Goal: Task Accomplishment & Management: Complete application form

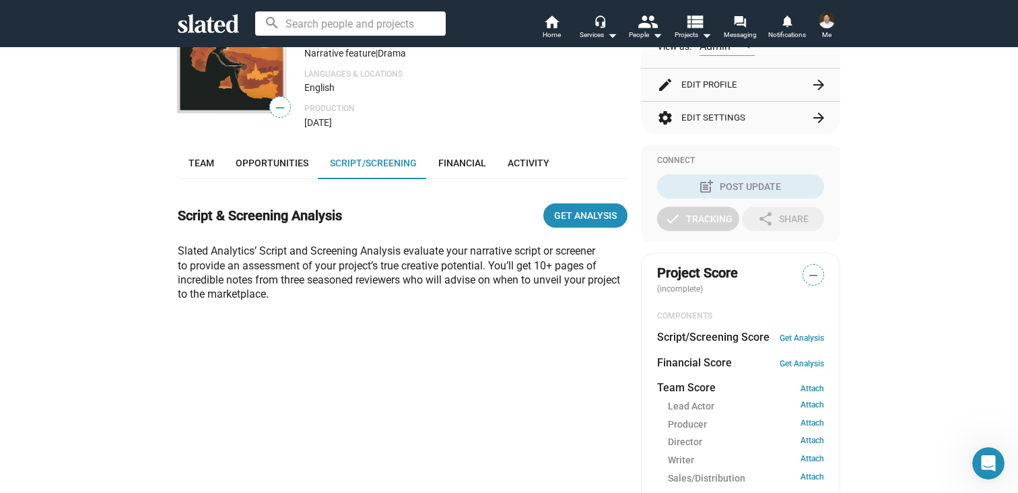
scroll to position [222, 0]
click at [212, 161] on span "Team" at bounding box center [202, 162] width 26 height 11
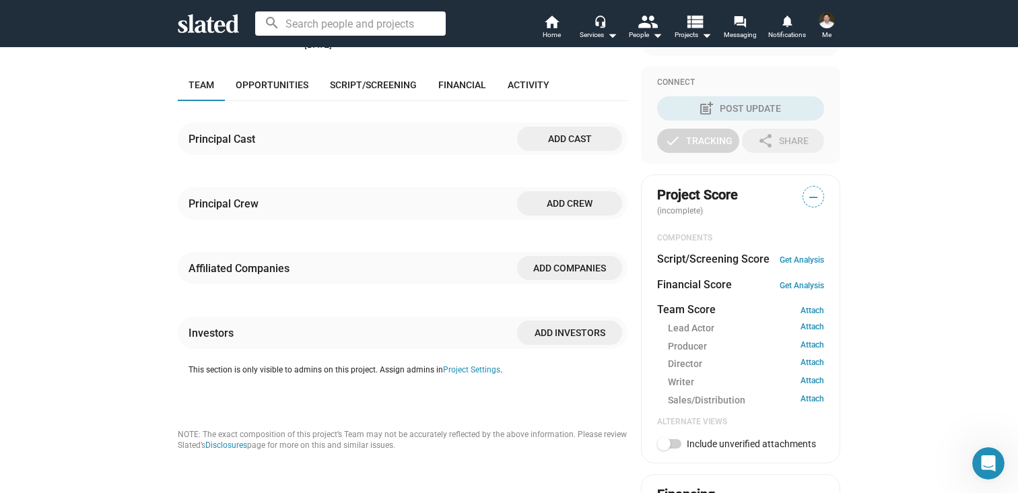
scroll to position [281, 0]
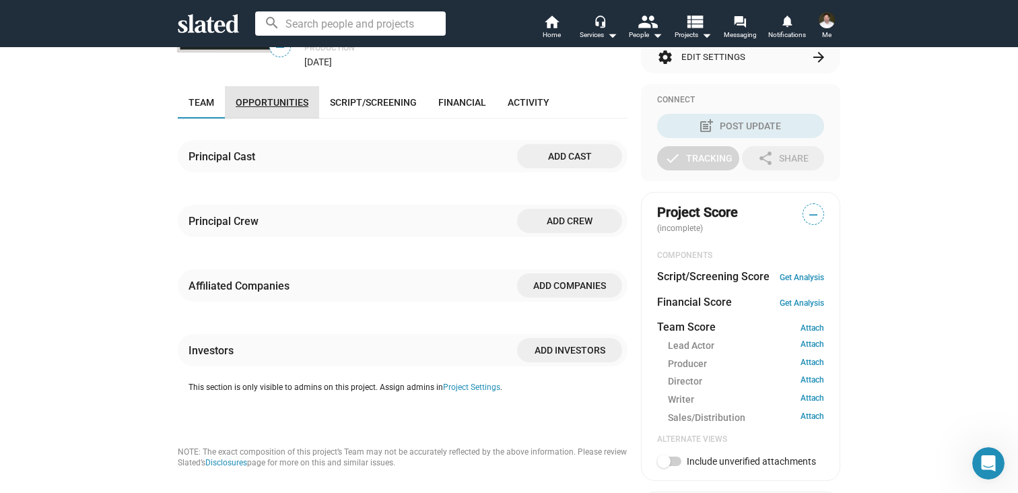
click at [286, 101] on span "Opportunities" at bounding box center [272, 102] width 73 height 11
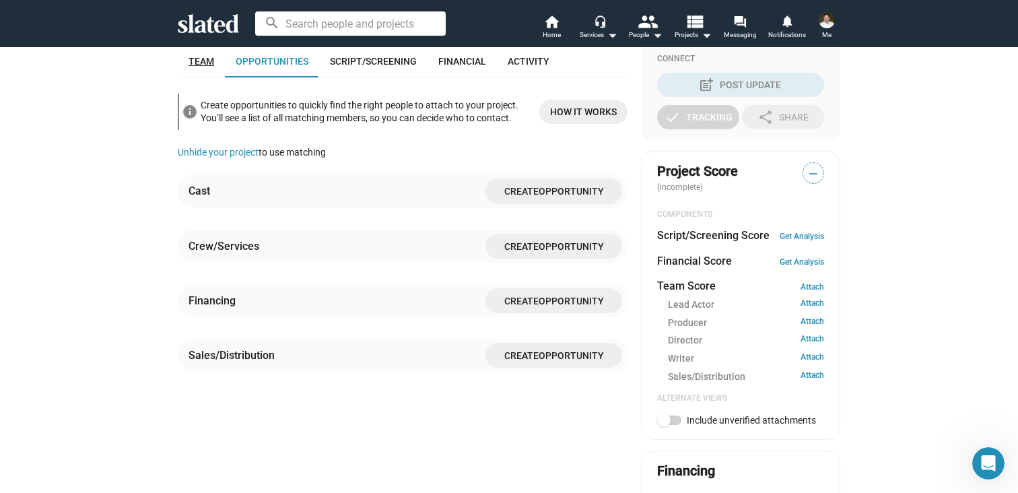
click at [201, 63] on span "Team" at bounding box center [202, 61] width 26 height 11
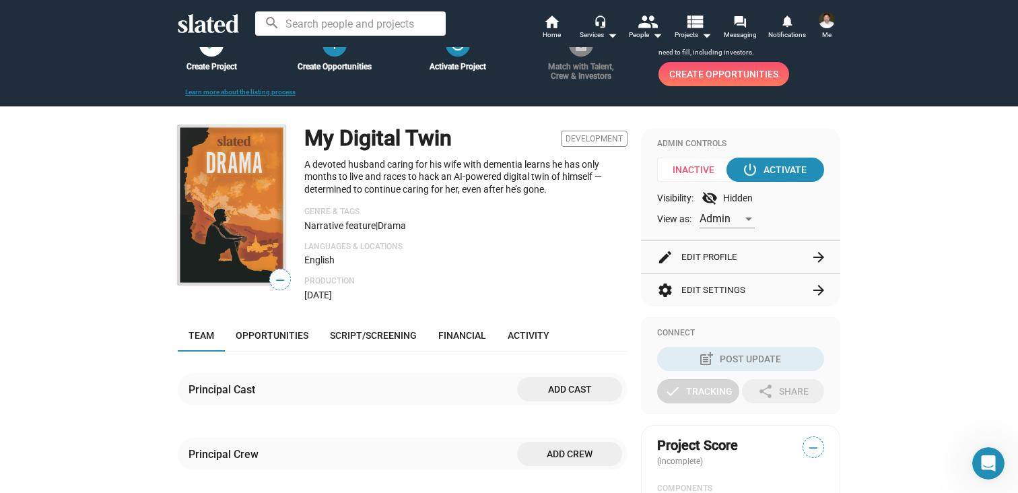
scroll to position [62, 0]
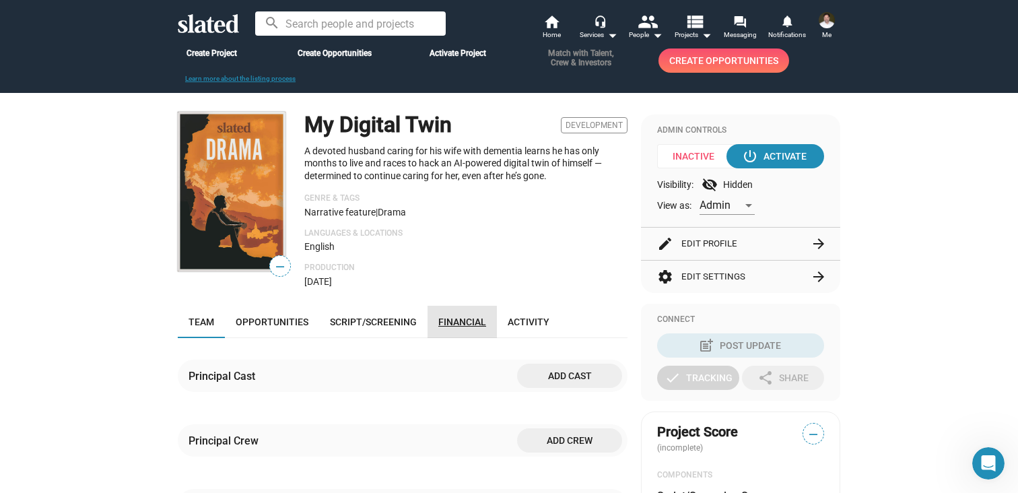
click at [459, 326] on span "Financial" at bounding box center [462, 321] width 48 height 11
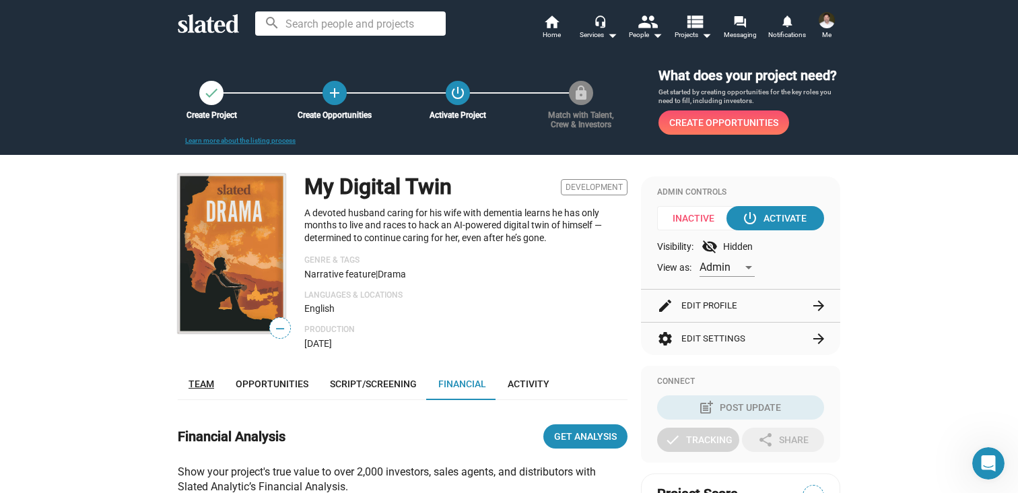
click at [209, 381] on span "Team" at bounding box center [202, 383] width 26 height 11
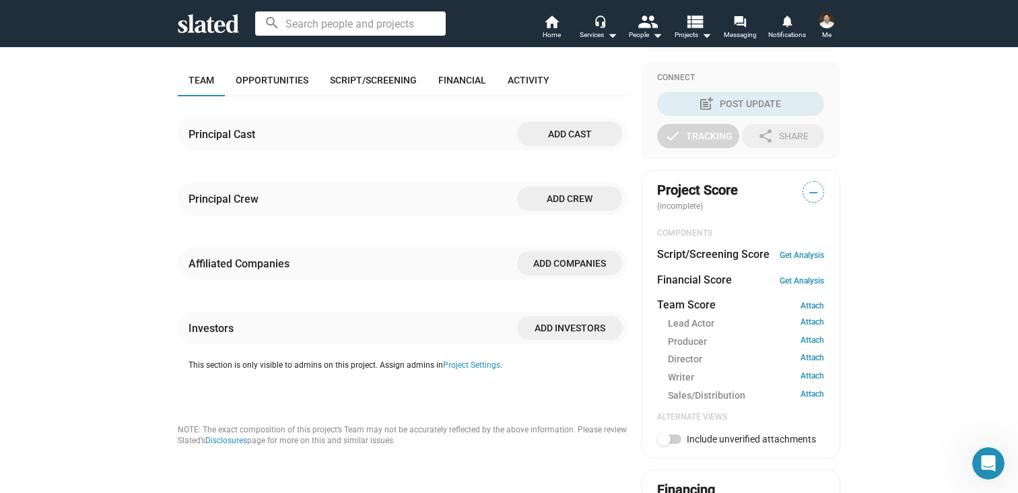
scroll to position [322, 0]
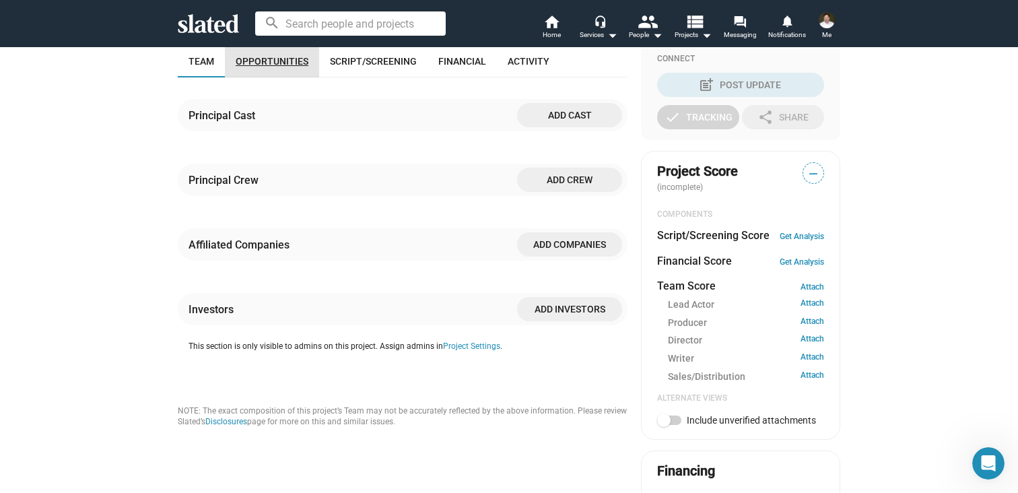
click at [283, 65] on span "Opportunities" at bounding box center [272, 61] width 73 height 11
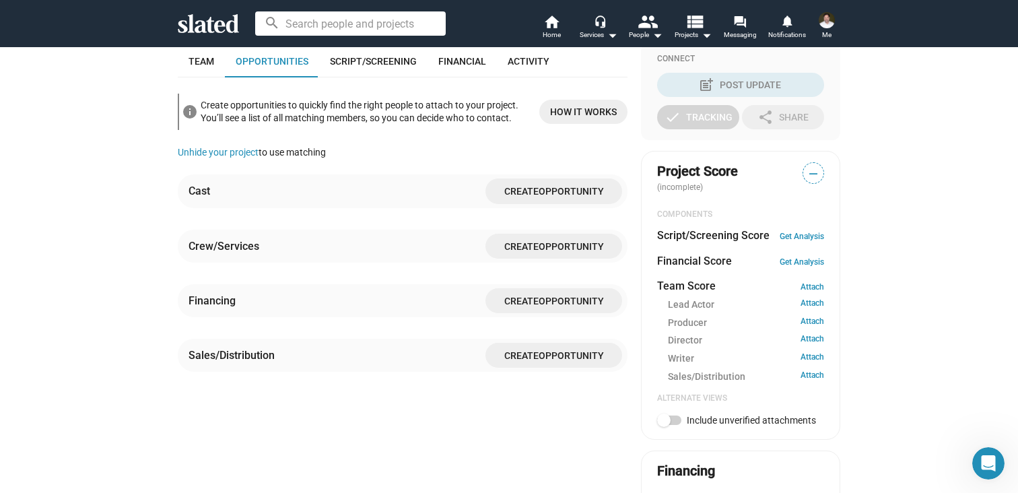
click at [525, 191] on span "Create" at bounding box center [521, 191] width 34 height 11
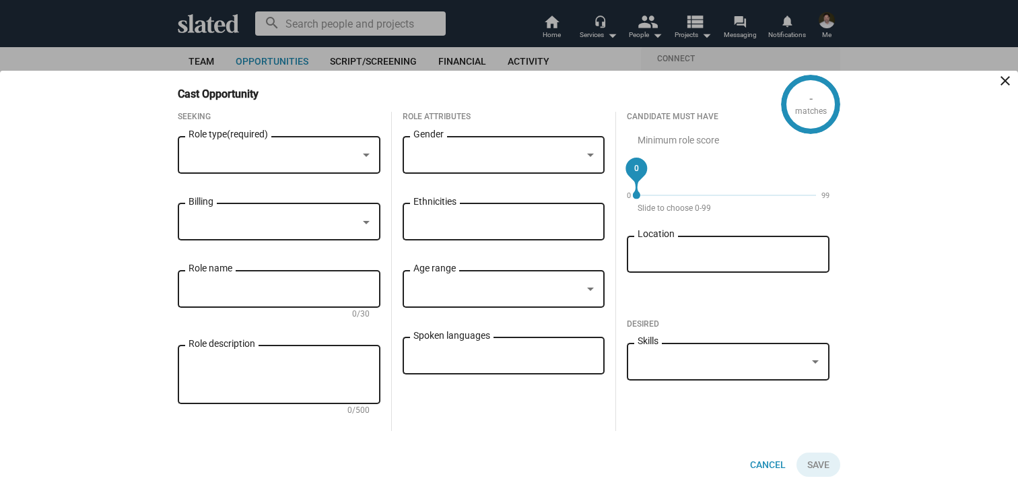
click at [816, 360] on div at bounding box center [815, 361] width 7 height 3
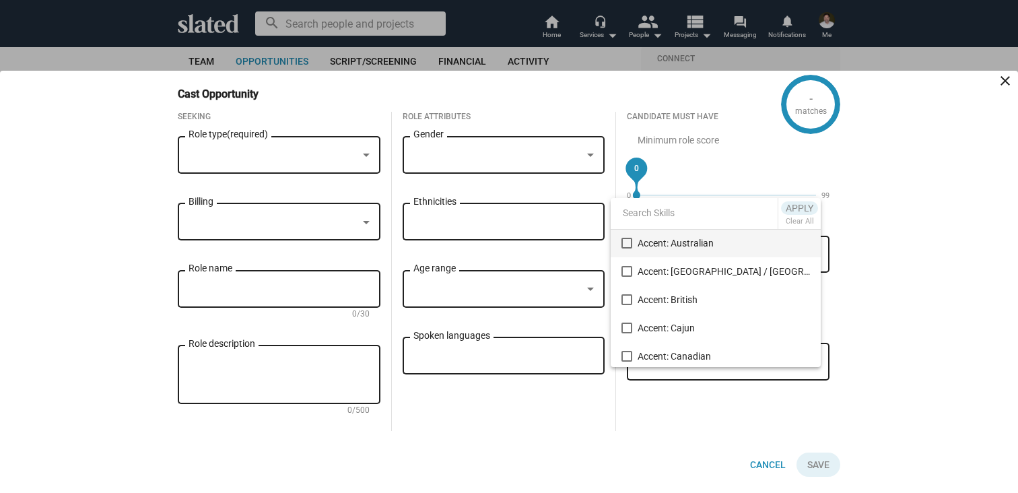
click at [860, 329] on div at bounding box center [509, 246] width 1018 height 493
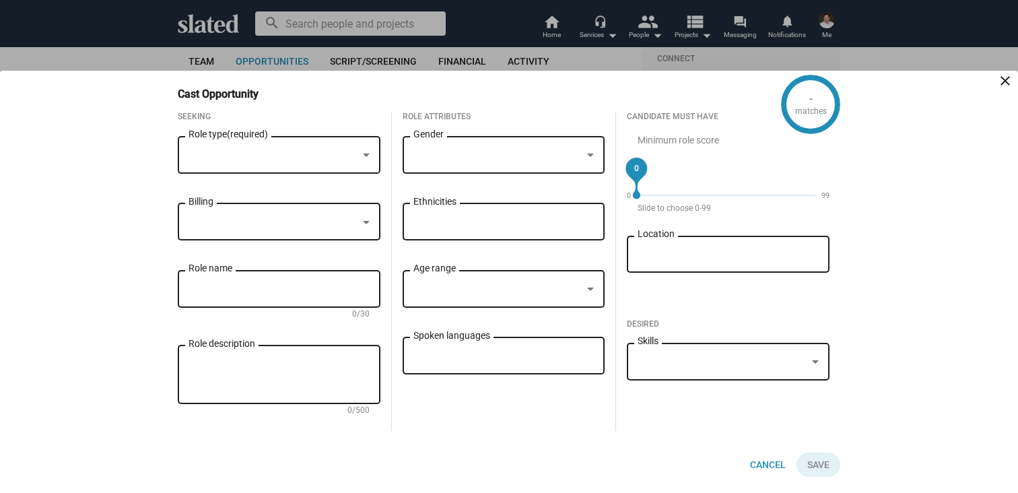
click at [367, 154] on div at bounding box center [366, 155] width 7 height 3
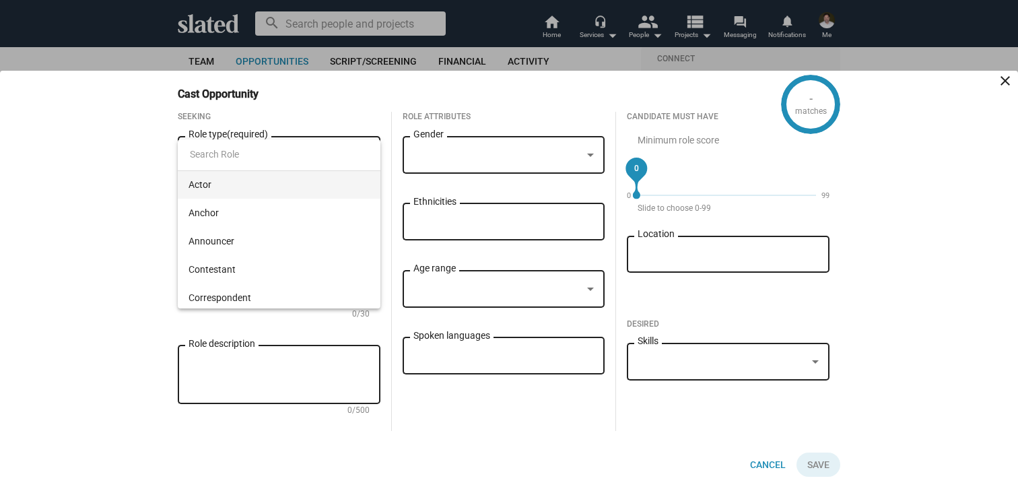
click at [210, 182] on span "Actor" at bounding box center [279, 184] width 181 height 28
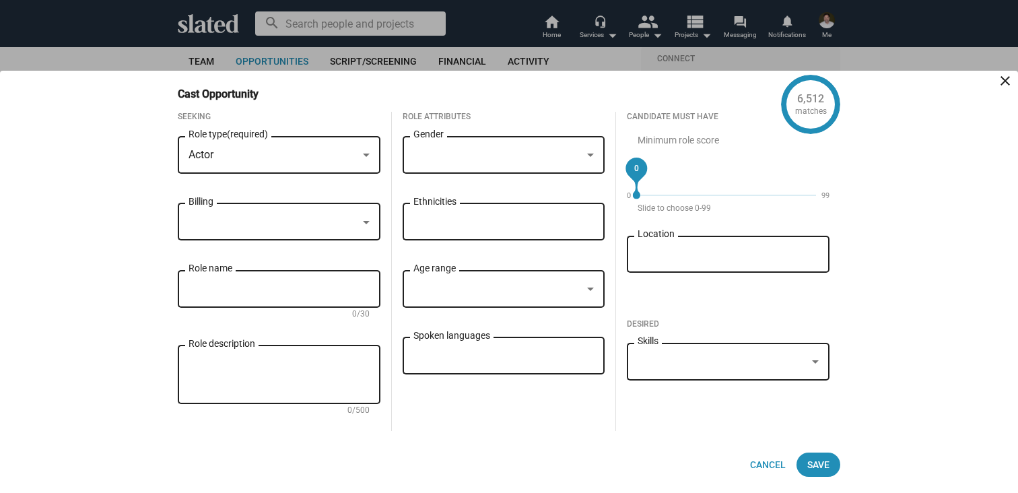
click at [366, 221] on div at bounding box center [366, 222] width 7 height 3
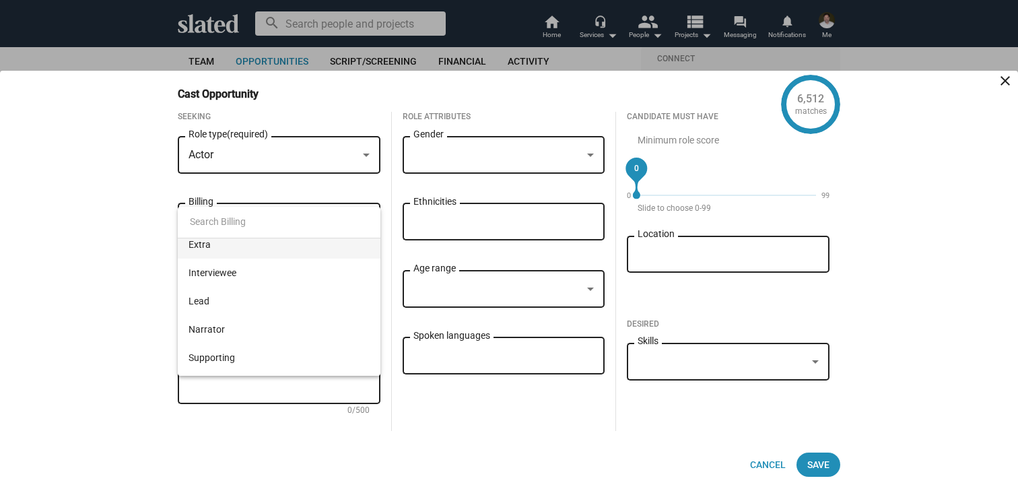
scroll to position [68, 0]
click at [277, 298] on span "Lead" at bounding box center [279, 297] width 181 height 28
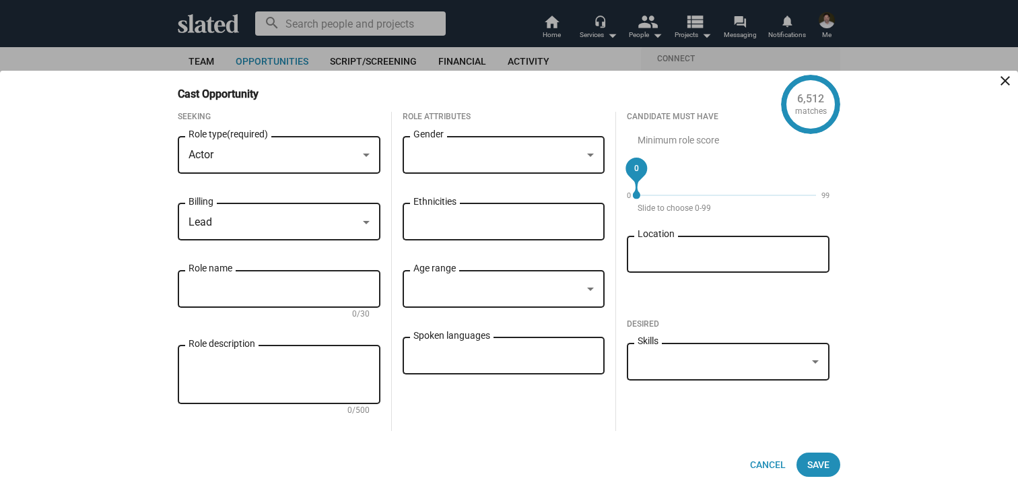
click at [582, 155] on div at bounding box center [503, 155] width 181 height 12
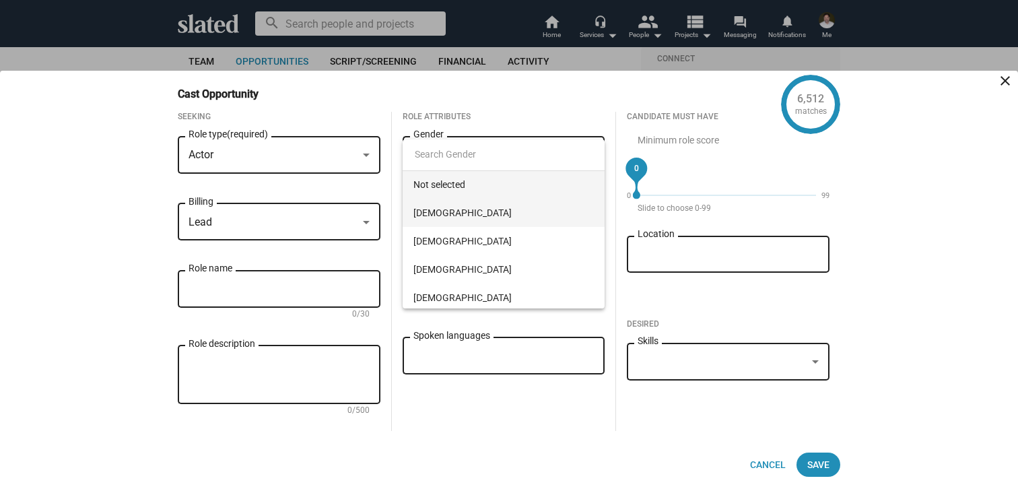
click at [428, 213] on span "[DEMOGRAPHIC_DATA]" at bounding box center [503, 213] width 181 height 28
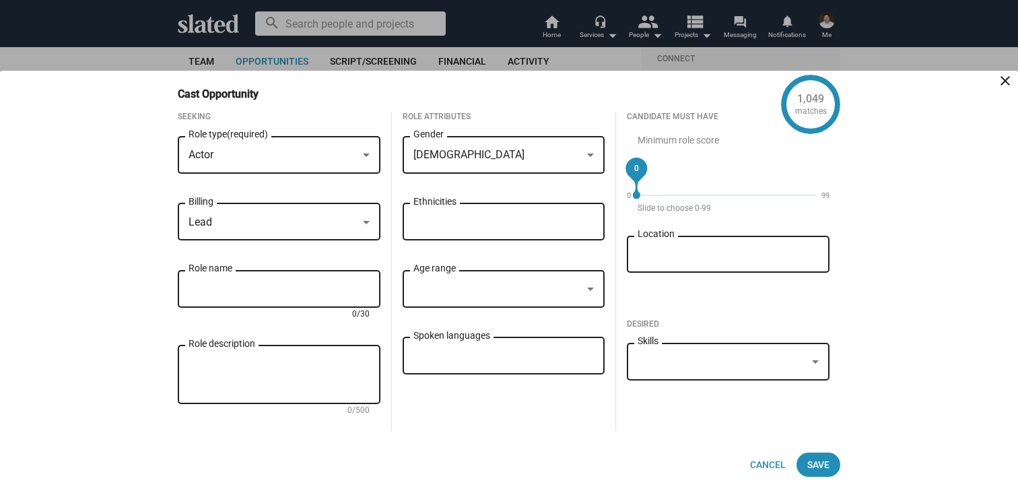
click at [327, 286] on input "Role name" at bounding box center [279, 289] width 181 height 12
type input "[PERSON_NAME]"
click at [588, 287] on div at bounding box center [590, 288] width 7 height 3
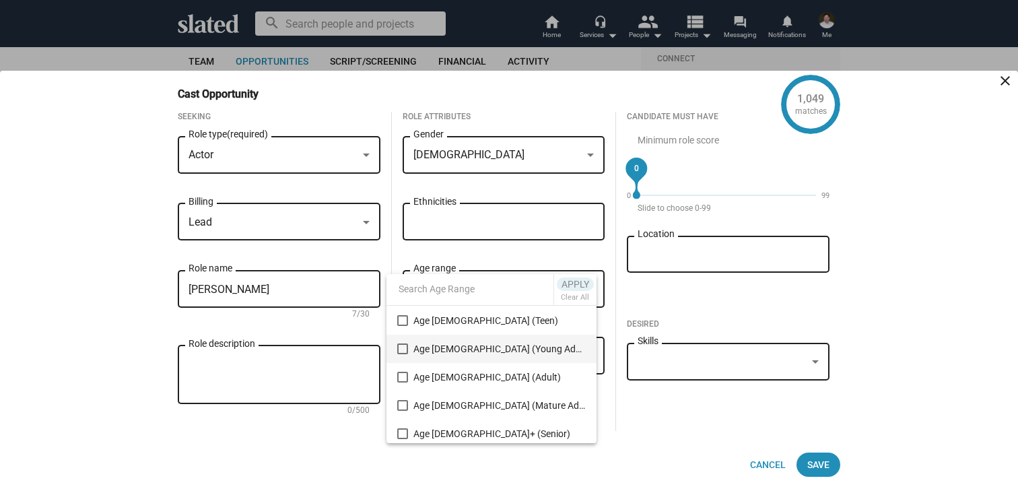
scroll to position [56, 0]
click at [403, 376] on mat-pseudo-checkbox at bounding box center [402, 376] width 11 height 11
click at [604, 318] on div at bounding box center [509, 246] width 1018 height 493
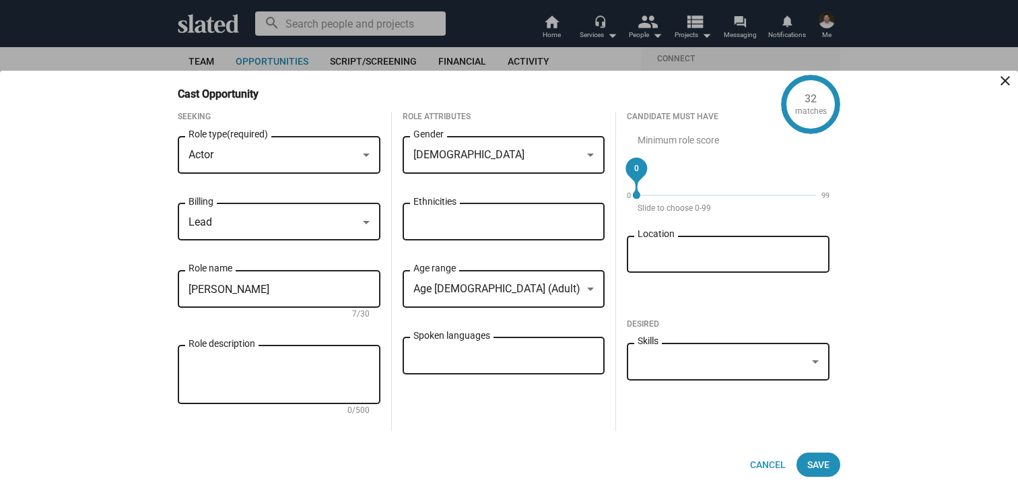
click at [505, 217] on input "Ethnicities" at bounding box center [506, 222] width 181 height 12
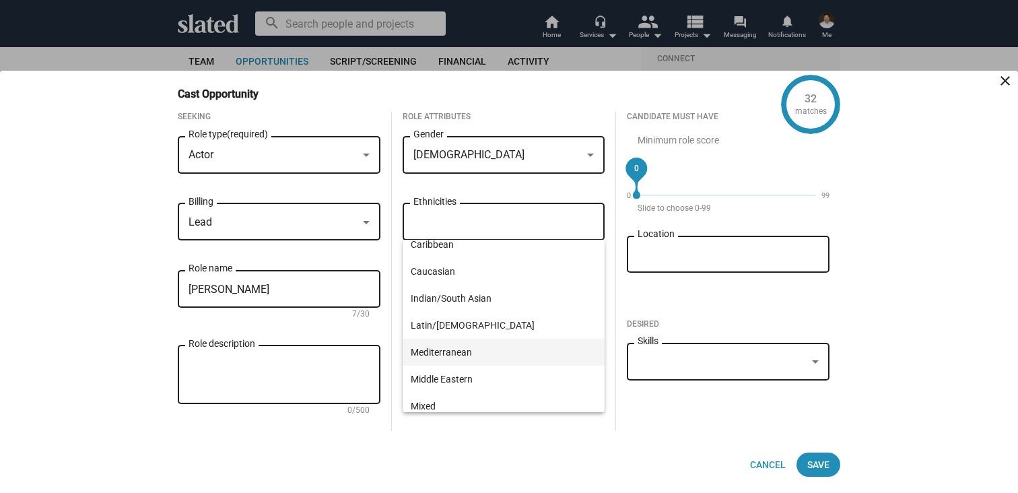
scroll to position [48, 0]
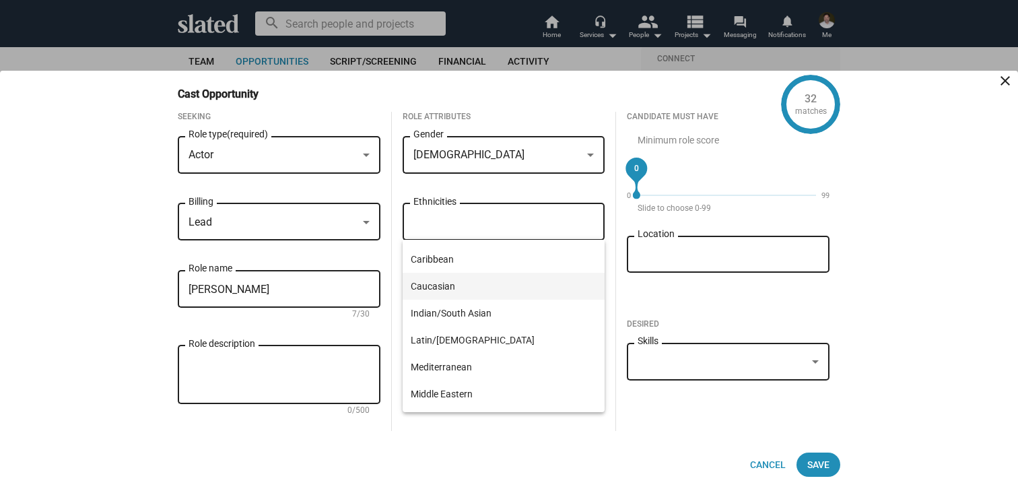
click at [459, 284] on span "Caucasian" at bounding box center [504, 286] width 186 height 27
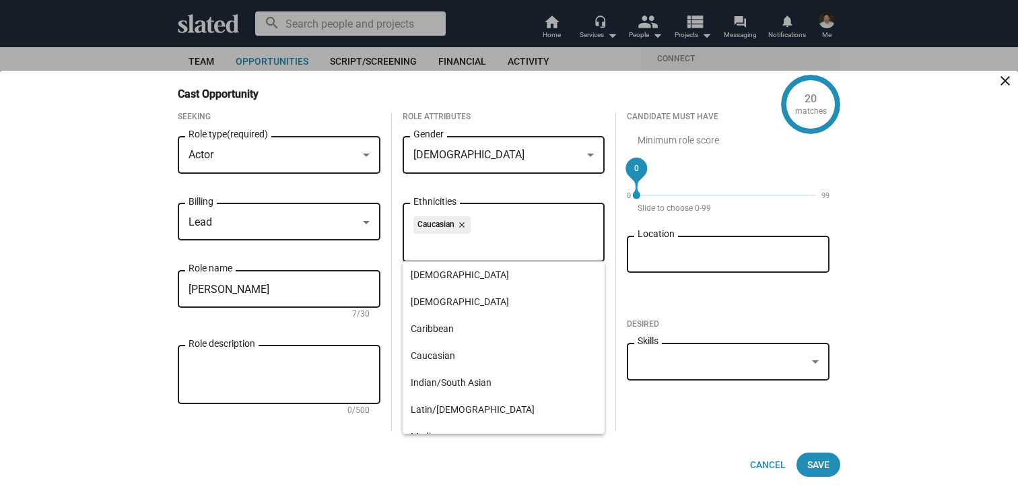
click at [582, 187] on mat-form-field "[DEMOGRAPHIC_DATA] Gender" at bounding box center [504, 161] width 203 height 57
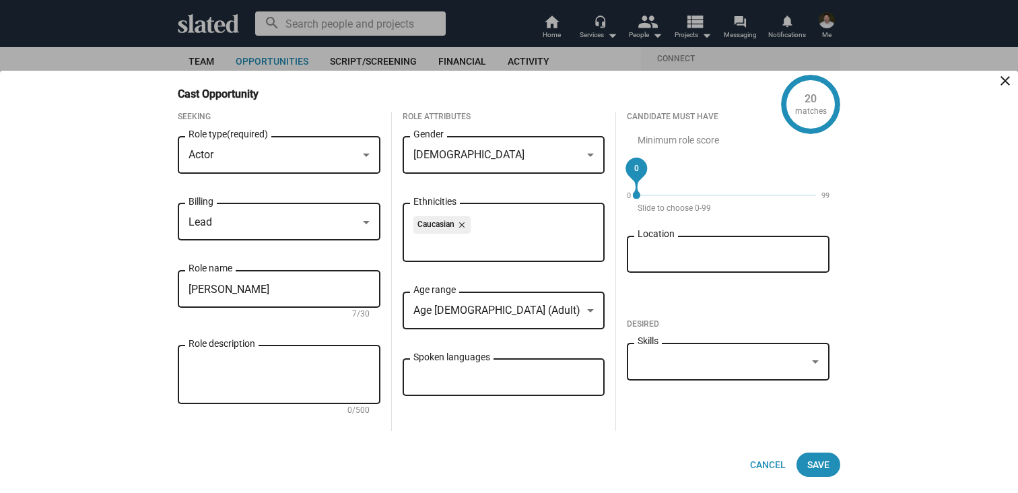
click at [246, 362] on textarea "Role description" at bounding box center [279, 375] width 181 height 36
paste textarea "A thoughtful researcher and team leader balancing scientific rigor with empathy…"
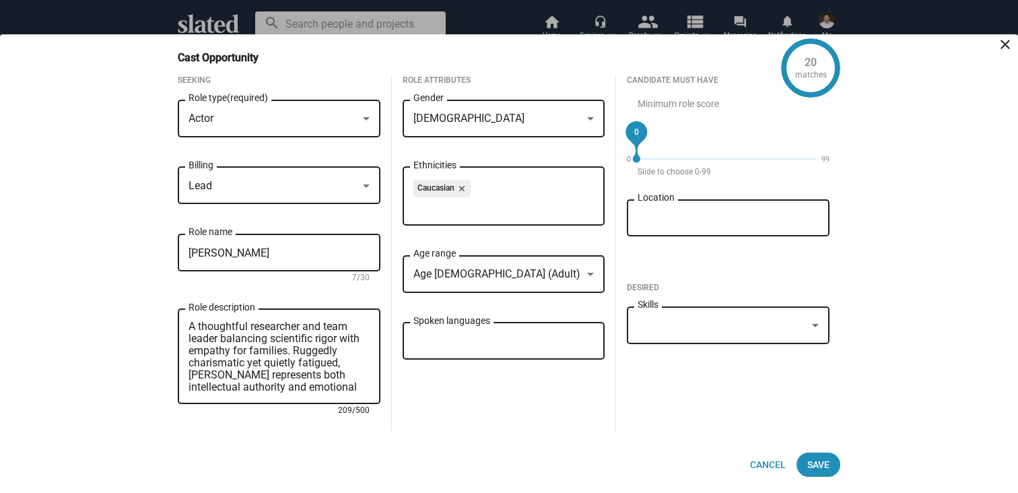
type textarea "A thoughtful researcher and team leader balancing scientific rigor with empathy…"
click at [462, 351] on div "Spoken languages" at bounding box center [503, 340] width 181 height 40
type input "en"
click at [426, 374] on span "English" at bounding box center [504, 373] width 186 height 27
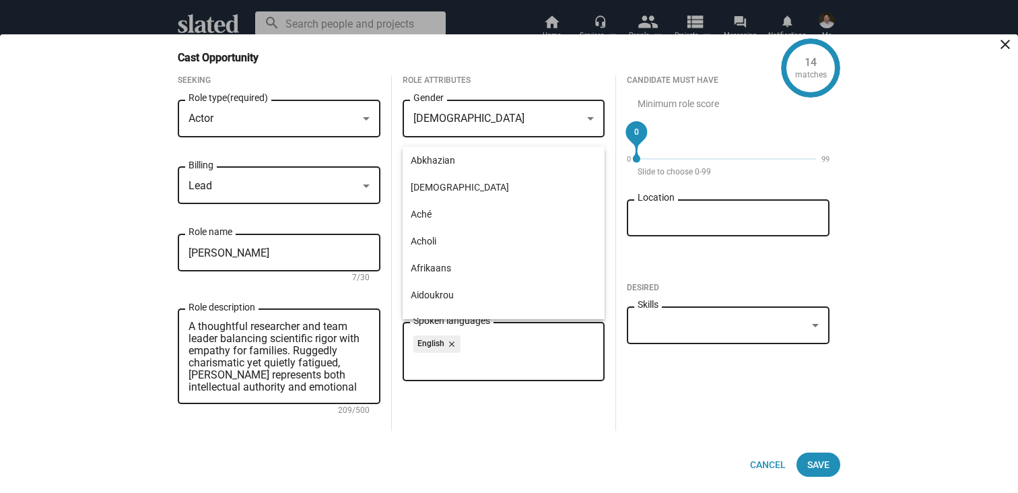
click at [687, 216] on input "Location" at bounding box center [730, 218] width 181 height 12
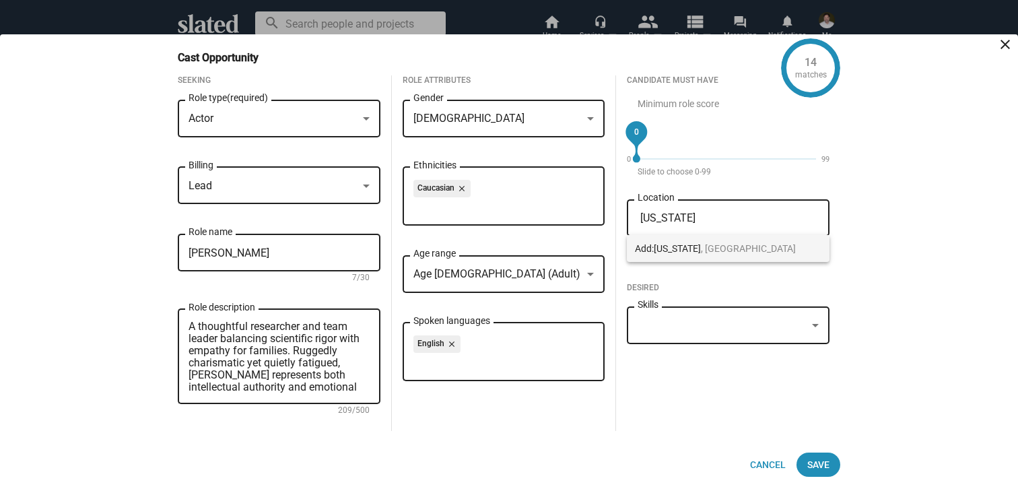
type input "[US_STATE]"
click at [689, 246] on span "[US_STATE] , [GEOGRAPHIC_DATA]" at bounding box center [725, 248] width 142 height 11
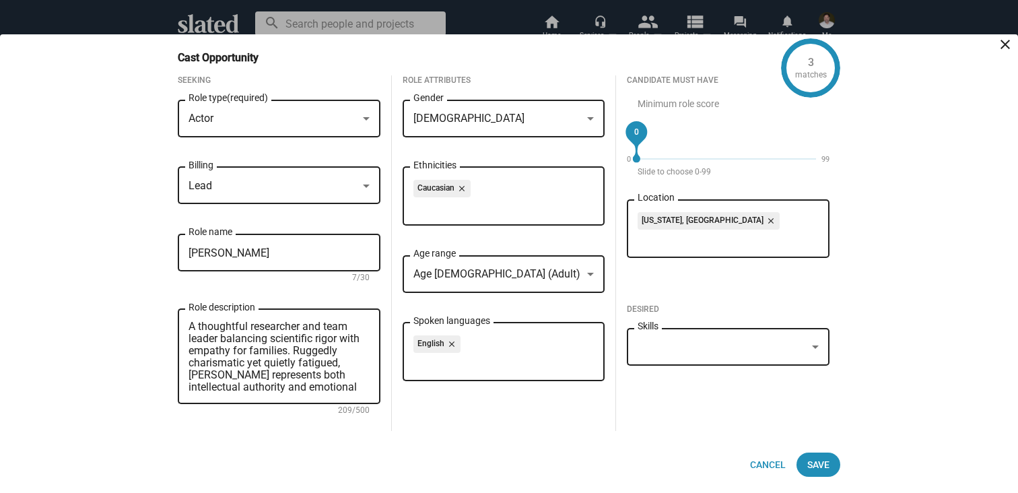
click at [813, 342] on div at bounding box center [815, 347] width 12 height 11
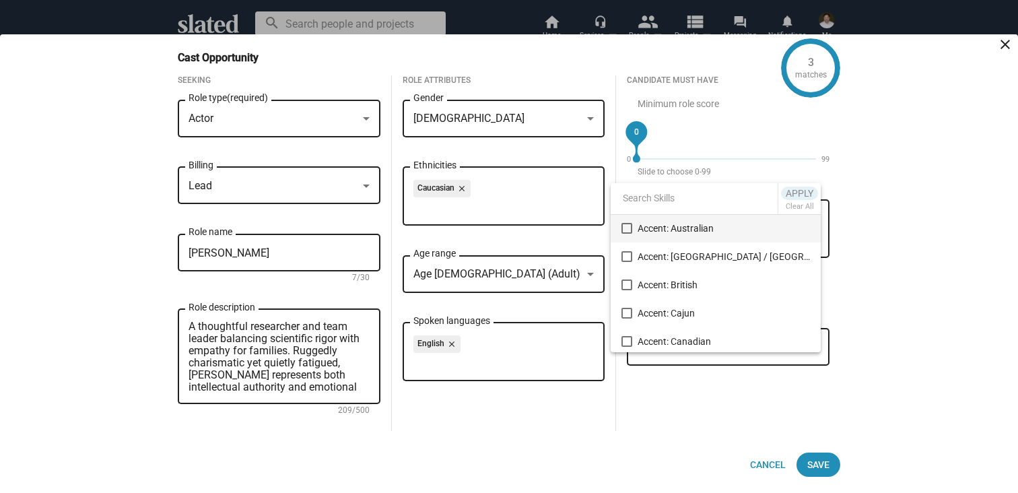
click at [881, 310] on div at bounding box center [509, 246] width 1018 height 493
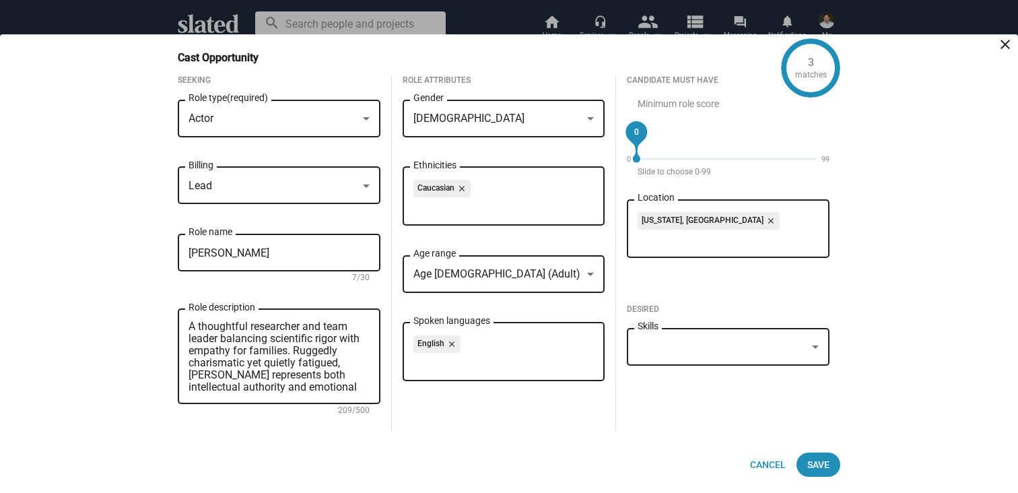
click at [806, 63] on div "3 matches" at bounding box center [810, 67] width 59 height 59
click at [817, 464] on span "Save" at bounding box center [818, 464] width 22 height 24
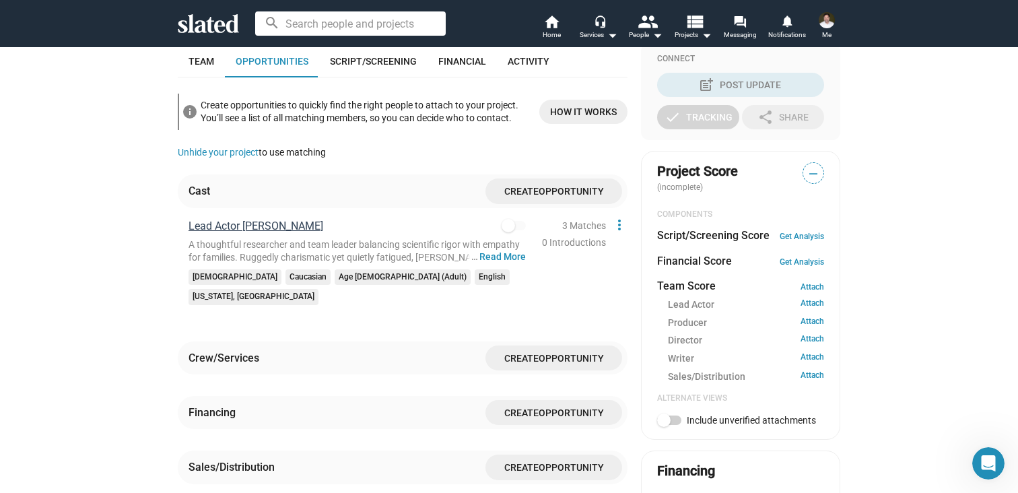
click at [254, 228] on span "Lead Actor [PERSON_NAME]" at bounding box center [256, 225] width 135 height 13
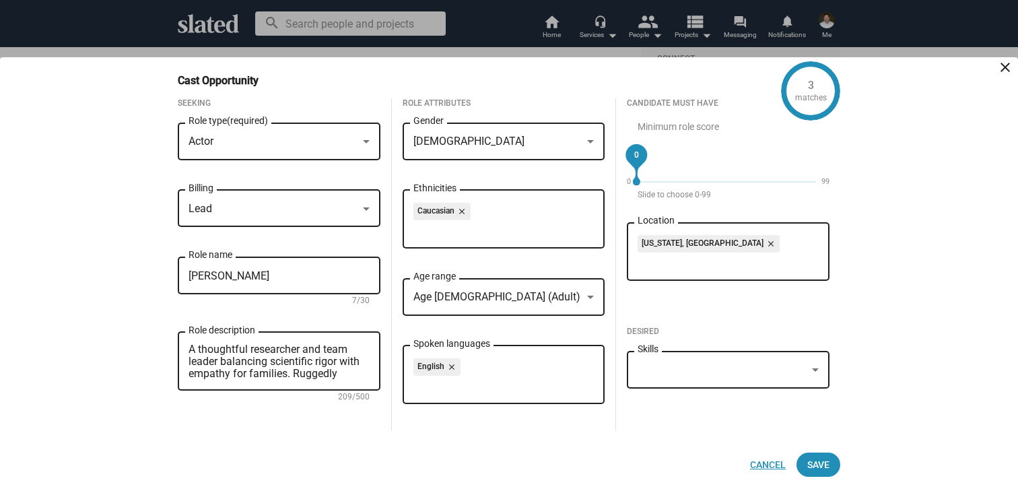
click at [768, 462] on span "Cancel" at bounding box center [768, 464] width 36 height 24
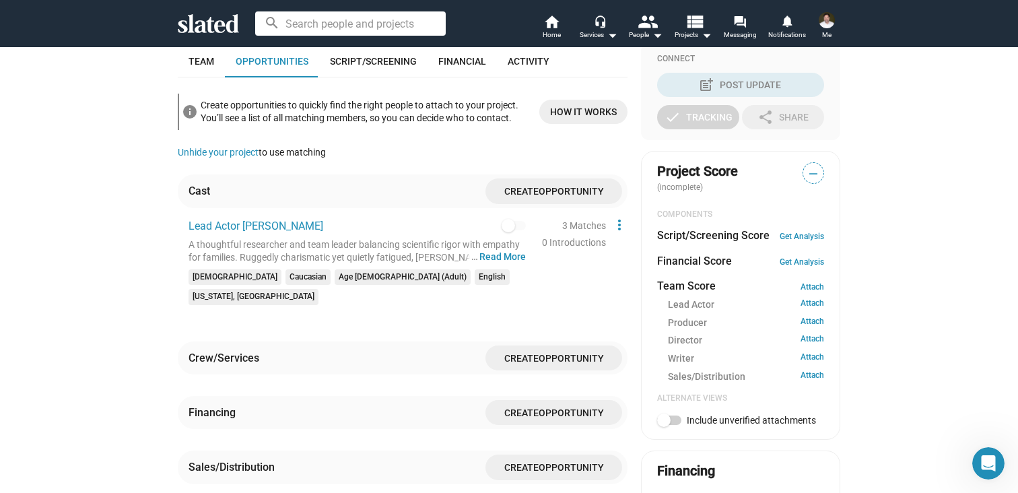
click at [594, 224] on div "3 Matches" at bounding box center [584, 226] width 44 height 14
click at [619, 224] on mat-icon "more_vert" at bounding box center [619, 225] width 16 height 16
click at [593, 219] on div at bounding box center [509, 246] width 1018 height 493
click at [502, 259] on button "… Read More" at bounding box center [502, 256] width 46 height 13
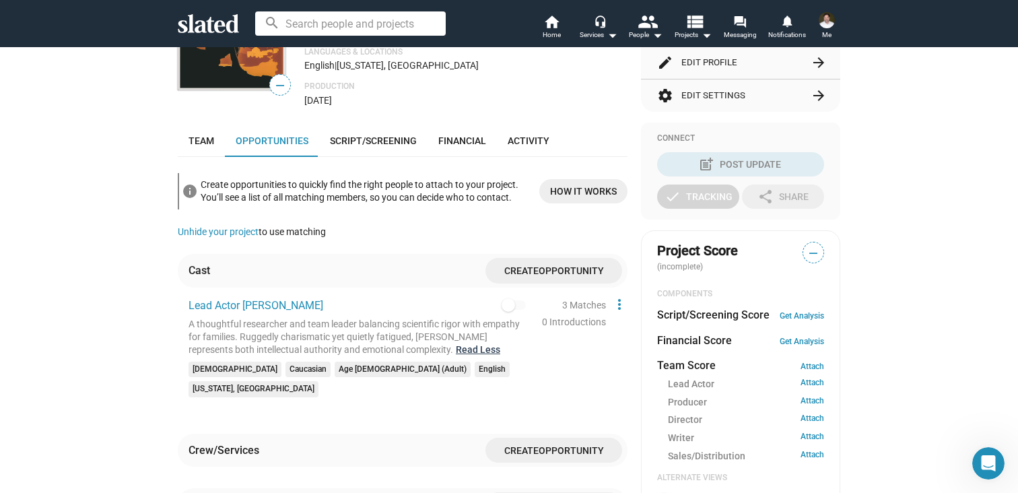
scroll to position [246, 0]
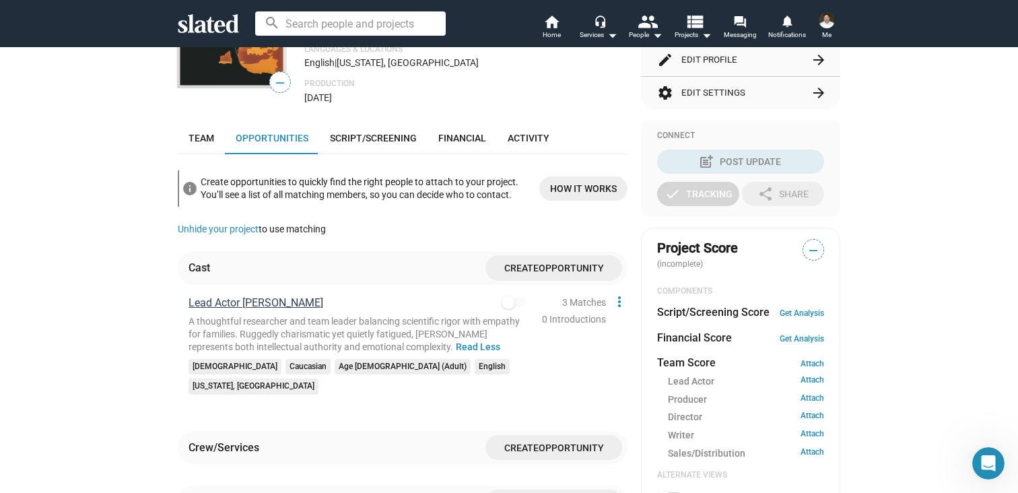
click at [261, 302] on span "Lead Actor [PERSON_NAME]" at bounding box center [256, 302] width 135 height 13
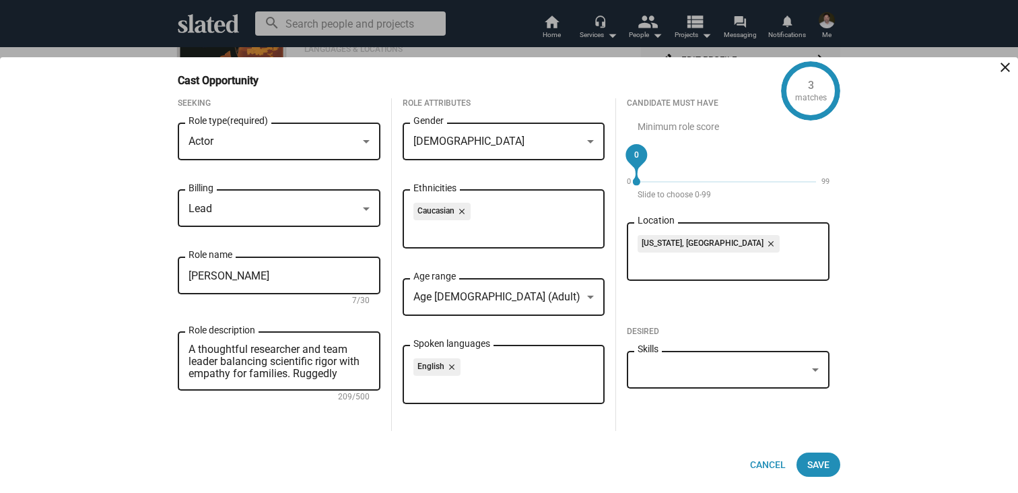
click at [669, 269] on div "[US_STATE], [GEOGRAPHIC_DATA] close Location" at bounding box center [728, 249] width 181 height 61
click at [689, 254] on div "[US_STATE], [GEOGRAPHIC_DATA] close" at bounding box center [728, 246] width 181 height 22
click at [722, 238] on div "[US_STATE], [GEOGRAPHIC_DATA] close" at bounding box center [728, 246] width 181 height 22
click at [763, 240] on mat-icon "close" at bounding box center [769, 244] width 12 height 12
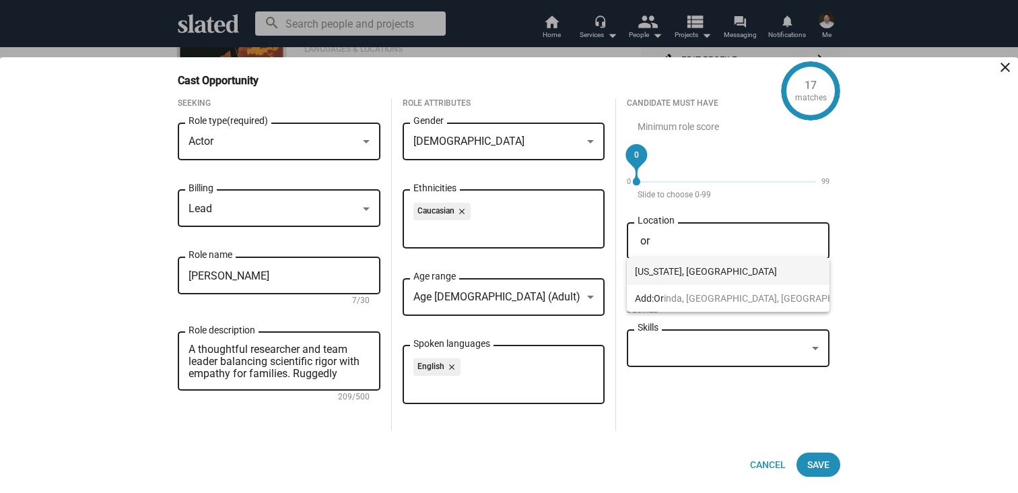
type input "or"
click at [673, 270] on span "[US_STATE], [GEOGRAPHIC_DATA]" at bounding box center [753, 271] width 237 height 27
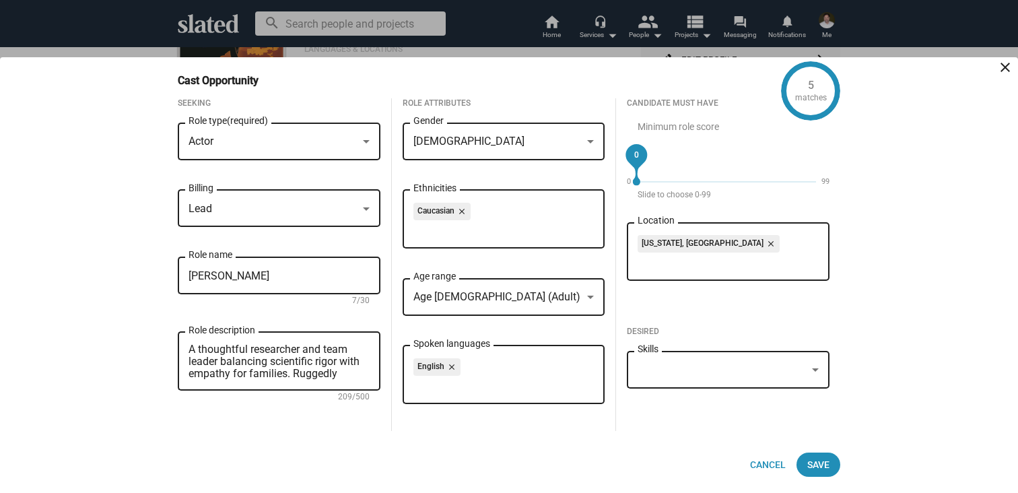
click at [887, 306] on div "5 matches Cast Opportunity close Seeking Actor Role type (required) Lead Billin…" at bounding box center [509, 275] width 1018 height 436
click at [821, 473] on span "Save" at bounding box center [818, 464] width 22 height 24
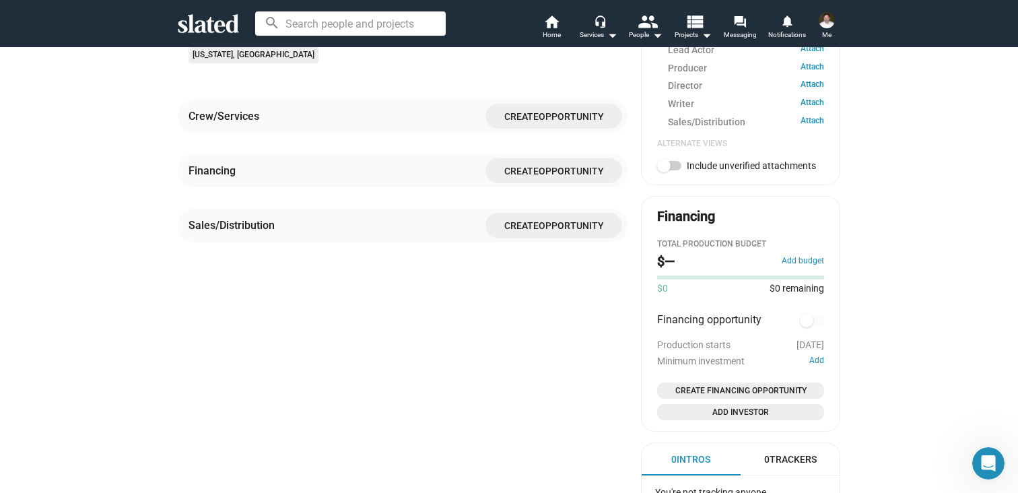
scroll to position [290, 0]
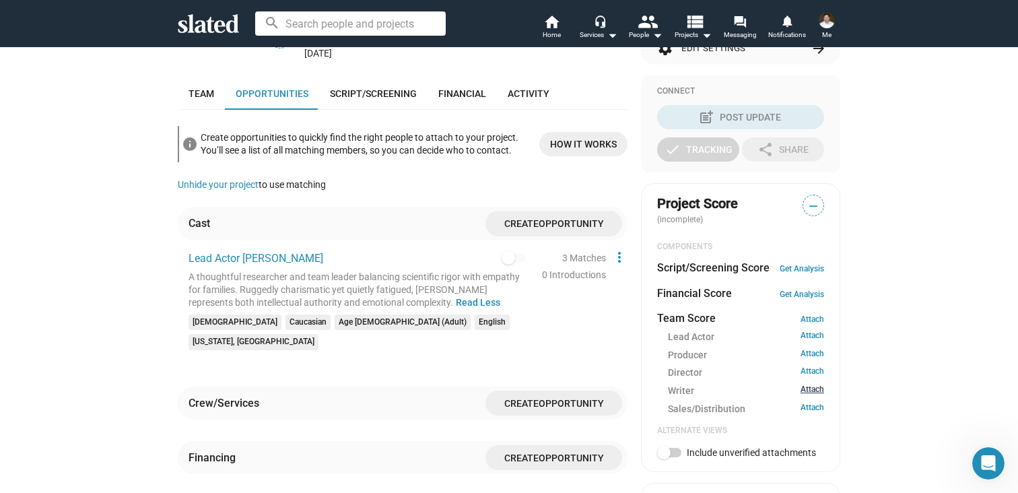
click at [810, 390] on link "Attach" at bounding box center [813, 390] width 24 height 13
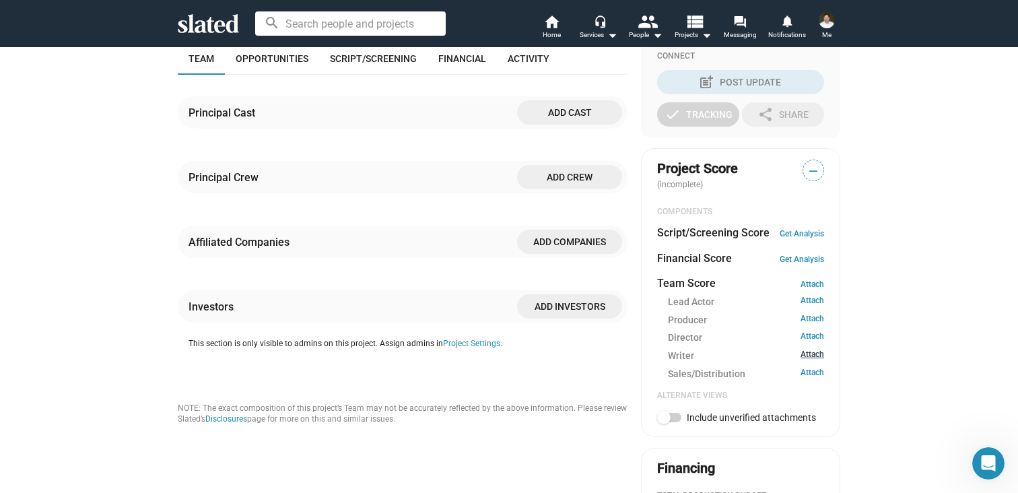
scroll to position [327, 0]
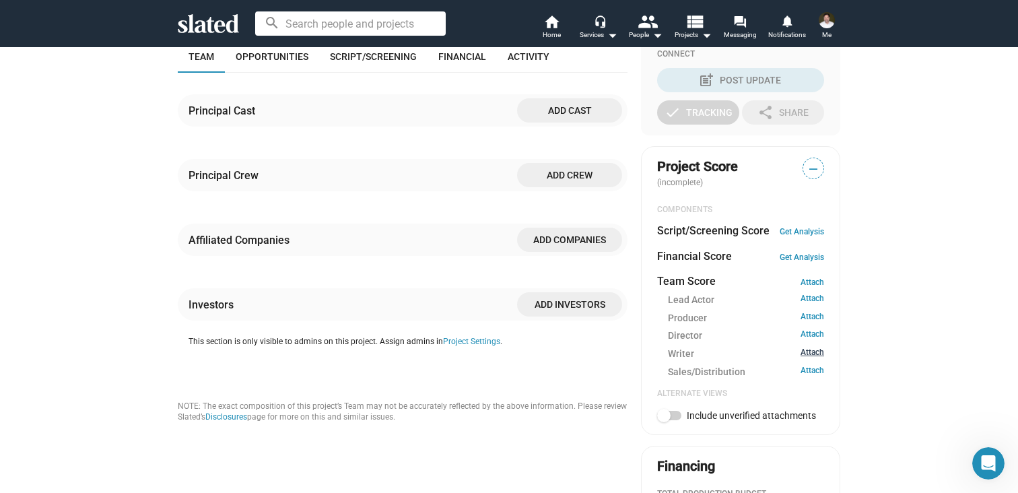
click at [810, 353] on link "Attach" at bounding box center [813, 353] width 24 height 13
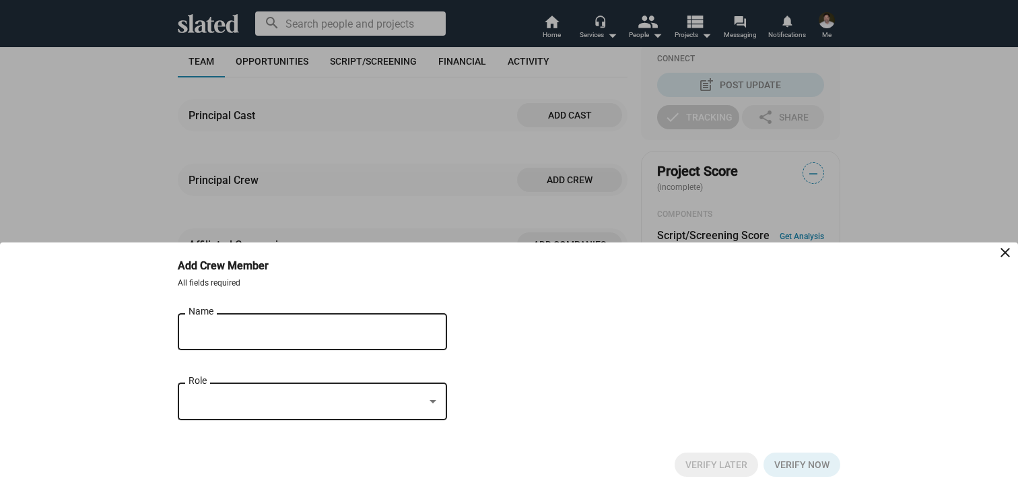
click at [295, 327] on input "Name" at bounding box center [303, 332] width 229 height 12
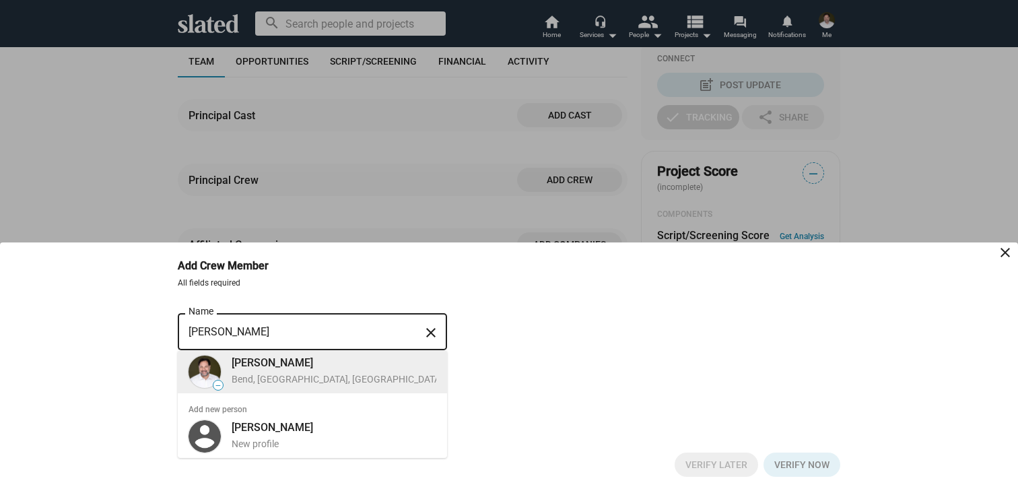
click at [272, 362] on div "[PERSON_NAME]" at bounding box center [400, 362] width 336 height 14
type input "[PERSON_NAME]"
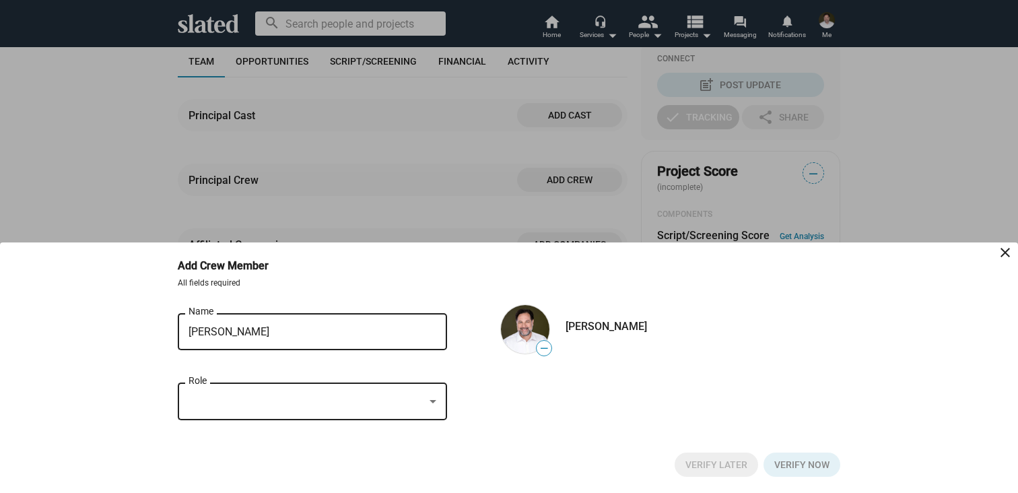
click at [432, 398] on div at bounding box center [433, 402] width 12 height 11
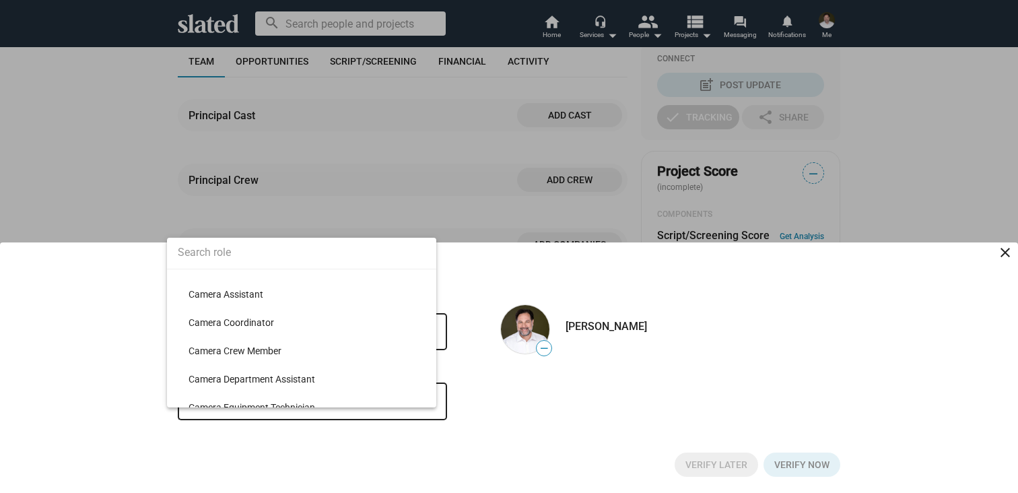
scroll to position [1178, 0]
click at [268, 253] on input at bounding box center [301, 253] width 269 height 34
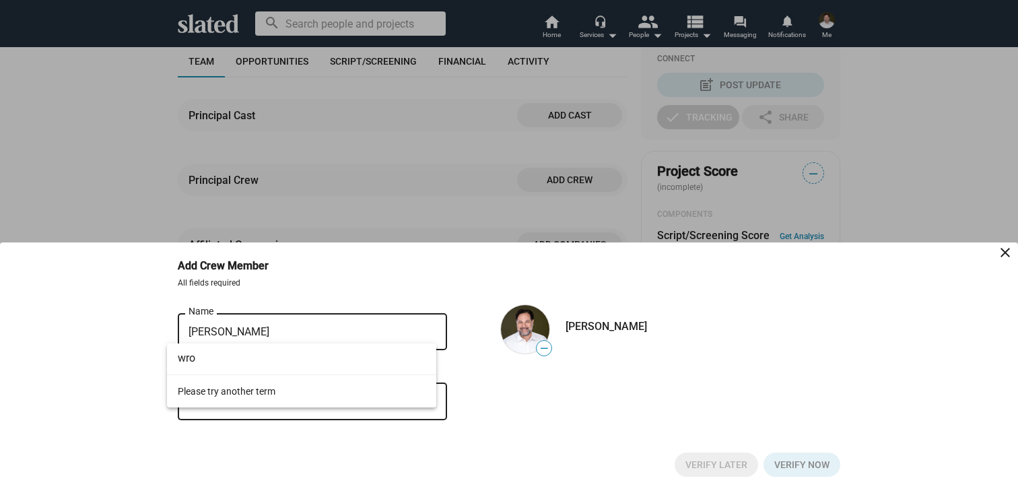
scroll to position [0, 0]
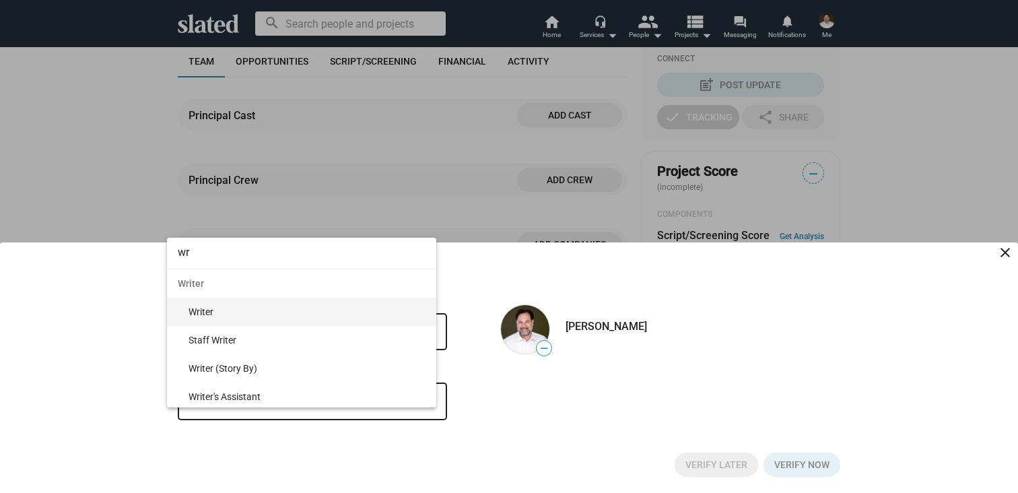
type input "wr"
click at [213, 309] on span "Writer" at bounding box center [307, 312] width 237 height 28
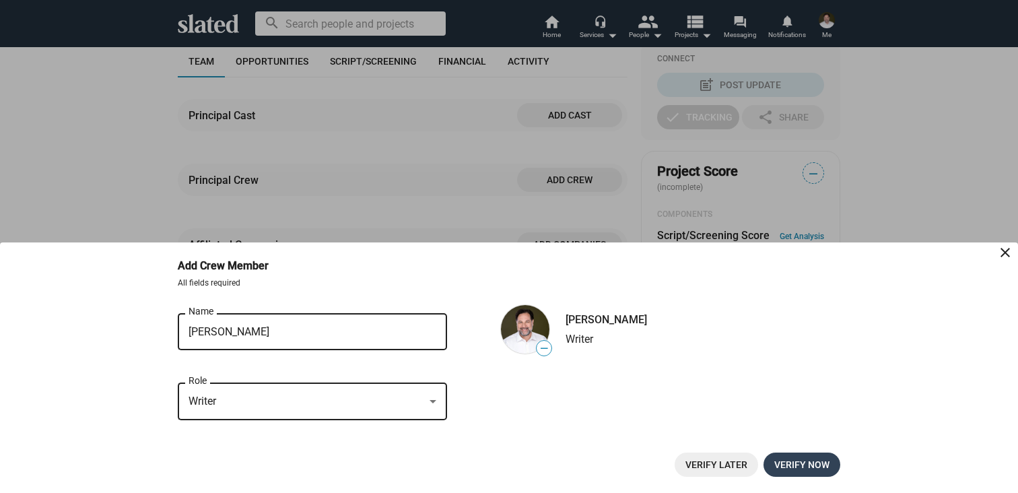
click at [787, 465] on span "Verify now" at bounding box center [801, 464] width 55 height 24
click at [781, 461] on span "Verify now" at bounding box center [801, 464] width 55 height 24
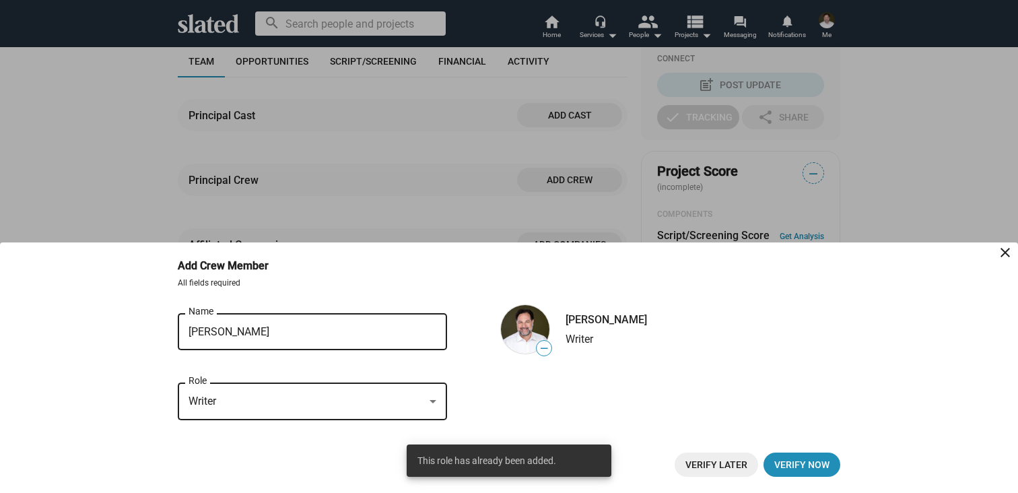
click at [726, 466] on span "Verify Later" at bounding box center [716, 464] width 62 height 24
click at [811, 452] on span "Verify now" at bounding box center [801, 464] width 55 height 24
click at [1005, 250] on mat-icon "close" at bounding box center [1005, 252] width 16 height 16
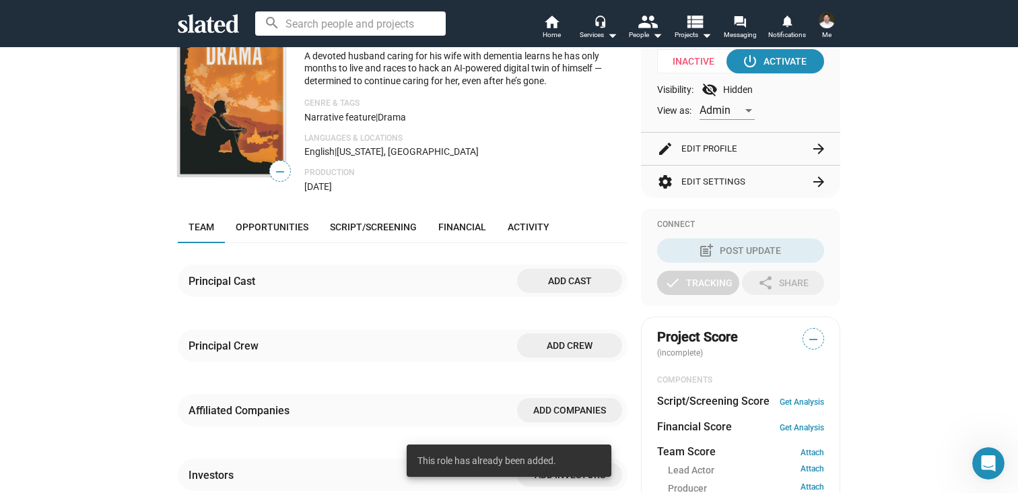
scroll to position [103, 0]
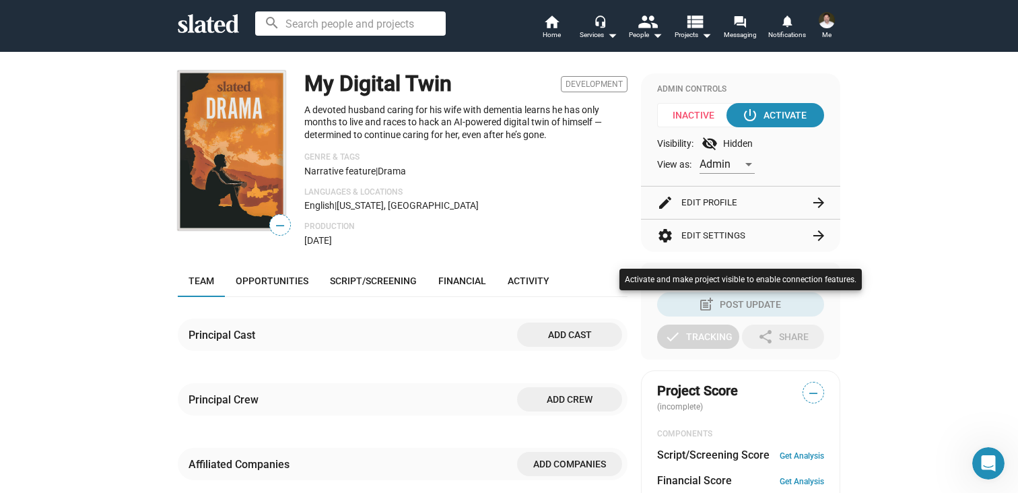
click at [274, 283] on div at bounding box center [509, 246] width 1018 height 493
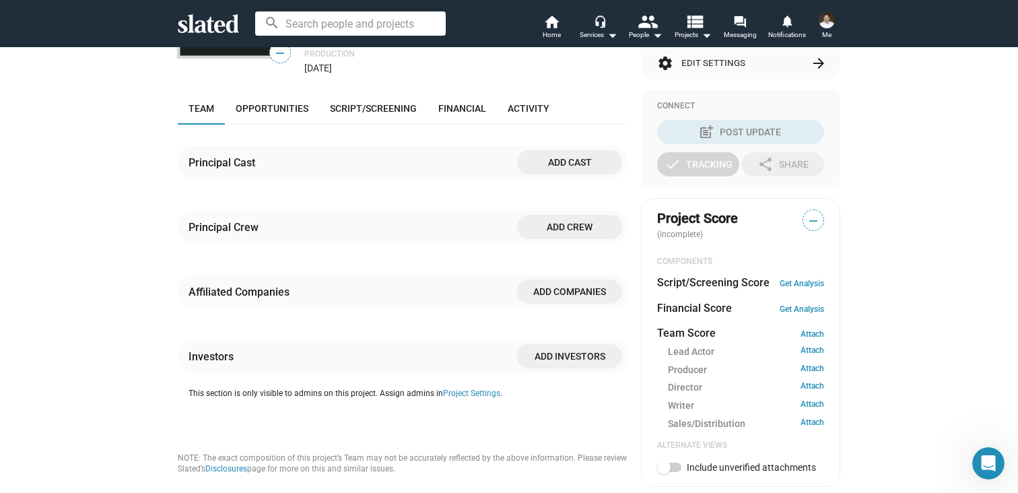
scroll to position [271, 0]
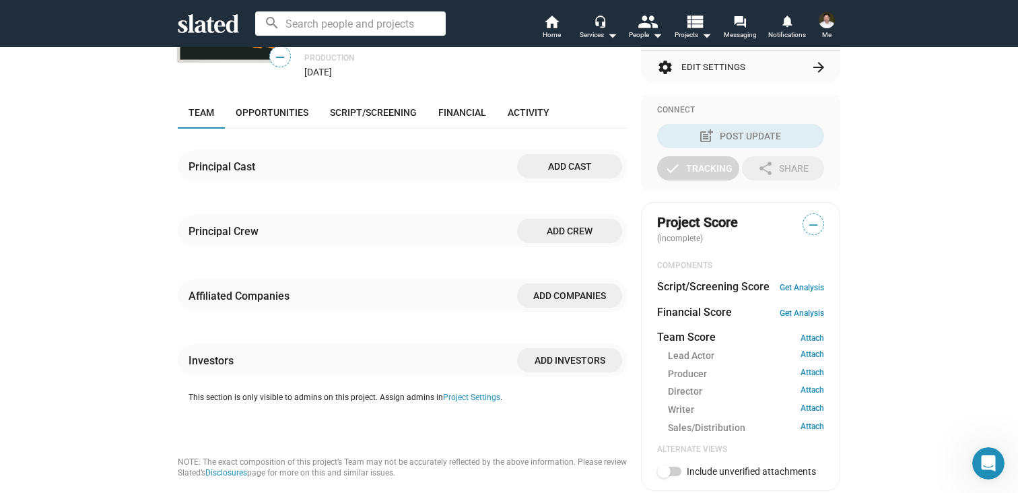
click at [569, 236] on span "Add crew" at bounding box center [569, 231] width 83 height 24
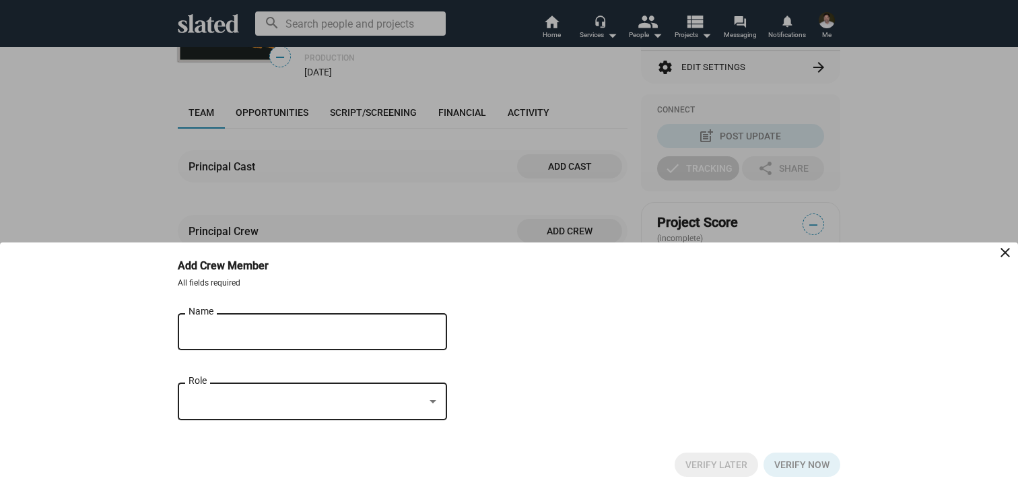
click at [353, 318] on div "Name" at bounding box center [303, 330] width 229 height 40
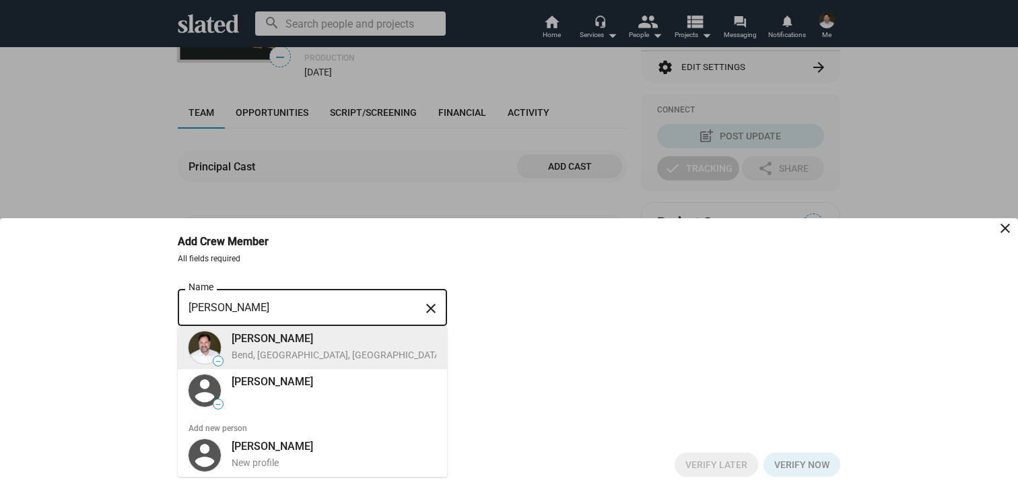
type input "[PERSON_NAME]"
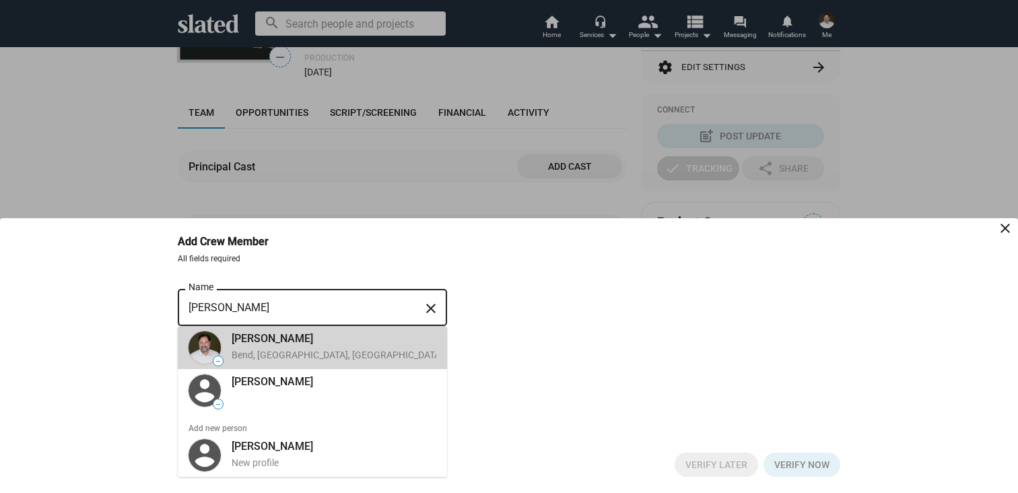
click at [272, 337] on div "[PERSON_NAME] Name close — [PERSON_NAME] Bend, [GEOGRAPHIC_DATA], [GEOGRAPHIC_D…" at bounding box center [312, 389] width 269 height 207
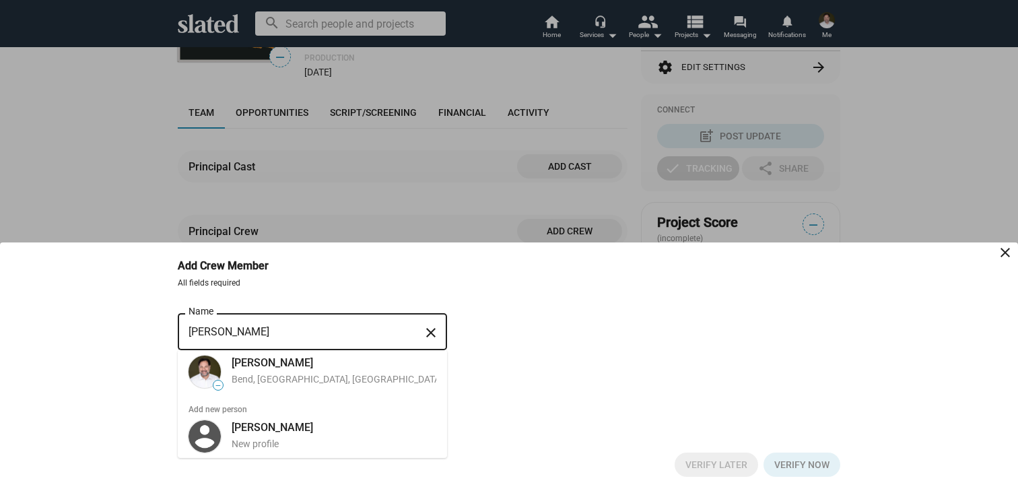
click at [519, 366] on div "[PERSON_NAME] Name close — [PERSON_NAME] Bend, [GEOGRAPHIC_DATA], [GEOGRAPHIC_D…" at bounding box center [509, 373] width 662 height 126
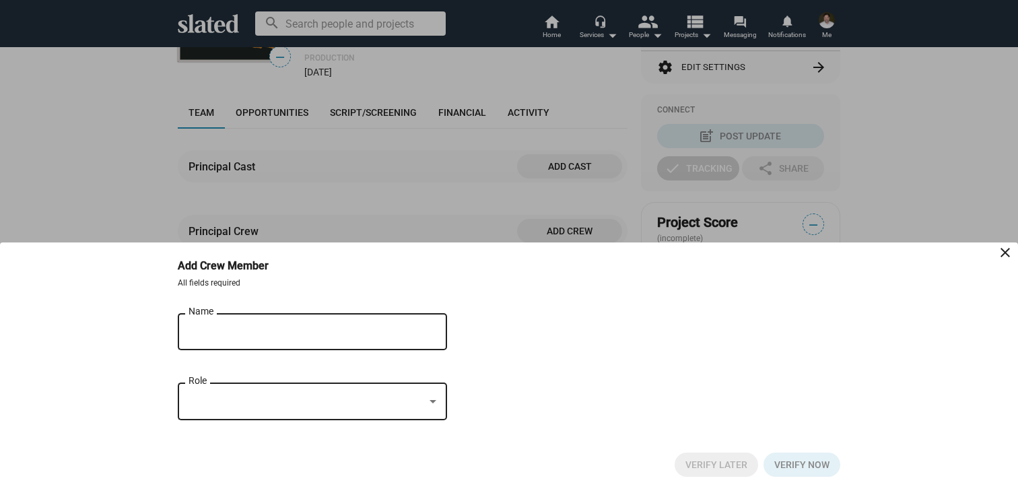
click at [313, 327] on input "[PERSON_NAME]" at bounding box center [303, 332] width 229 height 12
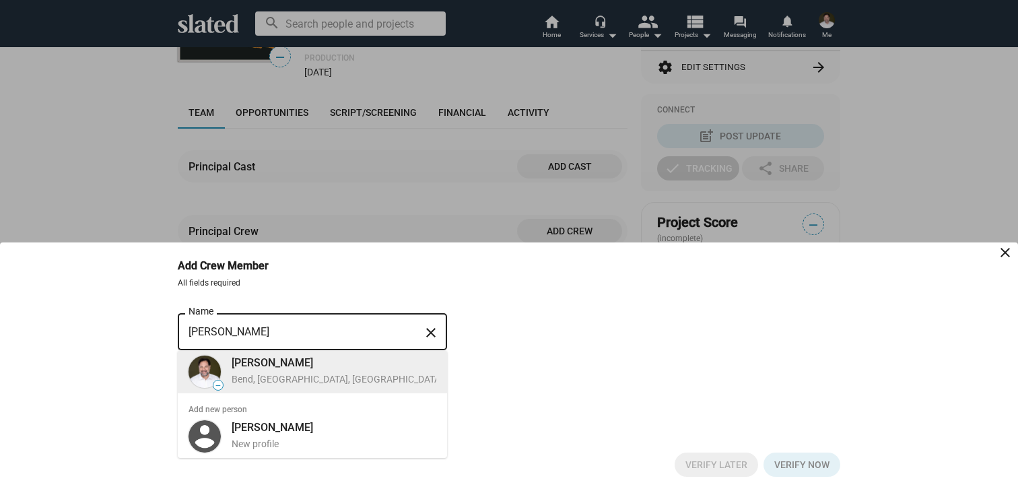
click at [276, 379] on div "Bend, [GEOGRAPHIC_DATA], [GEOGRAPHIC_DATA], Director, Marketing Executive" at bounding box center [400, 379] width 336 height 13
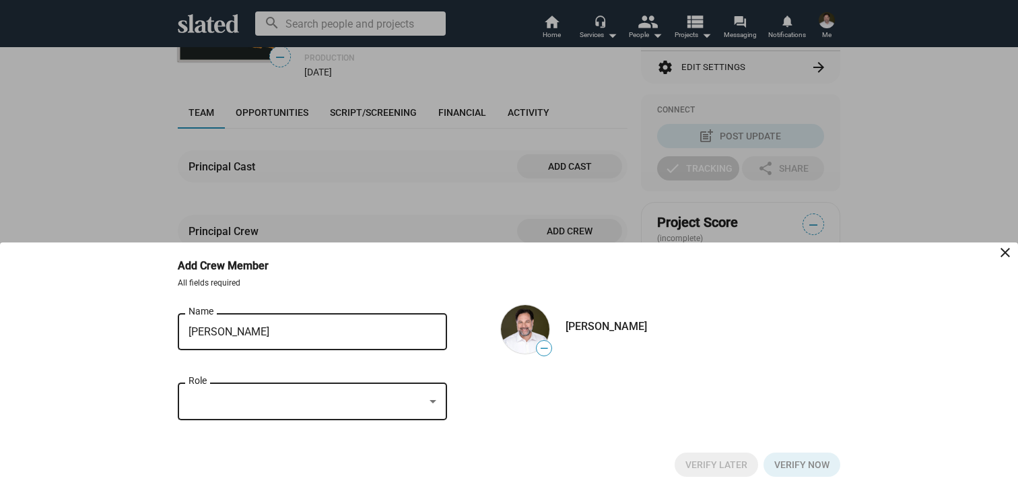
click at [435, 399] on div at bounding box center [433, 402] width 12 height 11
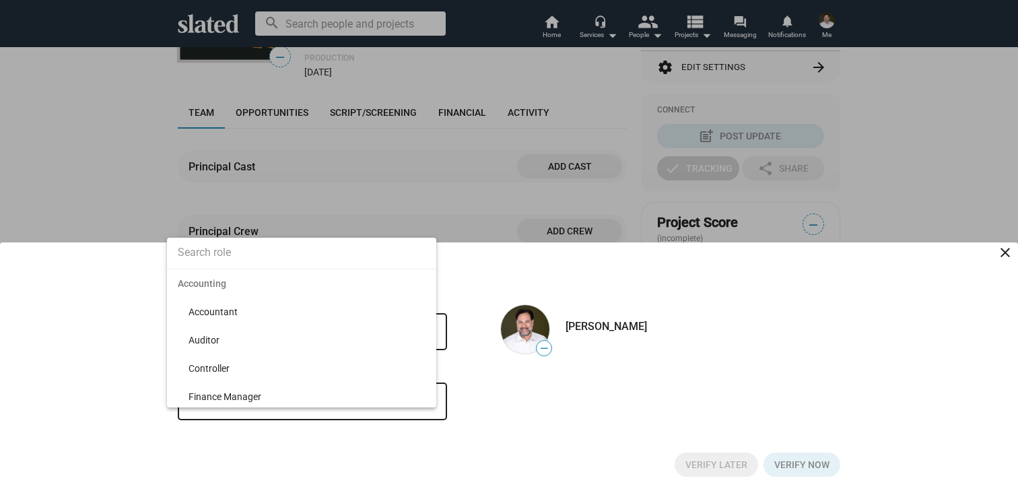
click at [292, 266] on input at bounding box center [301, 253] width 269 height 34
type input "Dire"
click at [234, 314] on span "Director" at bounding box center [307, 312] width 237 height 28
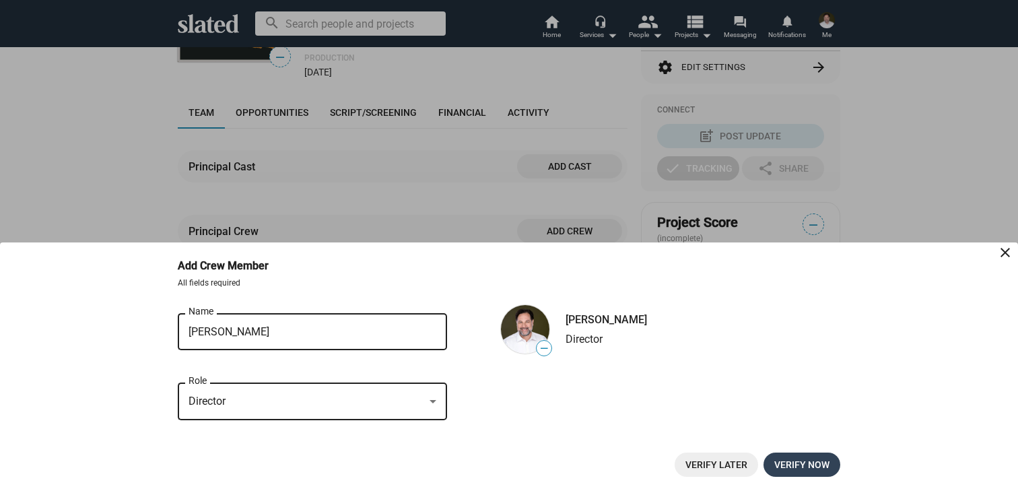
click at [792, 465] on span "Verify now" at bounding box center [801, 464] width 55 height 24
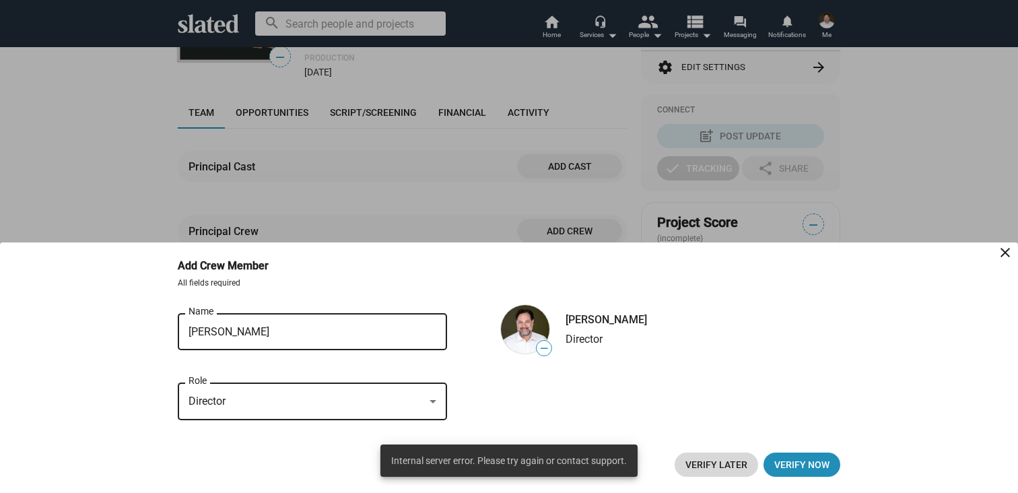
click at [735, 465] on span "Verify Later" at bounding box center [716, 464] width 62 height 24
click at [471, 219] on div at bounding box center [509, 246] width 1018 height 493
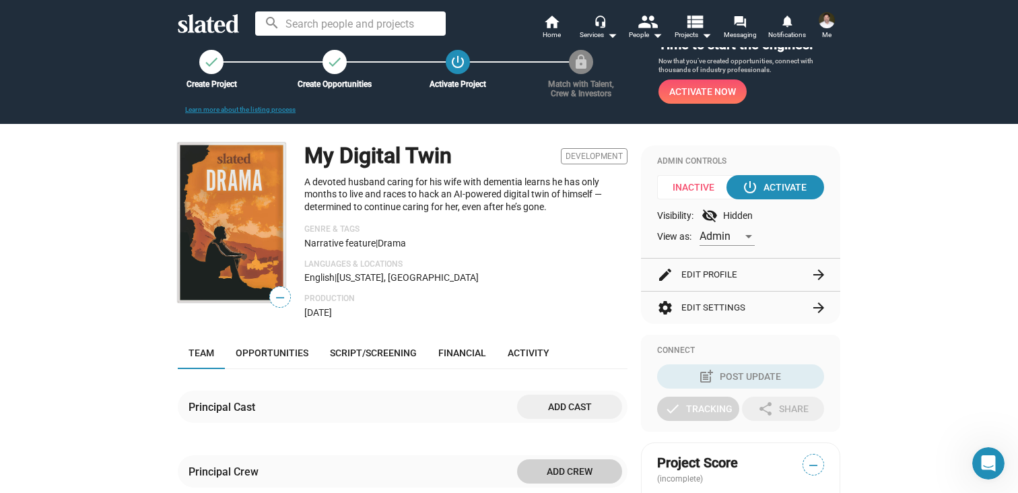
scroll to position [0, 0]
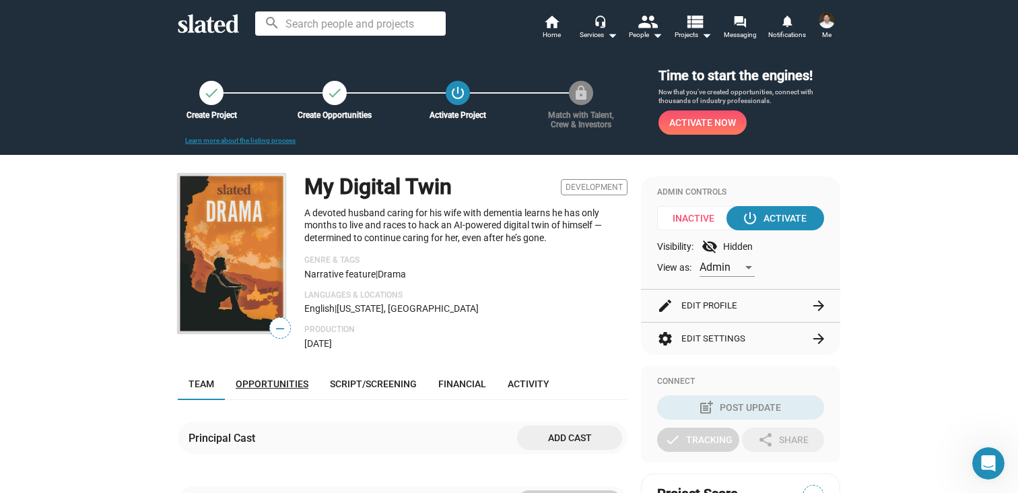
click at [289, 382] on span "Opportunities" at bounding box center [272, 383] width 73 height 11
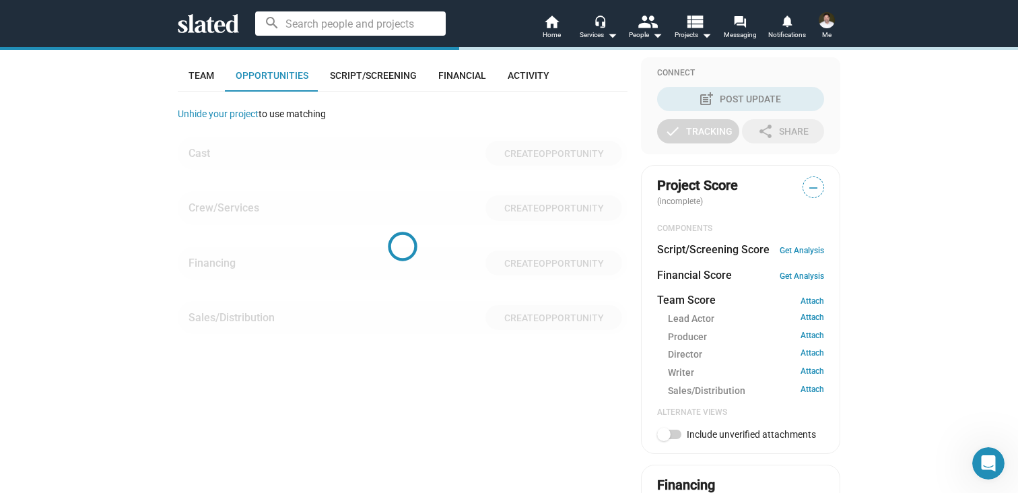
scroll to position [322, 0]
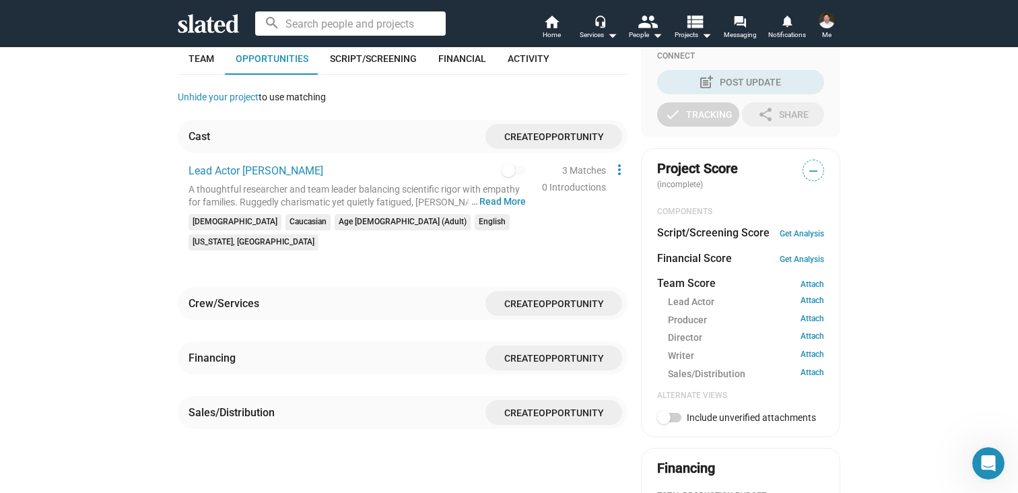
click at [553, 136] on span "Opportunity" at bounding box center [571, 136] width 65 height 11
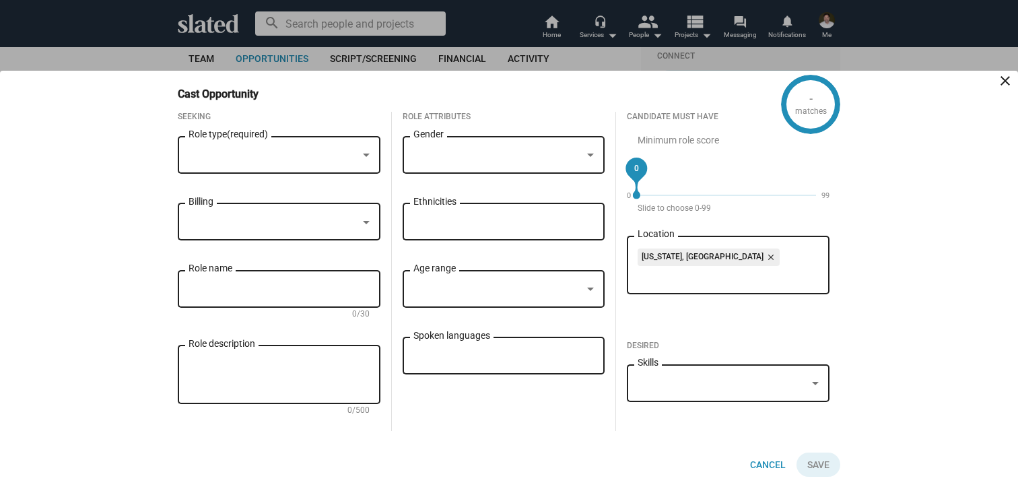
click at [290, 148] on div at bounding box center [273, 155] width 169 height 14
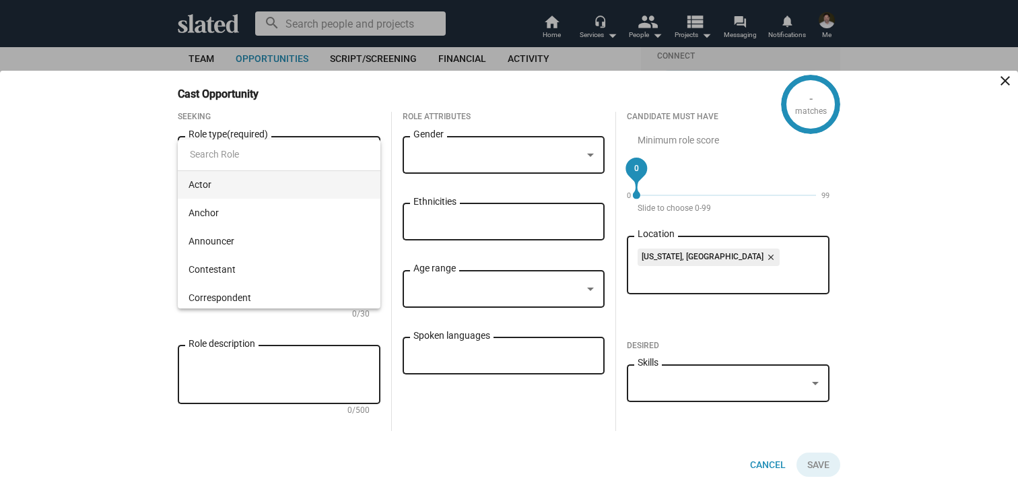
click at [212, 187] on span "Actor" at bounding box center [279, 184] width 181 height 28
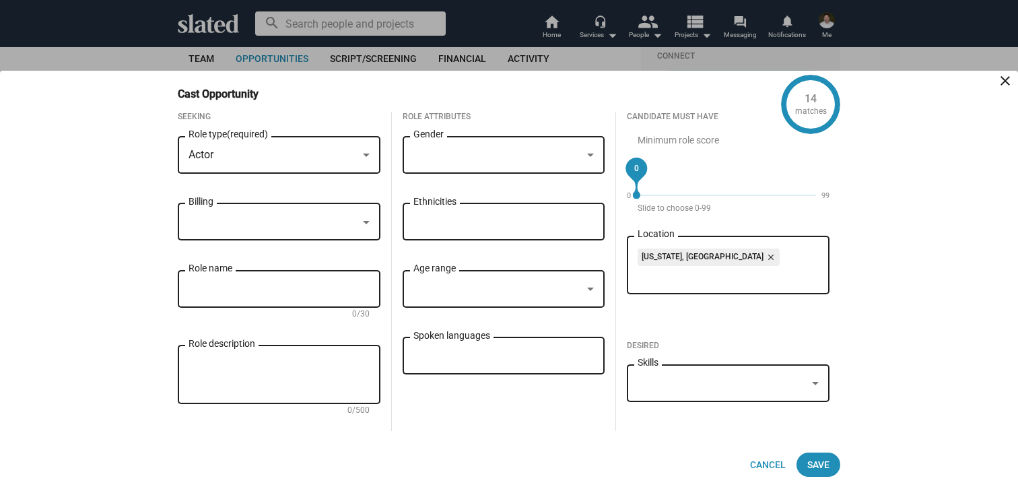
click at [454, 156] on div at bounding box center [497, 155] width 169 height 14
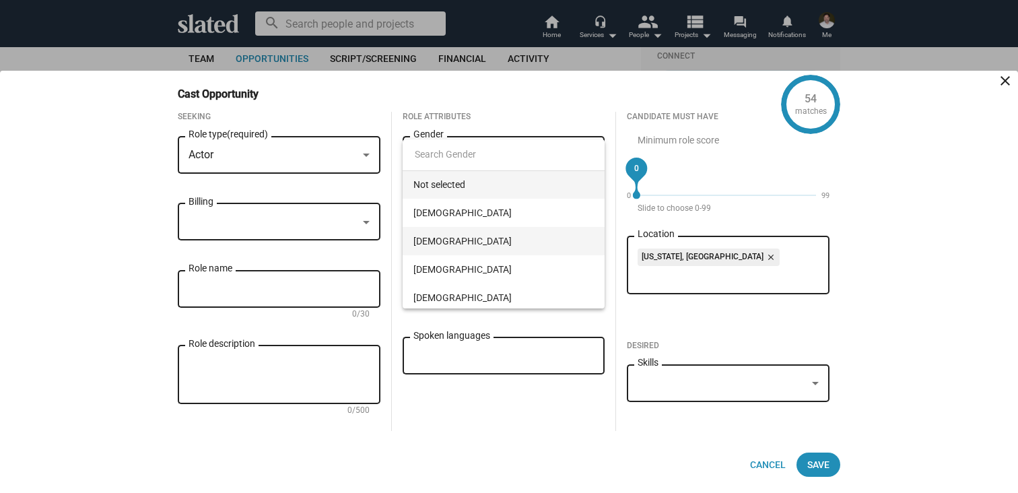
click at [434, 233] on span "[DEMOGRAPHIC_DATA]" at bounding box center [503, 241] width 181 height 28
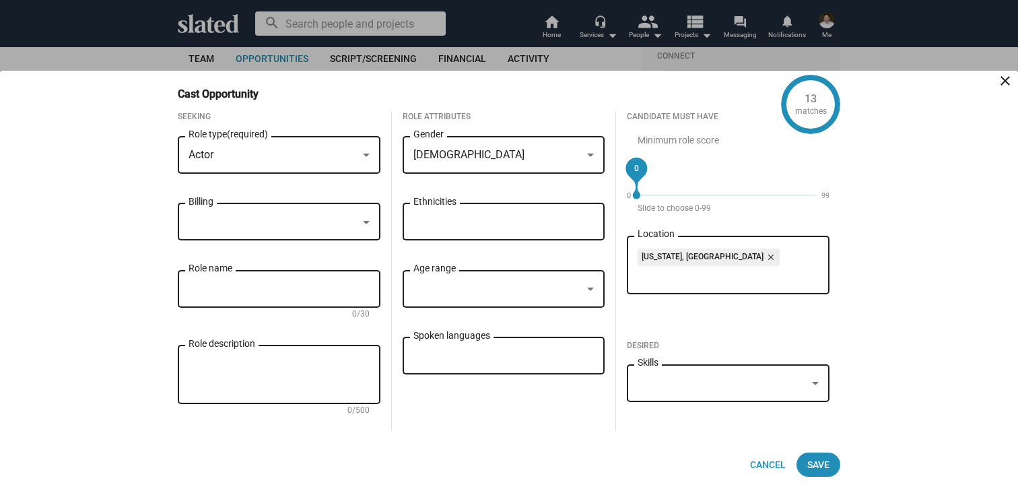
click at [339, 215] on div at bounding box center [273, 222] width 169 height 14
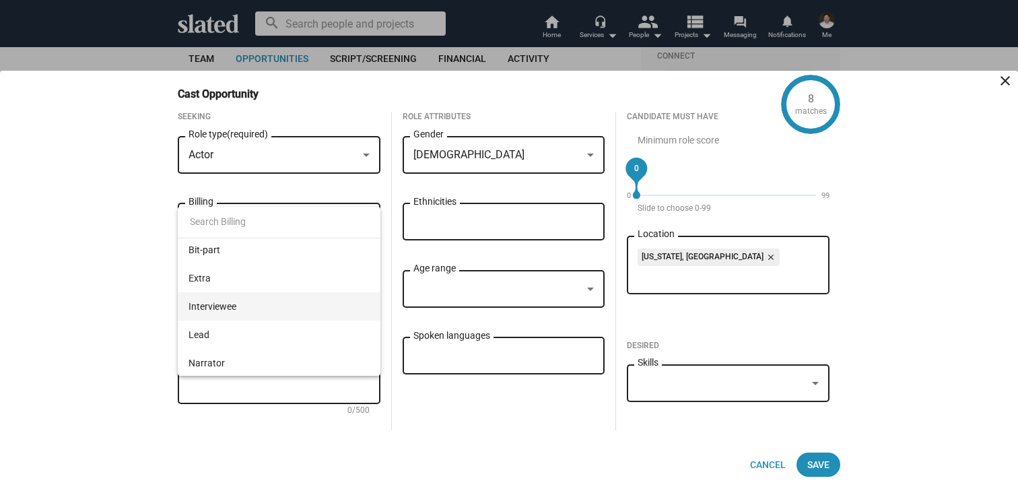
scroll to position [33, 0]
click at [232, 331] on span "Lead" at bounding box center [279, 332] width 181 height 28
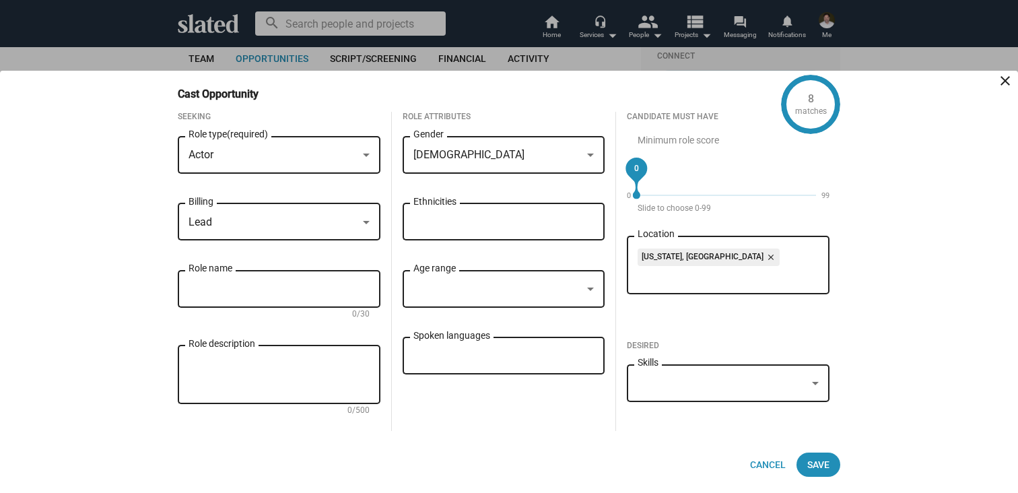
click at [254, 287] on input "Role name" at bounding box center [279, 289] width 181 height 12
type input "Maya"
click at [591, 287] on div at bounding box center [590, 288] width 7 height 3
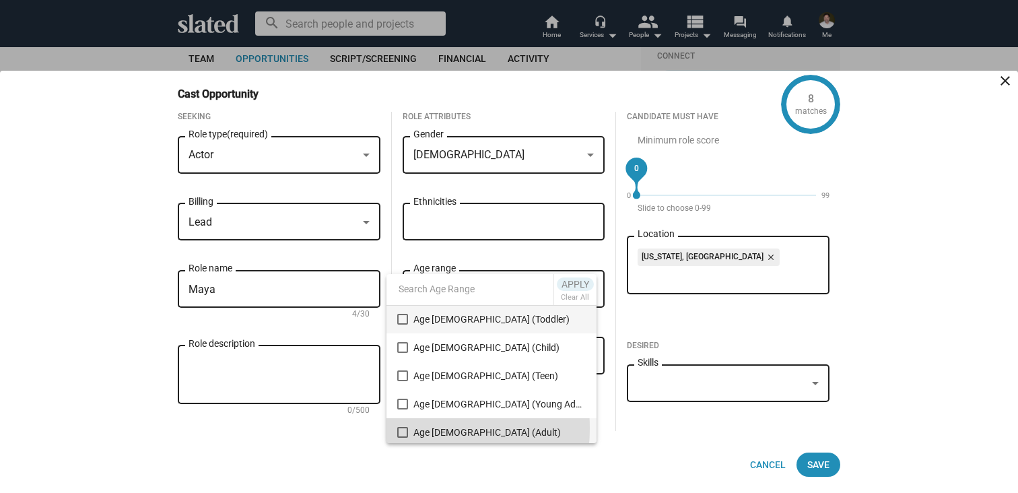
click at [406, 428] on mat-pseudo-checkbox at bounding box center [402, 432] width 11 height 11
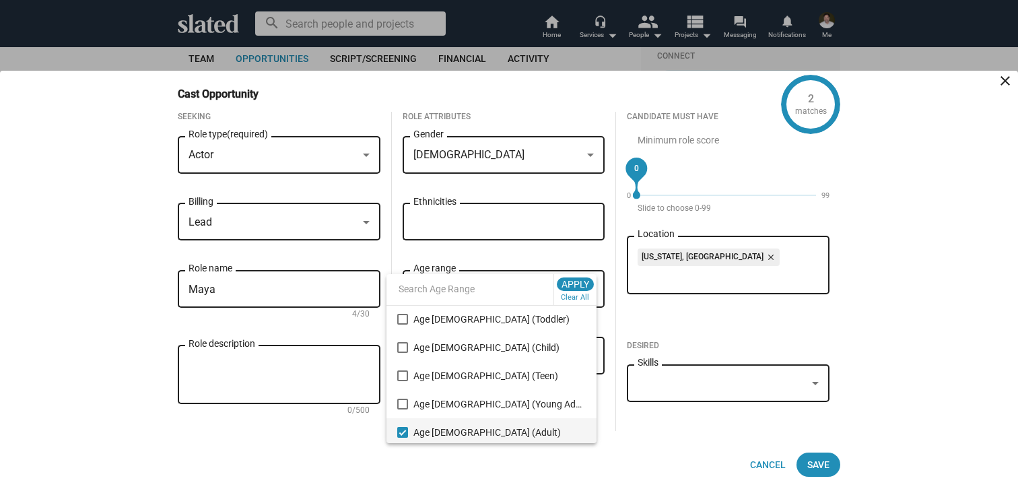
click at [499, 217] on div at bounding box center [509, 246] width 1018 height 493
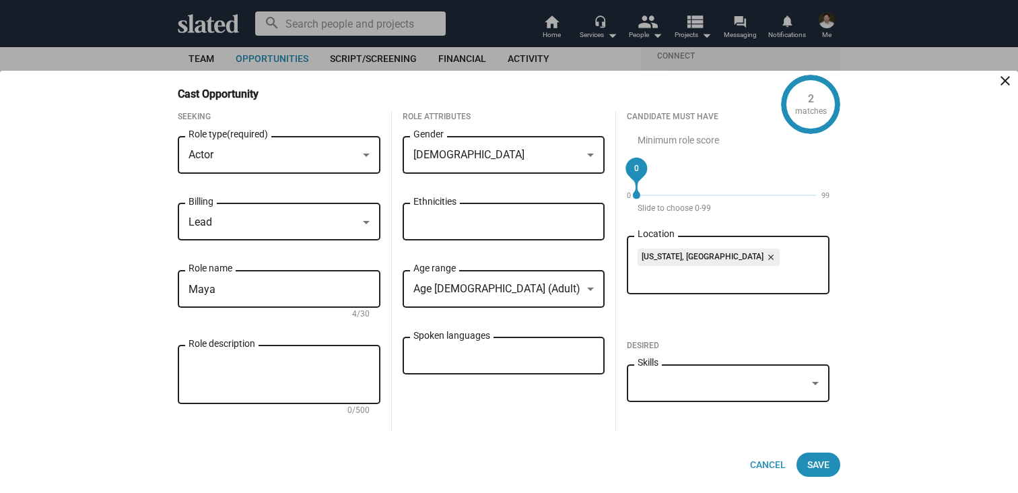
click at [496, 220] on input "Ethnicities" at bounding box center [506, 222] width 181 height 12
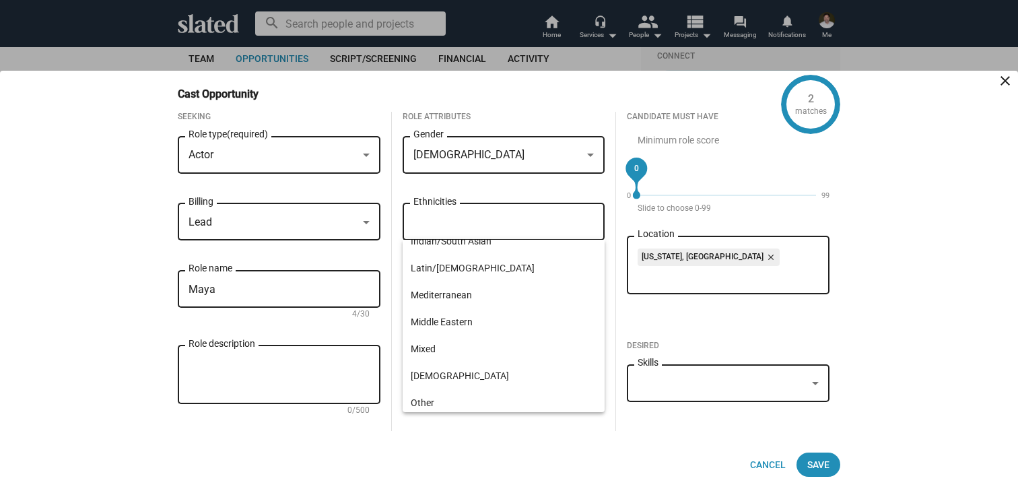
scroll to position [151, 0]
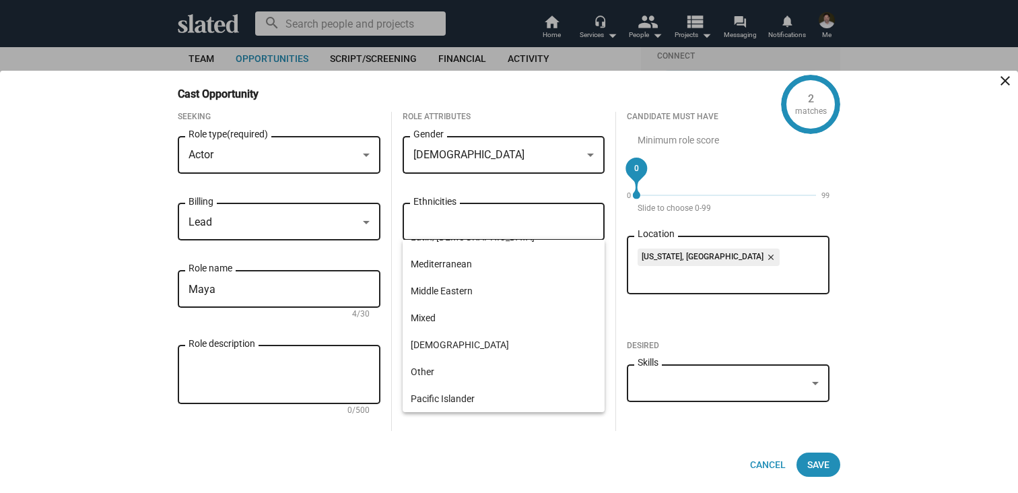
click at [443, 451] on div "Seeking Actor Role type (required) Lead Billing Maya Role name 4/30 Role descri…" at bounding box center [503, 282] width 673 height 341
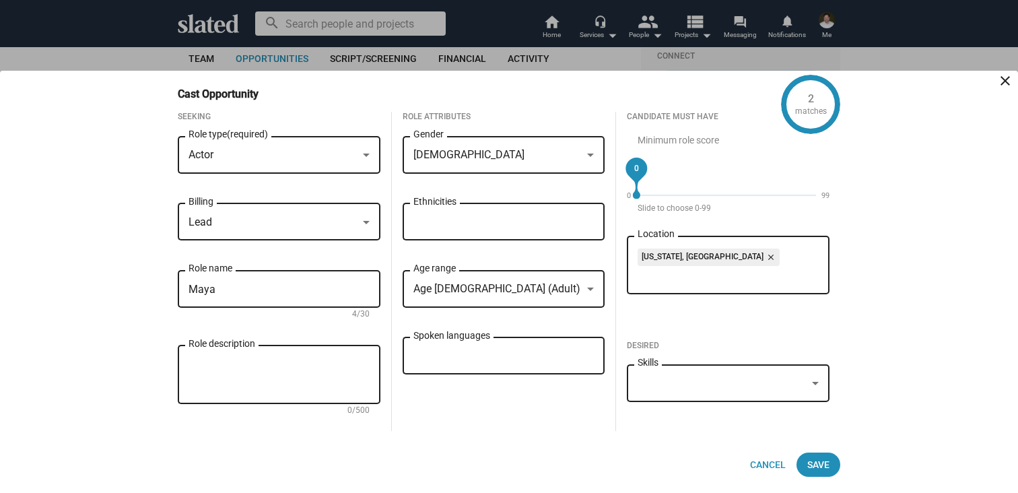
click at [252, 360] on textarea "Role description" at bounding box center [279, 375] width 181 height 36
paste textarea "A tech support researcher blending intelligence with empathy. [PERSON_NAME], co…"
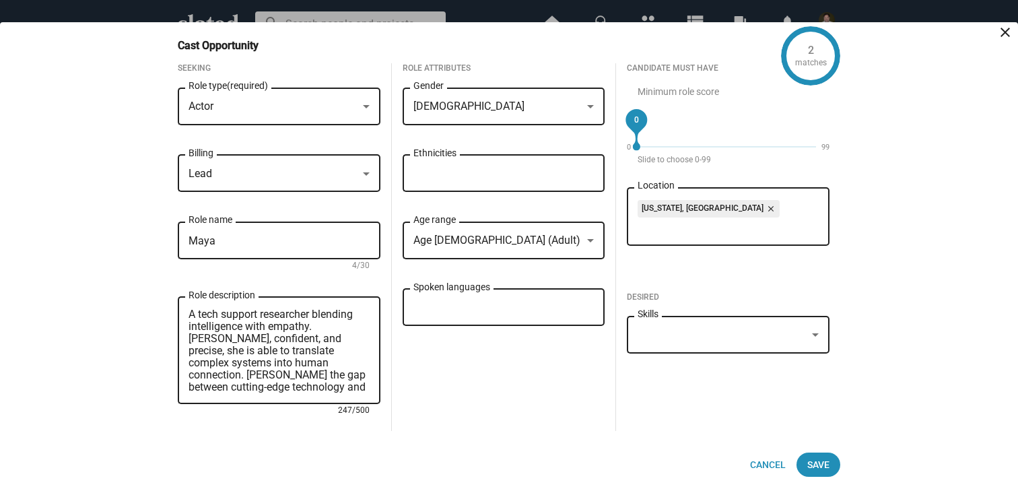
type textarea "A tech support researcher blending intelligence with empathy. [PERSON_NAME], co…"
click at [440, 378] on div "Role Attributes [DEMOGRAPHIC_DATA] Gender Ethnicities Age [DEMOGRAPHIC_DATA] (A…" at bounding box center [504, 247] width 224 height 368
click at [812, 334] on div at bounding box center [815, 334] width 7 height 3
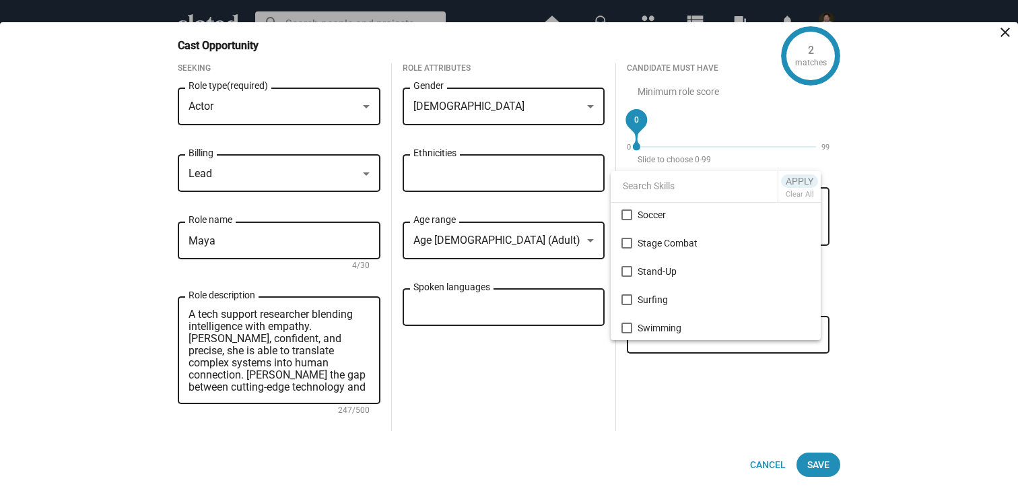
scroll to position [2602, 0]
click at [911, 261] on div at bounding box center [509, 246] width 1018 height 493
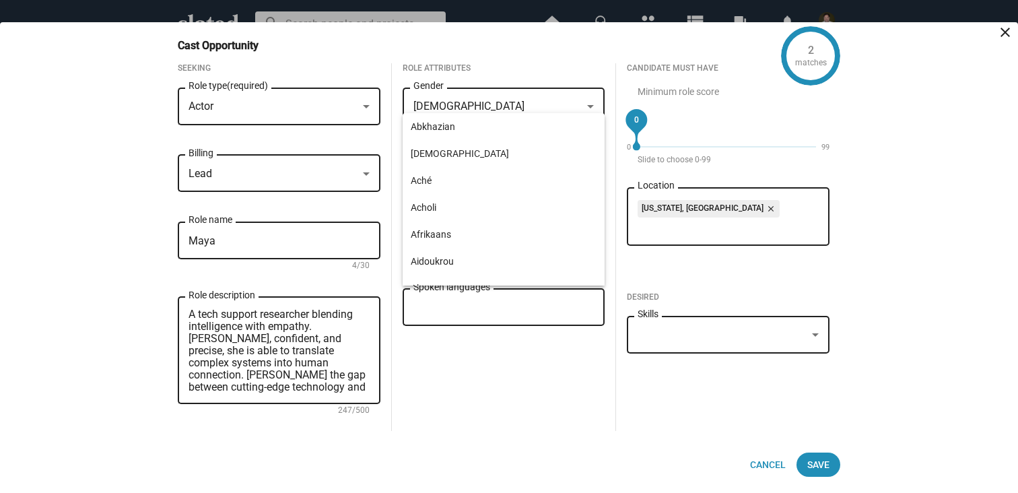
click at [516, 309] on input "Spoken languages" at bounding box center [506, 308] width 181 height 12
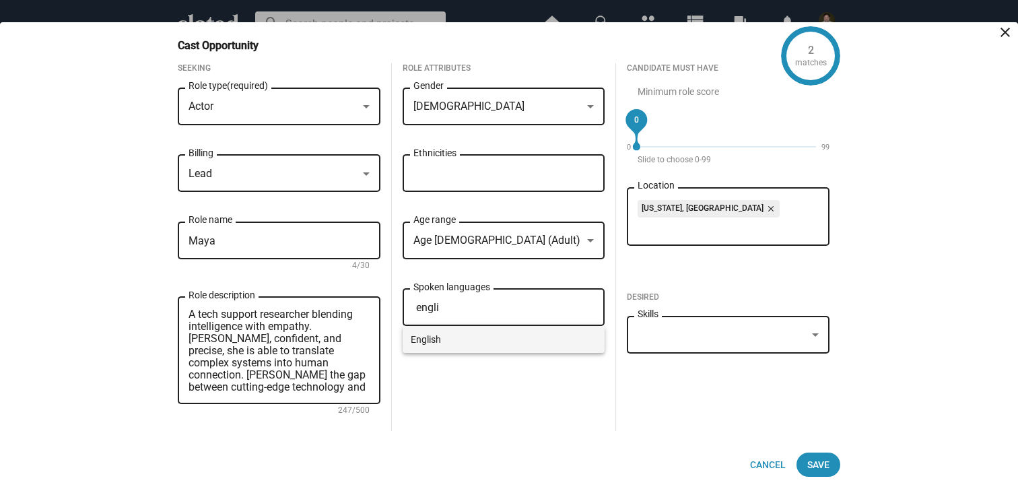
type input "engli"
click at [444, 345] on span "English" at bounding box center [504, 339] width 186 height 27
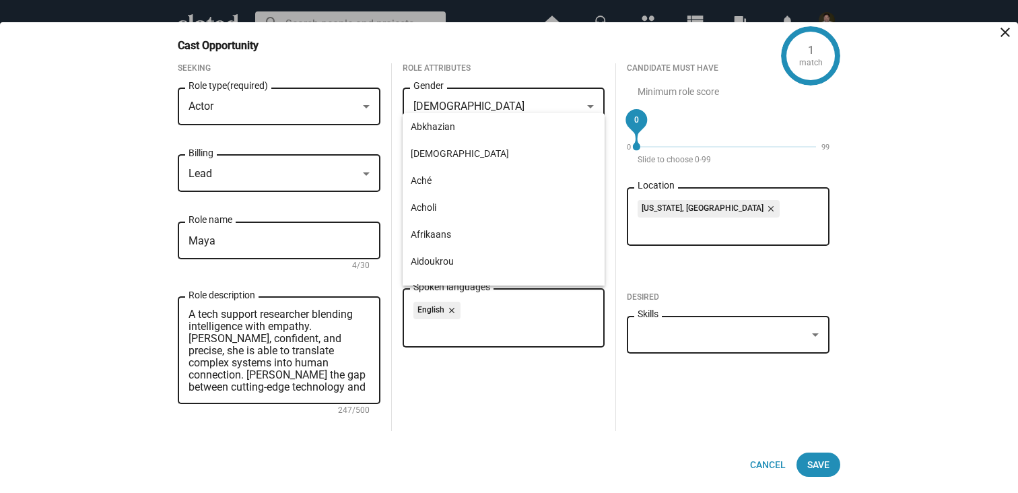
click at [552, 408] on div "Role Attributes [DEMOGRAPHIC_DATA] Gender Ethnicities Age [DEMOGRAPHIC_DATA] (A…" at bounding box center [504, 247] width 224 height 368
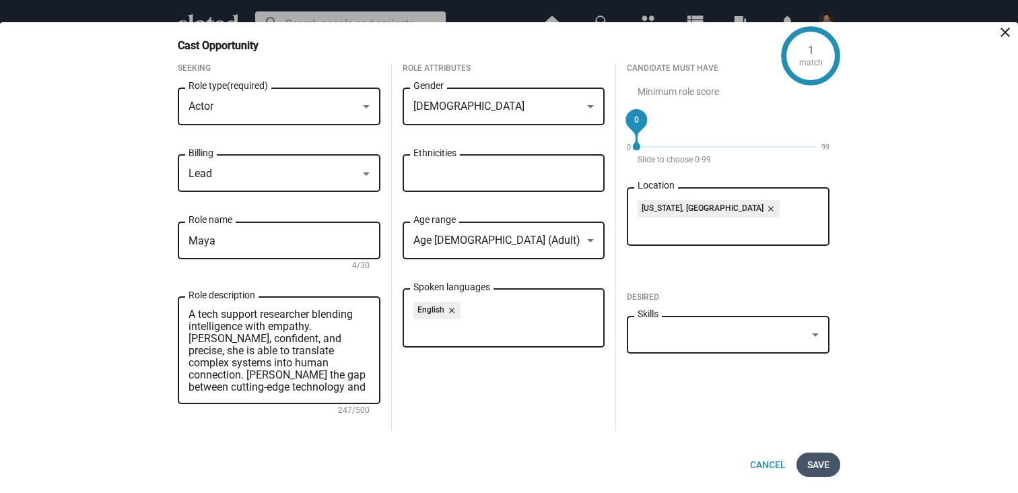
click at [823, 465] on span "Save" at bounding box center [818, 464] width 22 height 24
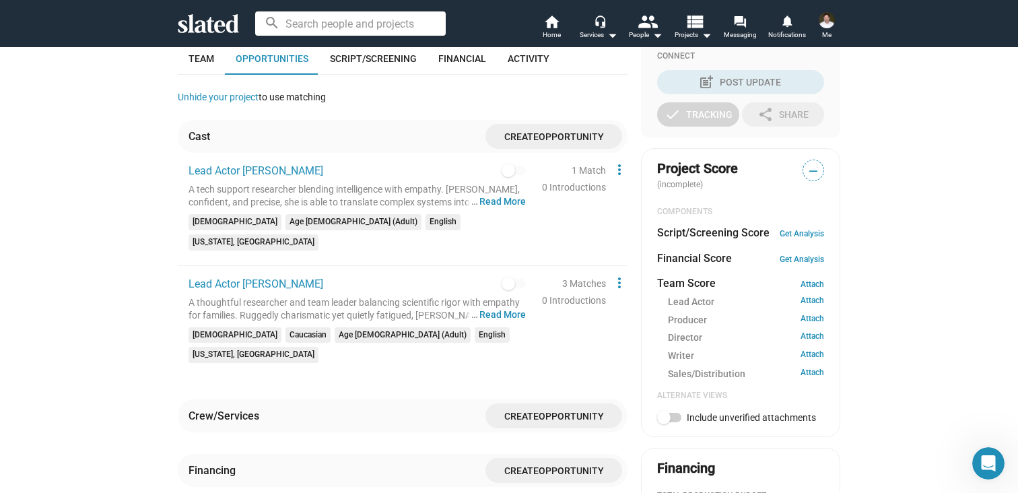
click at [529, 134] on span "Create" at bounding box center [521, 136] width 34 height 11
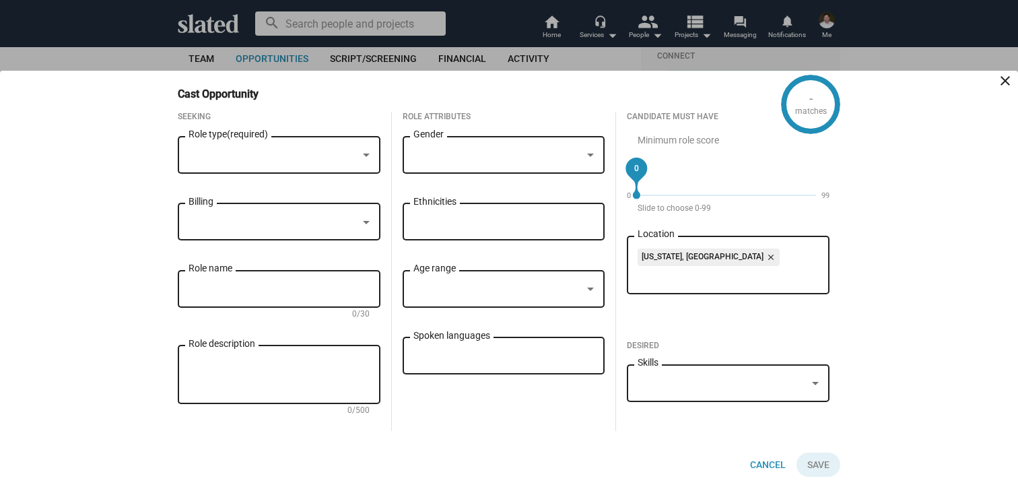
click at [366, 154] on div at bounding box center [366, 155] width 7 height 3
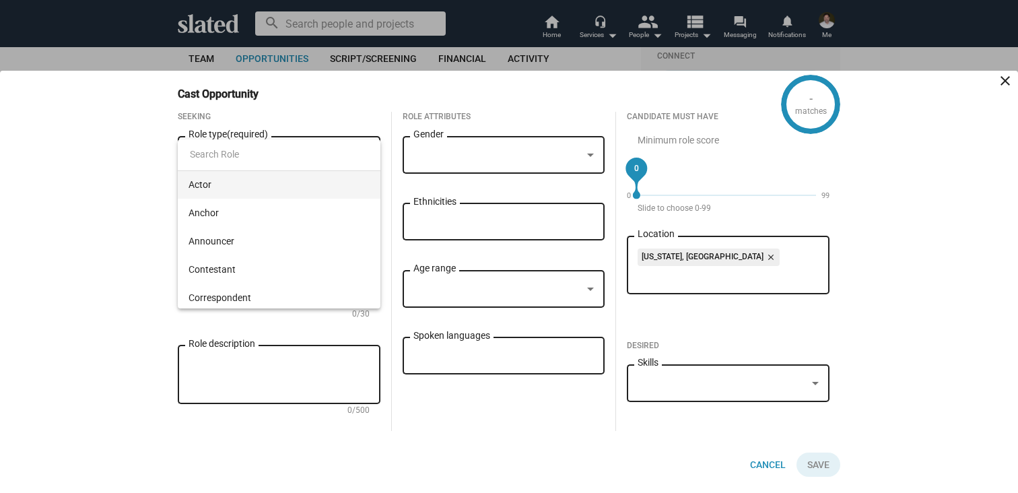
click at [251, 182] on span "Actor" at bounding box center [279, 184] width 181 height 28
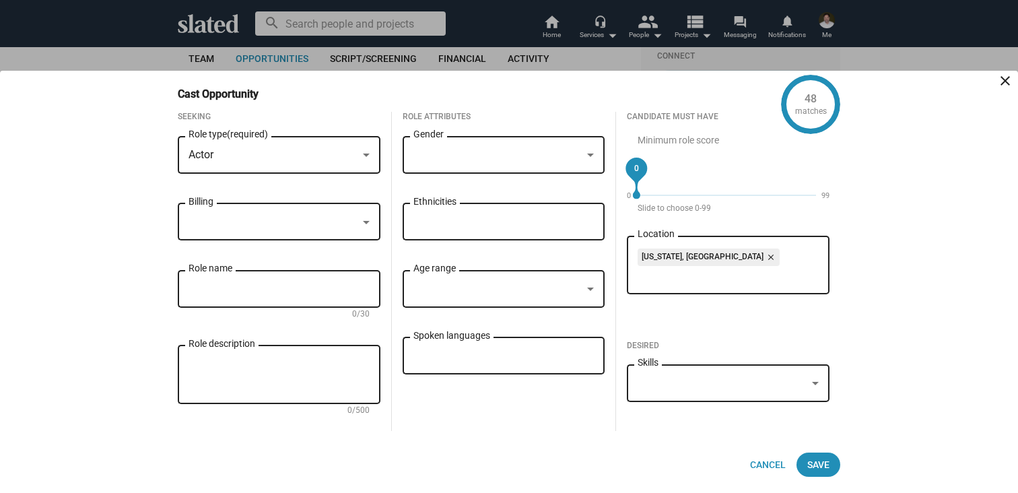
click at [504, 156] on div at bounding box center [497, 155] width 169 height 14
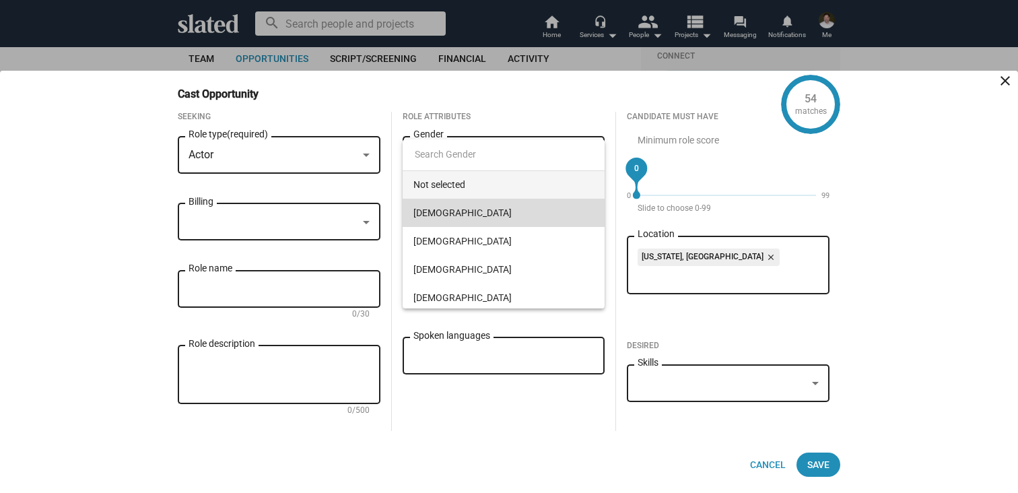
click at [436, 210] on span "[DEMOGRAPHIC_DATA]" at bounding box center [503, 213] width 181 height 28
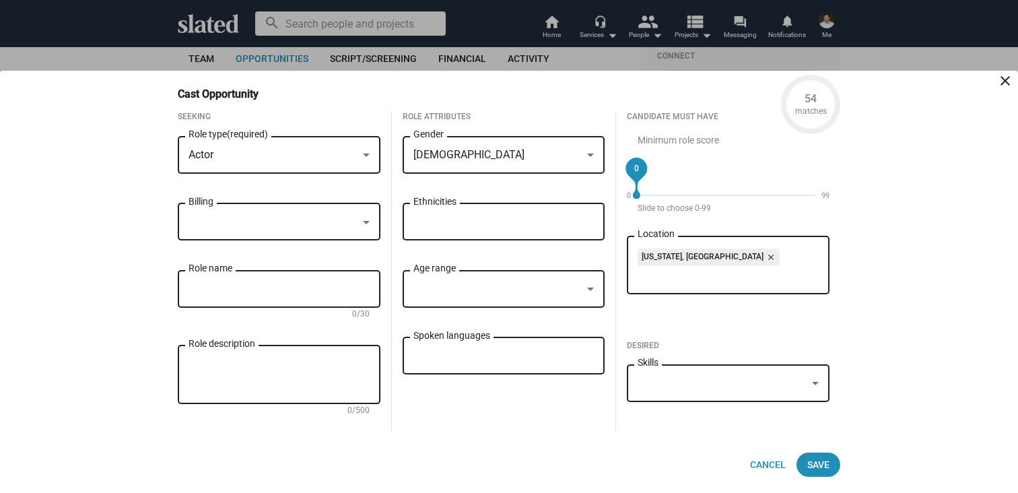
click at [360, 219] on div at bounding box center [366, 222] width 12 height 11
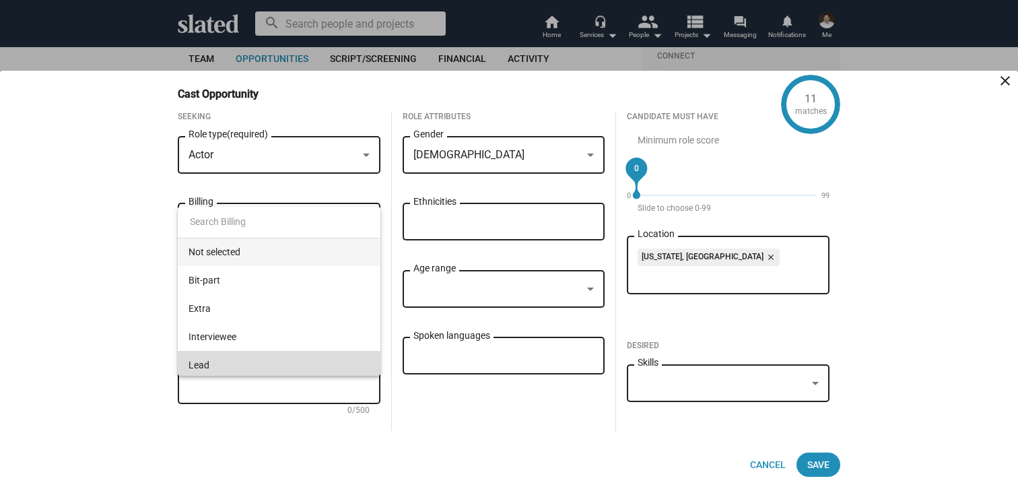
click at [222, 364] on span "Lead" at bounding box center [279, 365] width 181 height 28
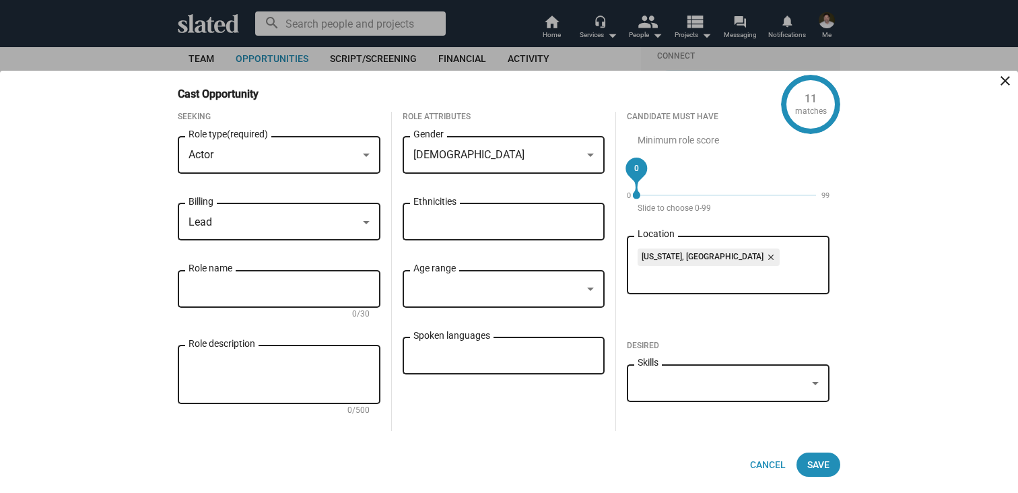
click at [335, 292] on input "Role name" at bounding box center [279, 289] width 181 height 12
type input "[PERSON_NAME]"
click at [592, 287] on div at bounding box center [590, 288] width 7 height 3
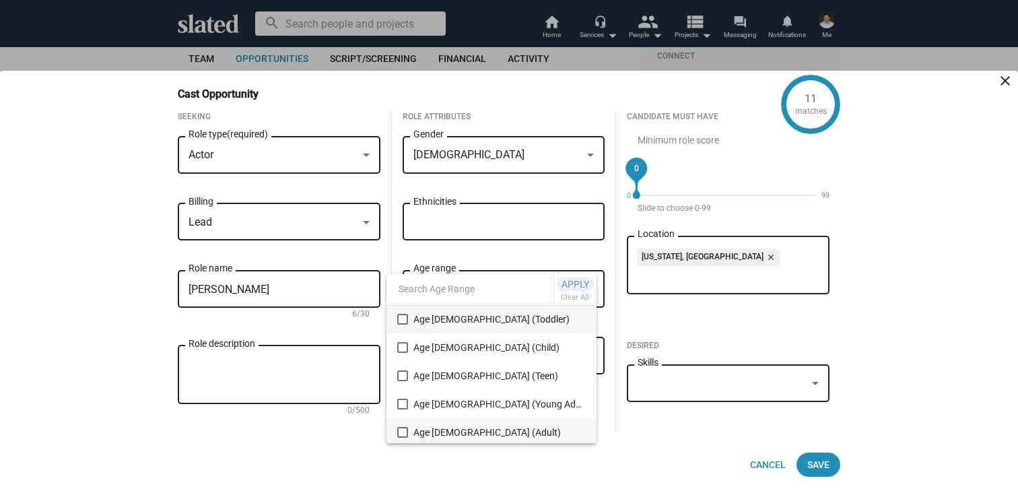
click at [401, 428] on mat-pseudo-checkbox at bounding box center [402, 432] width 11 height 11
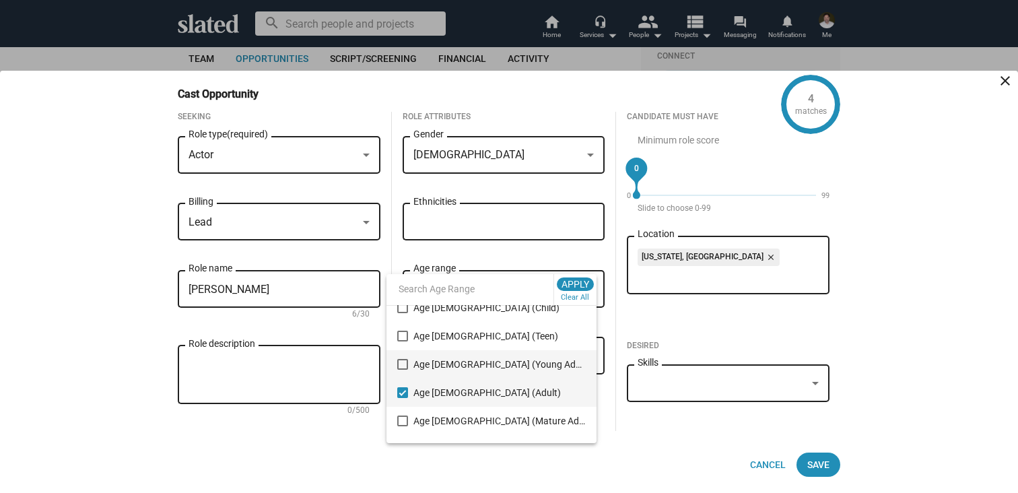
scroll to position [60, 0]
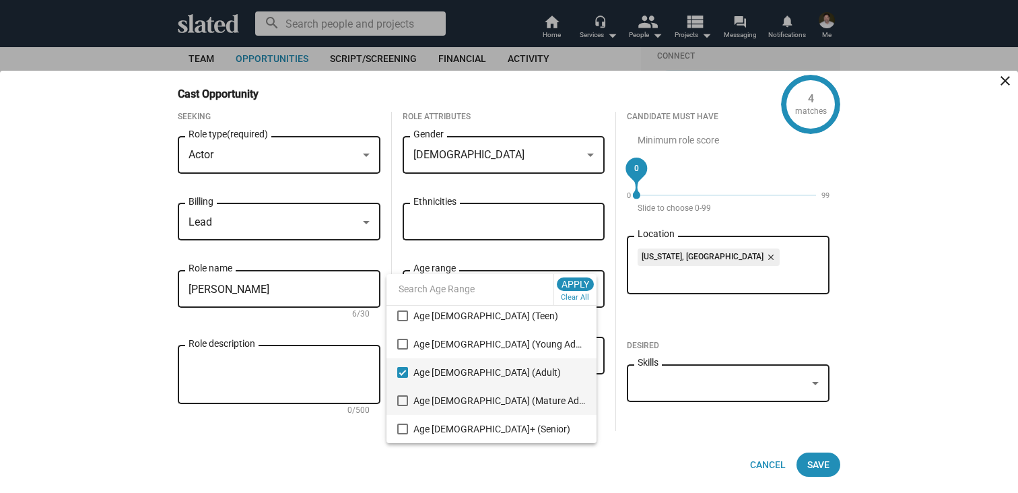
click at [401, 399] on mat-pseudo-checkbox at bounding box center [402, 400] width 11 height 11
click at [407, 371] on mat-option "Age [DEMOGRAPHIC_DATA] (Adult)" at bounding box center [491, 372] width 210 height 28
click at [242, 355] on div at bounding box center [509, 246] width 1018 height 493
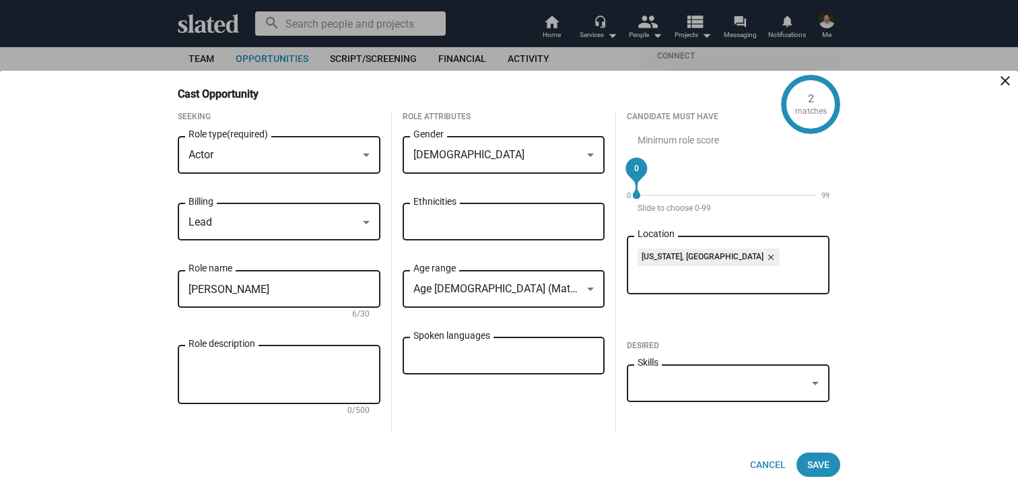
click at [228, 360] on textarea "Role description" at bounding box center [279, 375] width 181 height 36
paste textarea "A devoted husband and new family caregiver with quiet strength shaped by years …"
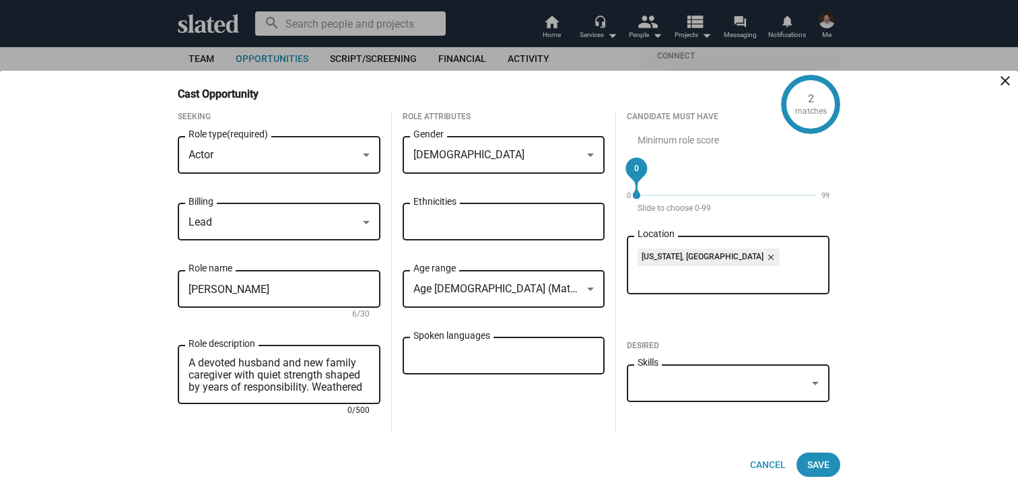
scroll to position [48, 0]
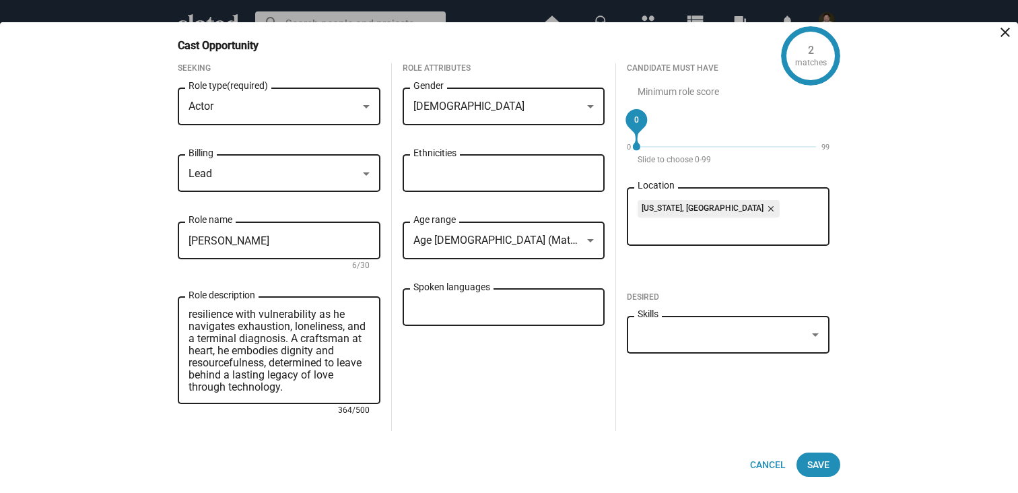
type textarea "A devoted husband and new family caregiver with quiet strength shaped by years …"
click at [464, 401] on div "Role Attributes [DEMOGRAPHIC_DATA] Gender Ethnicities Age [DEMOGRAPHIC_DATA] (M…" at bounding box center [504, 247] width 224 height 368
click at [827, 466] on span "Save" at bounding box center [818, 464] width 22 height 24
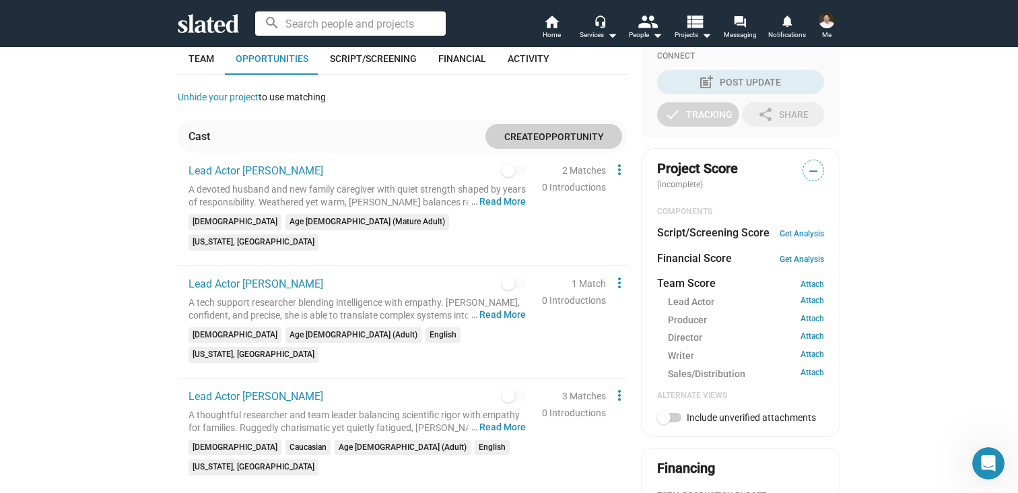
click at [423, 193] on div "A devoted husband and new family caregiver with quiet strength shaped by years …" at bounding box center [357, 196] width 337 height 26
click at [621, 172] on mat-icon "more_vert" at bounding box center [619, 170] width 16 height 16
click at [632, 193] on button "Edit" at bounding box center [648, 195] width 75 height 22
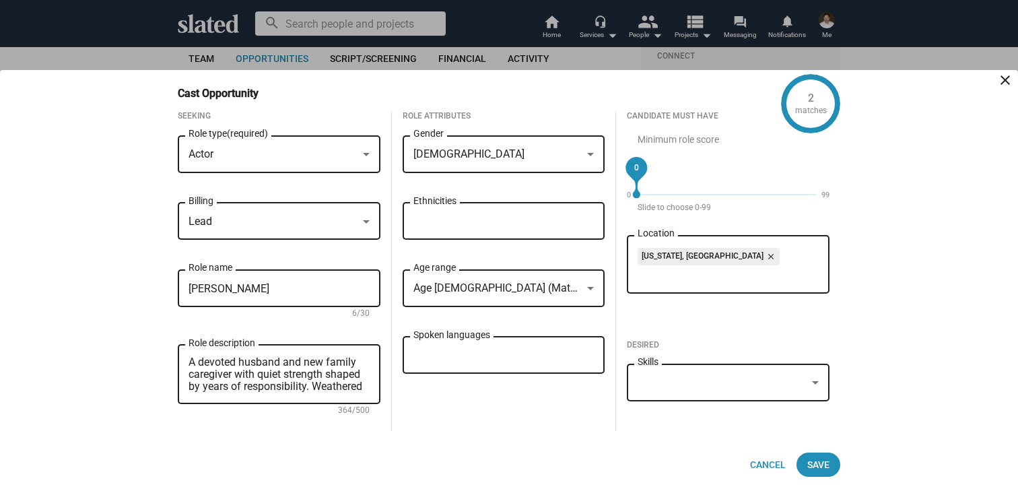
click at [763, 254] on mat-icon "close" at bounding box center [769, 256] width 12 height 12
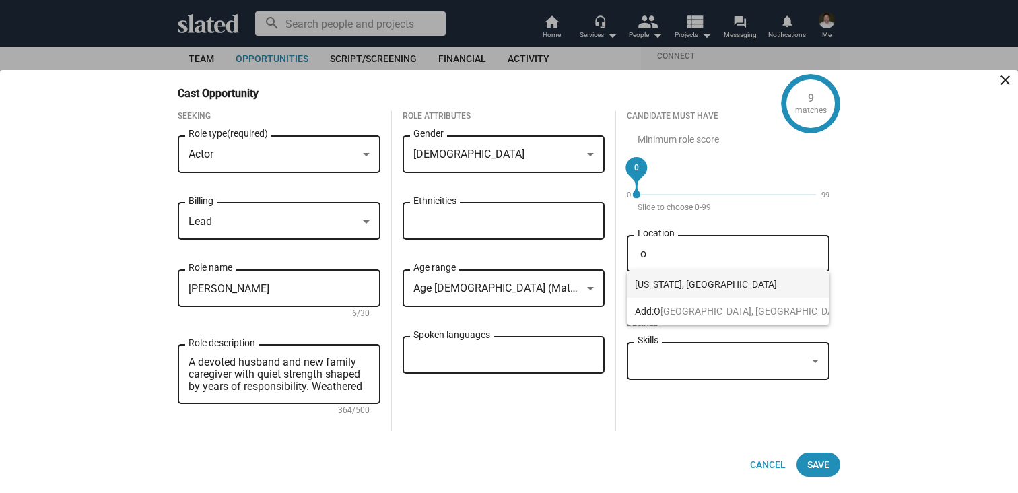
type input "o"
click at [667, 281] on span "[US_STATE], [GEOGRAPHIC_DATA]" at bounding box center [788, 284] width 306 height 27
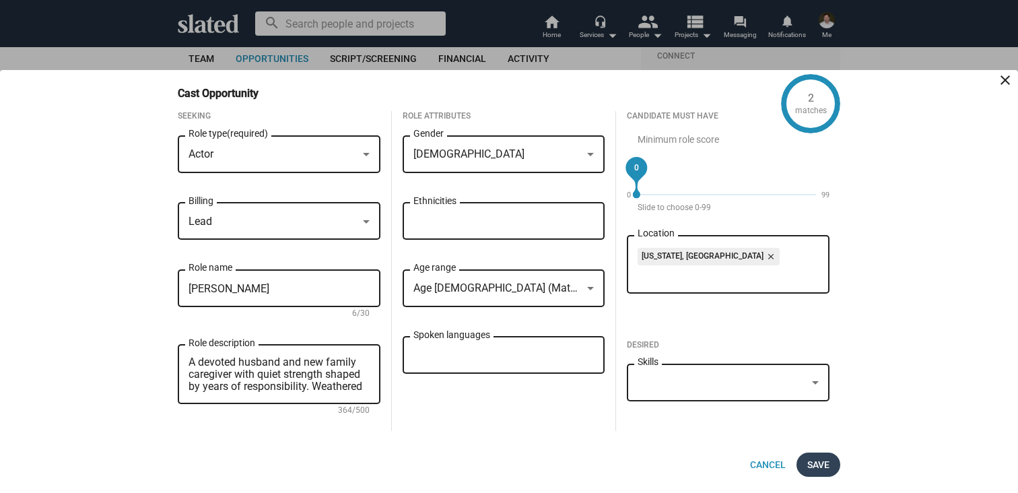
click at [825, 466] on span "Save" at bounding box center [818, 464] width 22 height 24
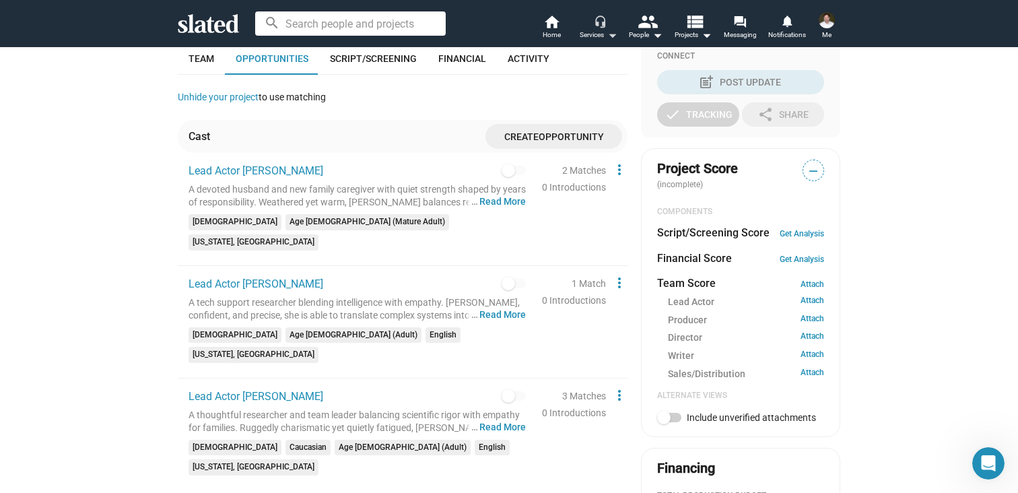
click at [607, 34] on mat-icon "arrow_drop_down" at bounding box center [612, 35] width 16 height 16
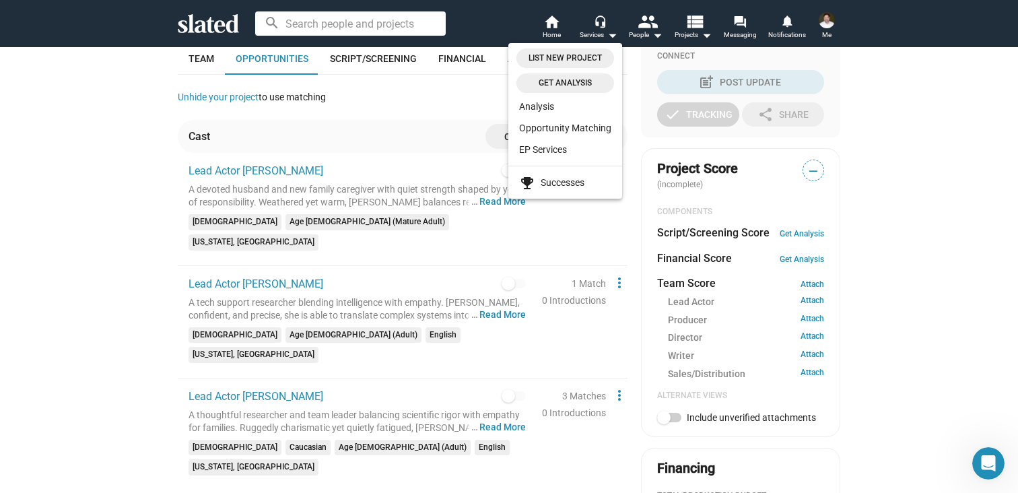
click at [607, 32] on div at bounding box center [509, 246] width 1018 height 493
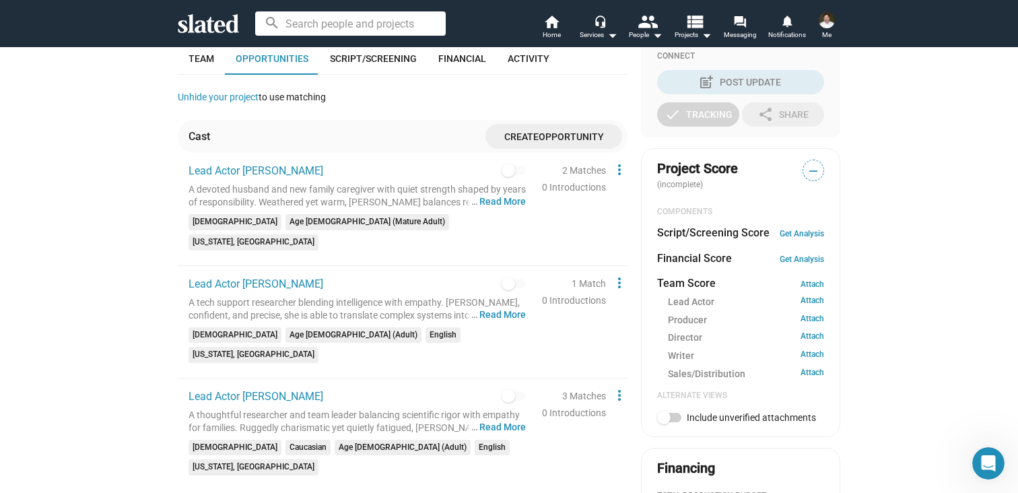
click at [141, 164] on div "check Create Project check Create Opportunities power_settings_new Activate Pro…" at bounding box center [509, 265] width 1018 height 1089
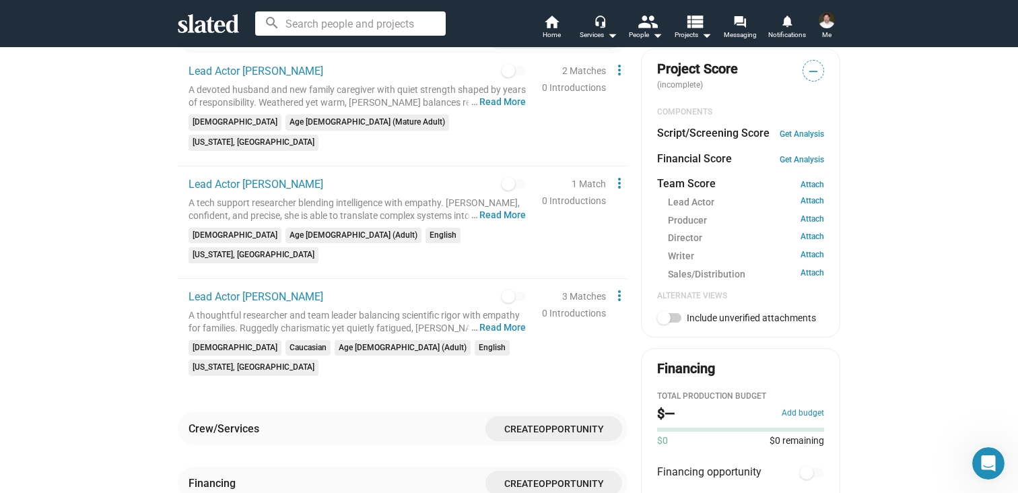
scroll to position [314, 0]
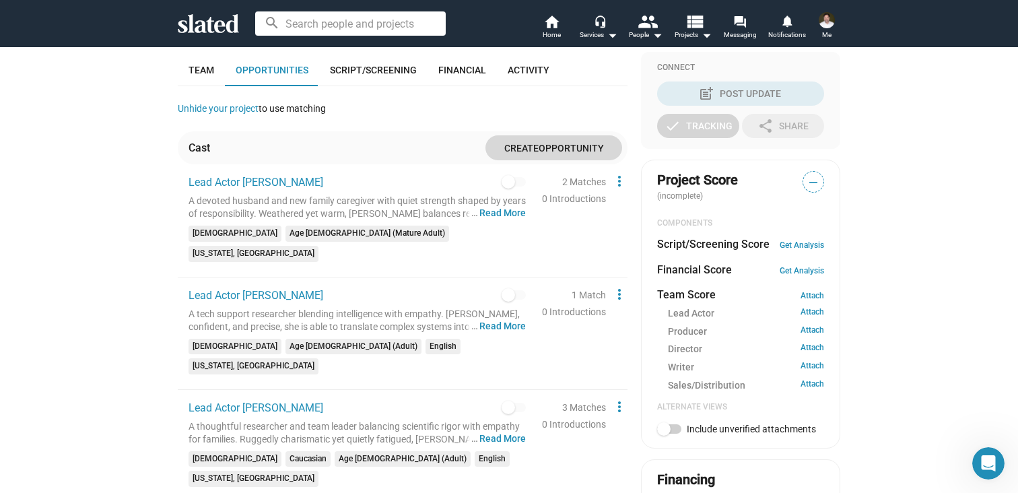
click at [557, 149] on span "Opportunity" at bounding box center [571, 148] width 65 height 11
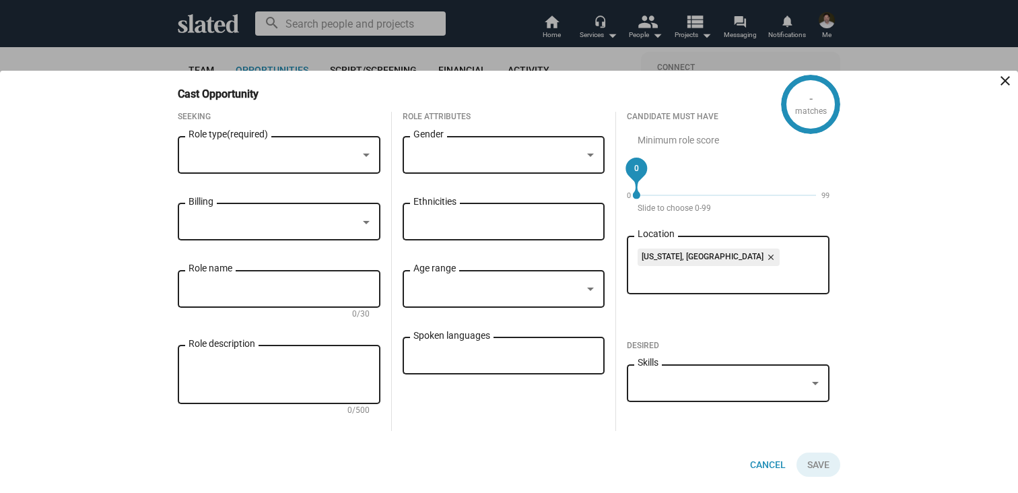
click at [362, 150] on div at bounding box center [366, 155] width 12 height 11
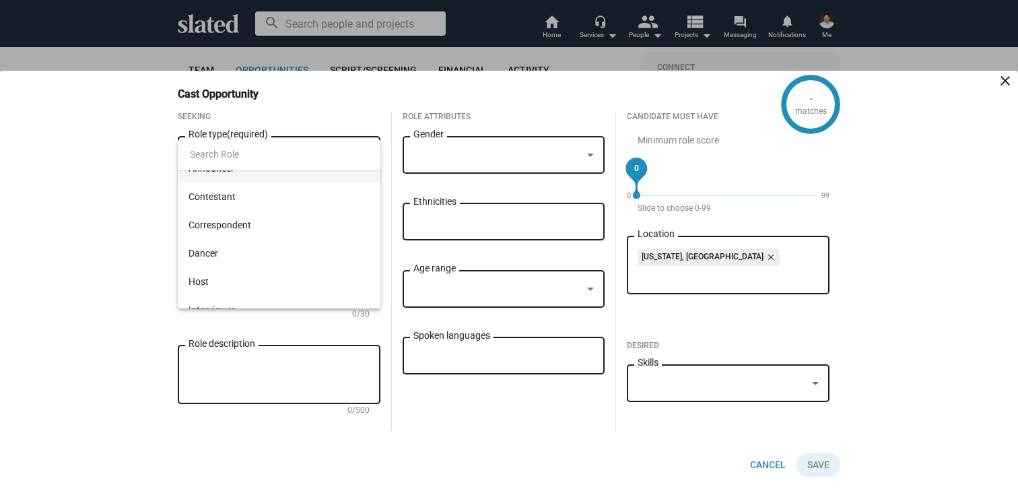
scroll to position [0, 0]
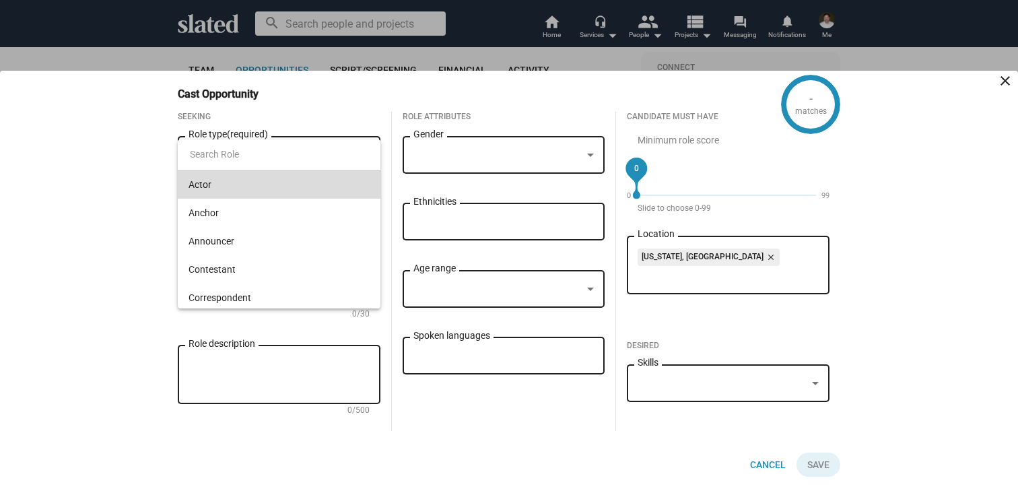
click at [207, 186] on span "Actor" at bounding box center [279, 184] width 181 height 28
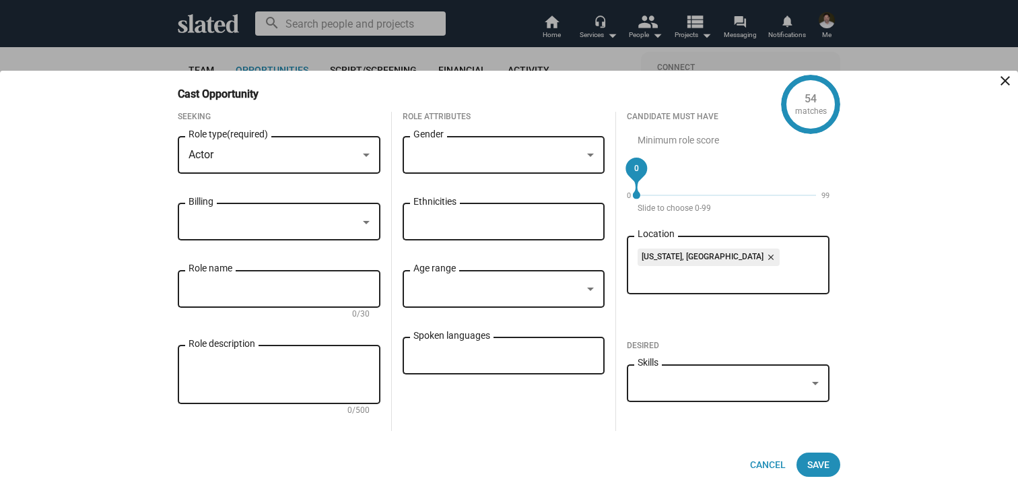
click at [451, 157] on div at bounding box center [497, 155] width 169 height 14
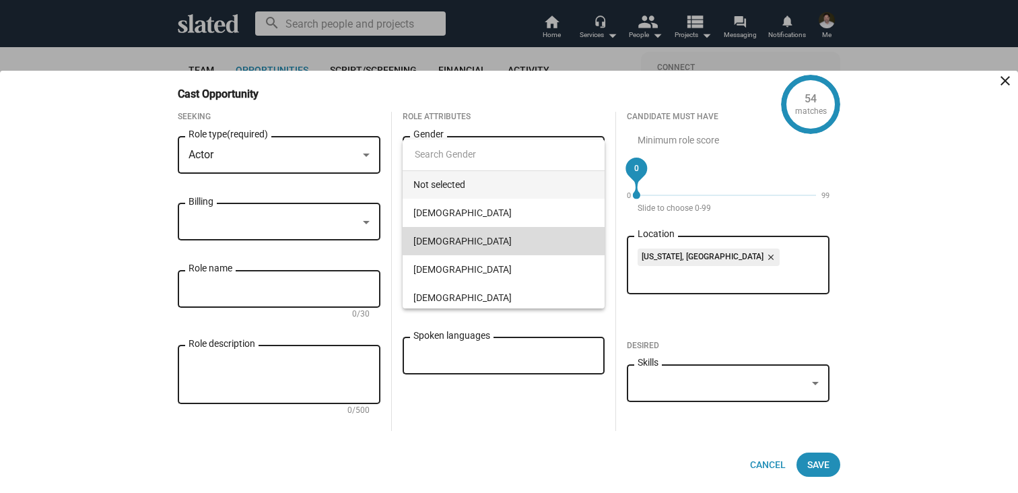
click at [432, 238] on span "[DEMOGRAPHIC_DATA]" at bounding box center [503, 241] width 181 height 28
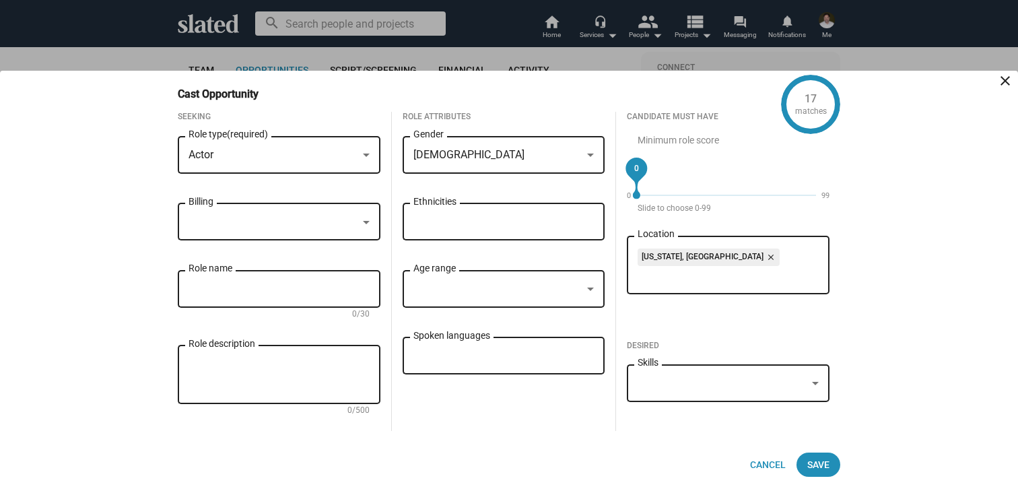
click at [357, 224] on div at bounding box center [279, 222] width 181 height 12
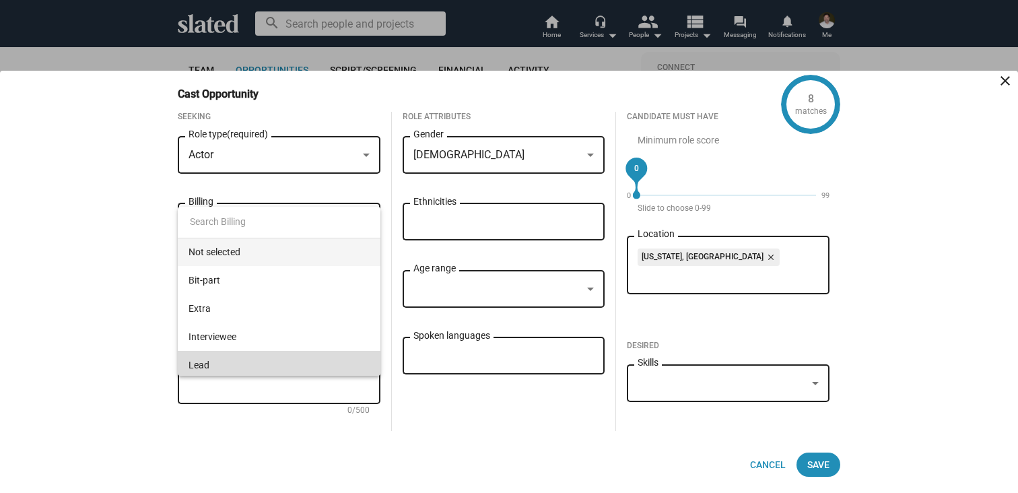
click at [217, 365] on span "Lead" at bounding box center [279, 365] width 181 height 28
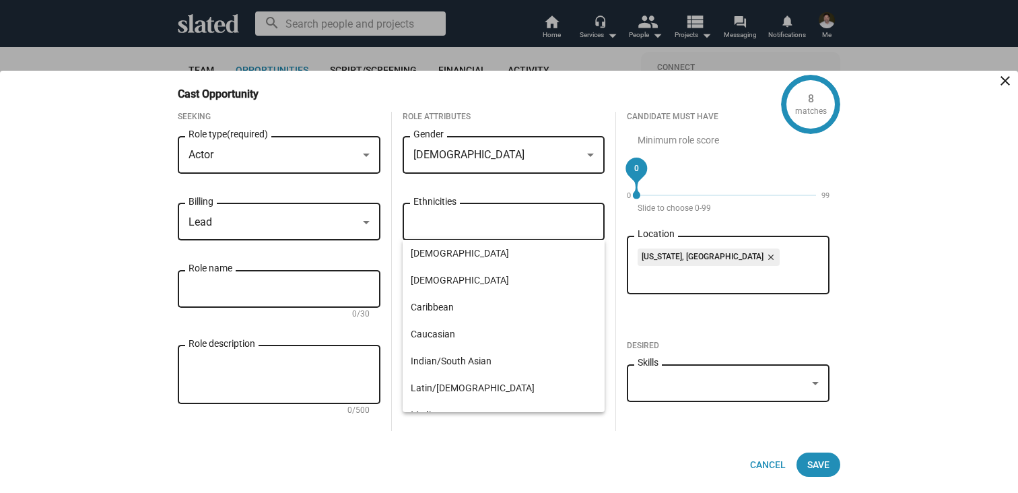
click at [475, 221] on input "Ethnicities" at bounding box center [506, 222] width 181 height 12
click at [386, 213] on div "Seeking Actor Role type (required) Lead Billing Role name 0/30 Role description…" at bounding box center [279, 271] width 224 height 319
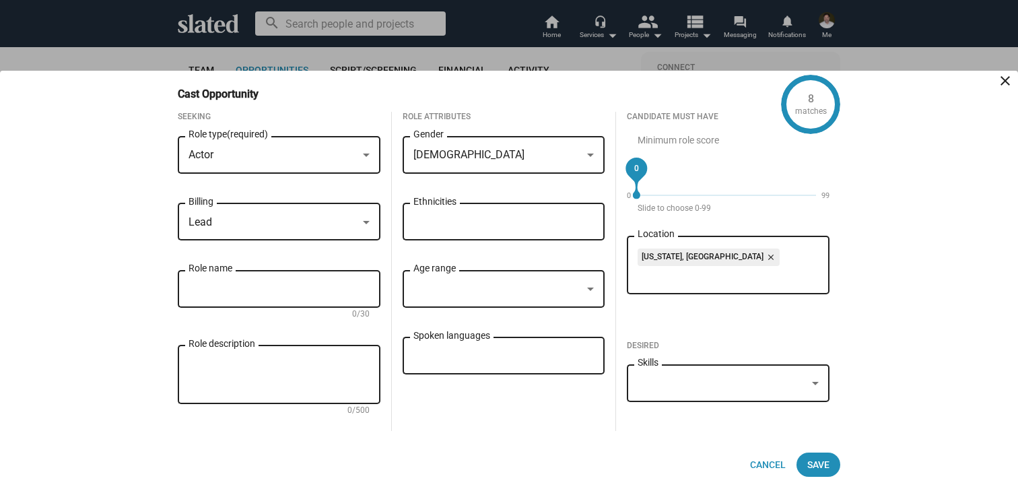
click at [300, 287] on input "Role name" at bounding box center [279, 289] width 181 height 12
click at [228, 359] on textarea "Role description" at bounding box center [279, 375] width 181 height 36
paste textarea "Gentle, graceful, and living with advancing [MEDICAL_DATA], [PERSON_NAME] still…"
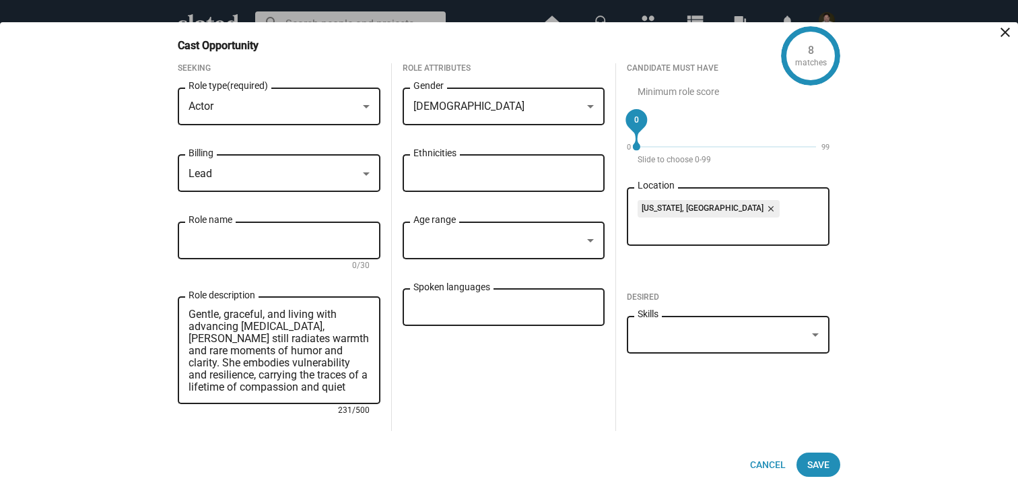
type textarea "Gentle, graceful, and living with advancing [MEDICAL_DATA], [PERSON_NAME] still…"
click at [226, 244] on input "Role name" at bounding box center [279, 241] width 181 height 12
type input "[PERSON_NAME]"
click at [594, 239] on div at bounding box center [590, 241] width 12 height 11
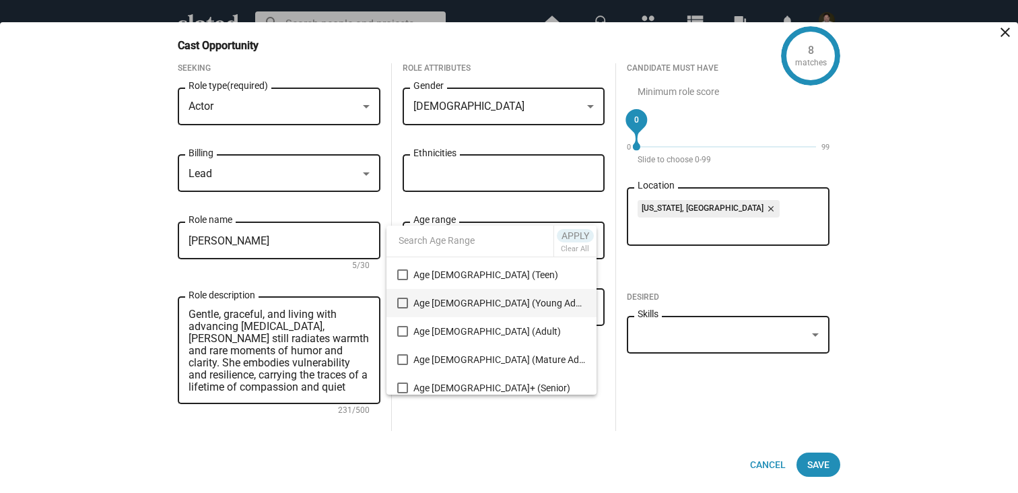
scroll to position [56, 0]
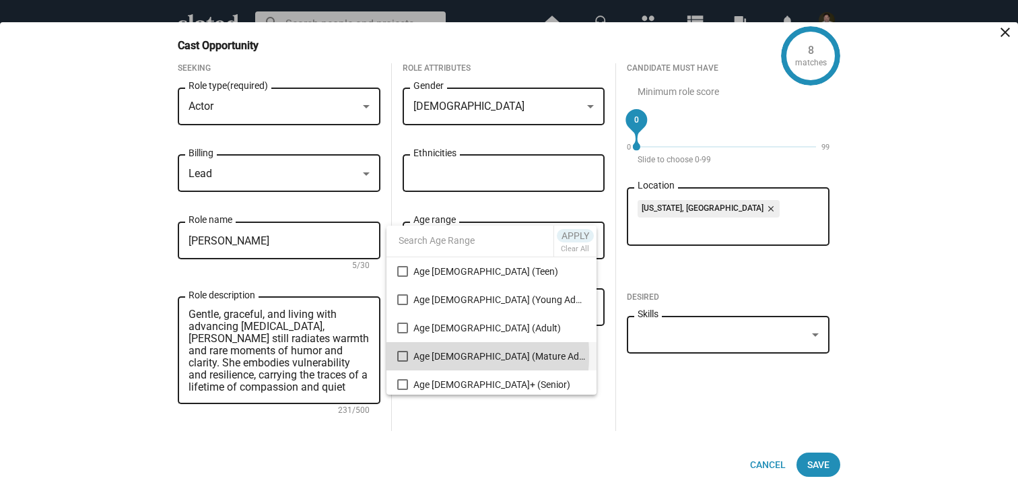
click at [405, 355] on mat-pseudo-checkbox at bounding box center [402, 356] width 11 height 11
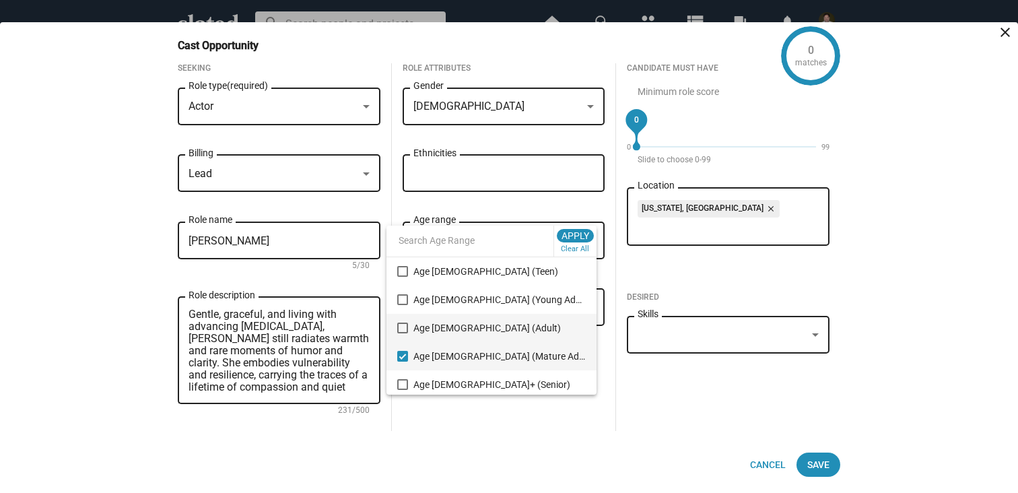
click at [405, 332] on mat-pseudo-checkbox at bounding box center [402, 327] width 11 height 11
click at [491, 438] on div at bounding box center [509, 246] width 1018 height 493
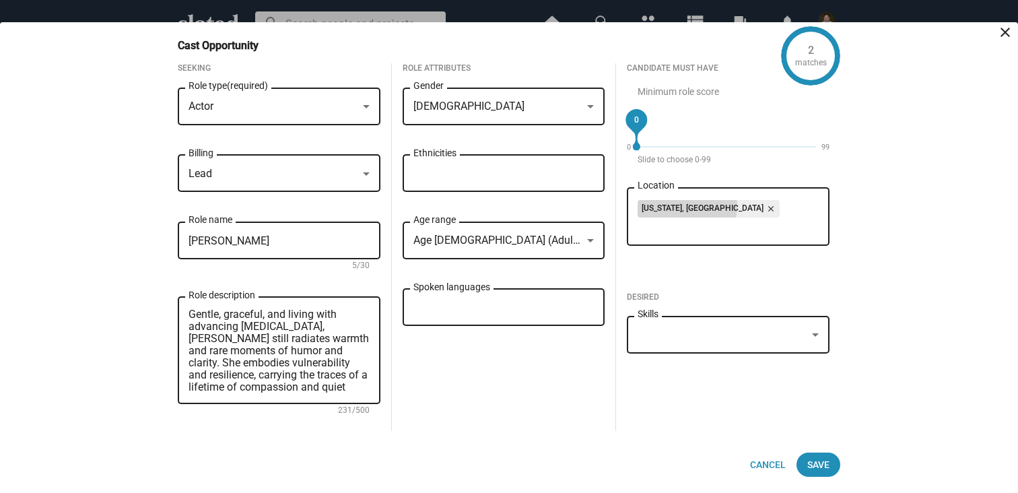
click at [763, 205] on mat-icon "close" at bounding box center [769, 209] width 12 height 12
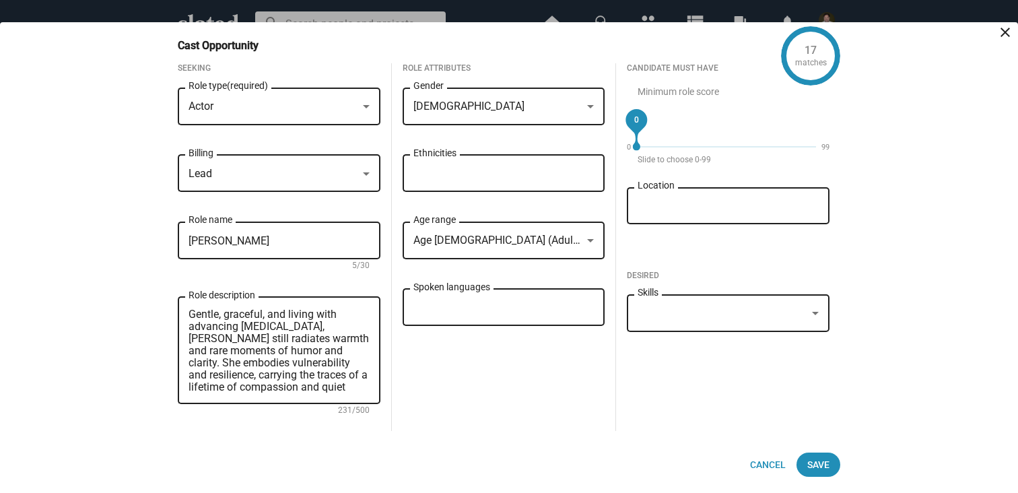
click at [592, 236] on div at bounding box center [590, 241] width 12 height 11
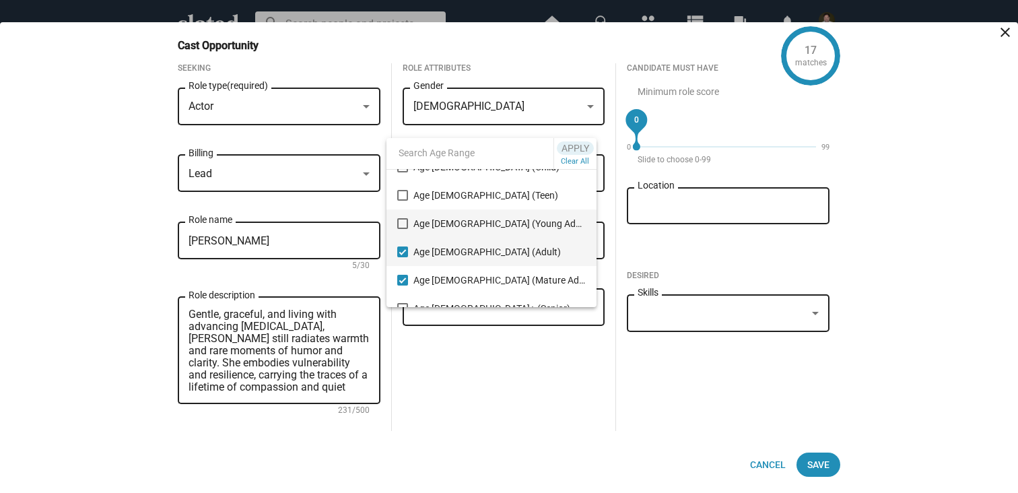
scroll to position [60, 0]
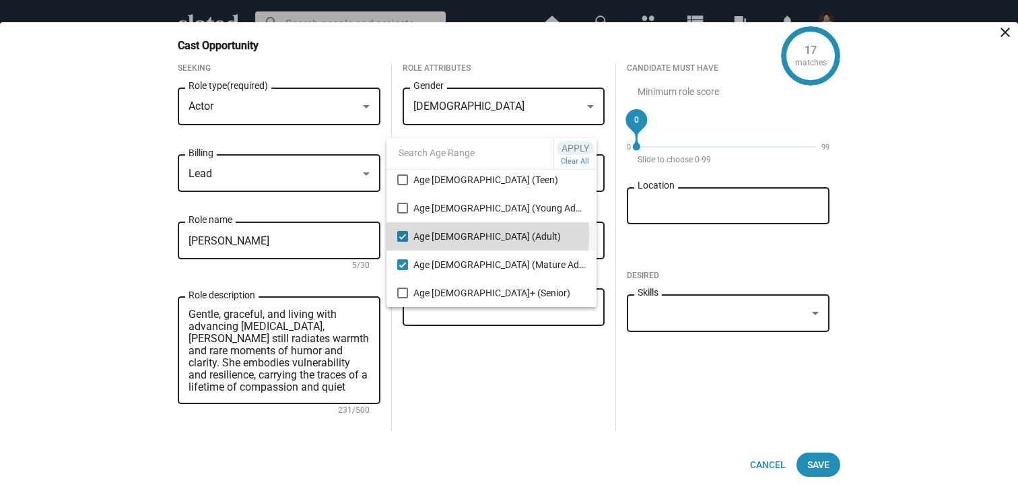
click at [400, 235] on mat-pseudo-checkbox at bounding box center [402, 236] width 11 height 11
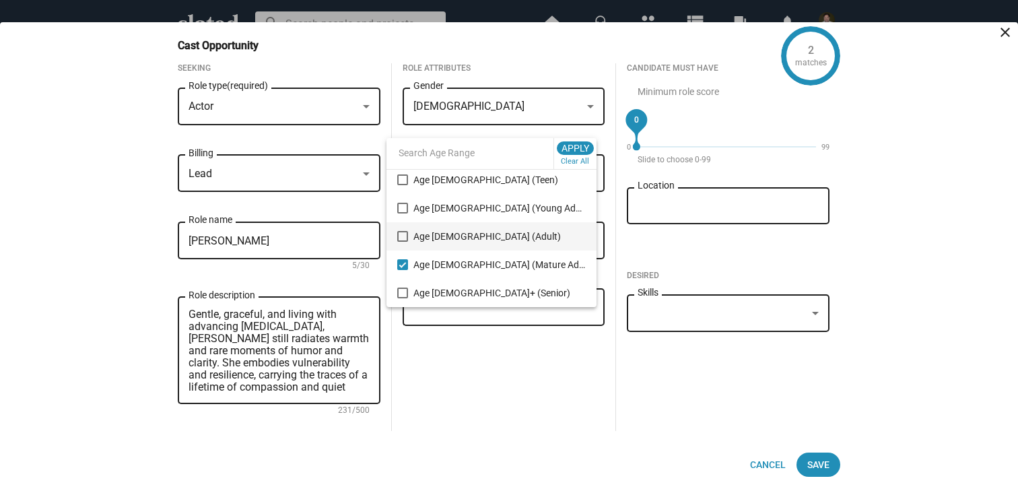
click at [501, 376] on div at bounding box center [509, 246] width 1018 height 493
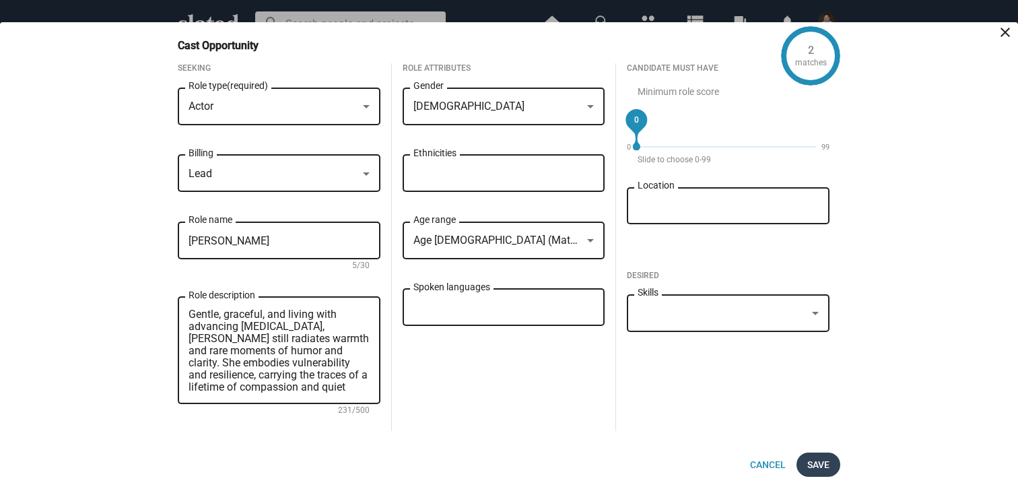
click at [824, 463] on span "Save" at bounding box center [818, 464] width 22 height 24
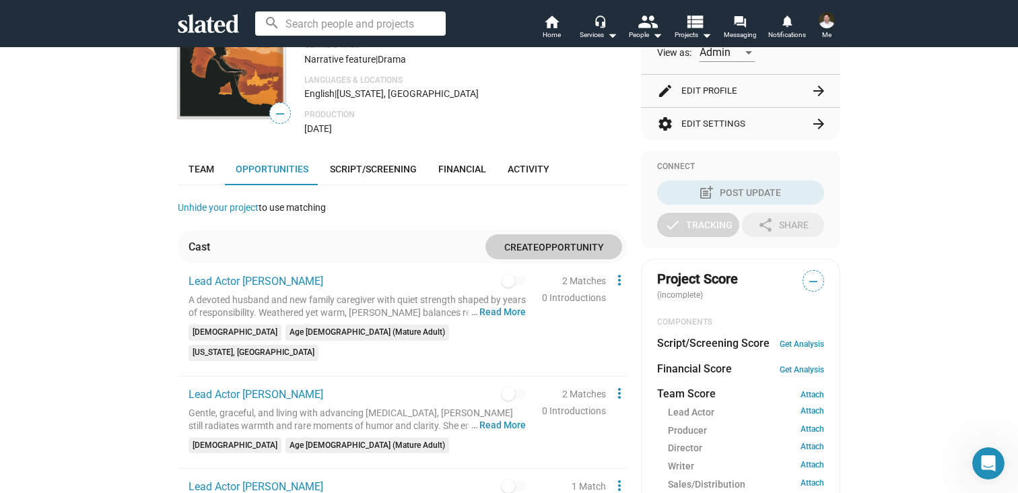
scroll to position [217, 0]
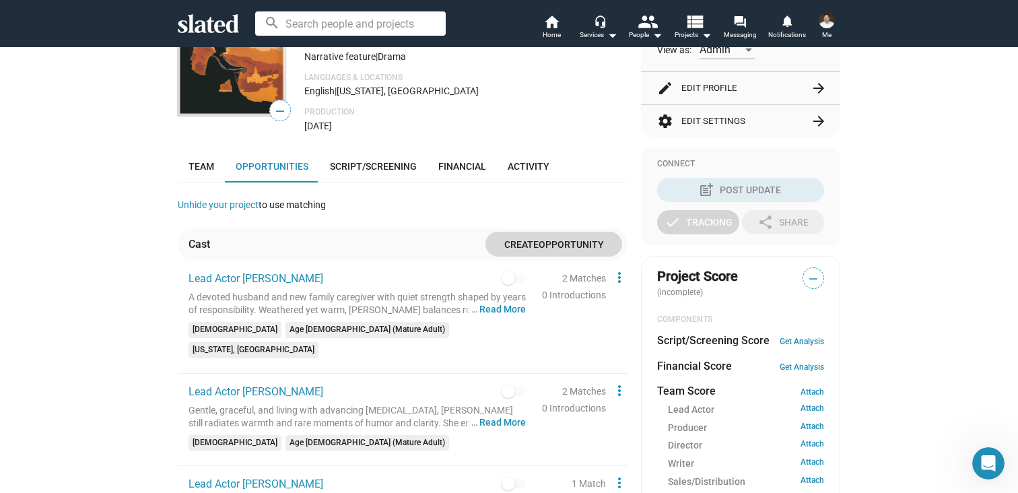
click at [542, 246] on span "Opportunity" at bounding box center [571, 244] width 65 height 11
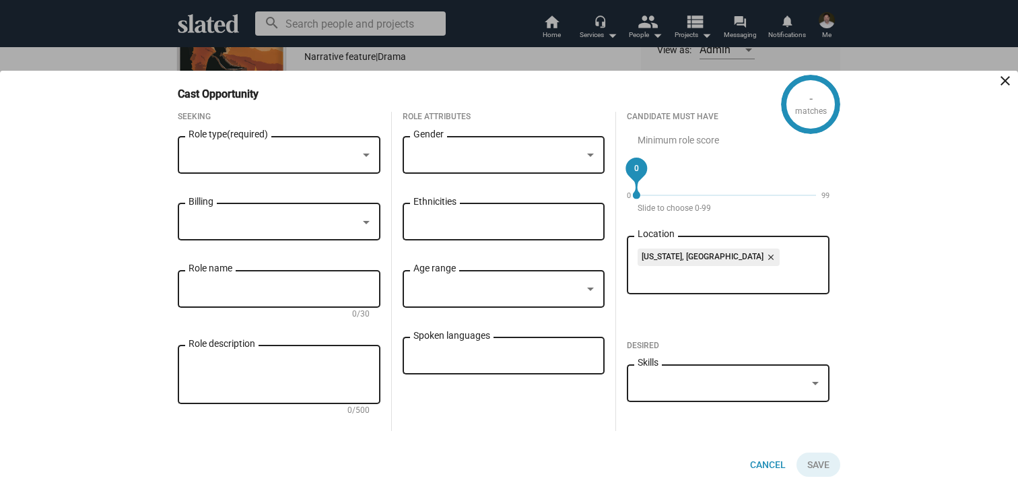
click at [372, 150] on div at bounding box center [366, 155] width 12 height 11
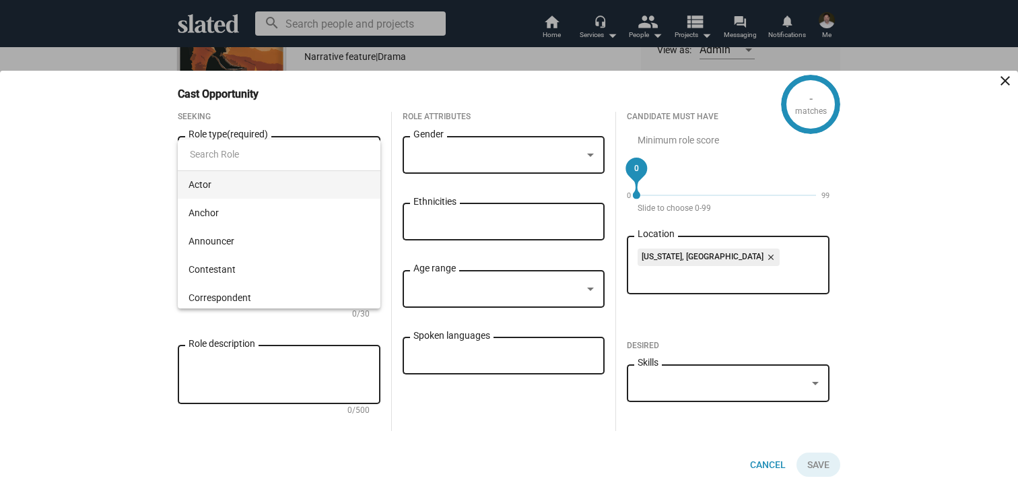
click at [232, 186] on span "Actor" at bounding box center [279, 184] width 181 height 28
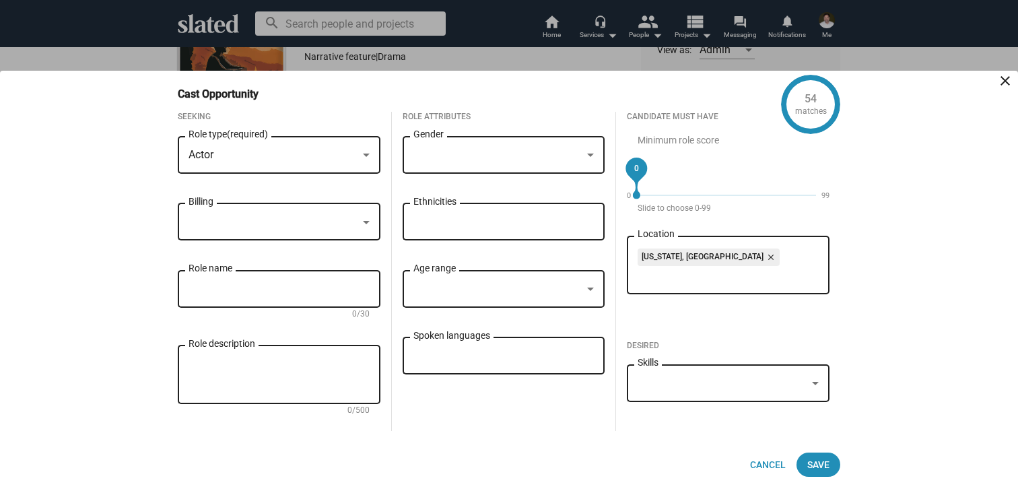
click at [454, 157] on div at bounding box center [497, 155] width 169 height 14
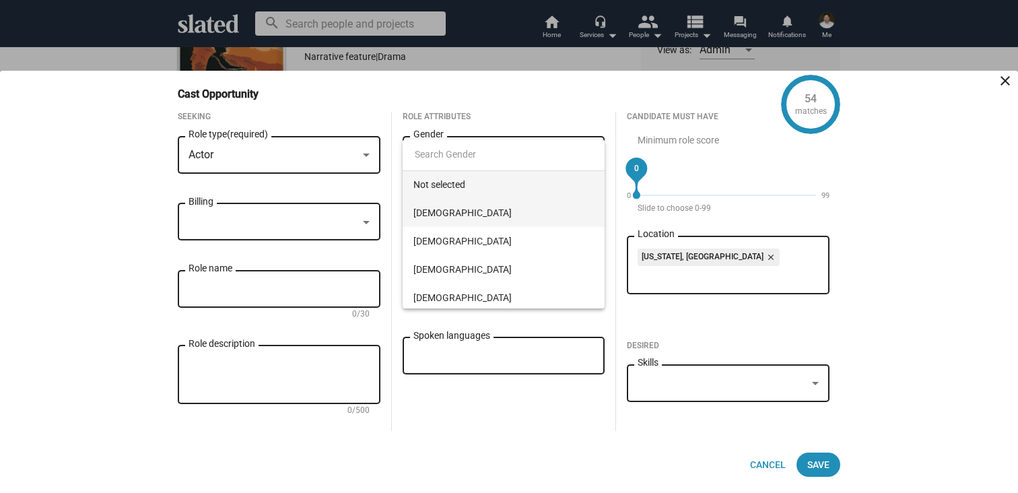
click at [435, 207] on span "[DEMOGRAPHIC_DATA]" at bounding box center [503, 213] width 181 height 28
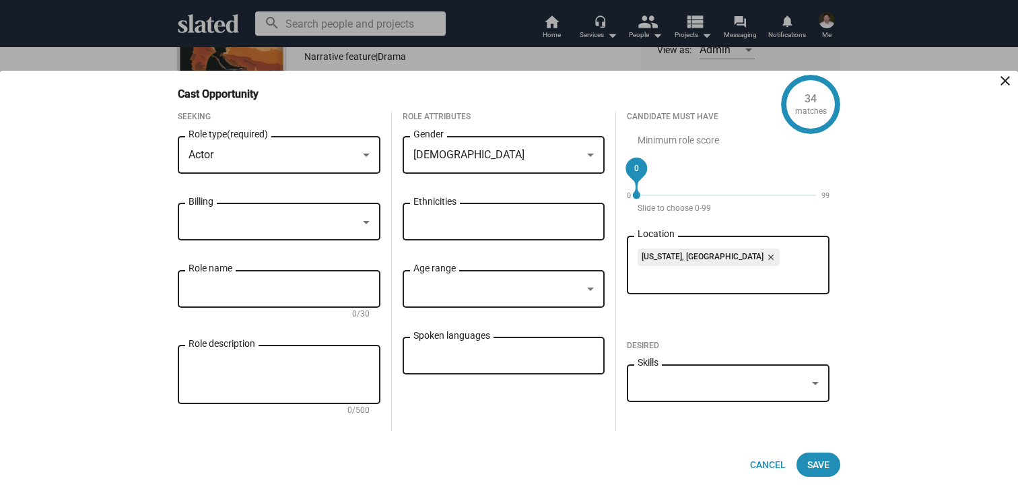
click at [314, 219] on div at bounding box center [273, 222] width 169 height 14
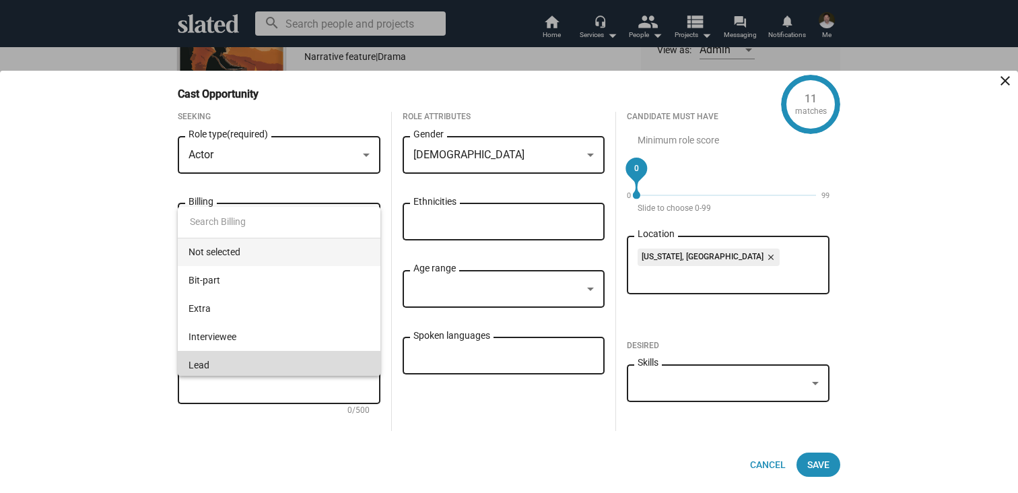
click at [217, 359] on span "Lead" at bounding box center [279, 365] width 181 height 28
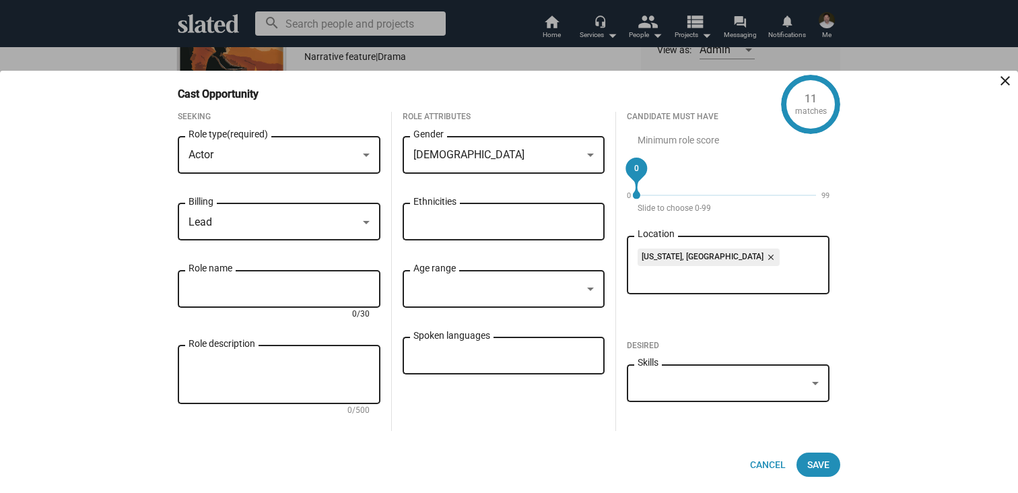
click at [228, 287] on input "Role name" at bounding box center [279, 289] width 181 height 12
type input "[PERSON_NAME]"
click at [222, 367] on textarea "Role description" at bounding box center [279, 375] width 181 height 36
paste textarea "A seasoned academic and intervention scientist whose life’s work has been dedic…"
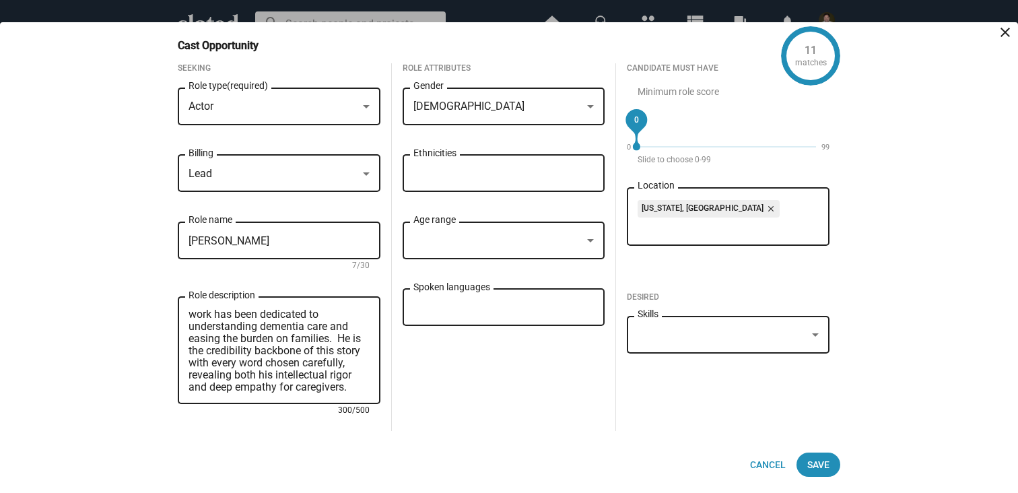
scroll to position [0, 0]
type textarea "A seasoned academic and intervention scientist whose life’s work has been dedic…"
click at [594, 237] on div at bounding box center [590, 241] width 12 height 11
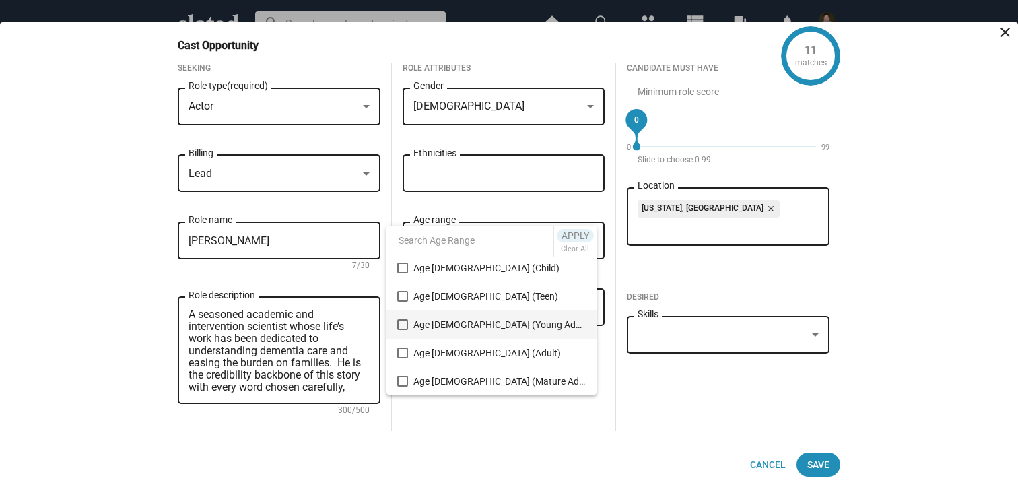
scroll to position [37, 0]
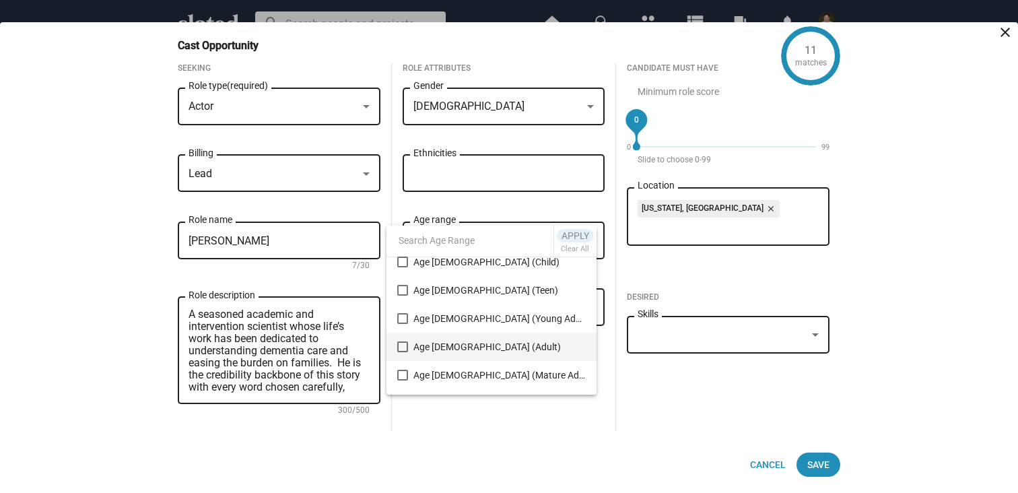
click at [400, 347] on mat-pseudo-checkbox at bounding box center [402, 346] width 11 height 11
click at [405, 374] on mat-pseudo-checkbox at bounding box center [402, 375] width 11 height 11
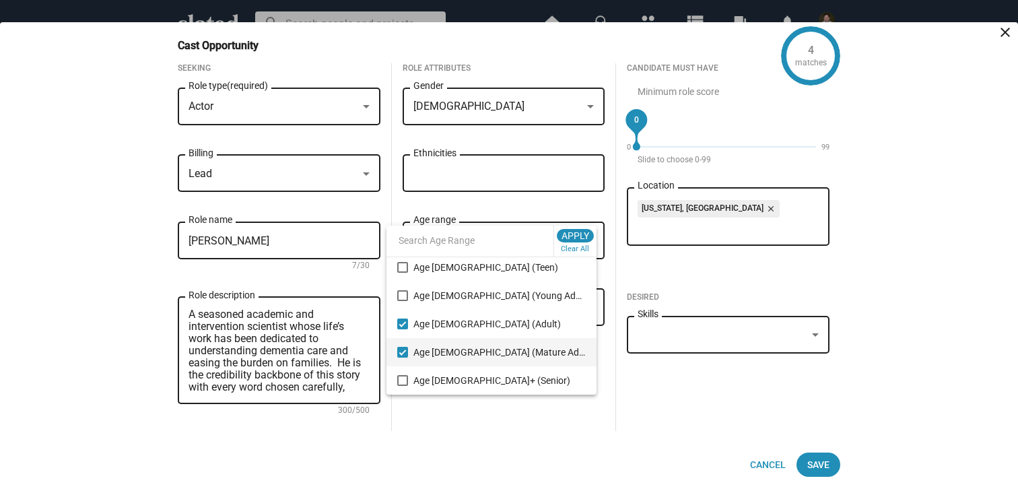
click at [603, 426] on div at bounding box center [509, 246] width 1018 height 493
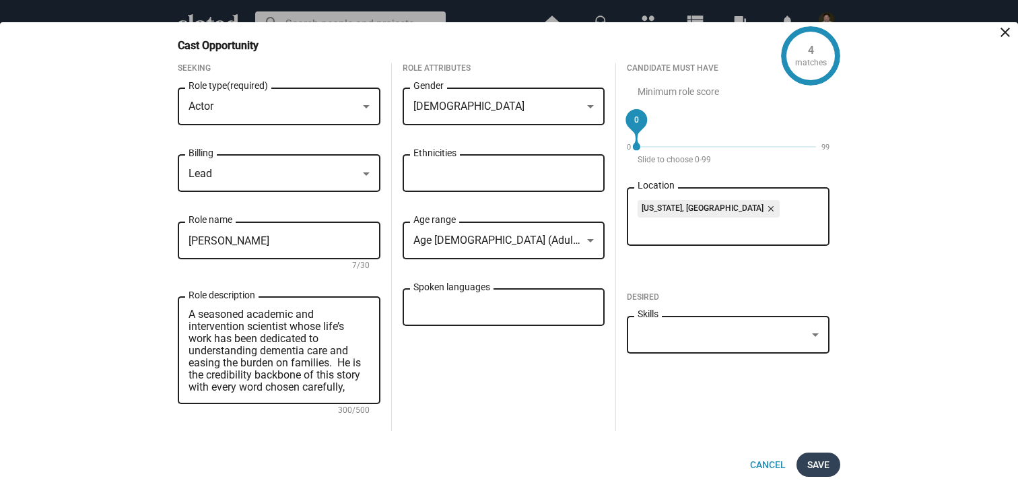
click at [815, 459] on span "Save" at bounding box center [818, 464] width 22 height 24
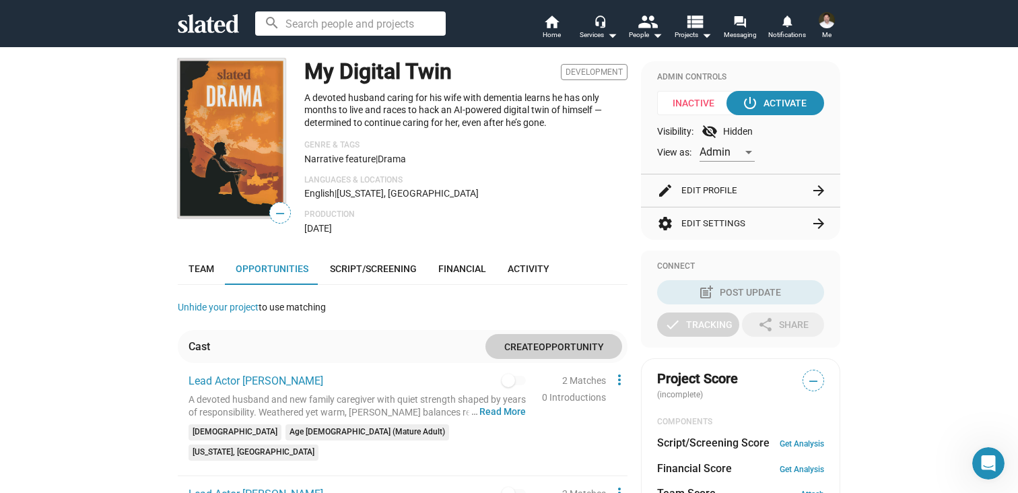
scroll to position [121, 0]
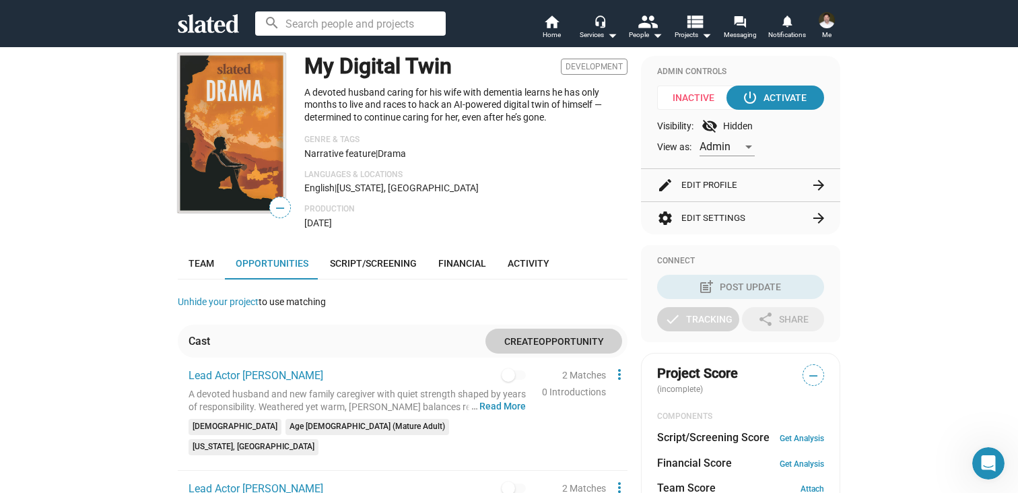
click at [266, 166] on img at bounding box center [232, 133] width 108 height 160
click at [265, 164] on img at bounding box center [232, 133] width 108 height 160
click at [254, 190] on img at bounding box center [232, 133] width 108 height 160
click at [224, 212] on img at bounding box center [232, 133] width 108 height 160
click at [281, 209] on span "—" at bounding box center [280, 208] width 20 height 18
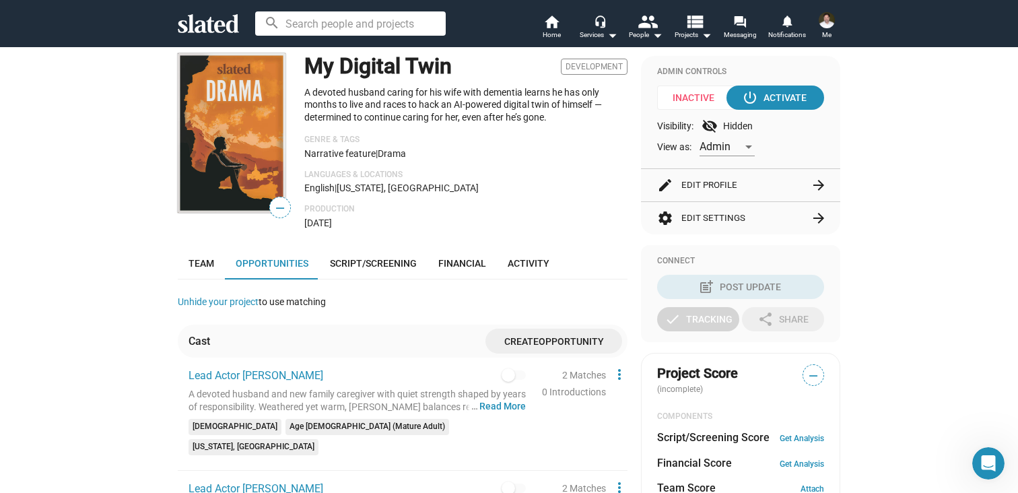
click at [252, 205] on img at bounding box center [232, 133] width 108 height 160
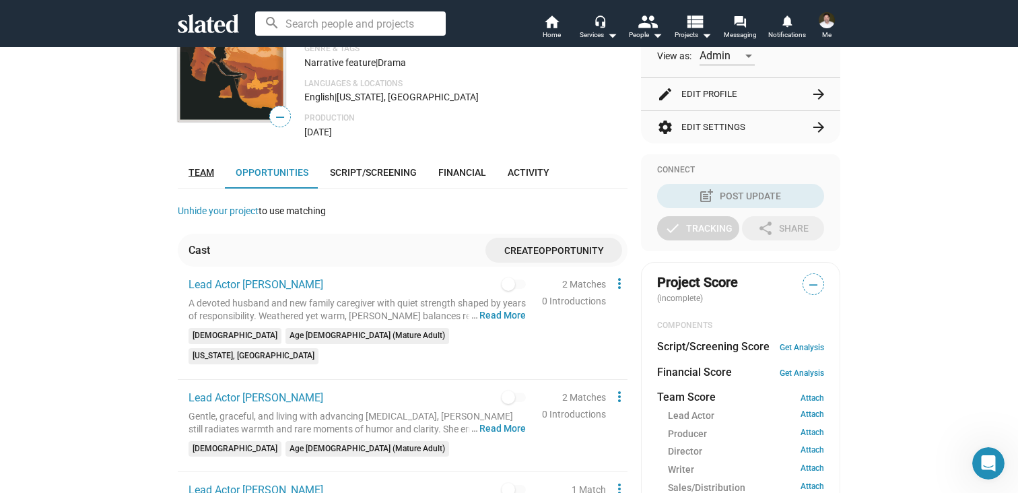
click at [201, 173] on span "Team" at bounding box center [202, 172] width 26 height 11
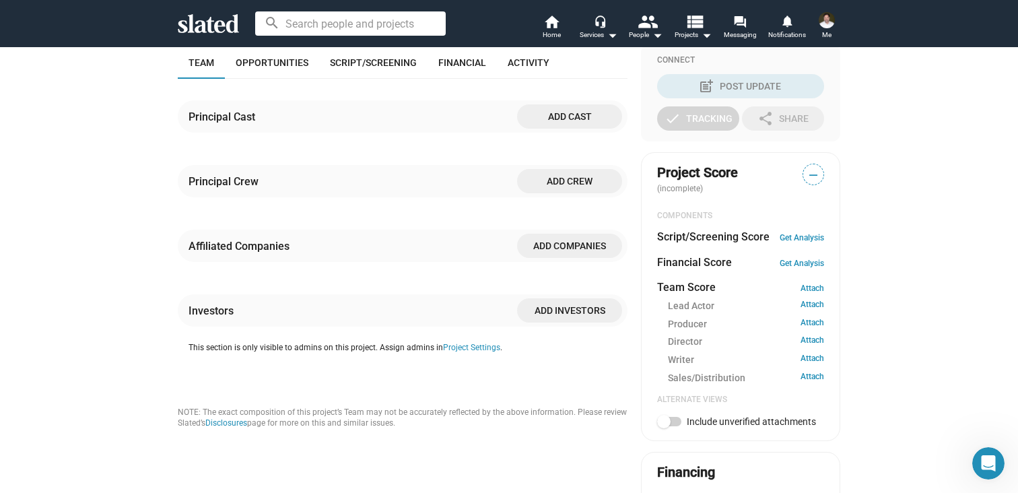
scroll to position [322, 0]
click at [273, 63] on span "Opportunities" at bounding box center [272, 61] width 73 height 11
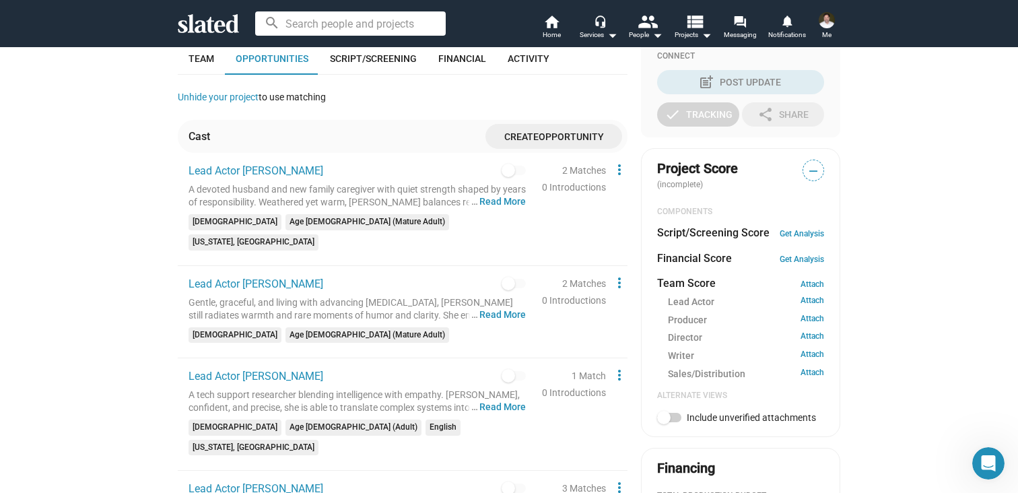
scroll to position [203, 0]
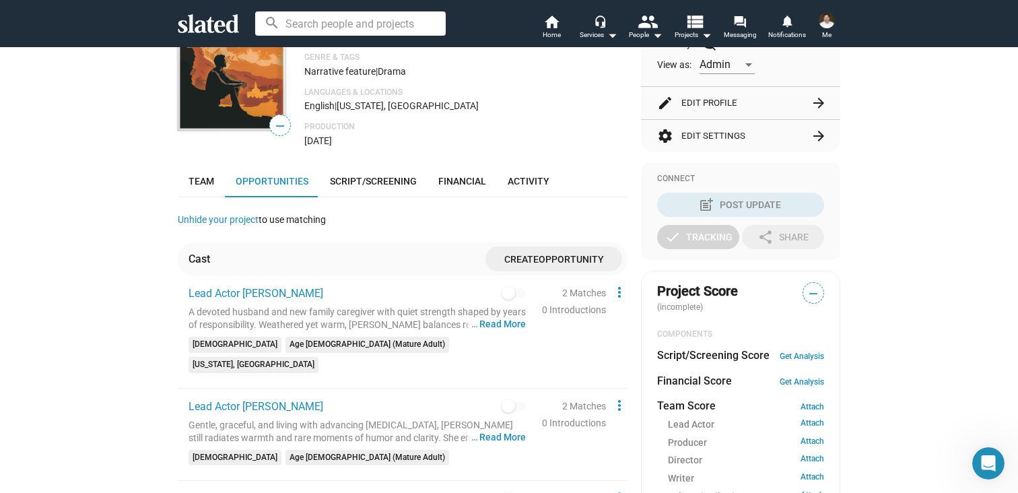
click at [543, 258] on span "Opportunity" at bounding box center [571, 259] width 65 height 11
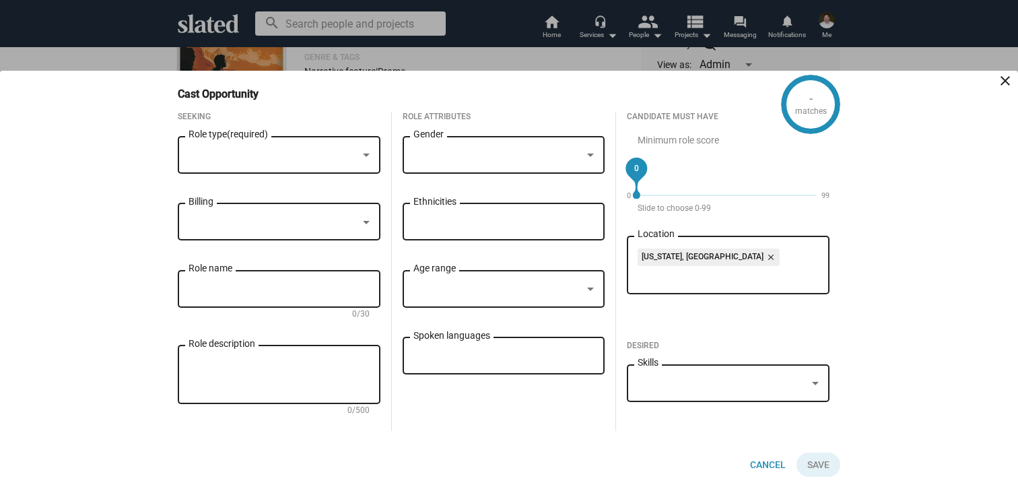
click at [360, 154] on div at bounding box center [366, 155] width 12 height 11
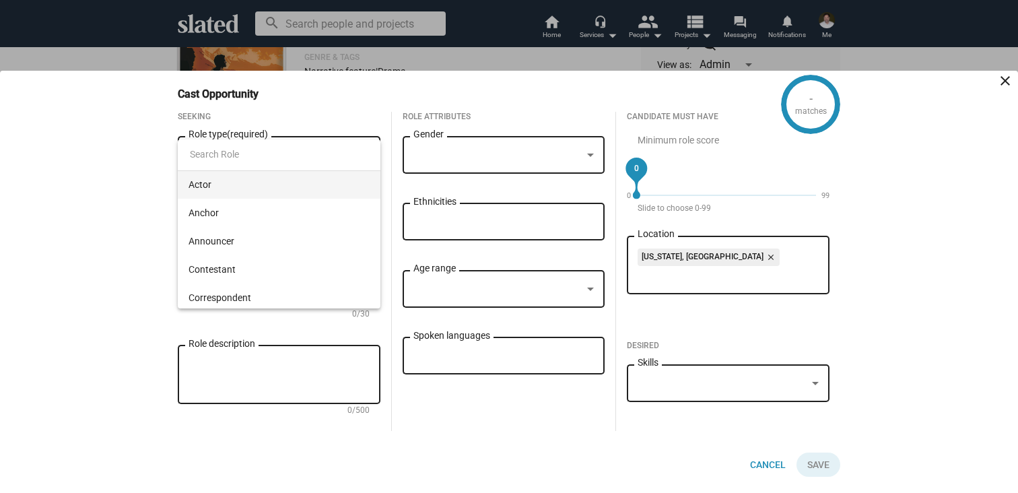
click at [230, 185] on span "Actor" at bounding box center [279, 184] width 181 height 28
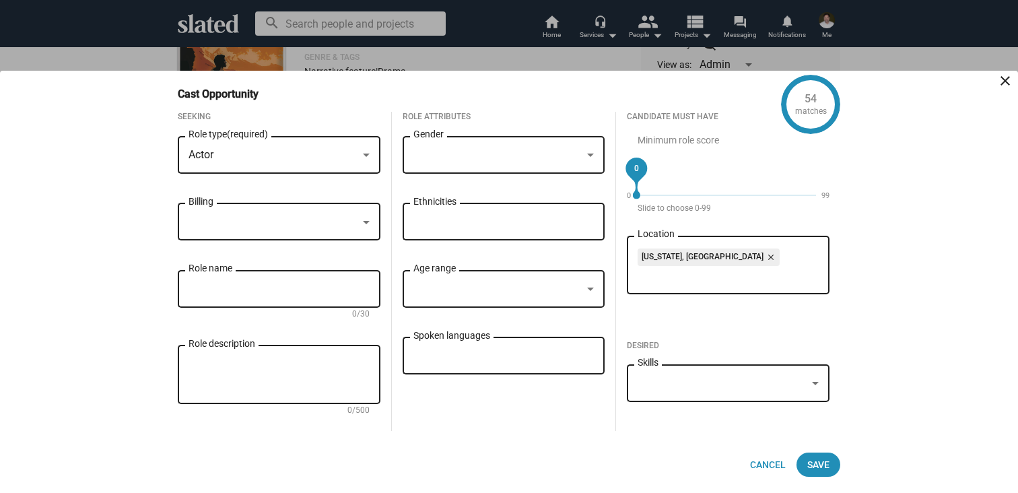
click at [465, 148] on div at bounding box center [497, 155] width 169 height 14
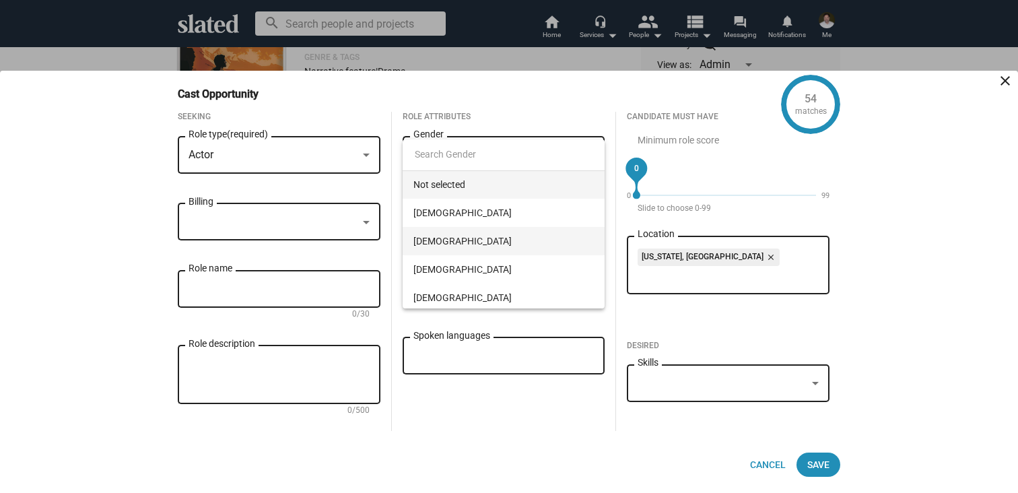
click at [429, 243] on span "[DEMOGRAPHIC_DATA]" at bounding box center [503, 241] width 181 height 28
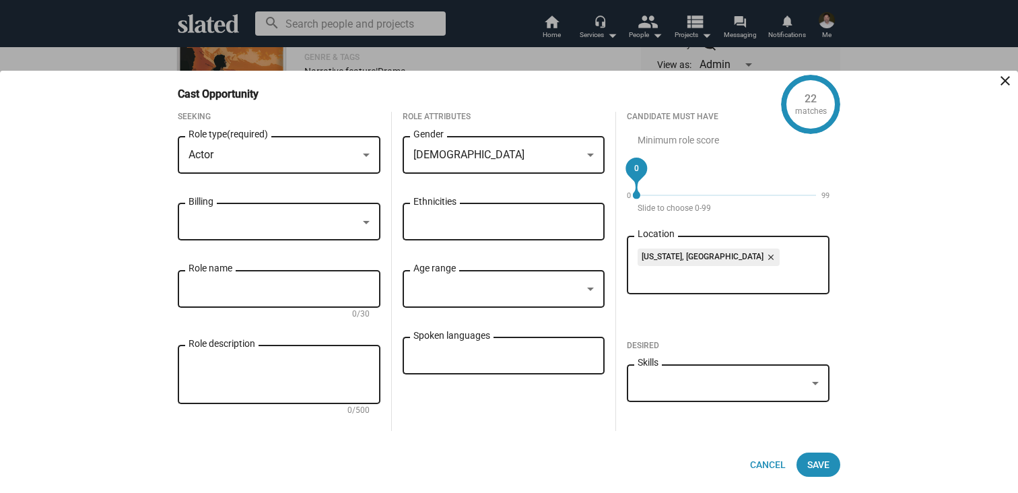
click at [268, 222] on div at bounding box center [273, 222] width 169 height 14
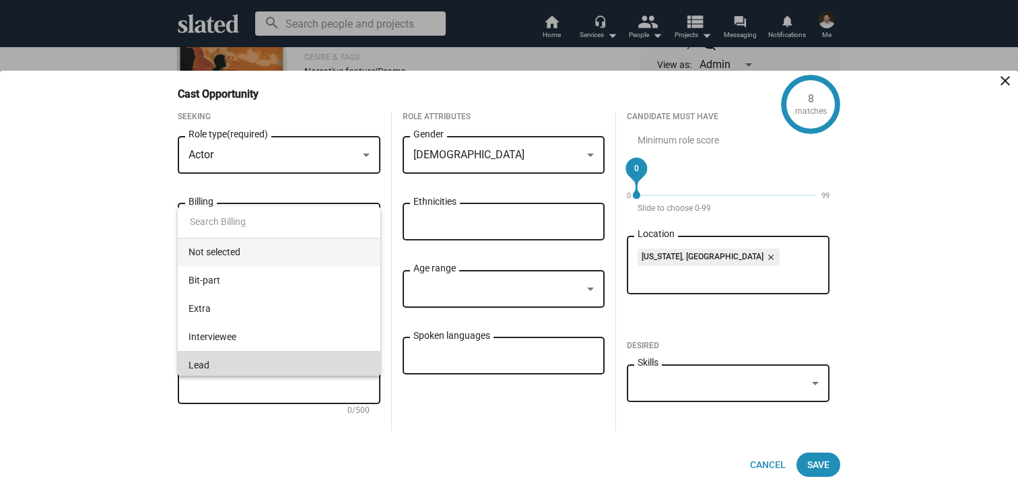
click at [219, 364] on span "Lead" at bounding box center [279, 365] width 181 height 28
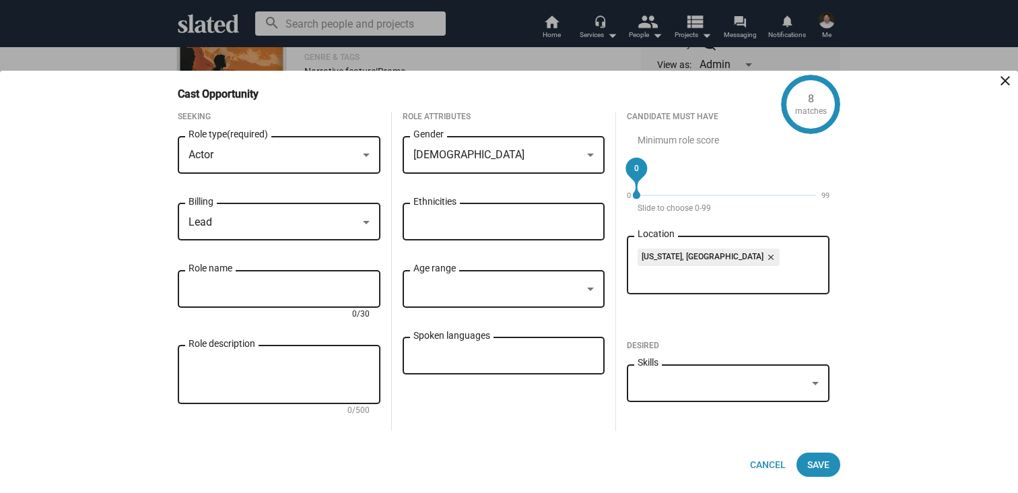
click at [228, 283] on input "Role name" at bounding box center [279, 289] width 181 height 12
type input "[PERSON_NAME]"
click at [225, 358] on textarea "Role description" at bounding box center [279, 375] width 181 height 36
paste textarea "A former tech professional whose empathy and intellectual sharpness make her bo…"
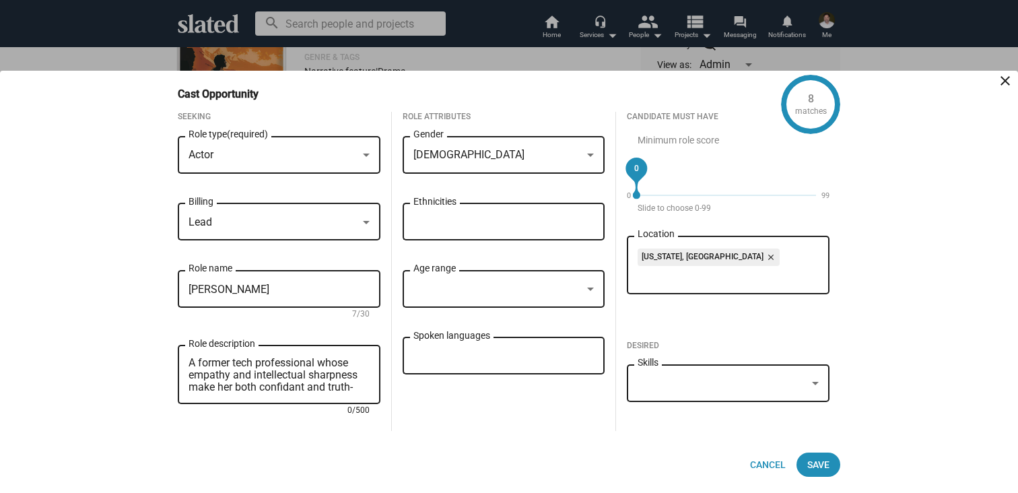
scroll to position [0, 0]
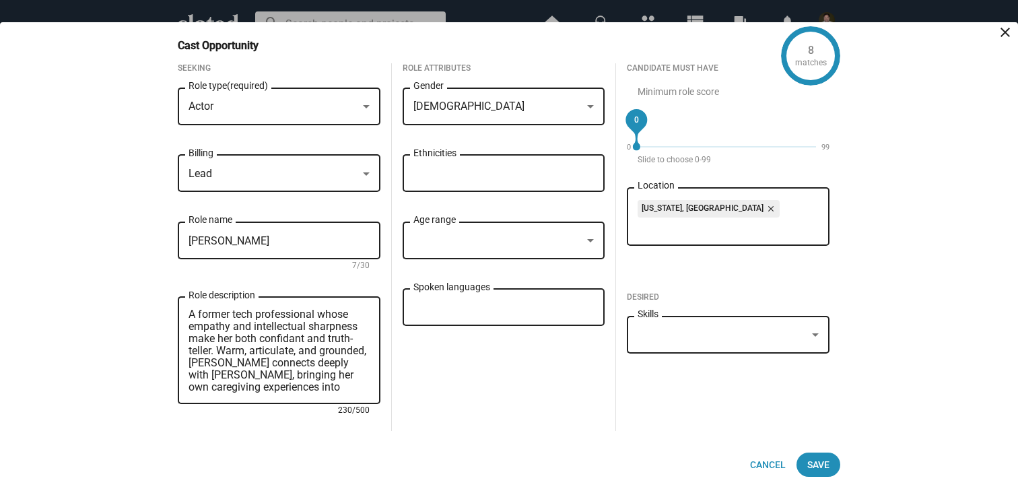
type textarea "A former tech professional whose empathy and intellectual sharpness make her bo…"
click at [494, 358] on div "Role Attributes [DEMOGRAPHIC_DATA] Gender Ethnicities Age range Spoken languages" at bounding box center [504, 247] width 224 height 368
click at [538, 399] on div "Role Attributes [DEMOGRAPHIC_DATA] Gender Ethnicities Age range Spoken languages" at bounding box center [504, 247] width 224 height 368
click at [562, 239] on div at bounding box center [497, 241] width 169 height 14
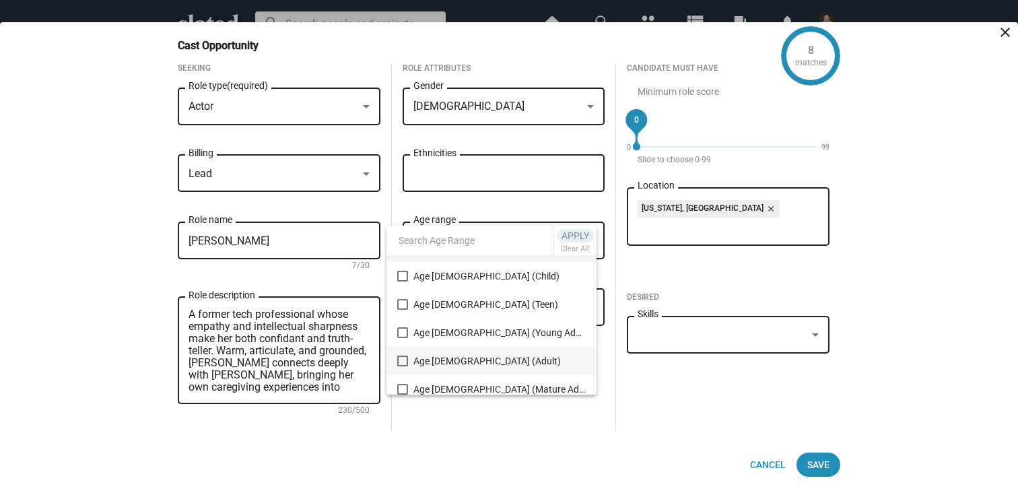
scroll to position [30, 0]
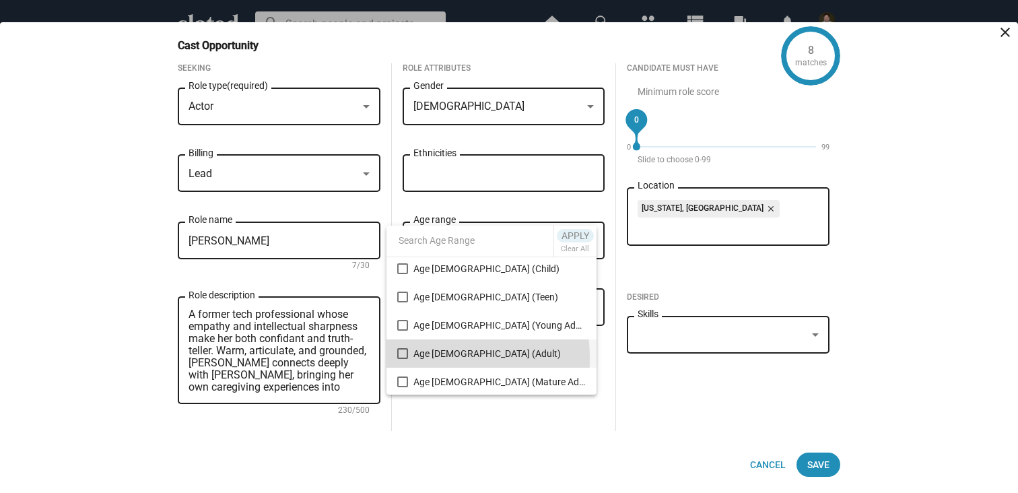
click at [400, 359] on mat-option "Age [DEMOGRAPHIC_DATA] (Adult)" at bounding box center [491, 353] width 210 height 28
click at [432, 426] on div at bounding box center [509, 246] width 1018 height 493
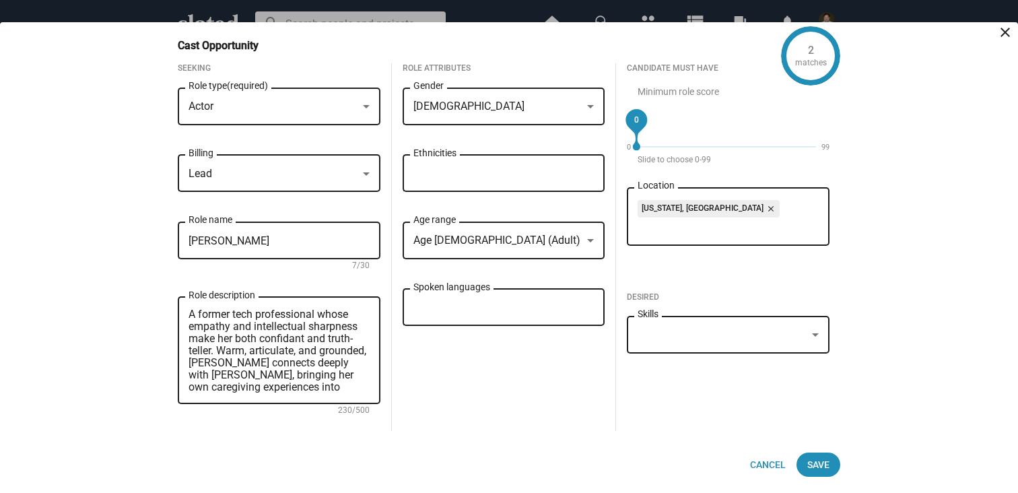
click at [486, 238] on span "Age [DEMOGRAPHIC_DATA] (Adult)" at bounding box center [496, 240] width 167 height 13
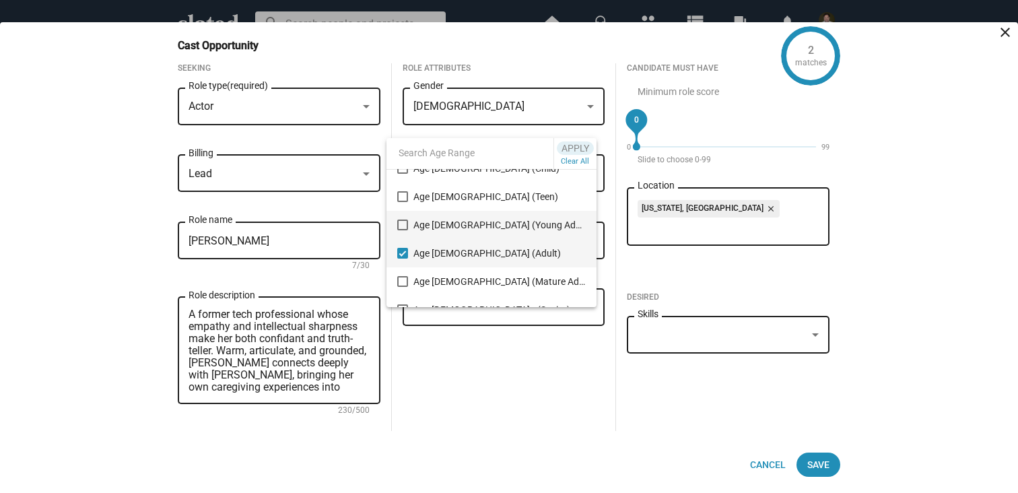
scroll to position [56, 0]
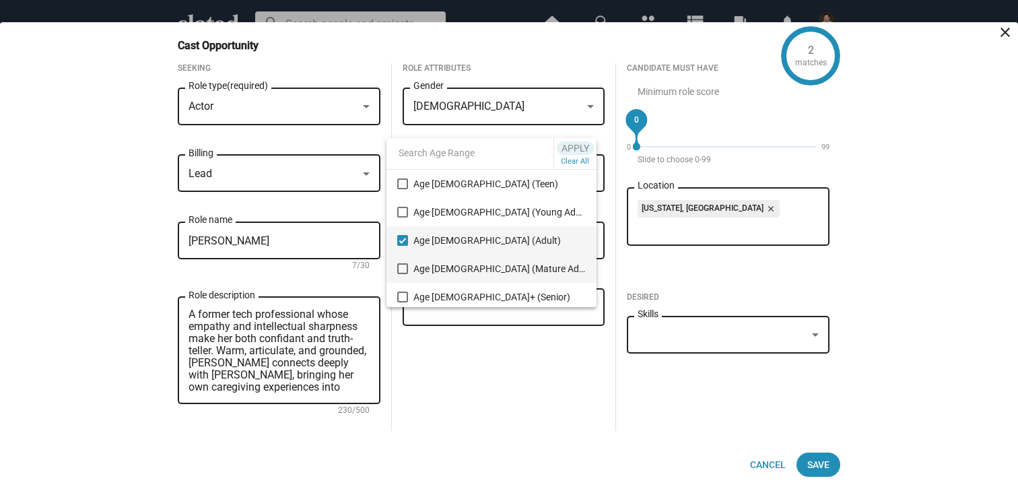
click at [401, 267] on mat-pseudo-checkbox at bounding box center [402, 268] width 11 height 11
click at [494, 383] on div at bounding box center [509, 246] width 1018 height 493
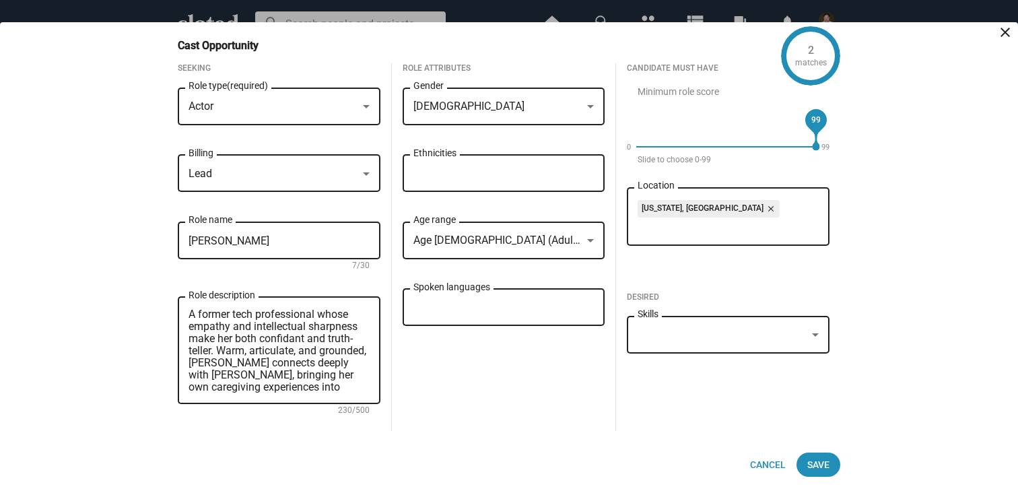
drag, startPoint x: 642, startPoint y: 116, endPoint x: 860, endPoint y: 128, distance: 218.5
click at [860, 128] on div "2 matches Cast Opportunity close Seeking Actor Role type (required) Lead Billin…" at bounding box center [509, 257] width 1018 height 471
drag, startPoint x: 817, startPoint y: 118, endPoint x: 579, endPoint y: 118, distance: 238.3
click at [580, 118] on div "Seeking Actor Role type (required) Lead Billing [PERSON_NAME] Role name 7/30 A …" at bounding box center [503, 257] width 673 height 389
click at [605, 417] on div "Role Attributes [DEMOGRAPHIC_DATA] Gender Ethnicities Age [DEMOGRAPHIC_DATA] (A…" at bounding box center [504, 247] width 224 height 368
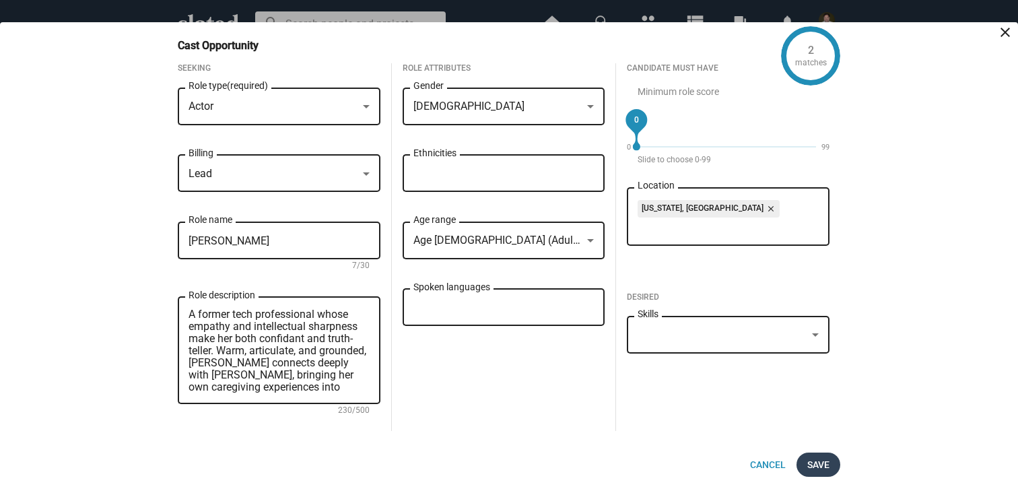
click at [825, 461] on span "Save" at bounding box center [818, 464] width 22 height 24
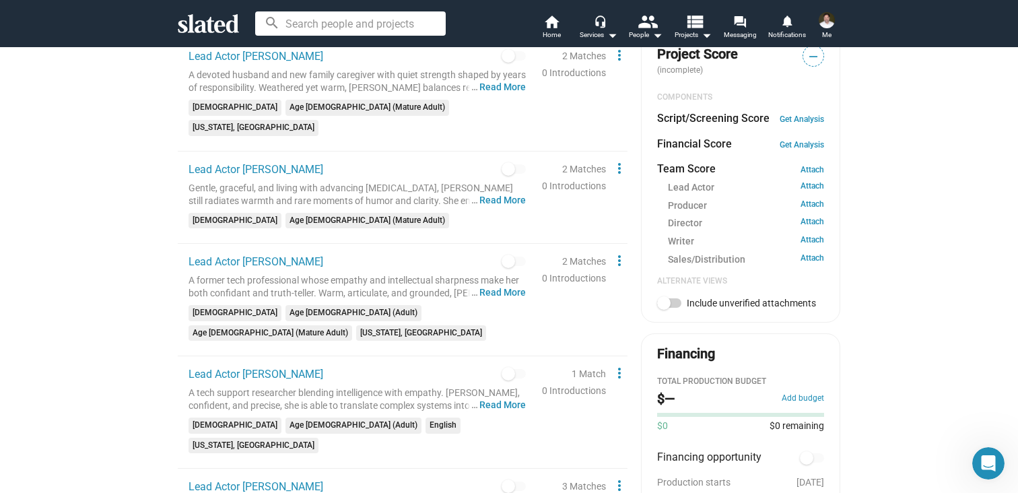
scroll to position [844, 0]
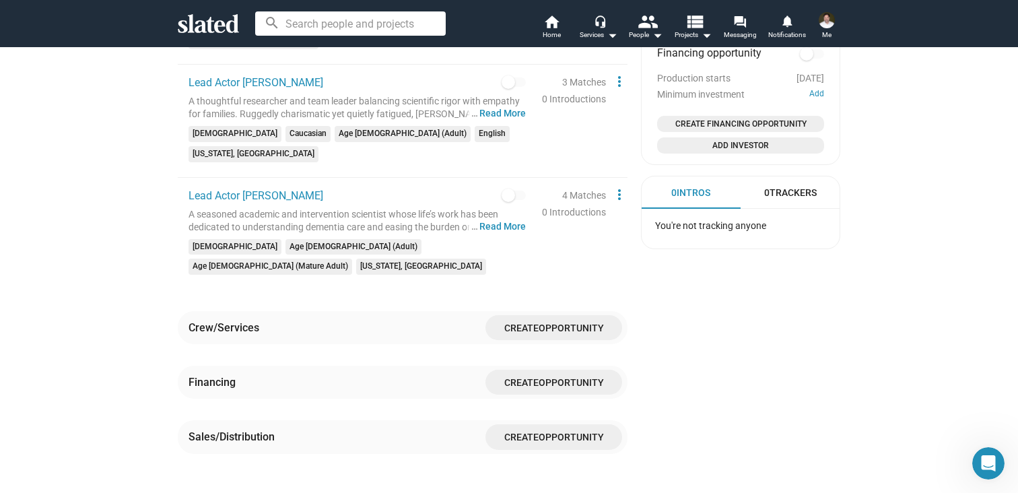
click at [573, 315] on span "Create Opportunity" at bounding box center [553, 327] width 115 height 25
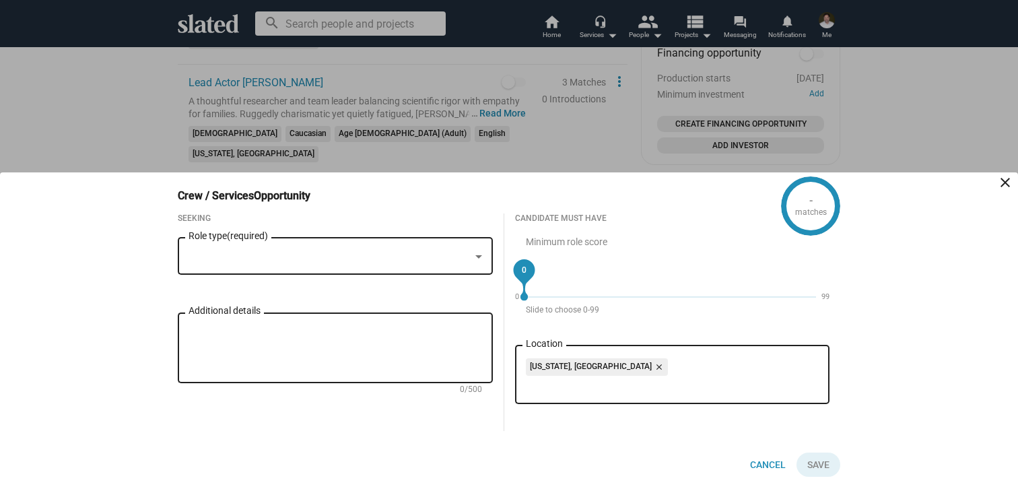
click at [352, 259] on div at bounding box center [329, 257] width 281 height 14
click at [477, 255] on div at bounding box center [478, 256] width 7 height 3
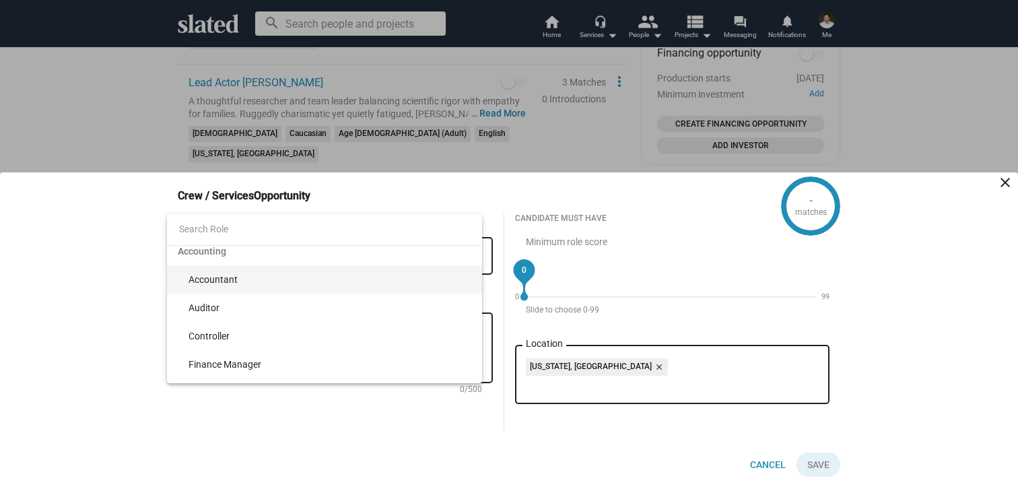
scroll to position [0, 0]
click at [238, 286] on span "Accountant" at bounding box center [330, 287] width 283 height 28
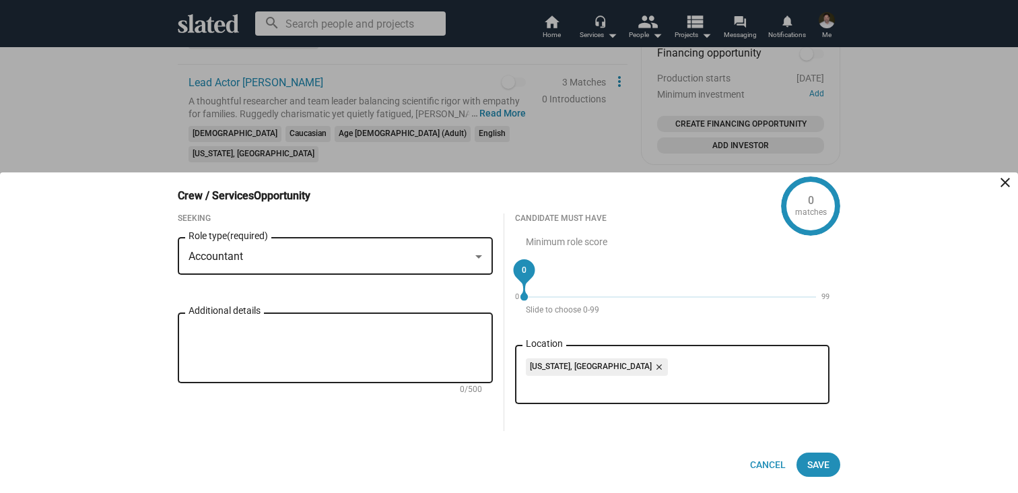
click at [652, 365] on mat-icon "close" at bounding box center [658, 367] width 12 height 12
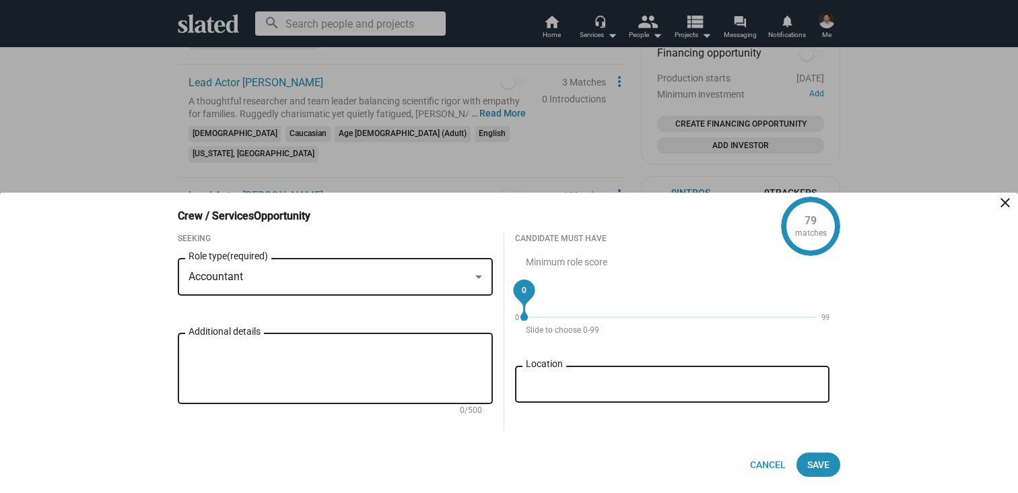
click at [143, 280] on div "79 matches Crew / Services Opportunity close Seeking Accountant Role type (requ…" at bounding box center [509, 343] width 1018 height 300
click at [813, 226] on div "79" at bounding box center [811, 220] width 12 height 14
click at [547, 381] on input "Location" at bounding box center [676, 384] width 294 height 12
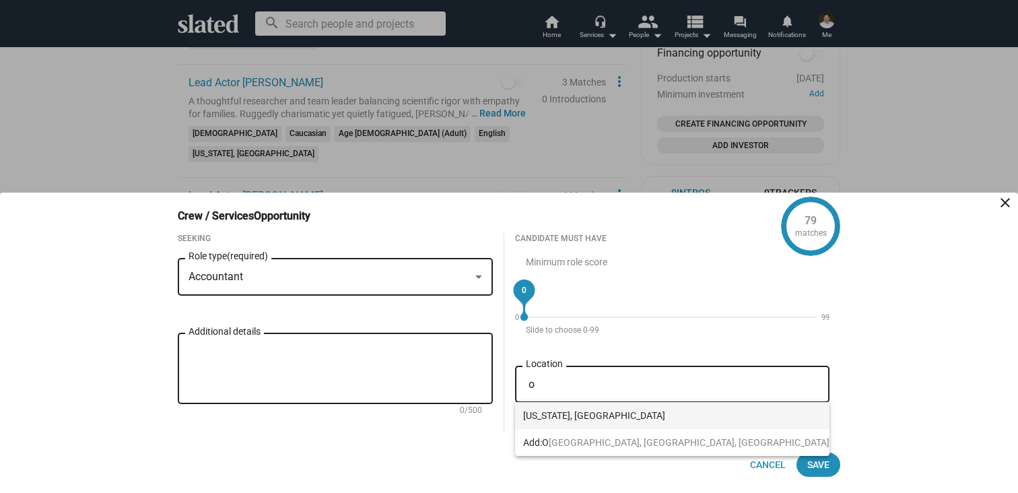
type input "o"
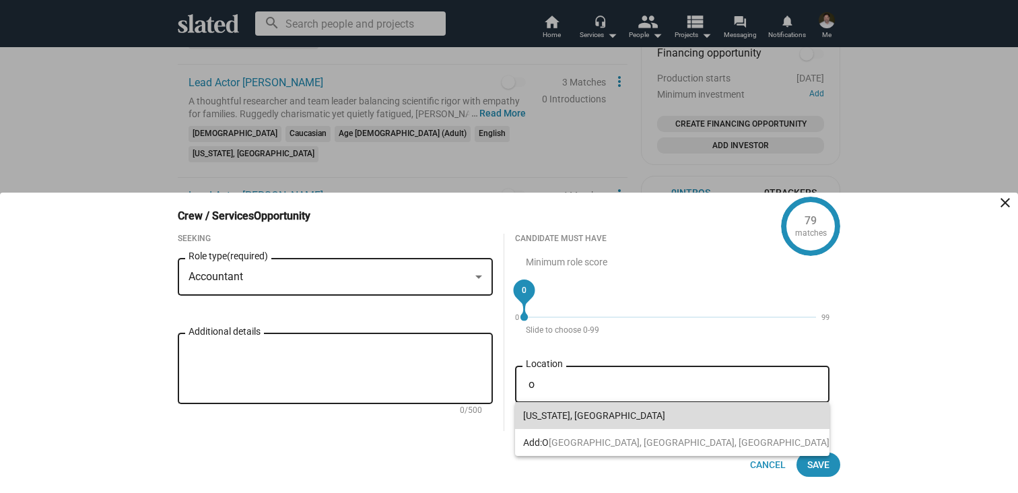
click at [551, 413] on span "[US_STATE], [GEOGRAPHIC_DATA]" at bounding box center [676, 415] width 306 height 27
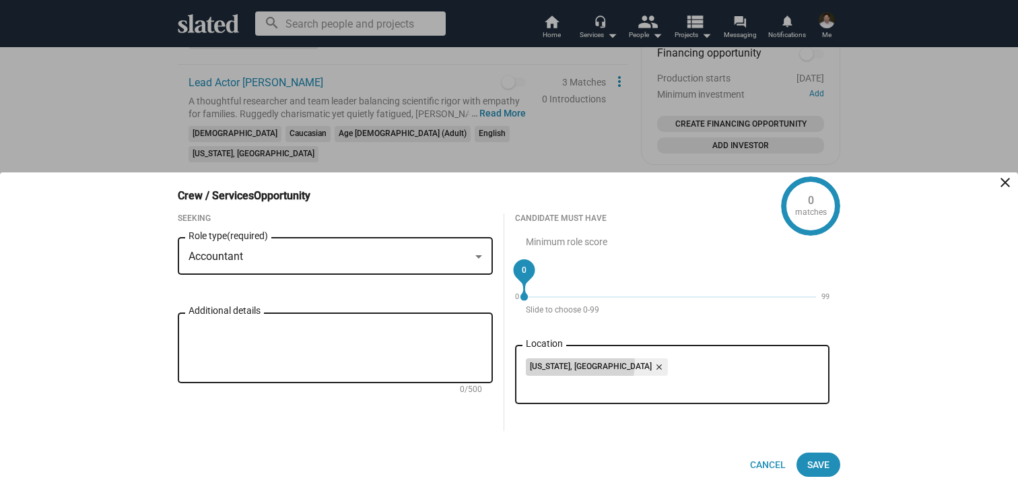
click at [652, 364] on mat-icon "close" at bounding box center [658, 367] width 12 height 12
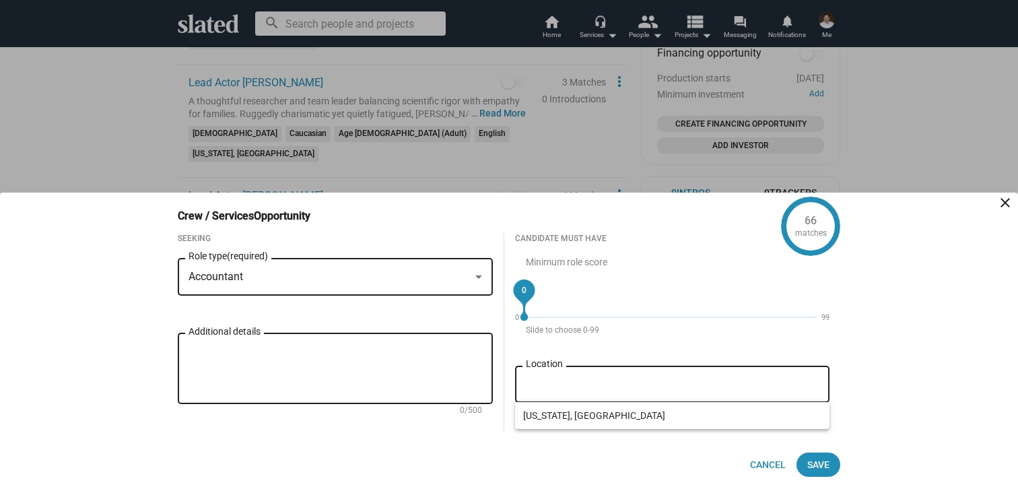
click at [498, 448] on div "Seeking Accountant Role type (required) Additional details 0/500 Candidate must…" at bounding box center [503, 343] width 673 height 219
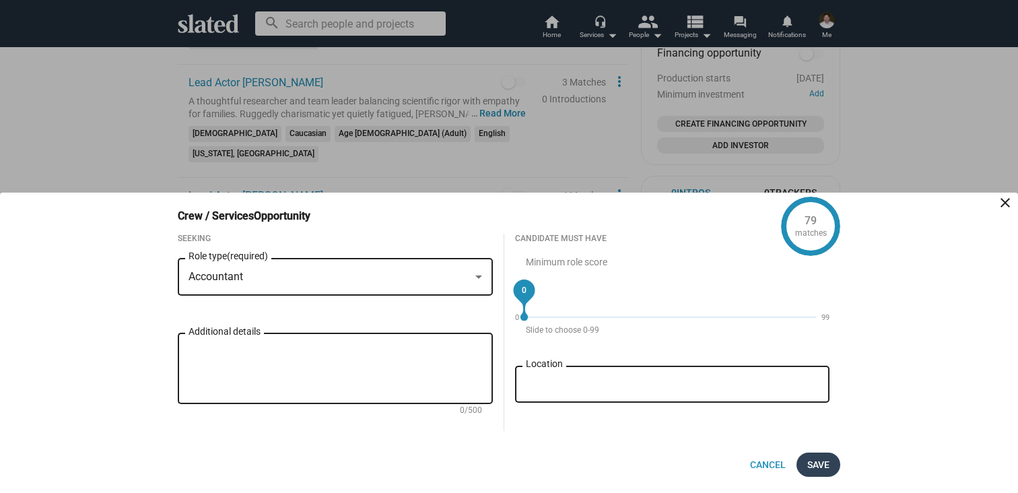
click at [819, 461] on span "Save" at bounding box center [818, 464] width 22 height 24
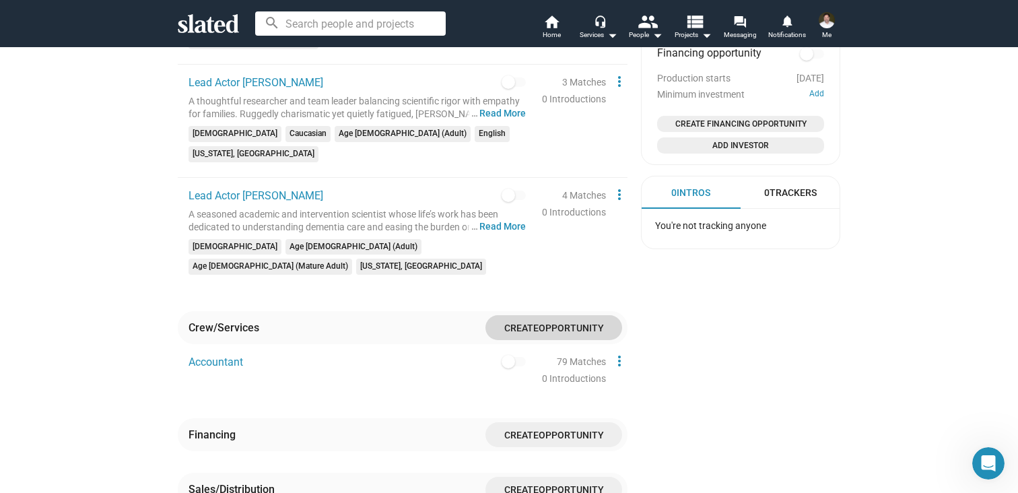
click at [528, 322] on span "Create" at bounding box center [521, 327] width 34 height 11
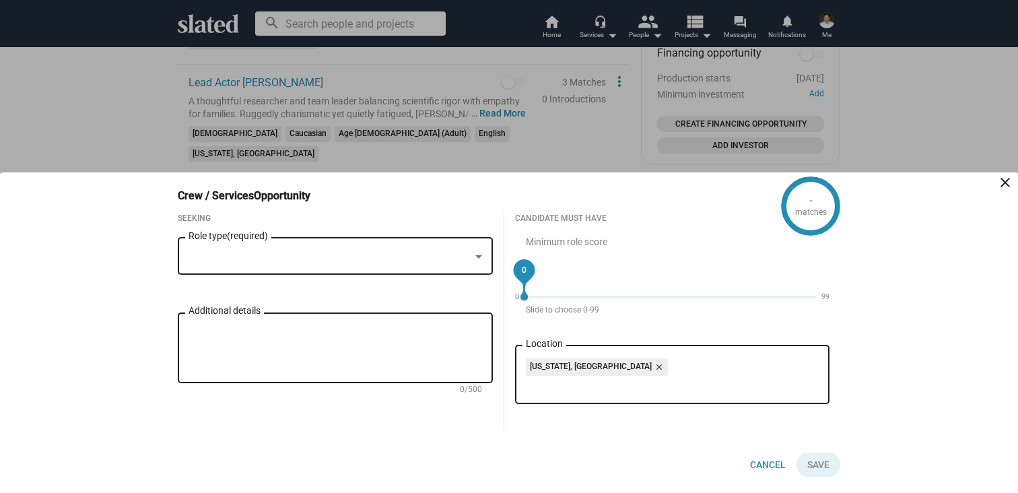
click at [331, 252] on div at bounding box center [329, 257] width 281 height 14
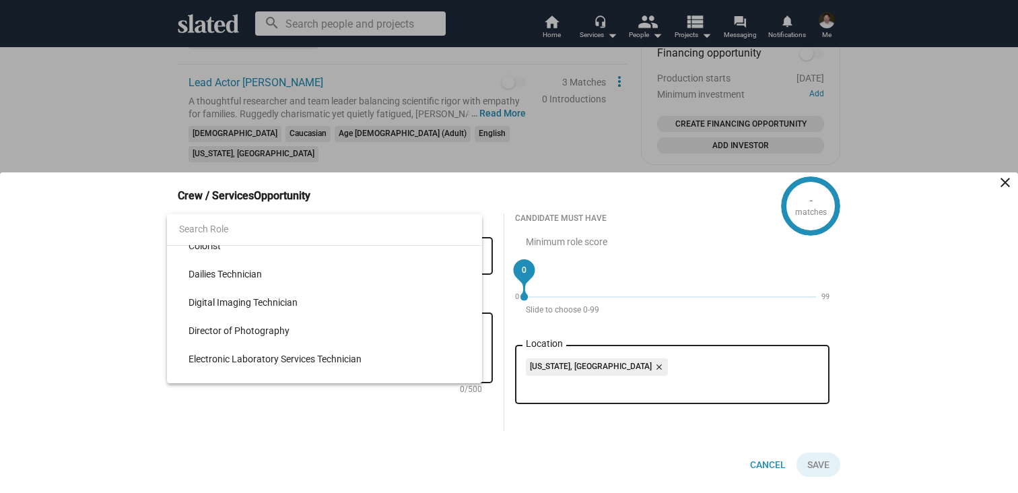
scroll to position [1584, 0]
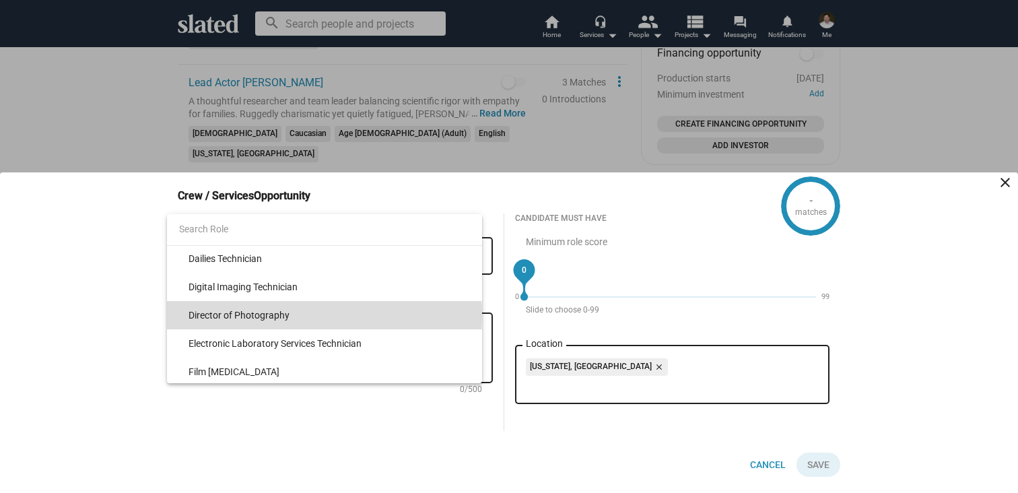
click at [283, 315] on span "Director of Photography" at bounding box center [330, 315] width 283 height 28
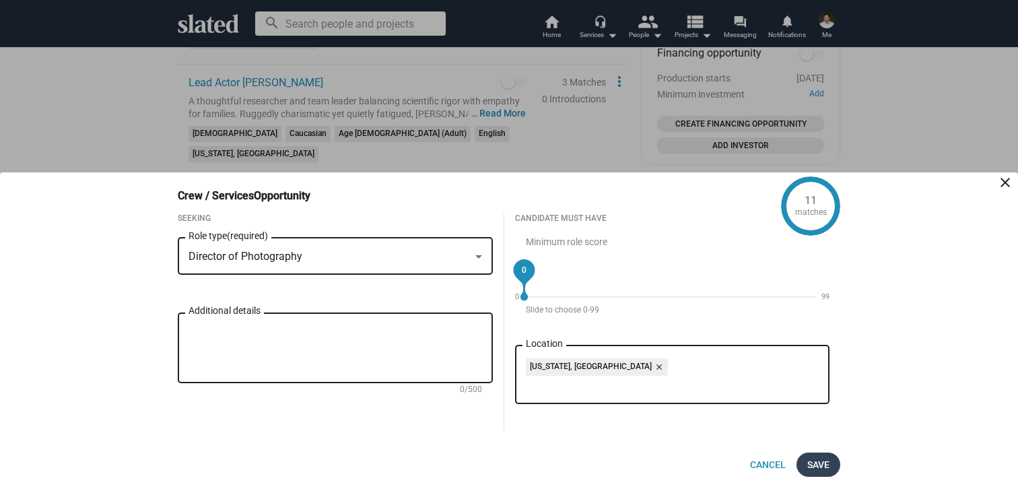
click at [817, 461] on span "Save" at bounding box center [818, 464] width 22 height 24
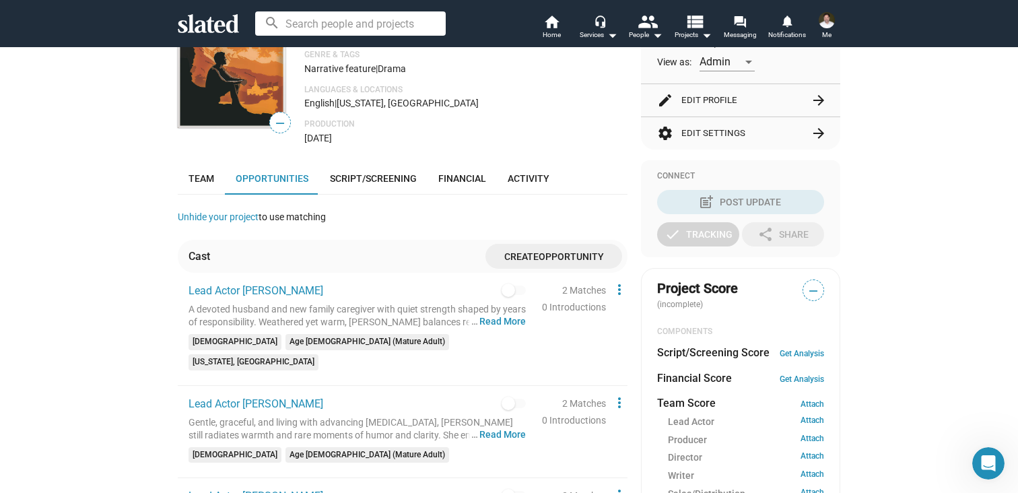
scroll to position [209, 0]
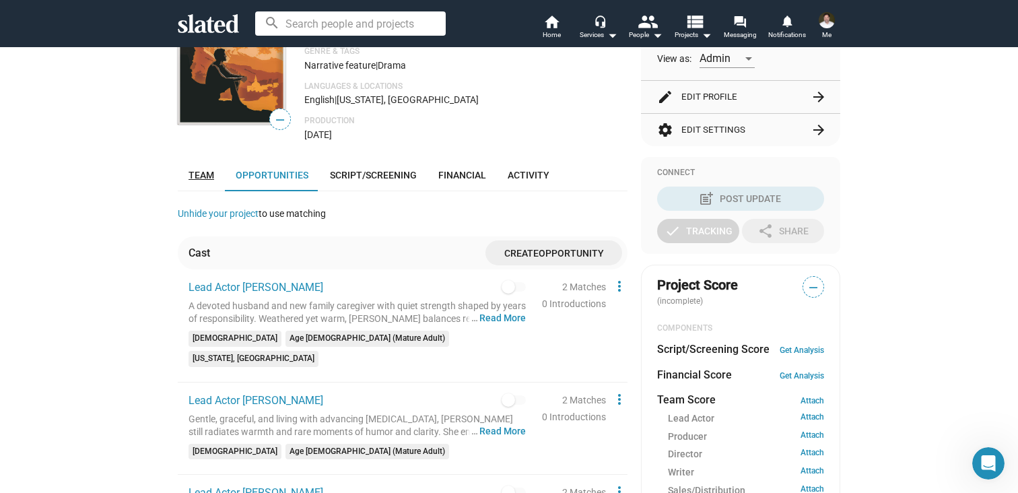
click at [211, 178] on span "Team" at bounding box center [202, 175] width 26 height 11
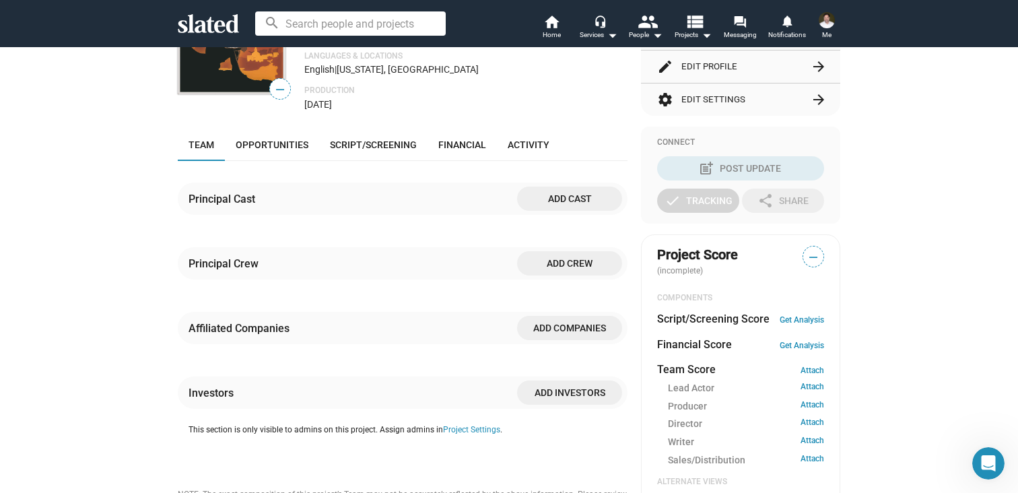
scroll to position [243, 0]
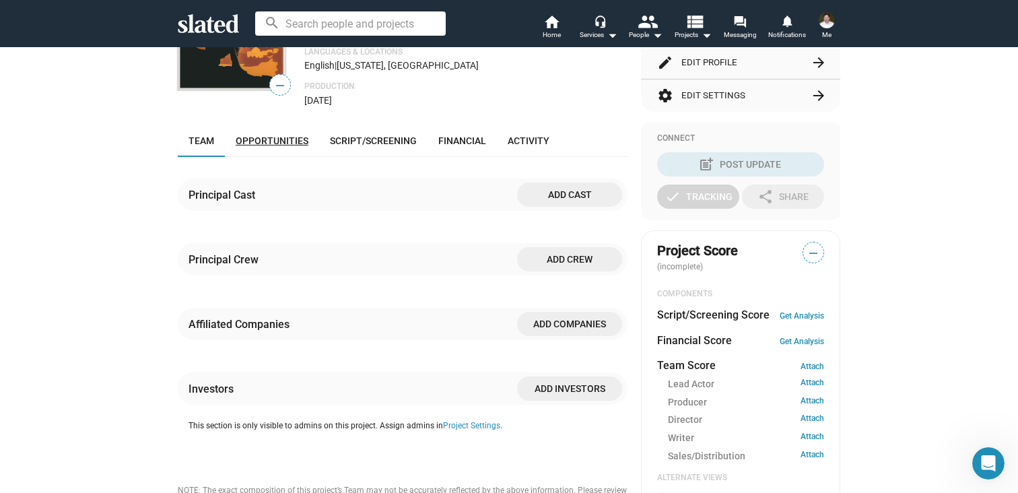
click at [296, 143] on span "Opportunities" at bounding box center [272, 140] width 73 height 11
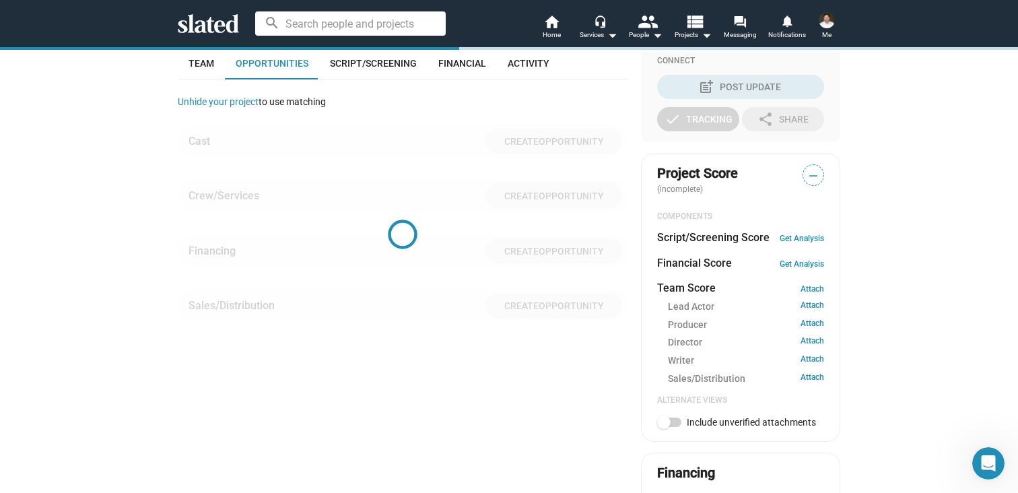
scroll to position [322, 0]
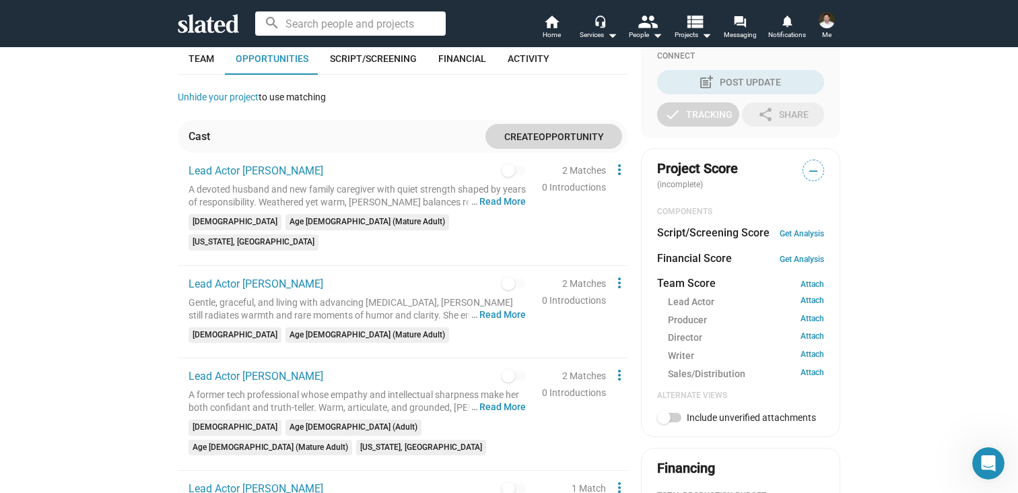
click at [532, 133] on span "Create" at bounding box center [521, 136] width 34 height 11
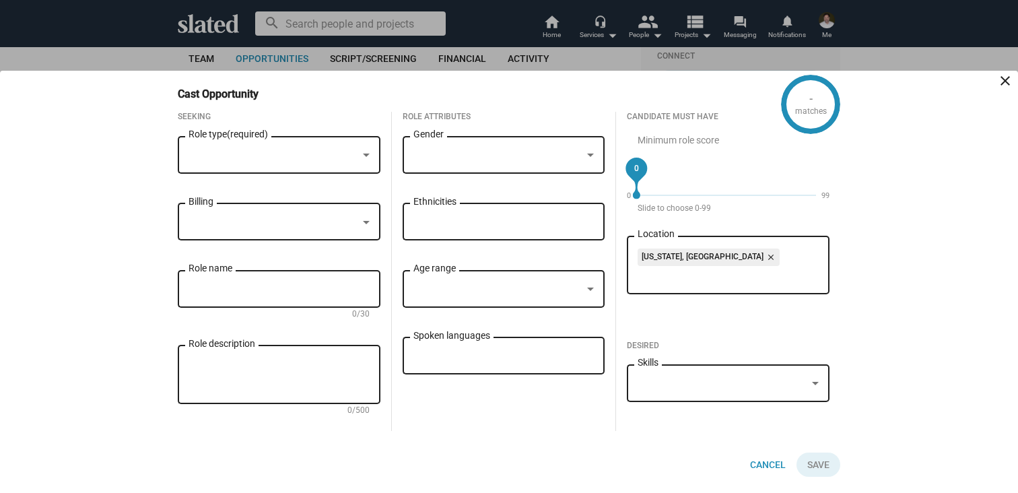
click at [366, 89] on div "Cast Opportunity close" at bounding box center [509, 97] width 662 height 20
click at [364, 151] on div at bounding box center [366, 155] width 12 height 11
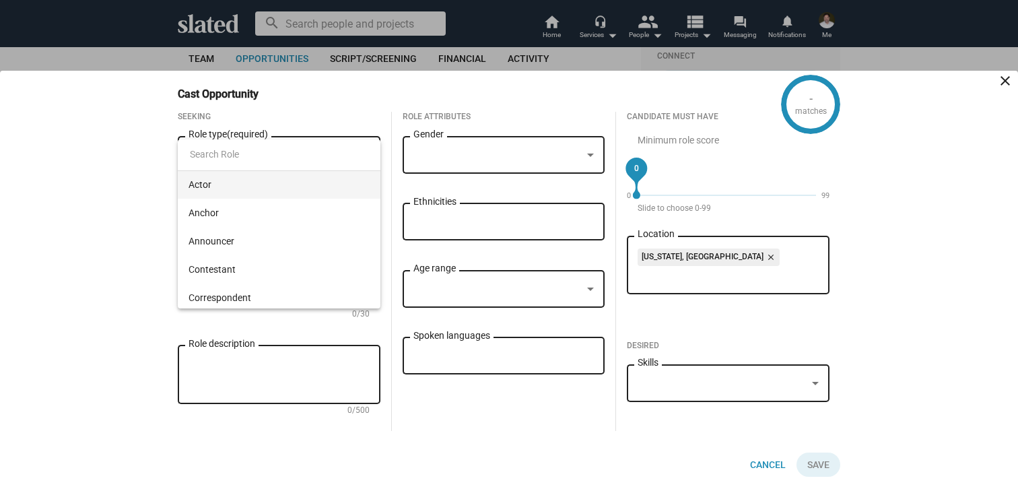
click at [209, 182] on span "Actor" at bounding box center [279, 184] width 181 height 28
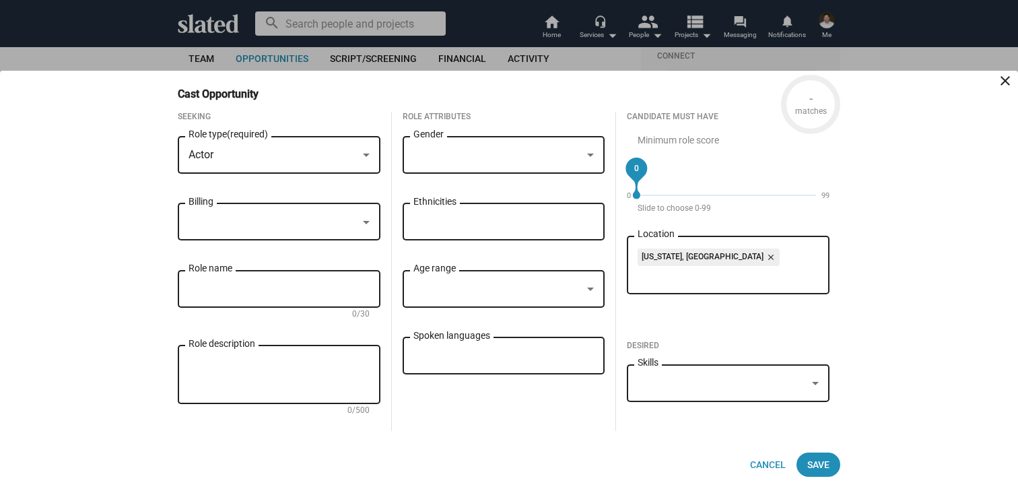
click at [476, 155] on div at bounding box center [497, 155] width 169 height 14
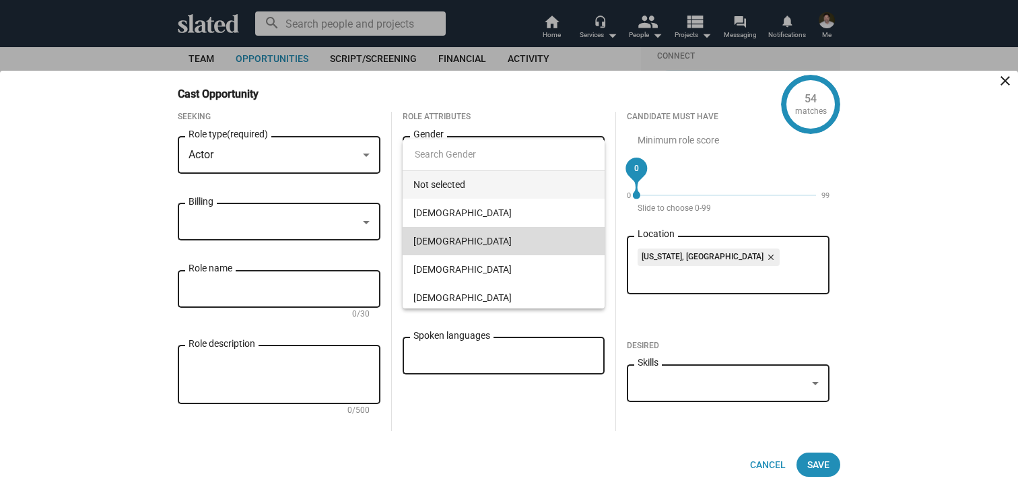
click at [434, 244] on span "[DEMOGRAPHIC_DATA]" at bounding box center [503, 241] width 181 height 28
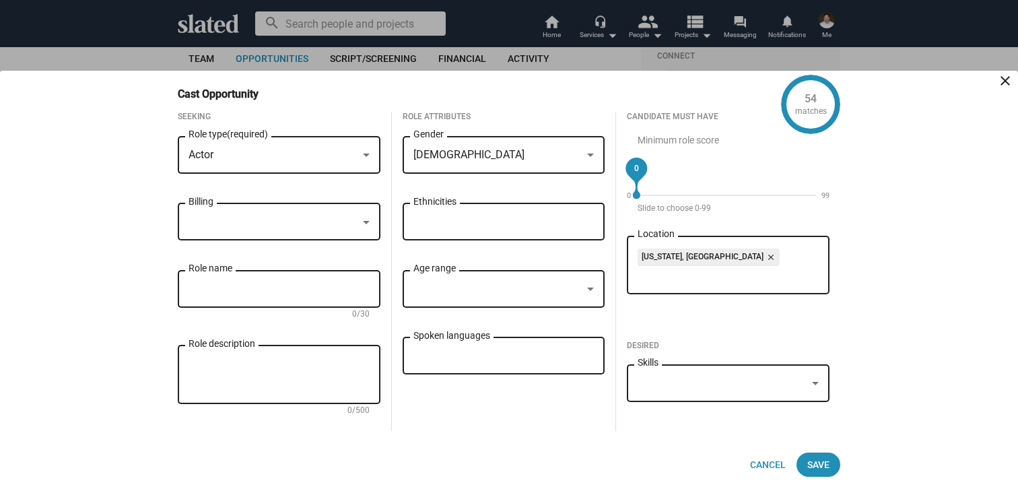
click at [299, 229] on div "Billing" at bounding box center [279, 221] width 181 height 40
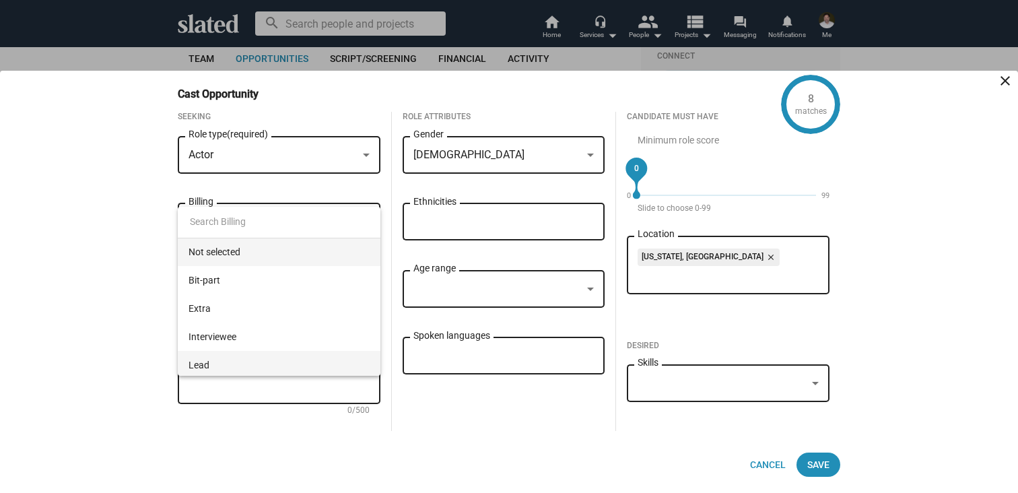
click at [217, 366] on span "Lead" at bounding box center [279, 365] width 181 height 28
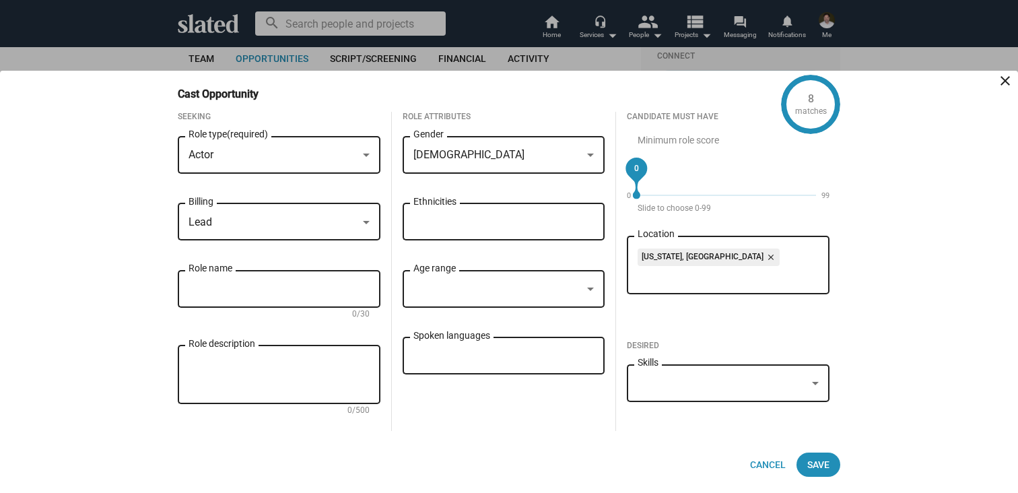
click at [234, 291] on input "Role name" at bounding box center [279, 289] width 181 height 12
type input "[PERSON_NAME]"
click at [234, 366] on textarea "Role description" at bounding box center [279, 375] width 181 height 36
paste textarea "[PERSON_NAME]’s elder sister, poised and commanding, with a lifetime of leaders…"
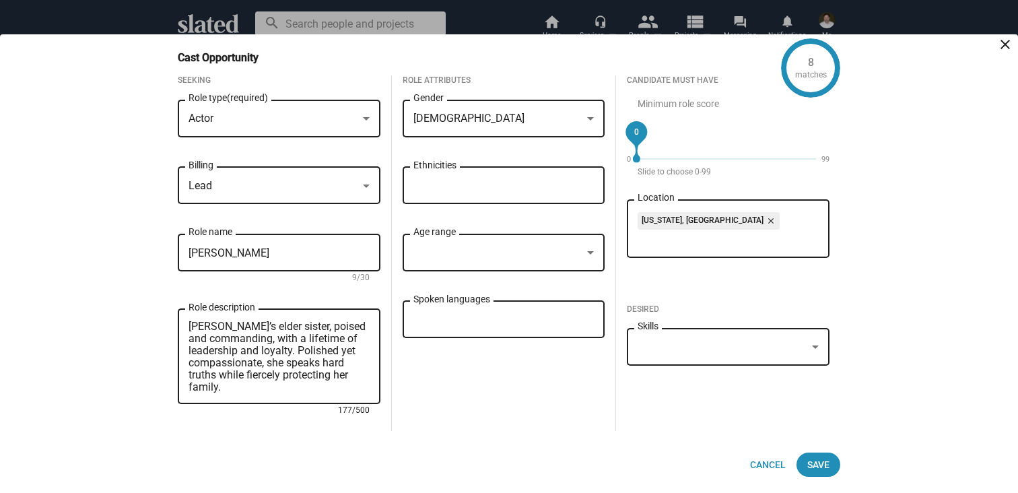
scroll to position [0, 0]
drag, startPoint x: 283, startPoint y: 325, endPoint x: 188, endPoint y: 325, distance: 95.6
click at [188, 325] on div "[PERSON_NAME]’s elder sister, poised and commanding, with a lifetime of leaders…" at bounding box center [279, 355] width 203 height 98
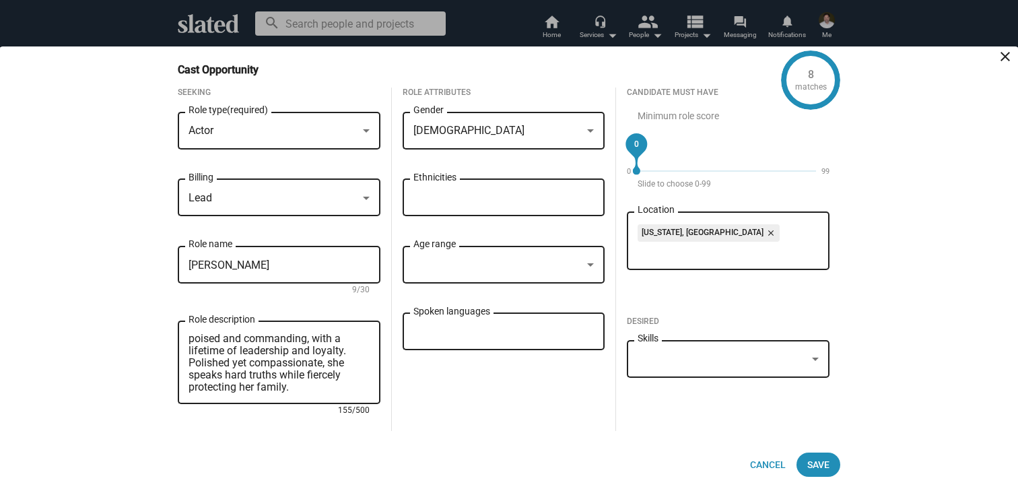
drag, startPoint x: 195, startPoint y: 341, endPoint x: 180, endPoint y: 341, distance: 14.8
click at [180, 341] on div "poised and commanding, with a lifetime of leadership and loyalty. Polished yet …" at bounding box center [279, 361] width 203 height 86
click at [257, 430] on div "Poised and commanding, with a lifetime of leadership and loyalty. Polished yet …" at bounding box center [279, 374] width 203 height 112
click at [293, 352] on textarea "Poised and commanding, with a lifetime of leadership and loyalty. Polished yet …" at bounding box center [279, 363] width 181 height 61
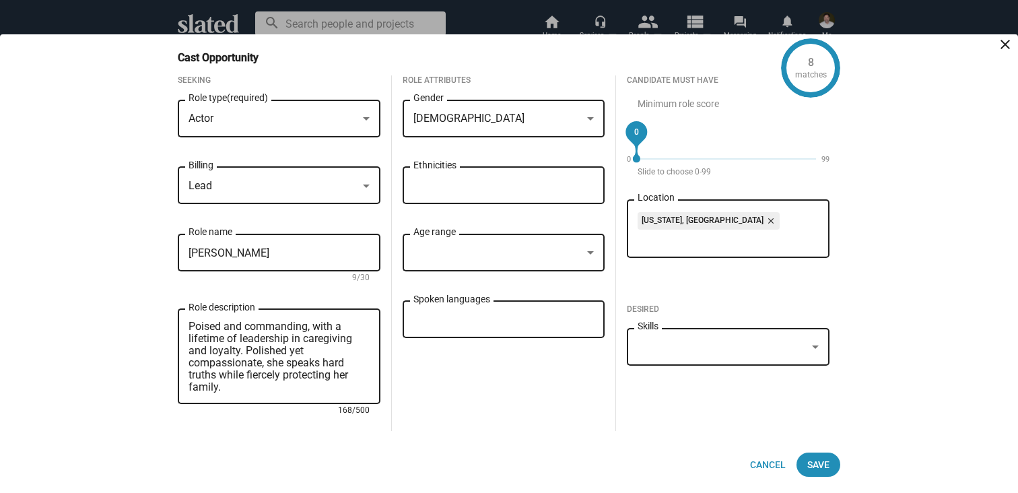
type textarea "Poised and commanding, with a lifetime of leadership in caregiving and loyalty.…"
click at [281, 411] on div at bounding box center [263, 410] width 149 height 11
click at [285, 429] on div "Poised and commanding, with a lifetime of leadership in caregiving and loyalty.…" at bounding box center [279, 368] width 203 height 125
click at [589, 251] on div at bounding box center [590, 252] width 7 height 3
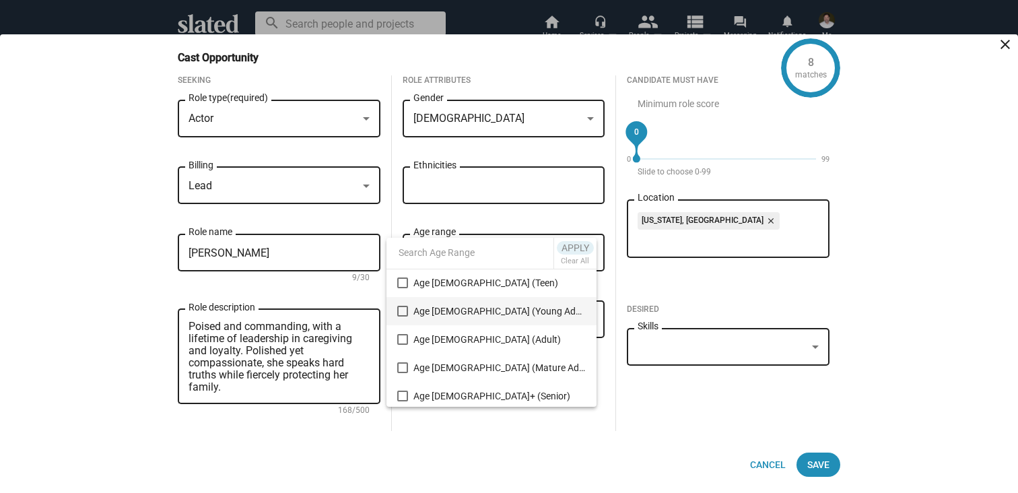
scroll to position [60, 0]
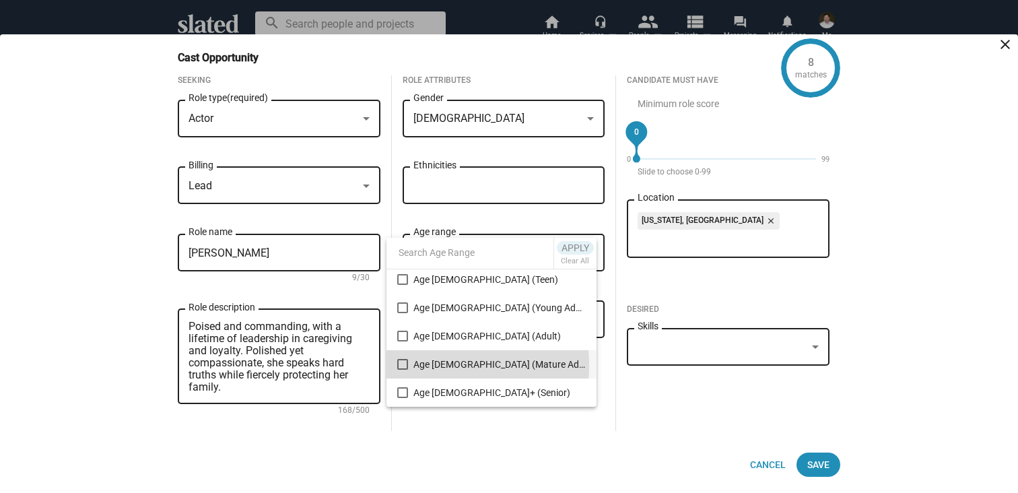
click at [404, 365] on mat-pseudo-checkbox at bounding box center [402, 364] width 11 height 11
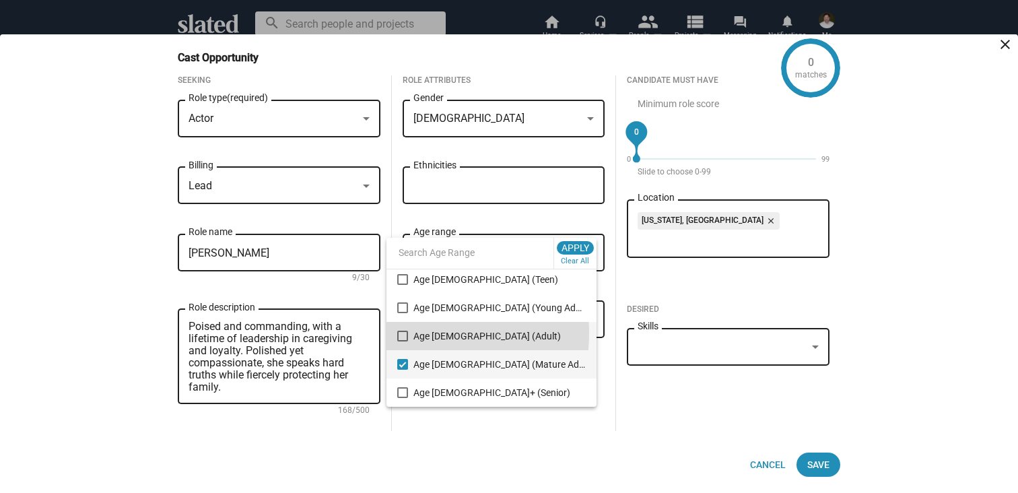
click at [406, 333] on mat-pseudo-checkbox at bounding box center [402, 336] width 11 height 11
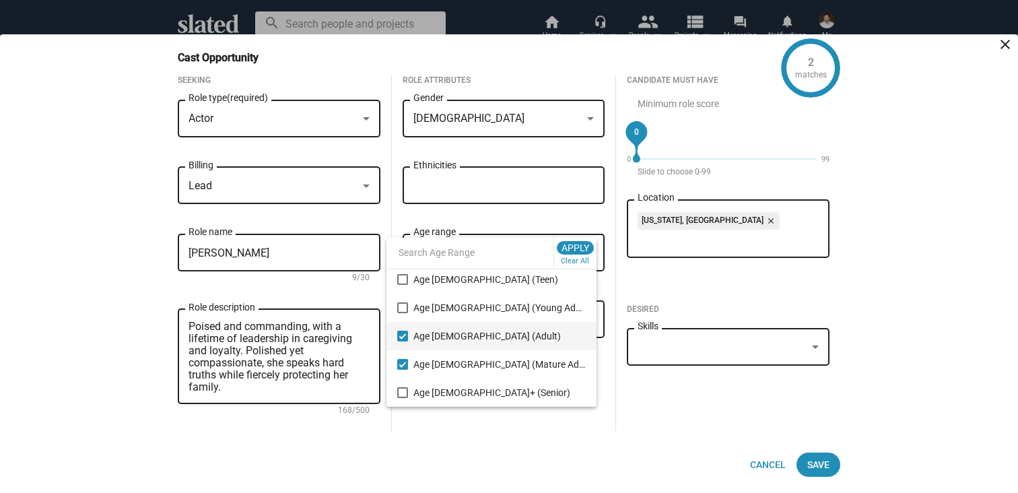
click at [655, 430] on div at bounding box center [509, 246] width 1018 height 493
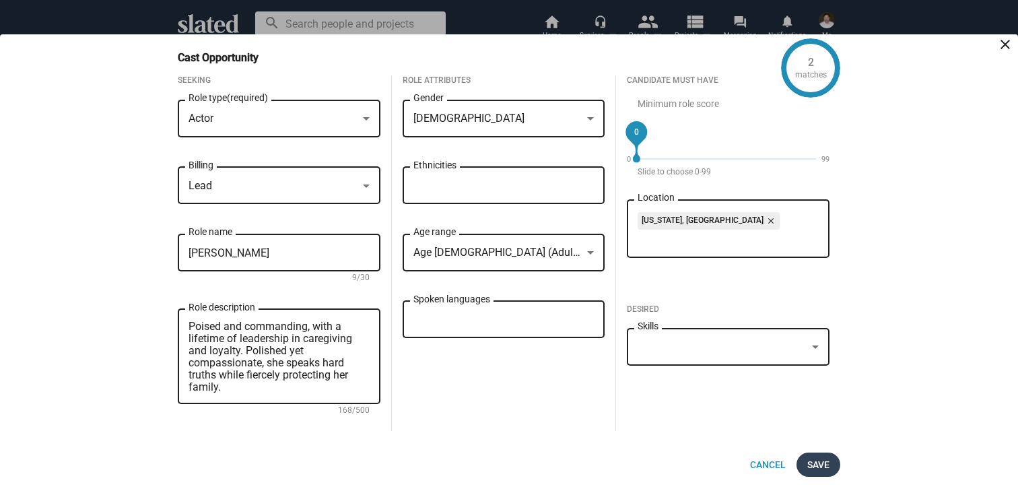
click at [827, 463] on span "Save" at bounding box center [818, 464] width 22 height 24
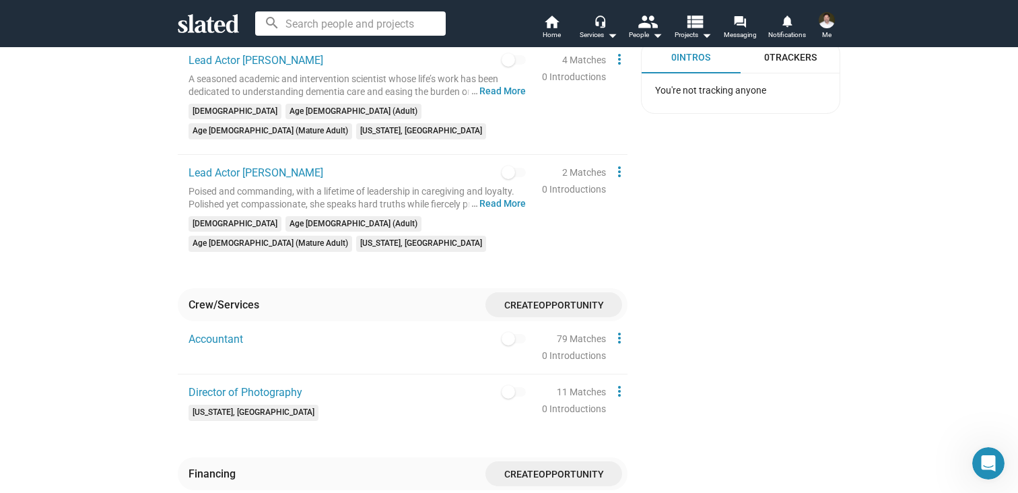
scroll to position [978, 0]
click at [537, 469] on span "Create" at bounding box center [521, 474] width 34 height 11
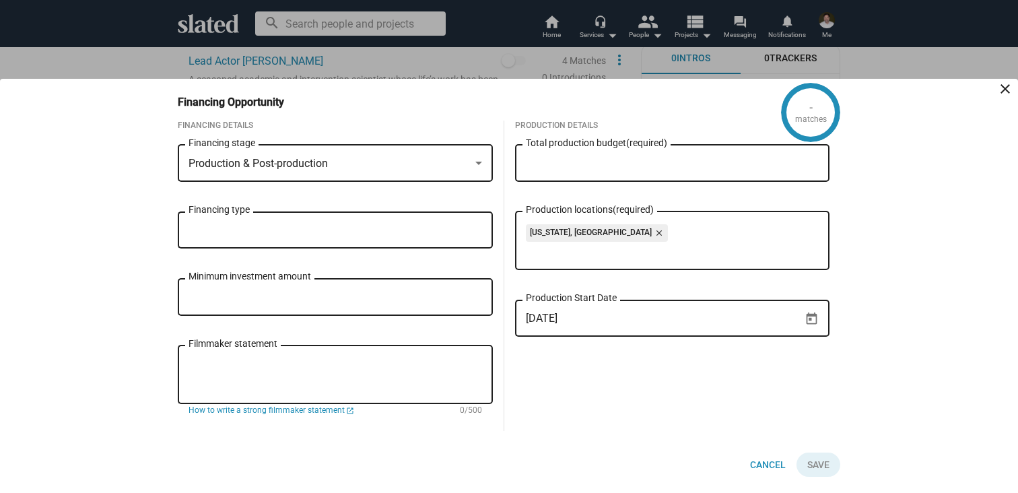
click at [369, 166] on div "Production & Post-production" at bounding box center [329, 164] width 281 height 14
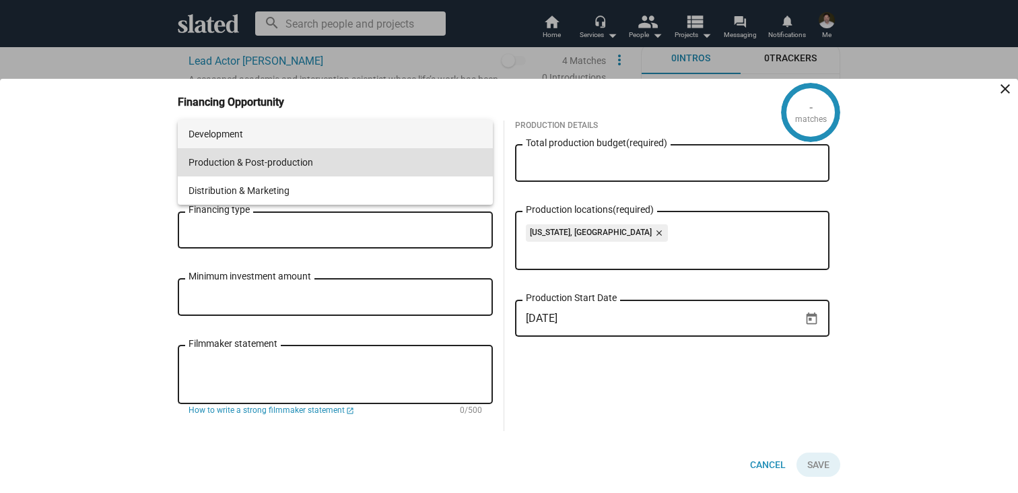
click at [335, 132] on span "Development" at bounding box center [336, 134] width 294 height 28
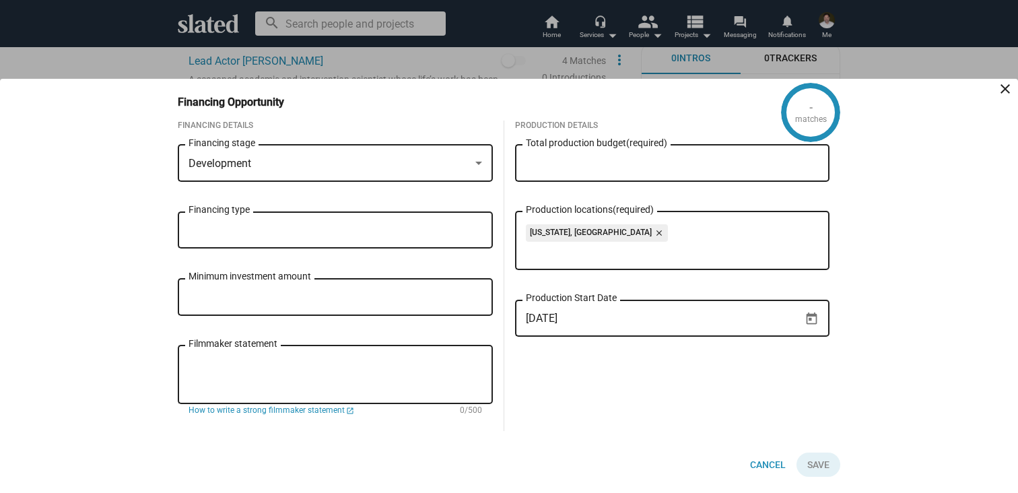
click at [318, 308] on div "Minimum investment amount" at bounding box center [336, 296] width 294 height 40
click at [340, 290] on div "Minimum investment amount" at bounding box center [336, 296] width 294 height 40
click at [333, 236] on div "Financing type" at bounding box center [336, 229] width 294 height 40
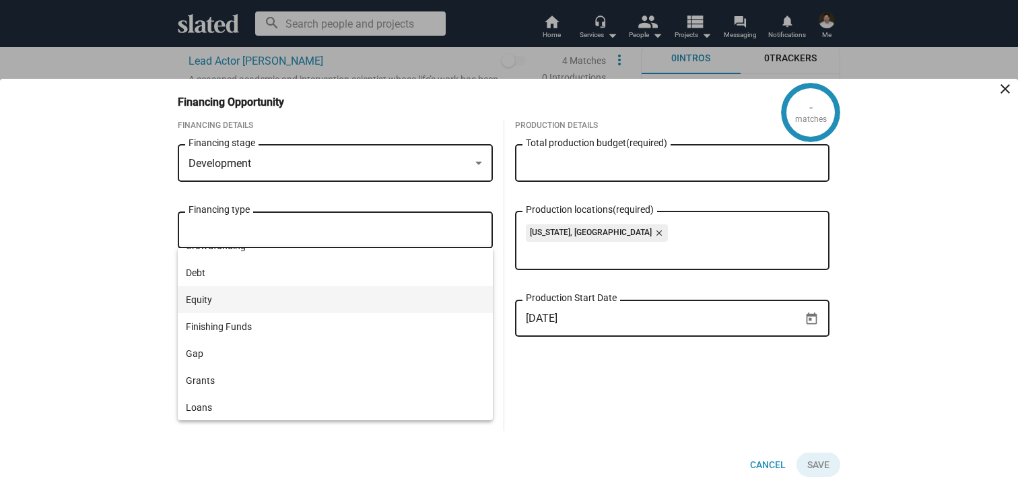
scroll to position [0, 0]
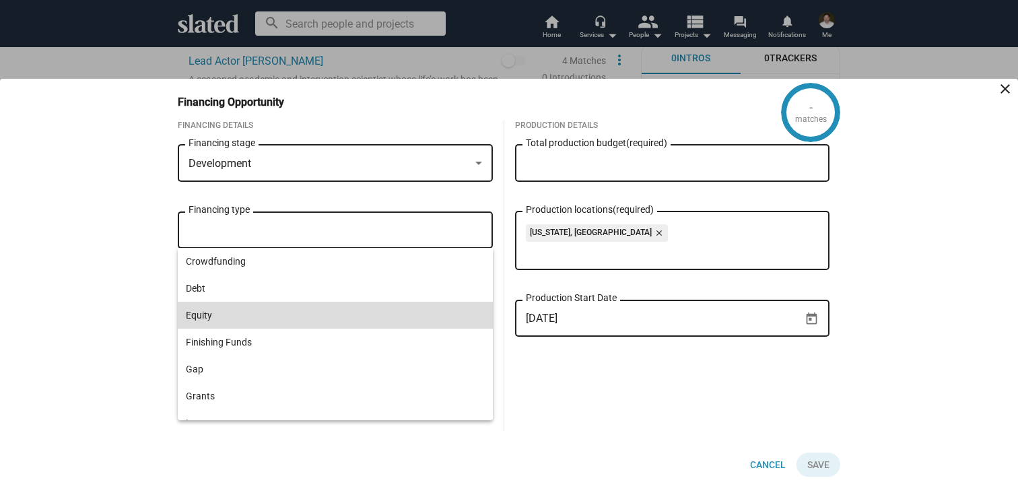
click at [269, 311] on span "Equity" at bounding box center [335, 315] width 299 height 27
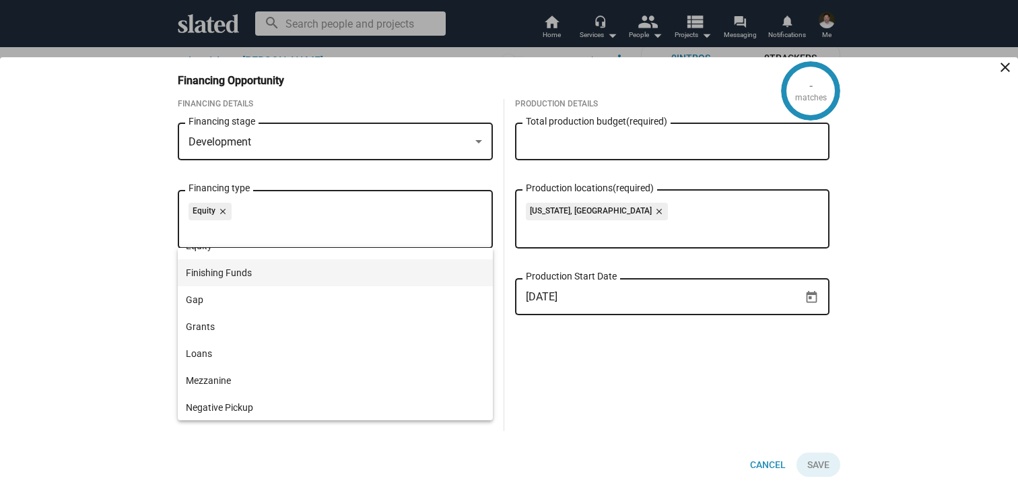
scroll to position [73, 0]
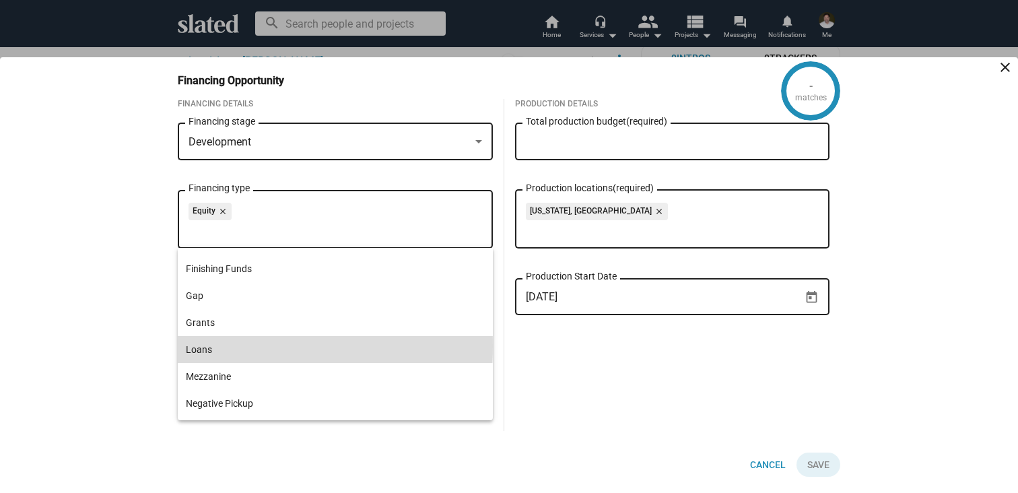
click at [211, 346] on span "Loans" at bounding box center [335, 349] width 299 height 27
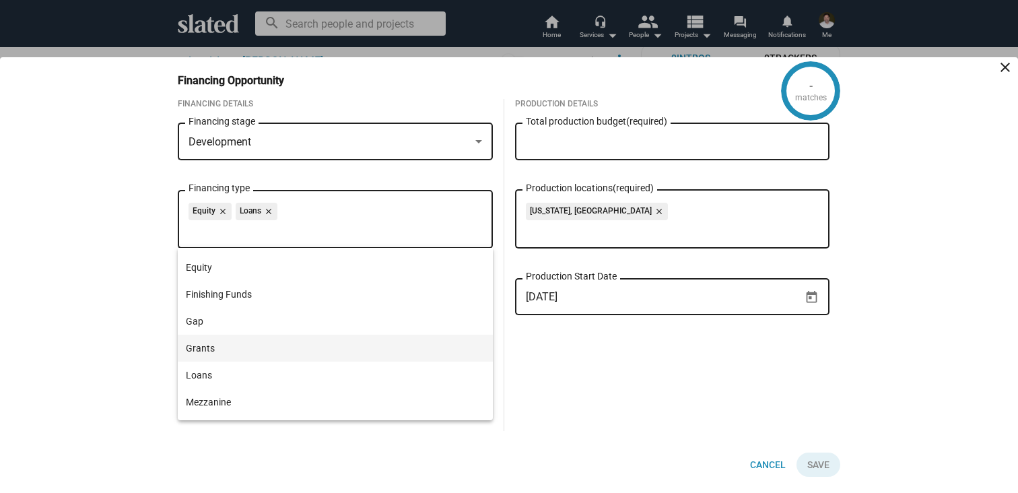
scroll to position [49, 0]
click at [204, 349] on span "Grants" at bounding box center [335, 346] width 299 height 27
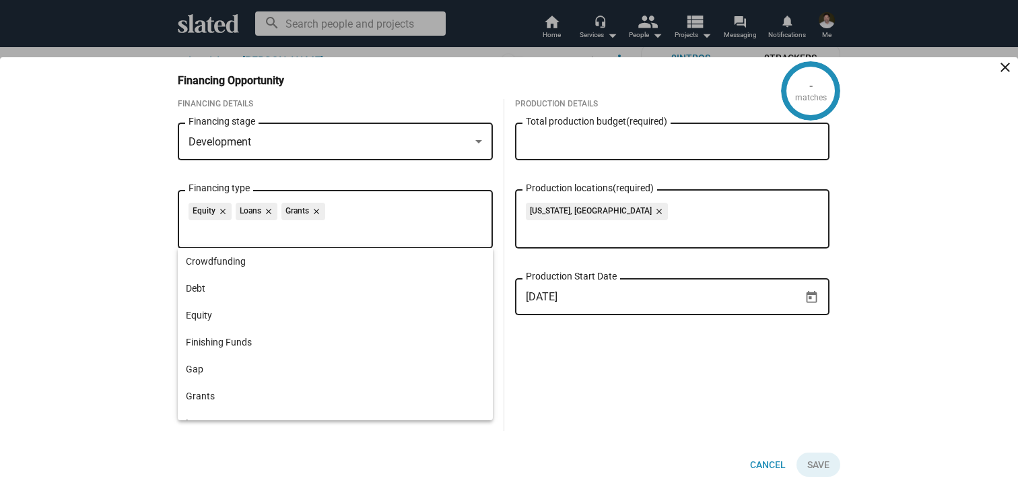
click at [154, 318] on div "- matches Financing Opportunity close Financing Details Development Financing s…" at bounding box center [509, 275] width 1018 height 436
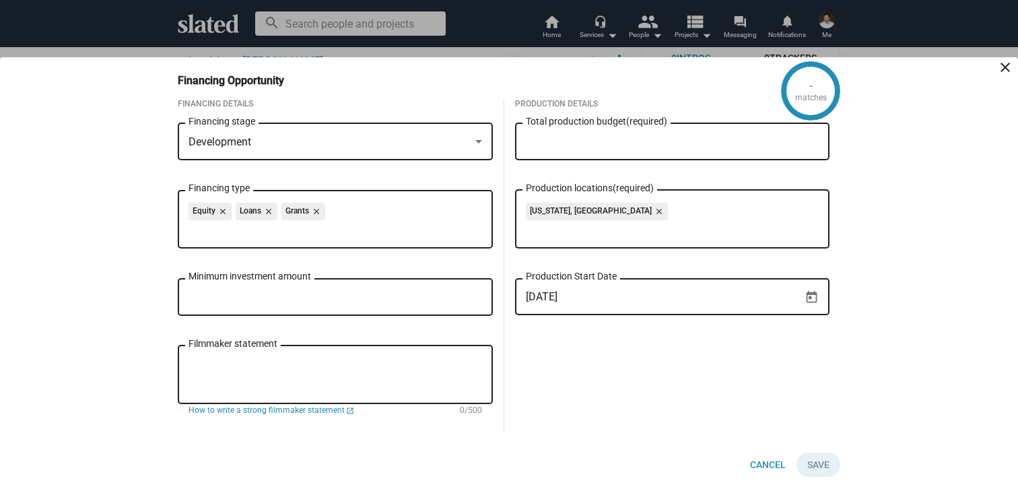
click at [562, 137] on input "Total production budget (required)" at bounding box center [673, 142] width 294 height 12
type input "$ 1,500,000"
click at [149, 111] on div "177 matches Financing Opportunity close Financing Details Development Financing…" at bounding box center [509, 275] width 1018 height 436
drag, startPoint x: 590, startPoint y: 139, endPoint x: 493, endPoint y: 138, distance: 97.0
click at [493, 138] on div "Financing Details Development Financing stage Equity close Loans close Grants c…" at bounding box center [503, 275] width 673 height 353
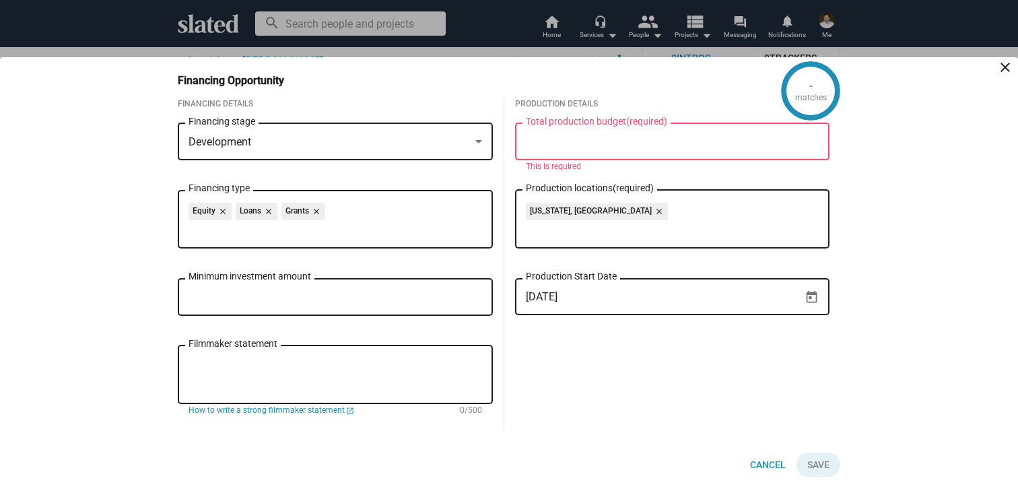
click at [305, 65] on div "- matches Financing Opportunity close Financing Details Development Financing s…" at bounding box center [508, 275] width 689 height 436
click at [769, 464] on span "Cancel" at bounding box center [768, 464] width 36 height 24
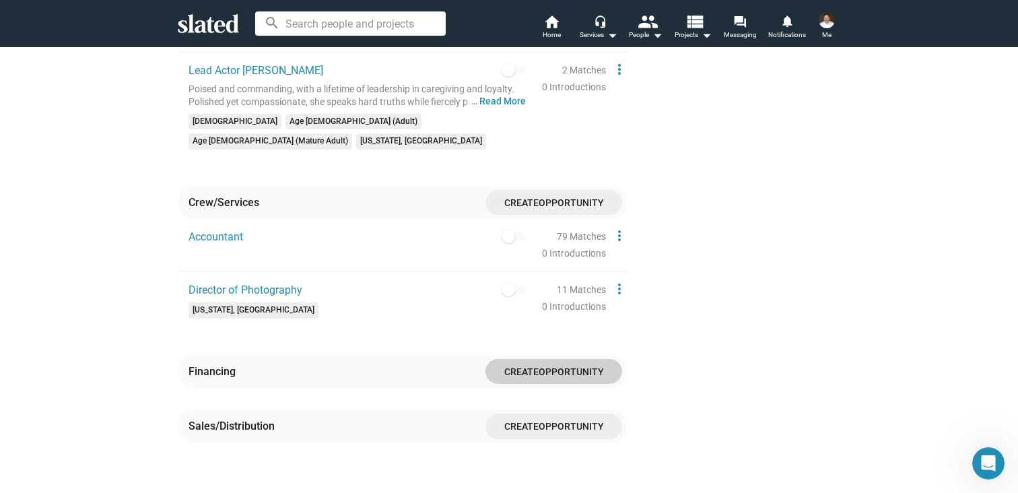
scroll to position [1249, 0]
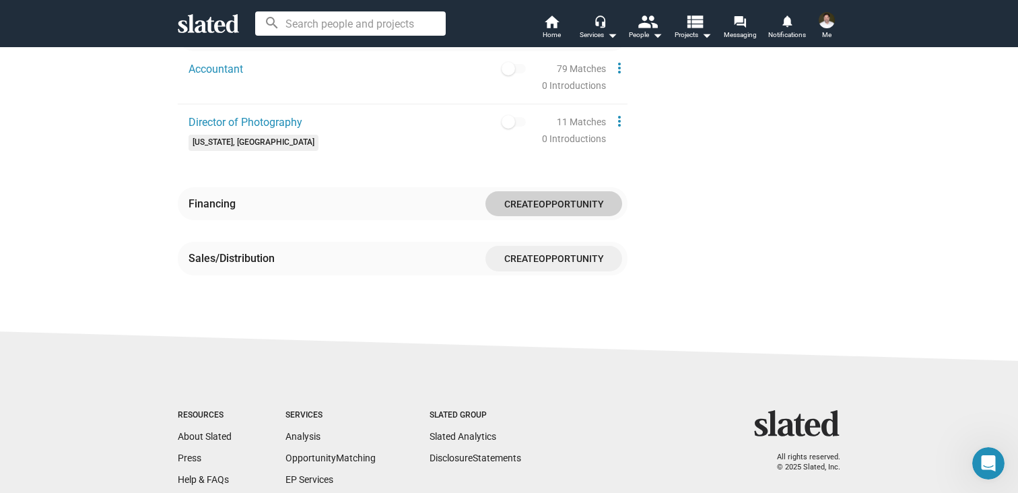
click at [526, 246] on span "Create Opportunity" at bounding box center [553, 258] width 115 height 25
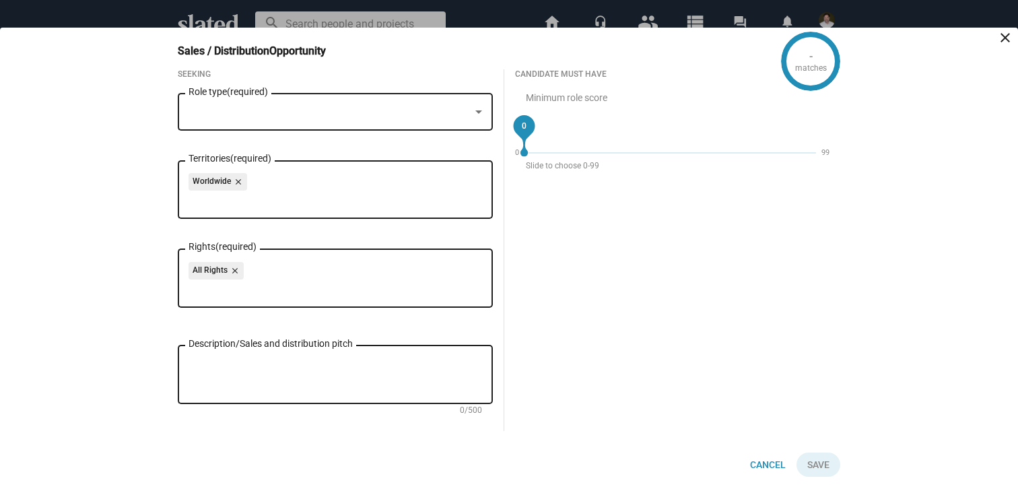
click at [477, 107] on div at bounding box center [479, 112] width 12 height 11
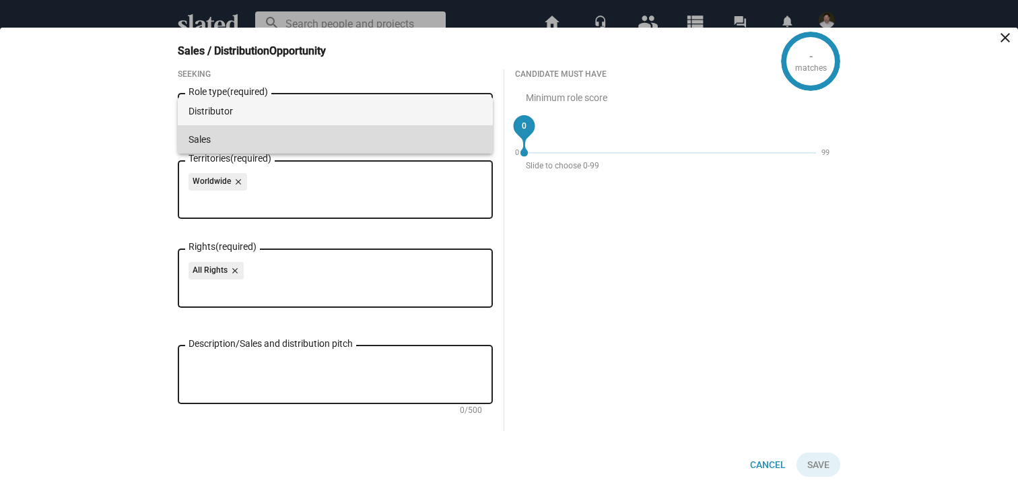
click at [274, 134] on span "Sales" at bounding box center [336, 139] width 294 height 28
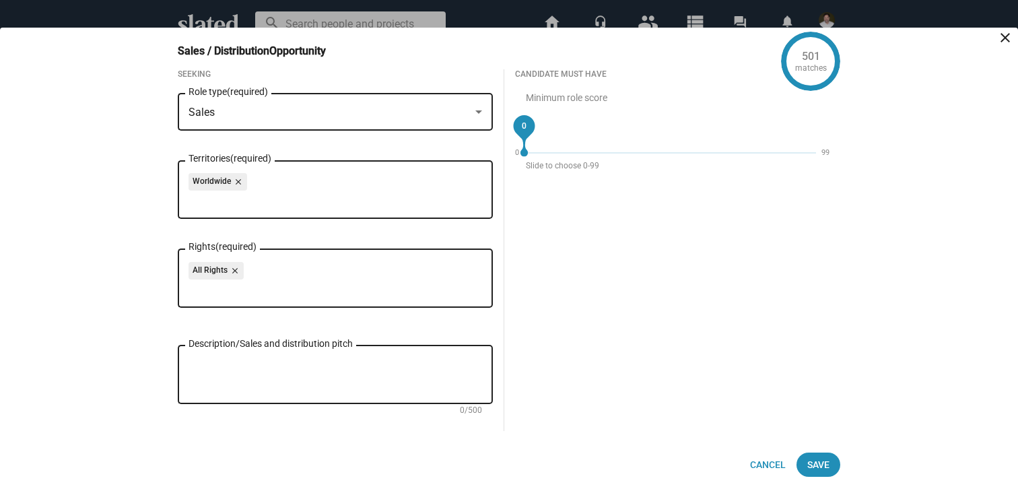
click at [478, 108] on div at bounding box center [479, 112] width 12 height 11
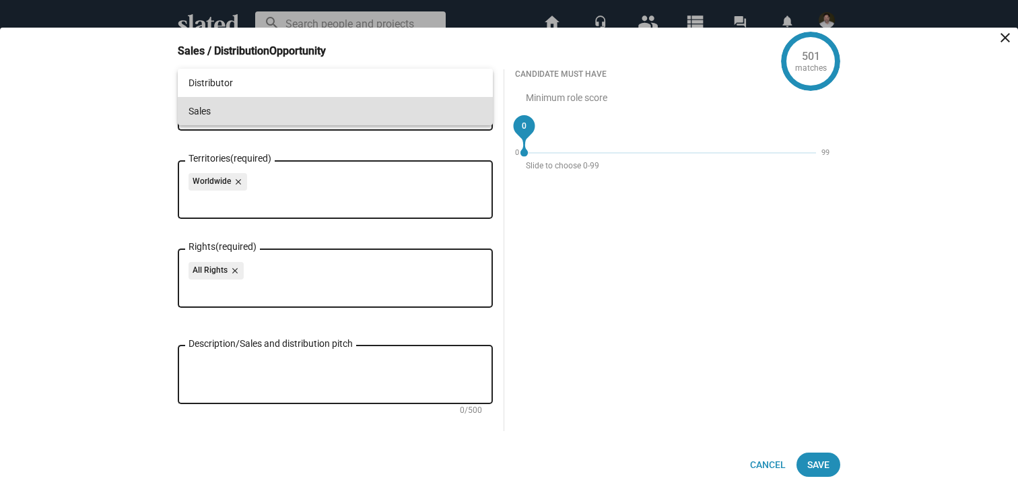
click at [160, 144] on div at bounding box center [509, 246] width 1018 height 493
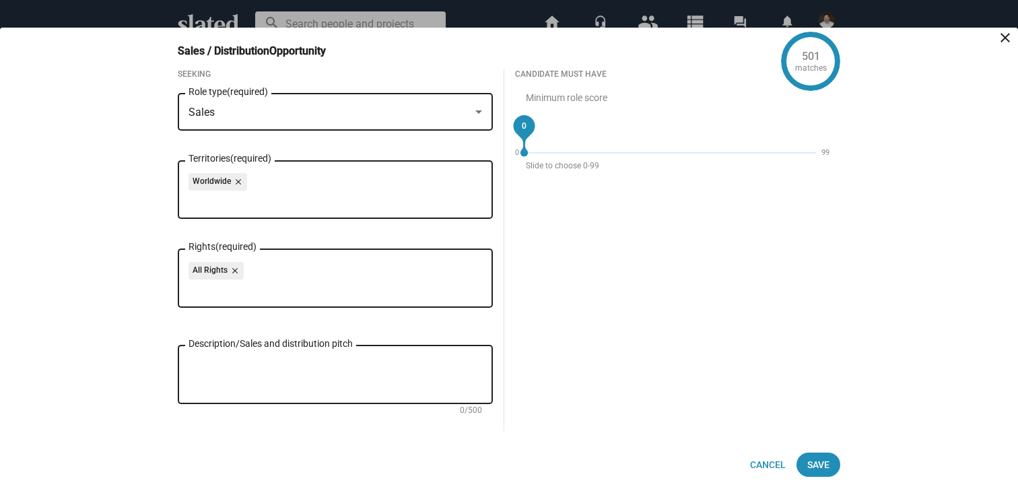
click at [256, 362] on textarea "Description/Sales and distribution pitch" at bounding box center [336, 375] width 294 height 36
click at [112, 222] on div "501 matches Sales / Distribution Opportunity close Seeking Sales Role type (req…" at bounding box center [509, 260] width 1018 height 465
click at [759, 462] on span "Cancel" at bounding box center [768, 464] width 36 height 24
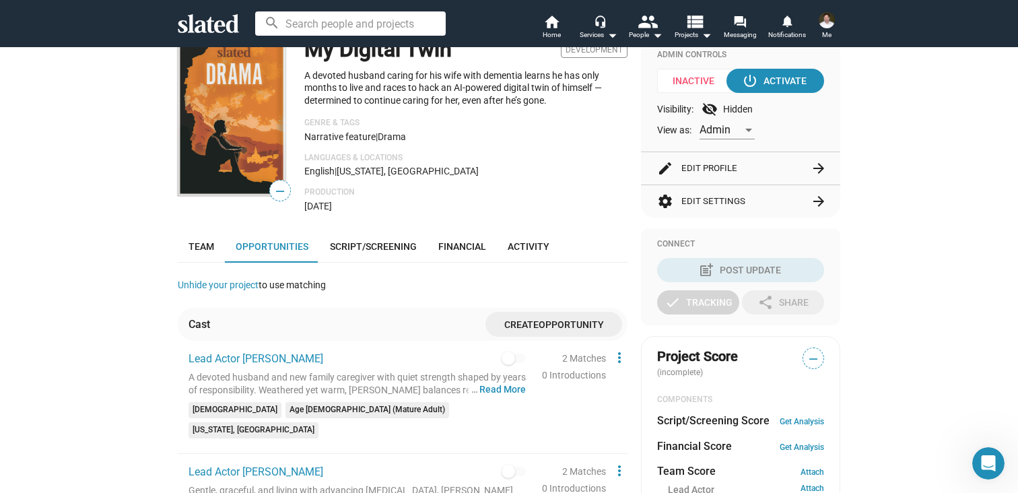
scroll to position [0, 0]
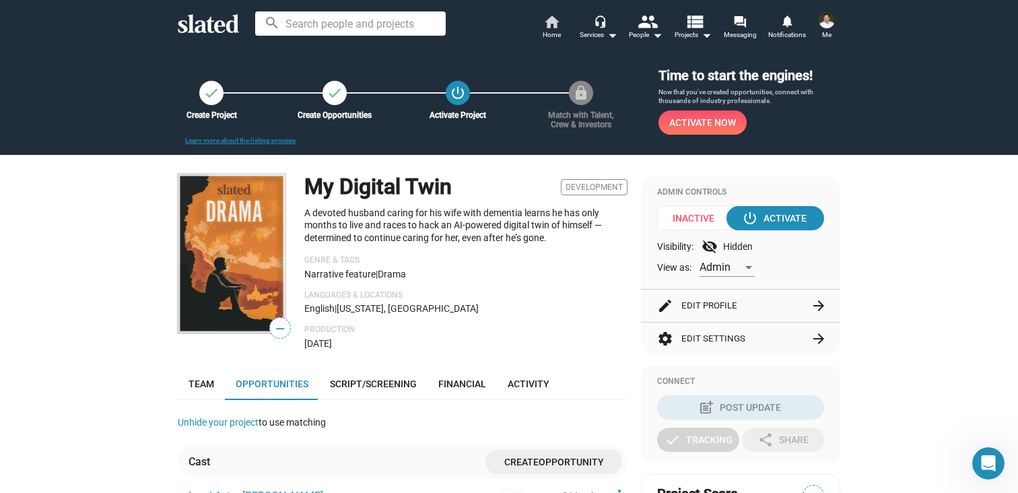
click at [557, 22] on mat-icon "home" at bounding box center [551, 21] width 16 height 16
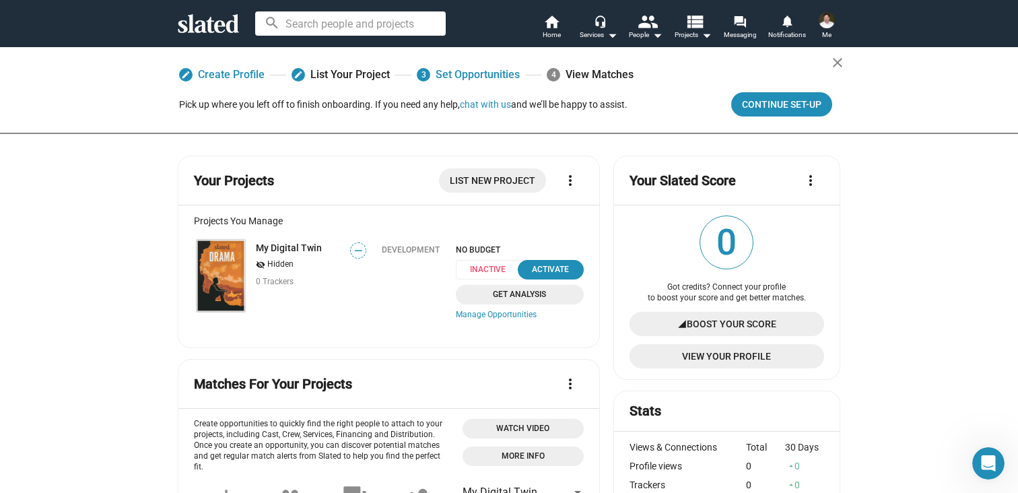
click at [491, 183] on span "List New Project" at bounding box center [493, 180] width 86 height 24
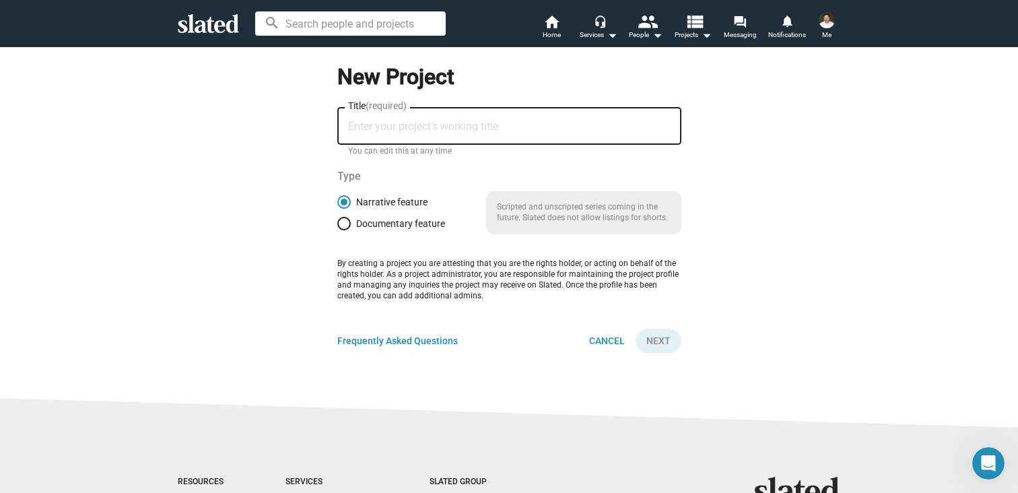
click at [430, 131] on input "Title (required)" at bounding box center [509, 127] width 322 height 12
type input "Song of Sunset"
drag, startPoint x: 450, startPoint y: 125, endPoint x: 312, endPoint y: 121, distance: 137.4
click at [312, 121] on form "New Project Song of Sunset Title (required) You can edit this at any time Type …" at bounding box center [509, 204] width 662 height 317
click at [219, 36] on div "search home Home headset_mic Services arrow_drop_down people People arrow_drop_…" at bounding box center [508, 23] width 689 height 35
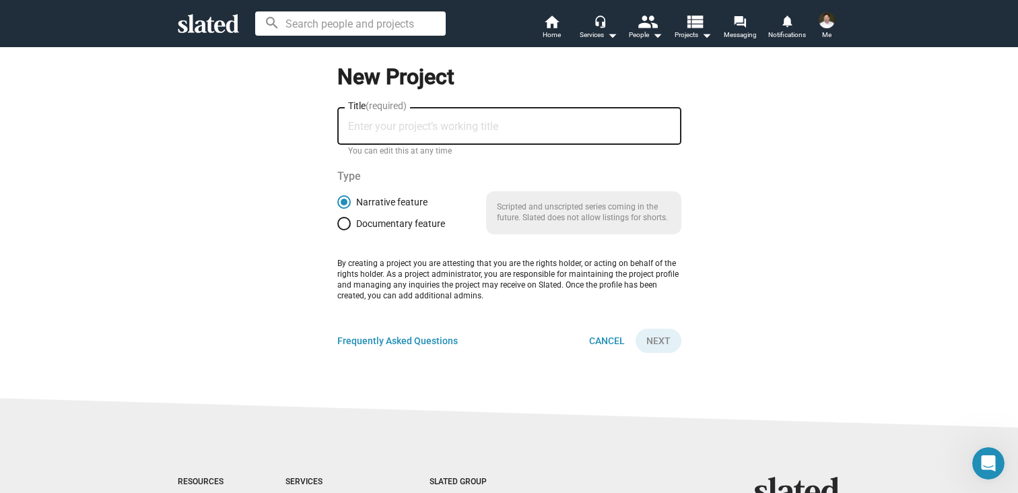
click at [219, 30] on icon at bounding box center [208, 23] width 61 height 19
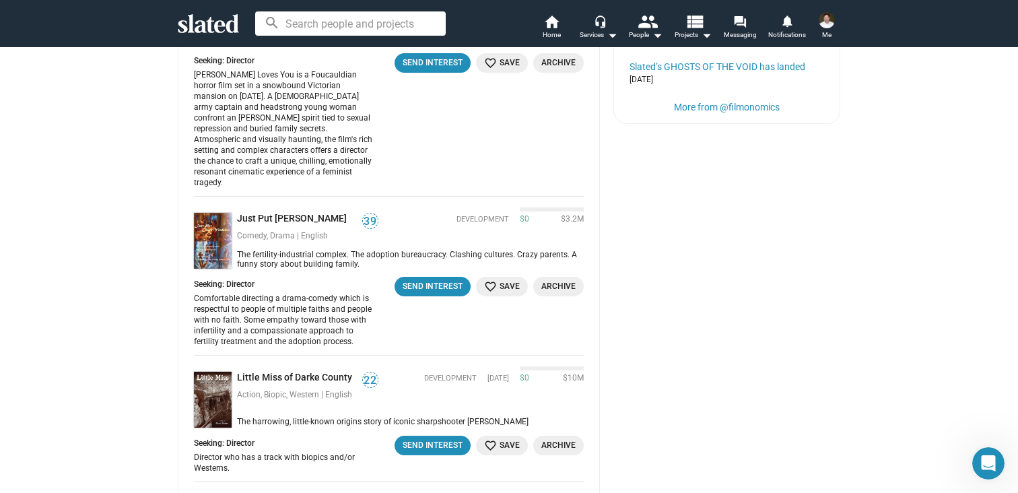
scroll to position [808, 0]
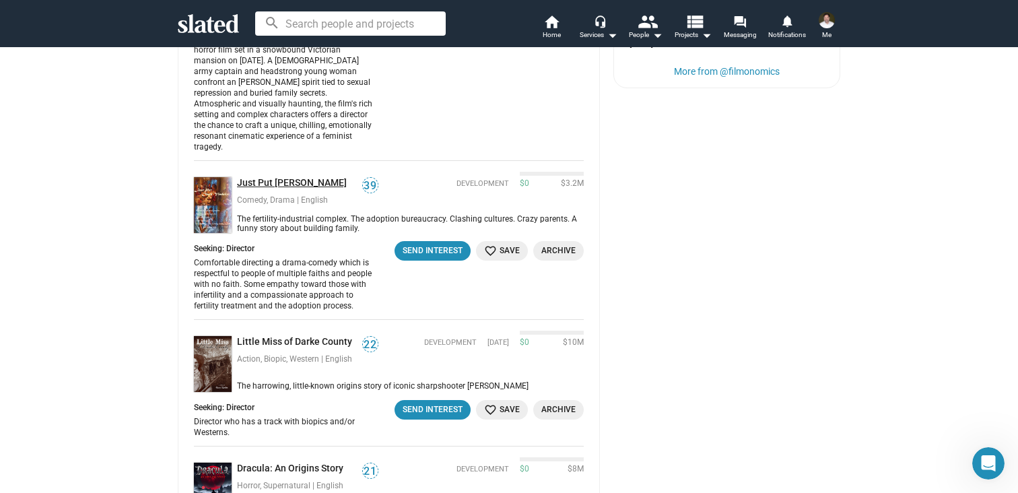
click at [311, 177] on link "Just Put [PERSON_NAME]" at bounding box center [294, 183] width 115 height 13
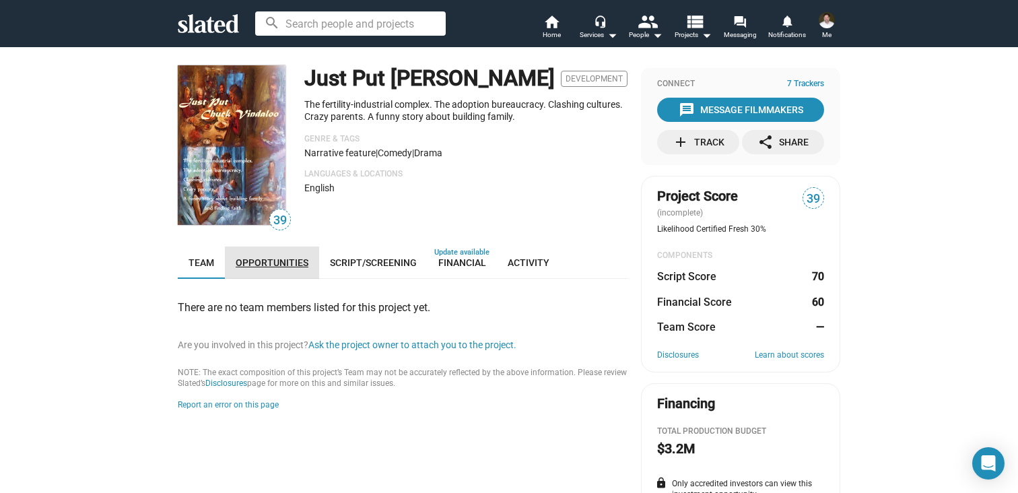
click at [279, 260] on span "Opportunities" at bounding box center [272, 262] width 73 height 11
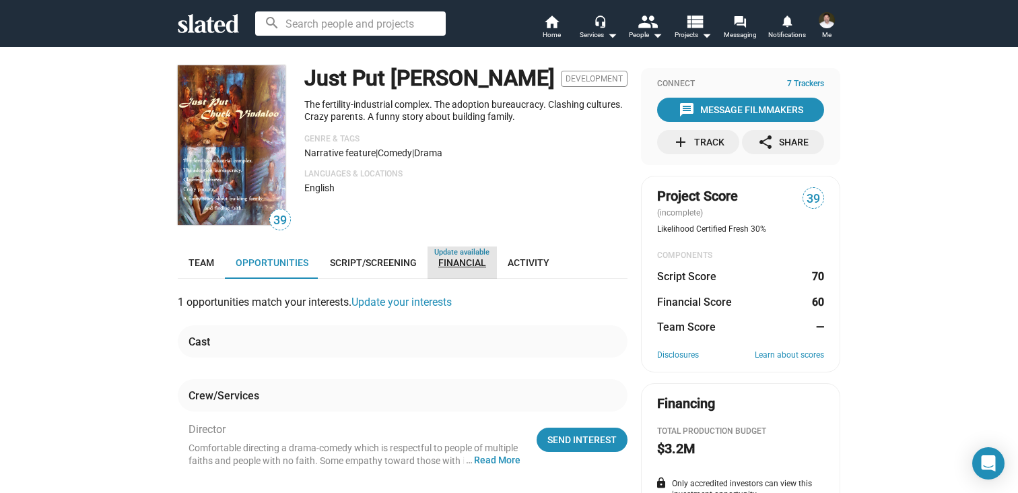
click at [456, 264] on span "Financial" at bounding box center [462, 262] width 48 height 11
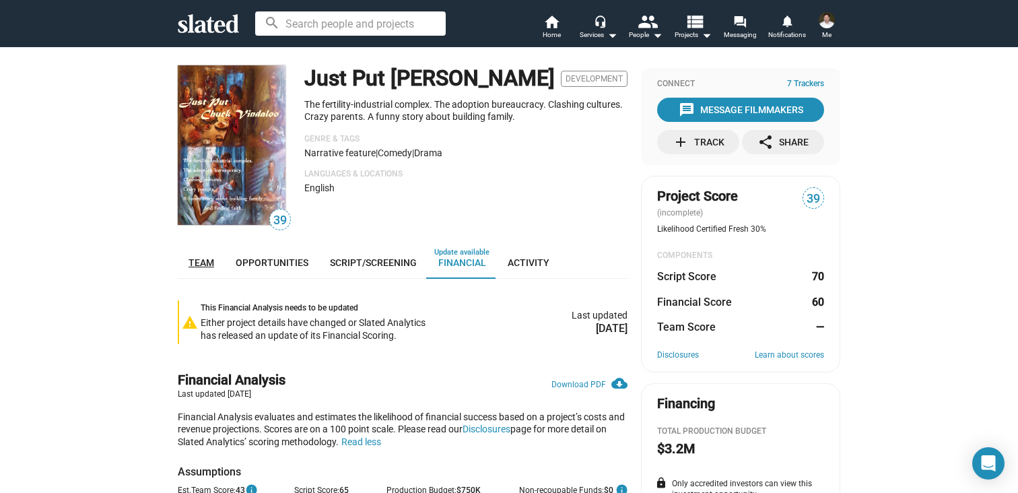
click at [195, 263] on span "Team" at bounding box center [202, 262] width 26 height 11
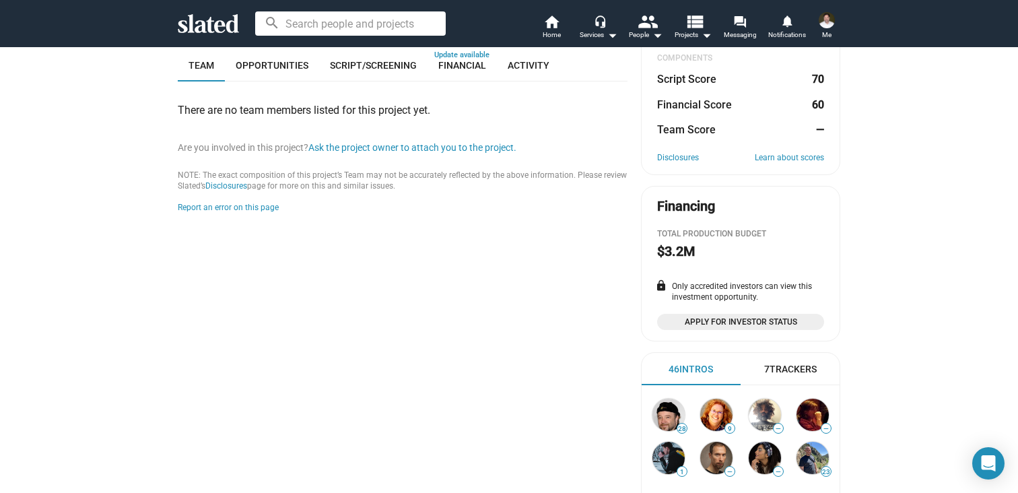
scroll to position [200, 0]
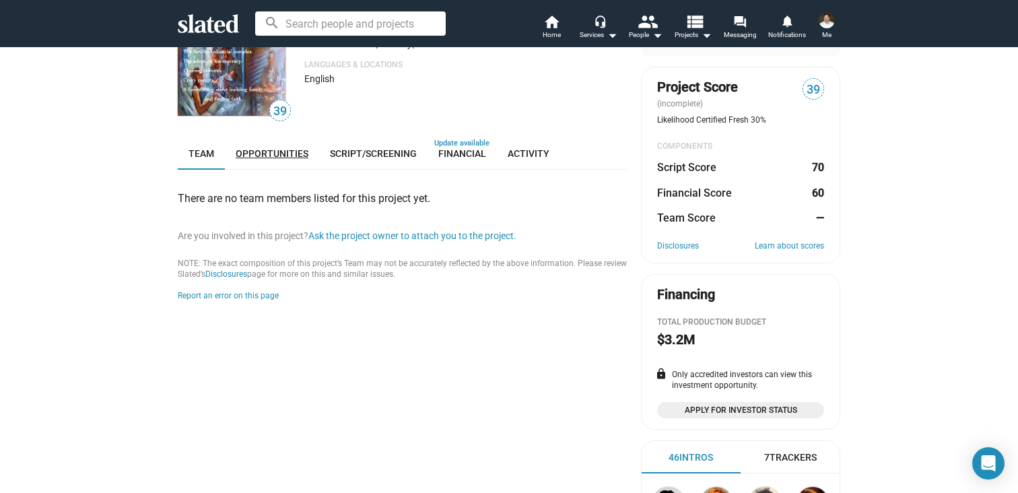
click at [274, 154] on span "Opportunities" at bounding box center [272, 153] width 73 height 11
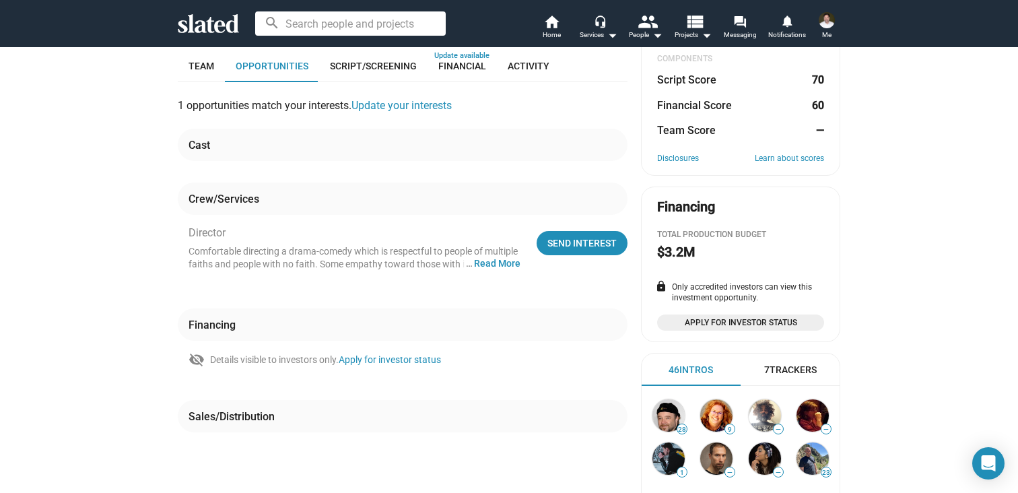
scroll to position [195, 0]
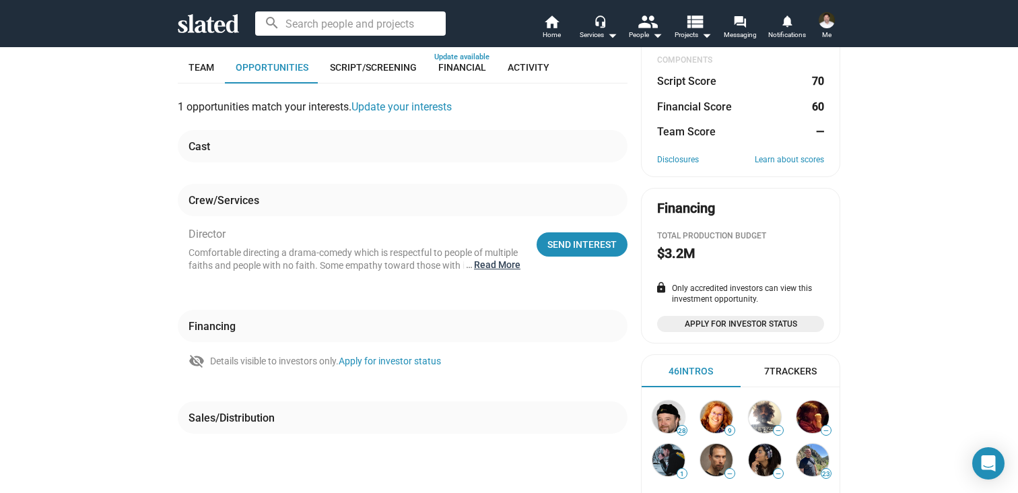
click at [488, 267] on button "… Read More" at bounding box center [497, 265] width 46 height 13
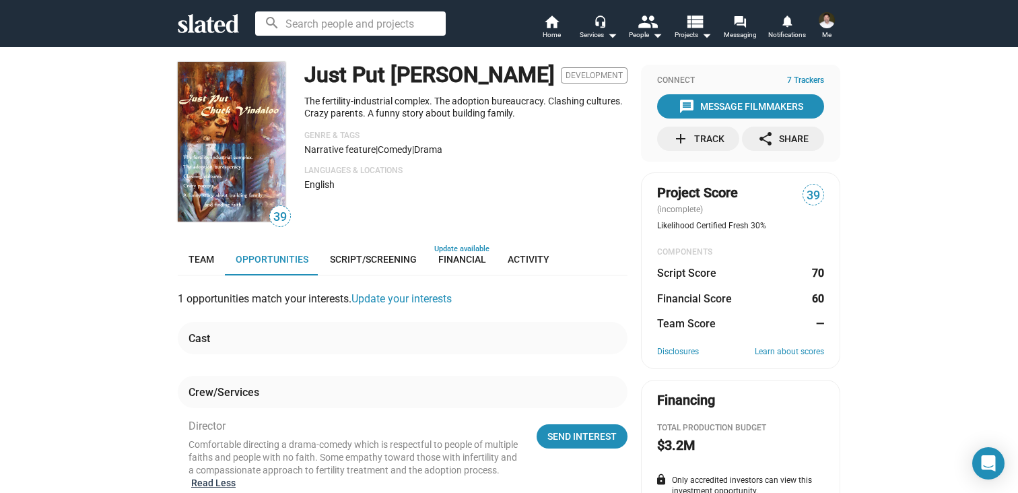
scroll to position [0, 0]
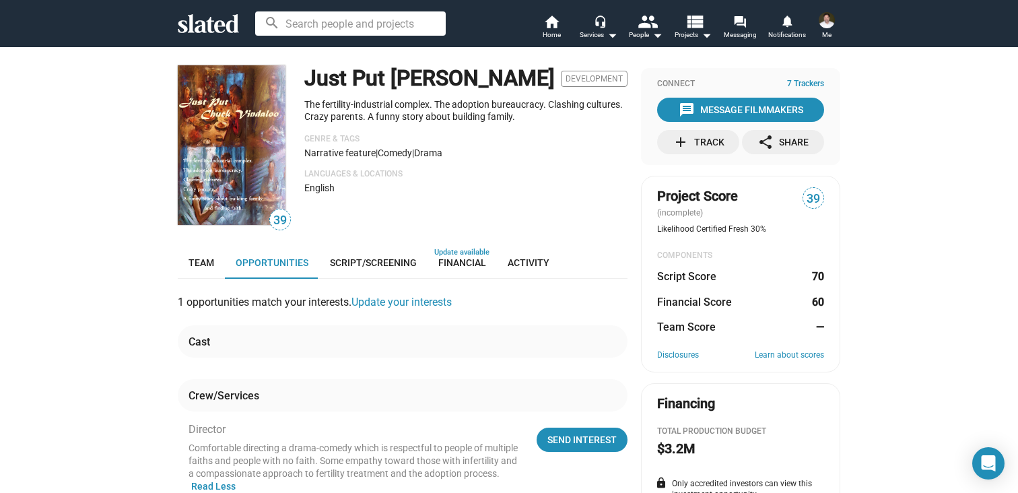
click at [298, 27] on input at bounding box center [350, 23] width 191 height 24
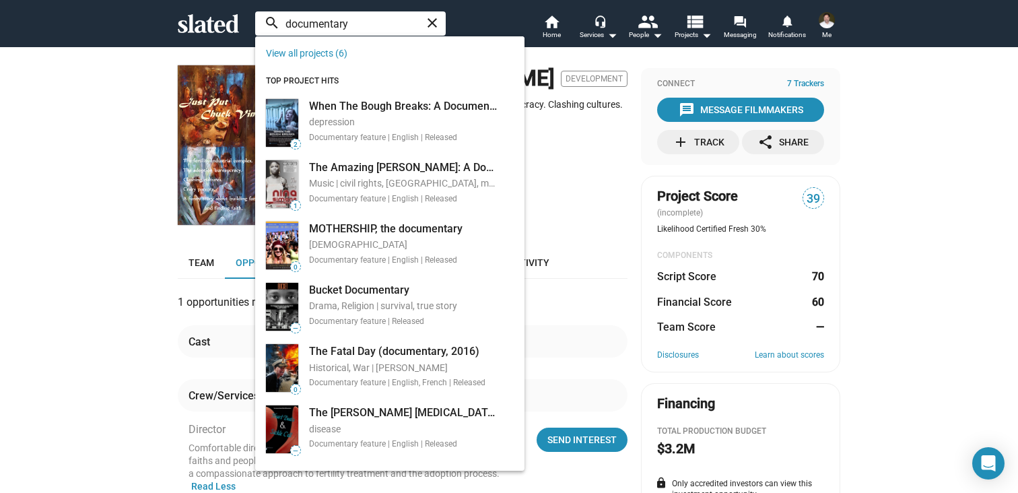
type input "documentary"
click at [304, 50] on link "View all projects (6)" at bounding box center [306, 53] width 81 height 11
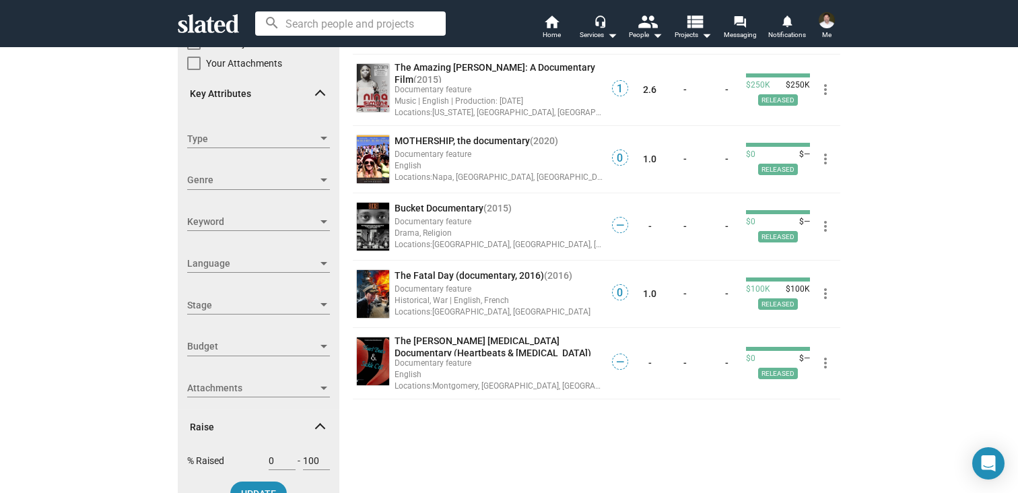
scroll to position [176, 0]
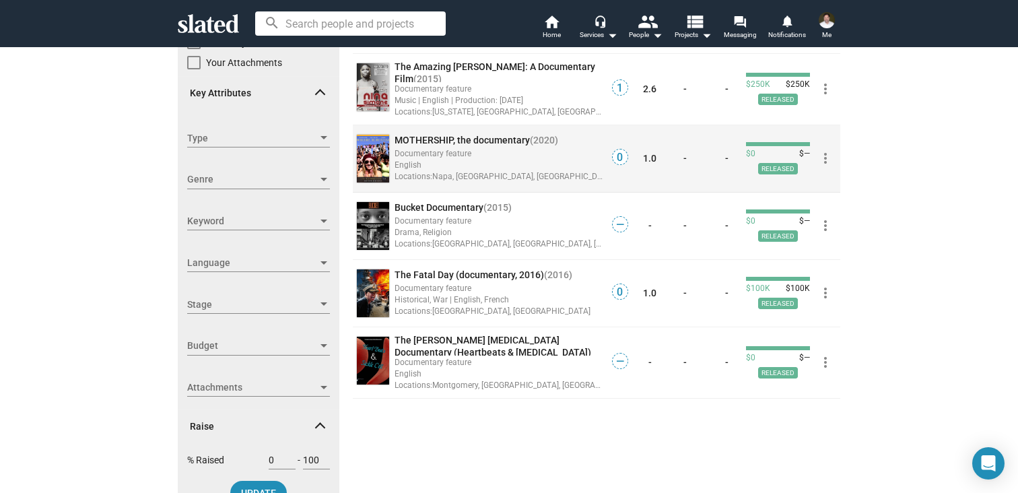
click at [447, 144] on span "MOTHERSHIP, the documentary" at bounding box center [462, 140] width 135 height 11
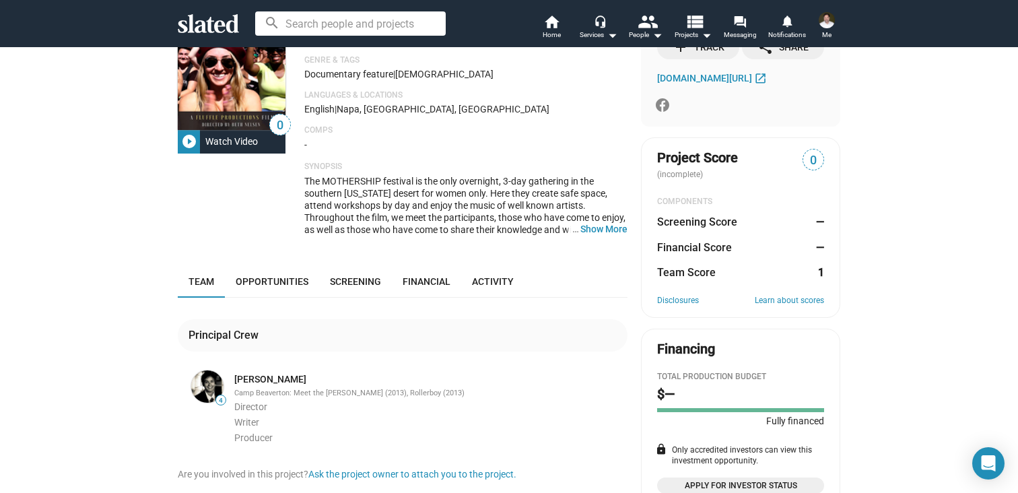
scroll to position [100, 0]
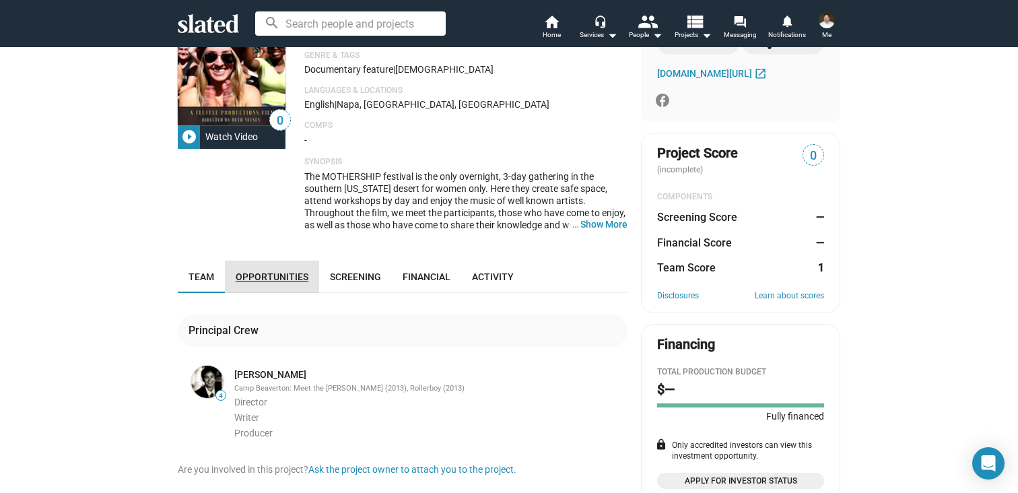
click at [278, 278] on span "Opportunities" at bounding box center [272, 276] width 73 height 11
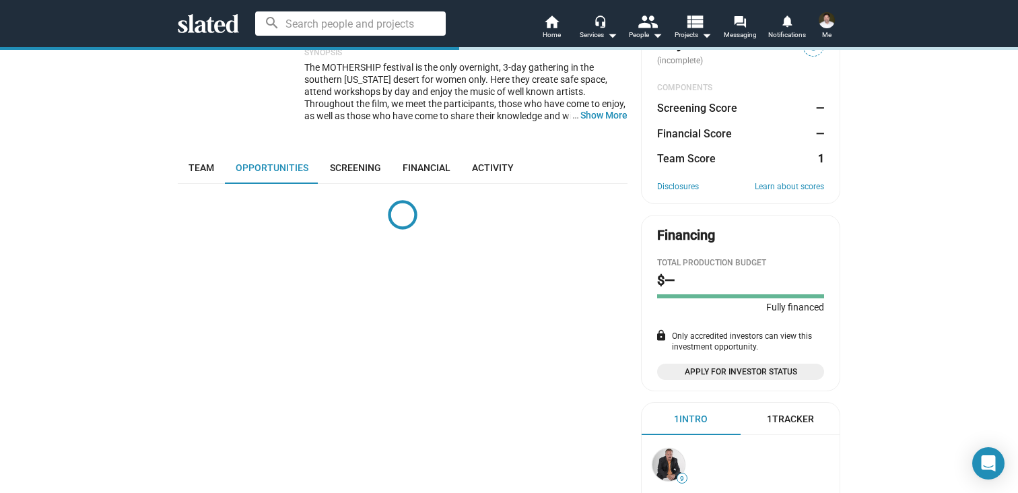
scroll to position [205, 0]
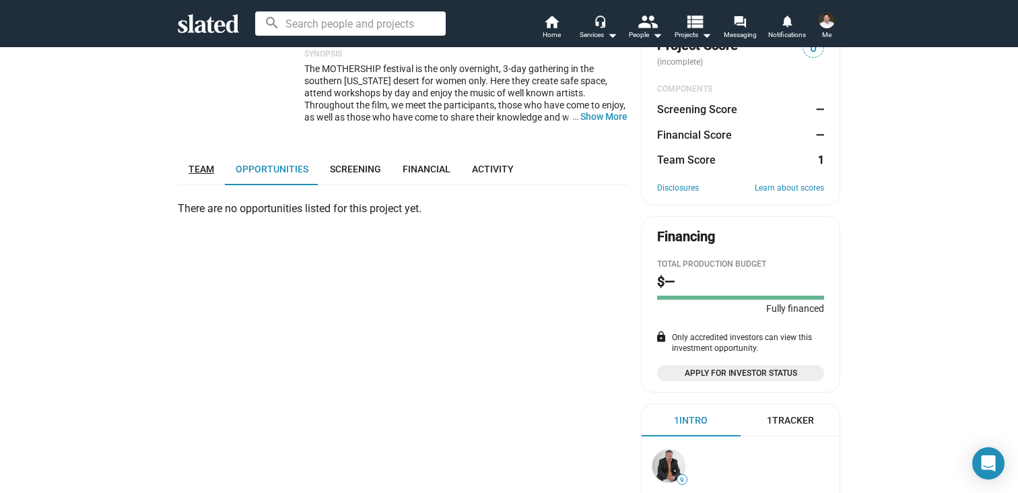
click at [207, 169] on span "Team" at bounding box center [202, 169] width 26 height 11
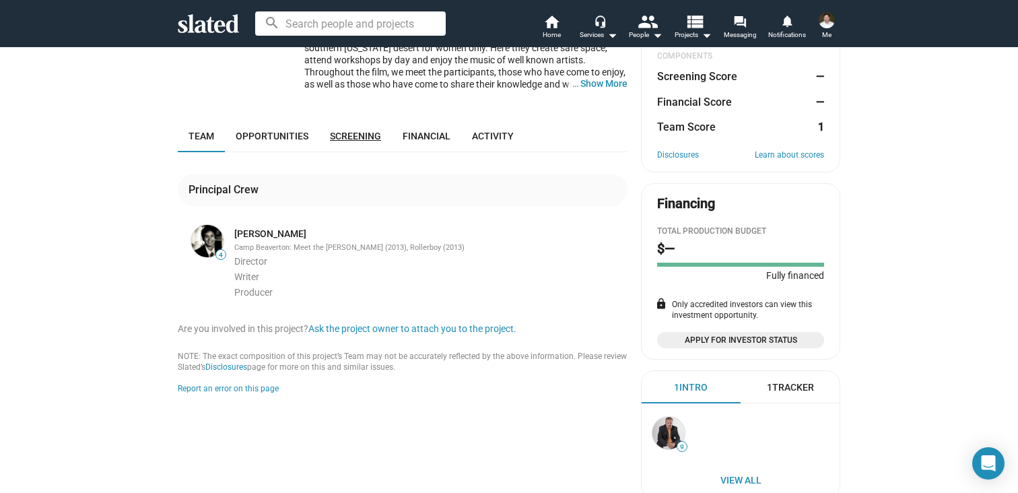
click at [349, 141] on span "Screening" at bounding box center [355, 136] width 51 height 11
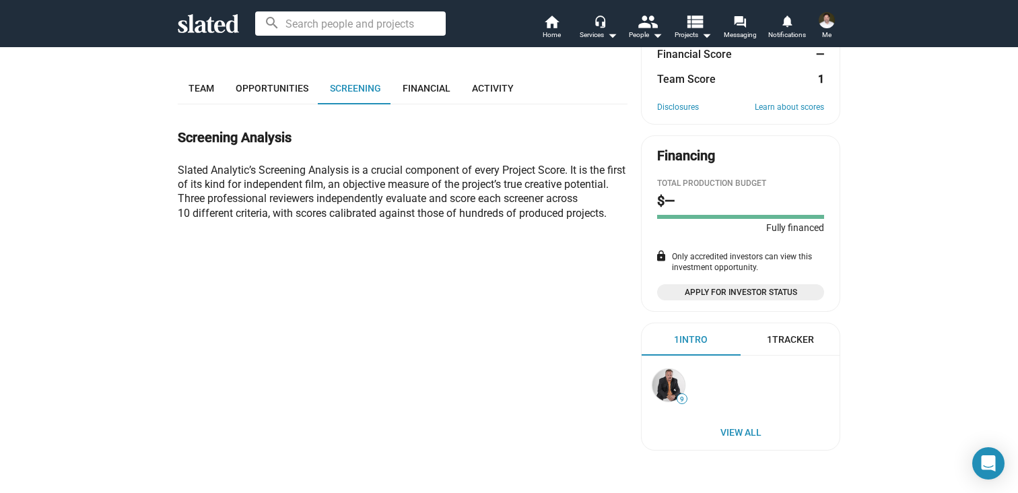
scroll to position [291, 0]
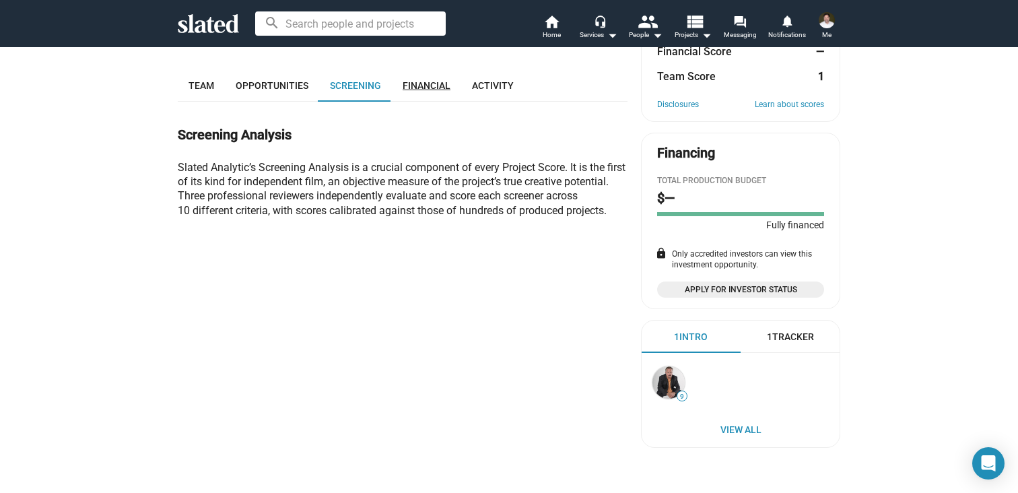
click at [417, 90] on span "Financial" at bounding box center [427, 85] width 48 height 11
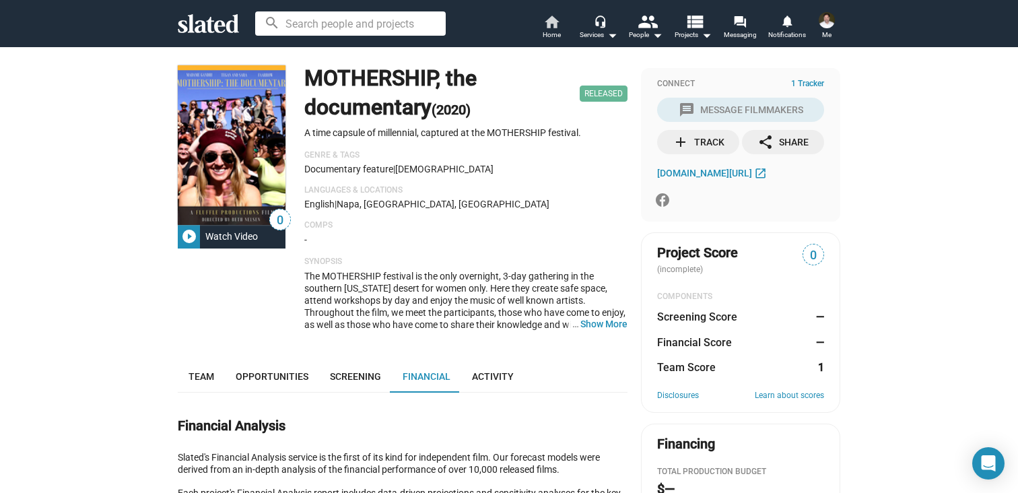
click at [552, 24] on mat-icon "home" at bounding box center [551, 21] width 16 height 16
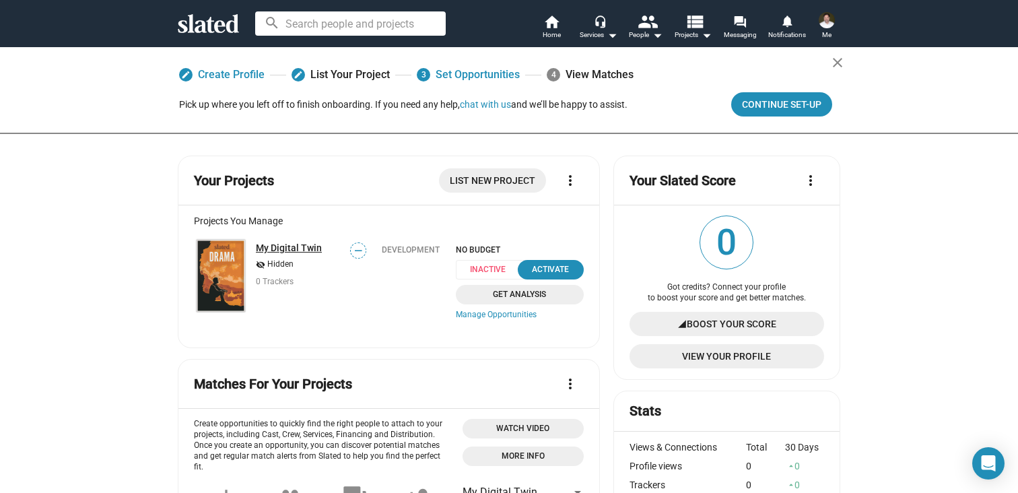
click at [296, 248] on link "My Digital Twin" at bounding box center [289, 247] width 66 height 11
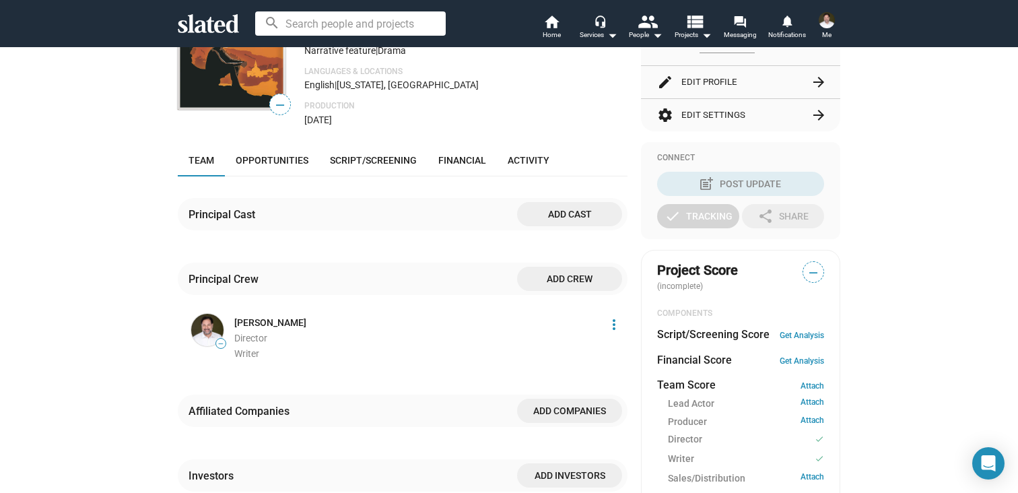
scroll to position [228, 0]
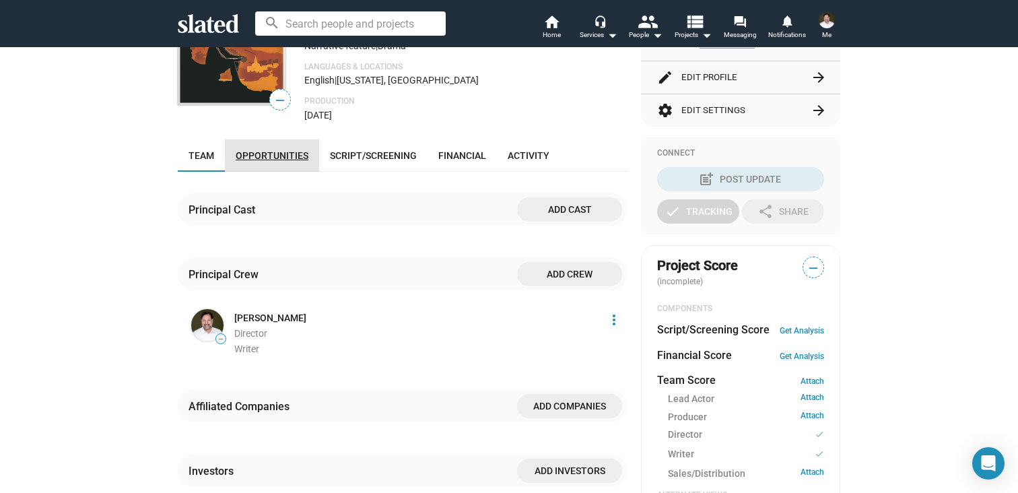
click at [288, 156] on span "Opportunities" at bounding box center [272, 155] width 73 height 11
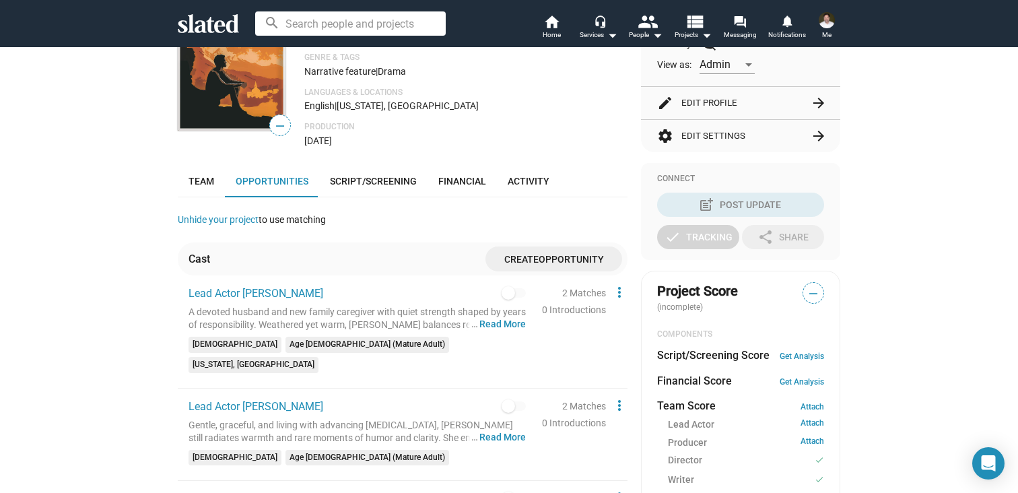
scroll to position [211, 0]
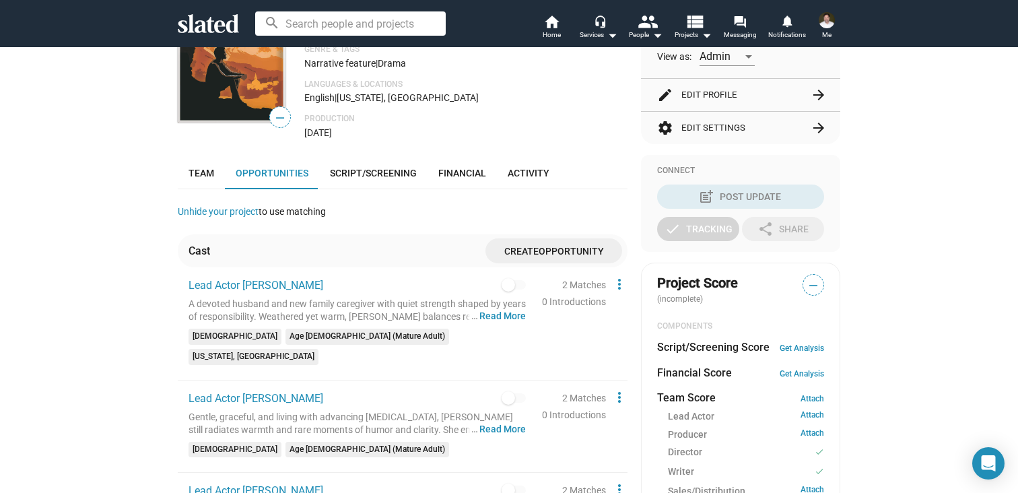
click at [519, 259] on span "Create Opportunity" at bounding box center [553, 250] width 115 height 25
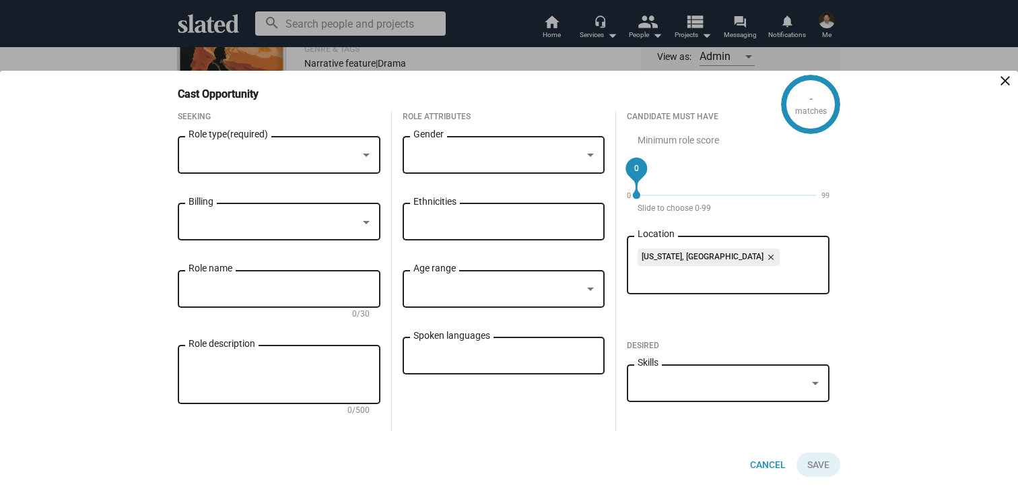
click at [360, 151] on div at bounding box center [366, 155] width 12 height 11
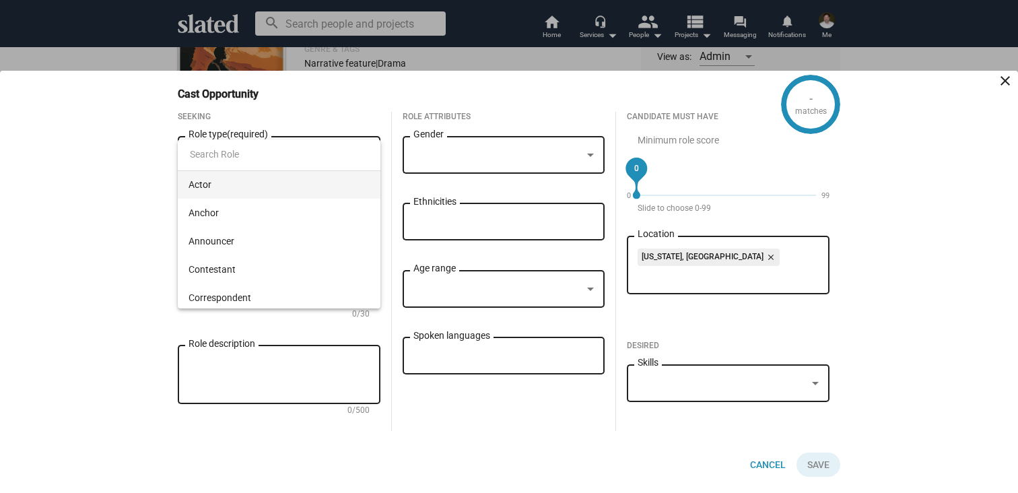
click at [360, 151] on input at bounding box center [279, 154] width 203 height 32
click at [239, 184] on span "Actor" at bounding box center [279, 184] width 181 height 28
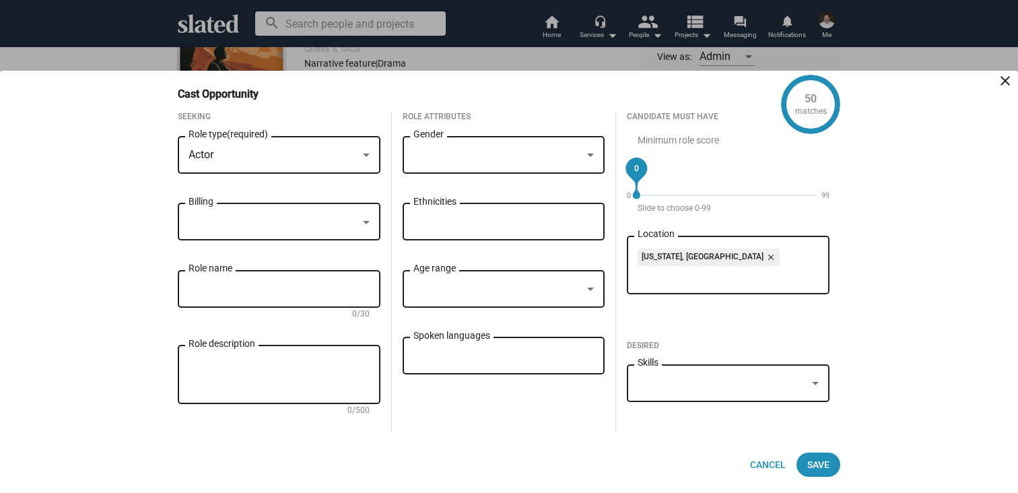
click at [590, 150] on div at bounding box center [590, 155] width 12 height 11
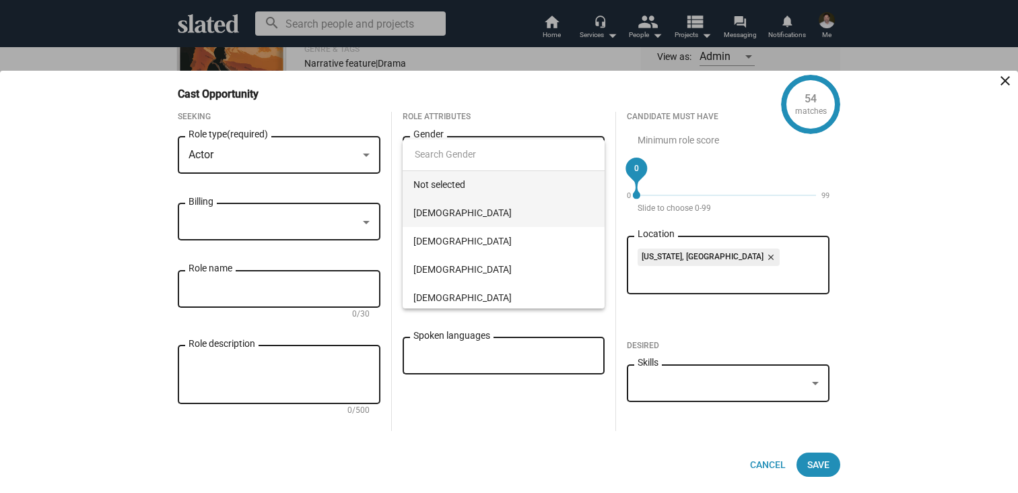
click at [444, 213] on span "[DEMOGRAPHIC_DATA]" at bounding box center [503, 213] width 181 height 28
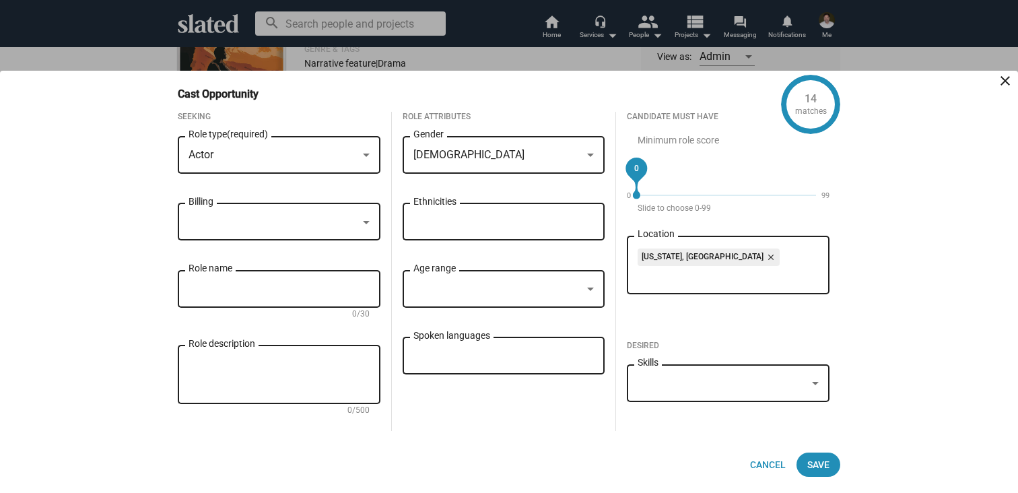
click at [364, 221] on div at bounding box center [366, 222] width 7 height 3
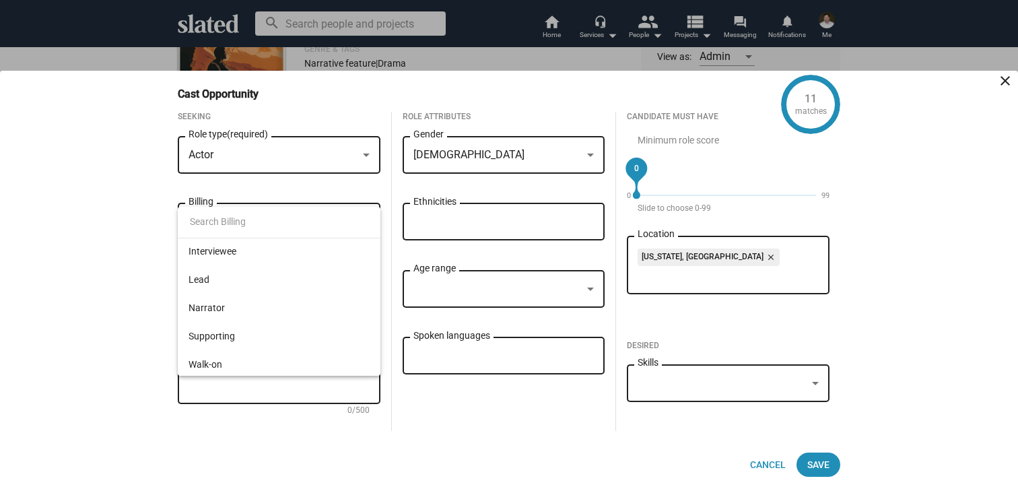
scroll to position [88, 0]
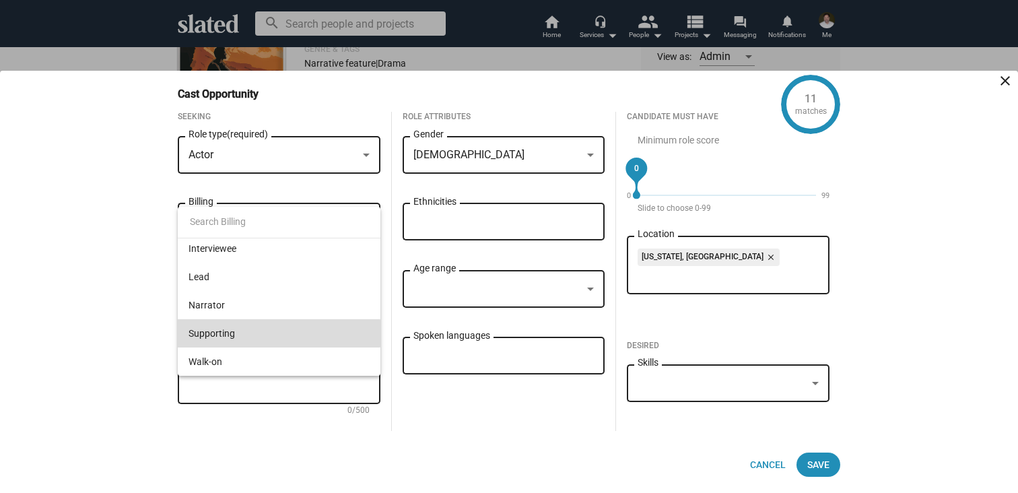
click at [265, 333] on span "Supporting" at bounding box center [279, 333] width 181 height 28
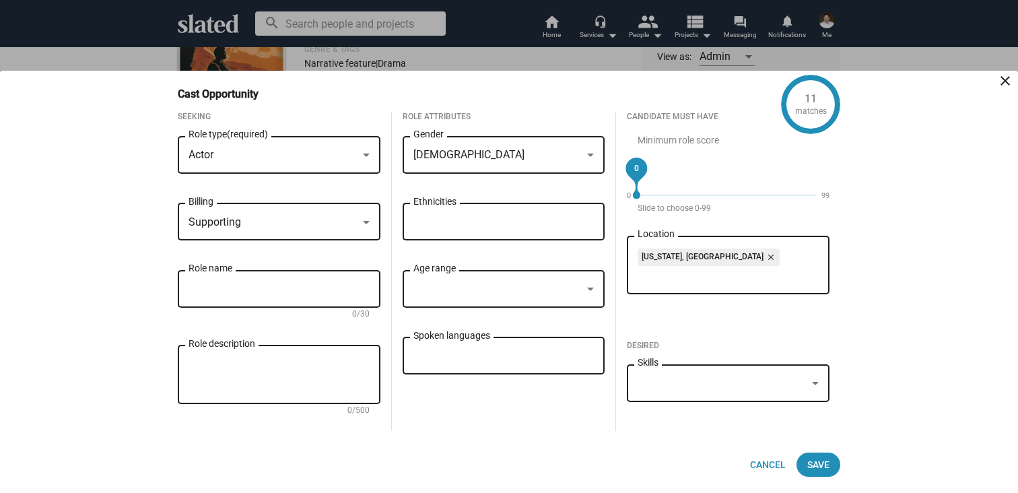
click at [282, 357] on textarea "Role description" at bounding box center [279, 375] width 181 height 36
paste textarea "A seasoned physician with a calm, measured presence and a steady professionalis…"
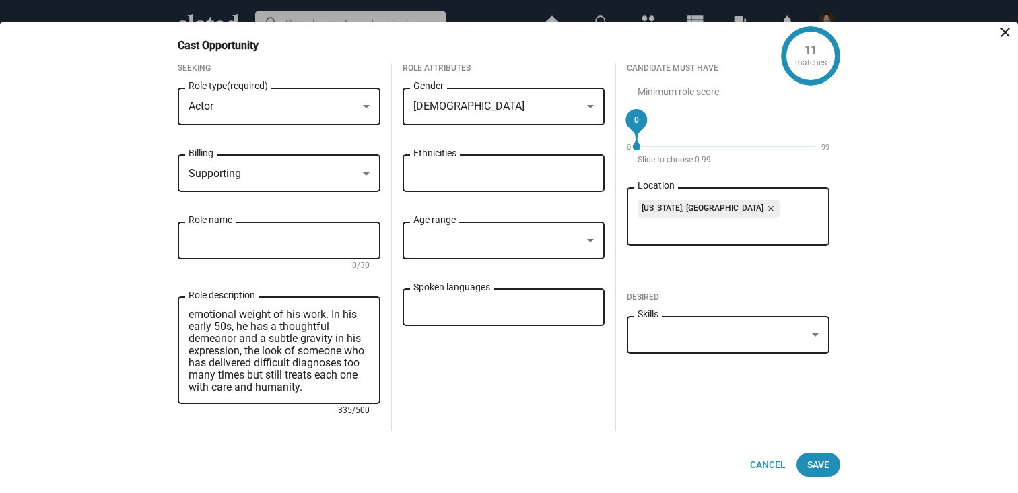
type textarea "A seasoned physician with a calm, measured presence and a steady professionalis…"
click at [253, 242] on input "Role name" at bounding box center [279, 241] width 181 height 12
type input "Dr. Levy"
click at [588, 237] on div at bounding box center [590, 241] width 12 height 11
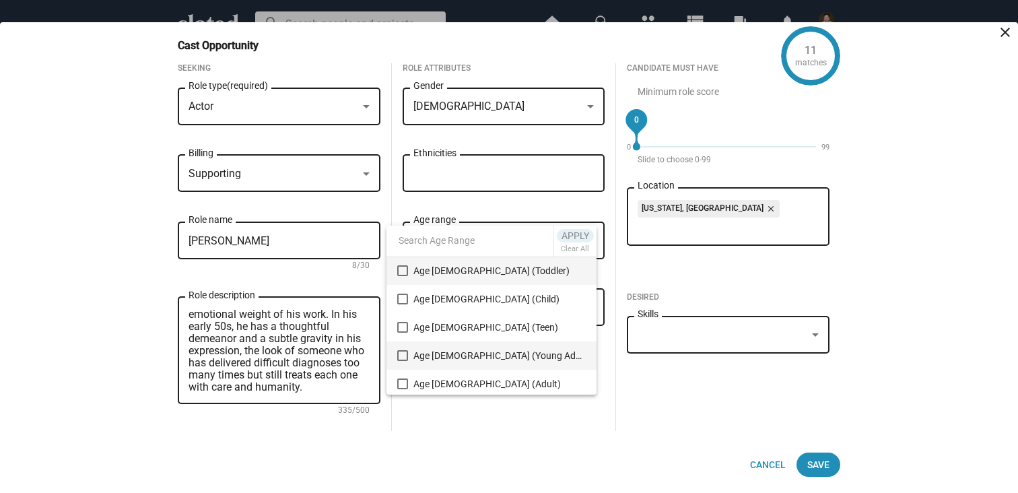
click at [402, 353] on mat-pseudo-checkbox at bounding box center [402, 355] width 11 height 11
click at [400, 351] on mat-pseudo-checkbox at bounding box center [402, 355] width 11 height 11
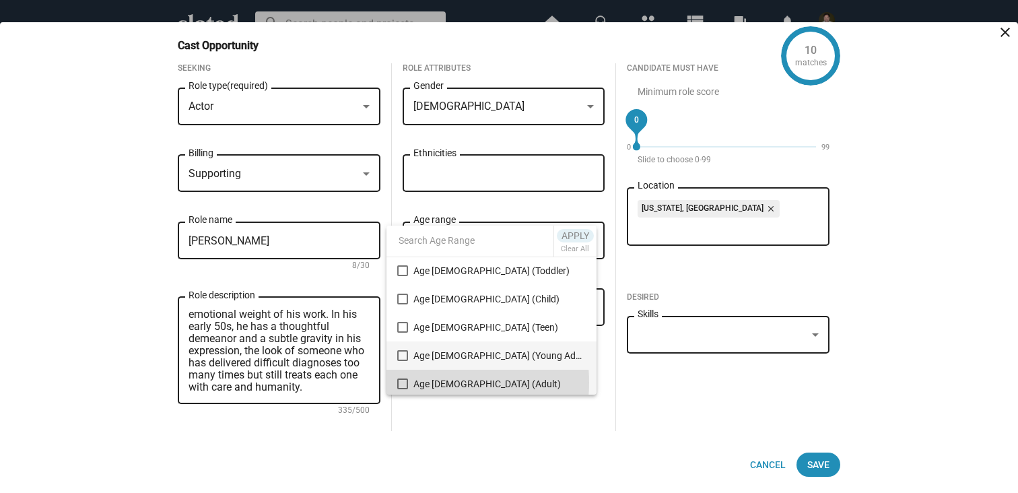
click at [401, 382] on mat-pseudo-checkbox at bounding box center [402, 383] width 11 height 11
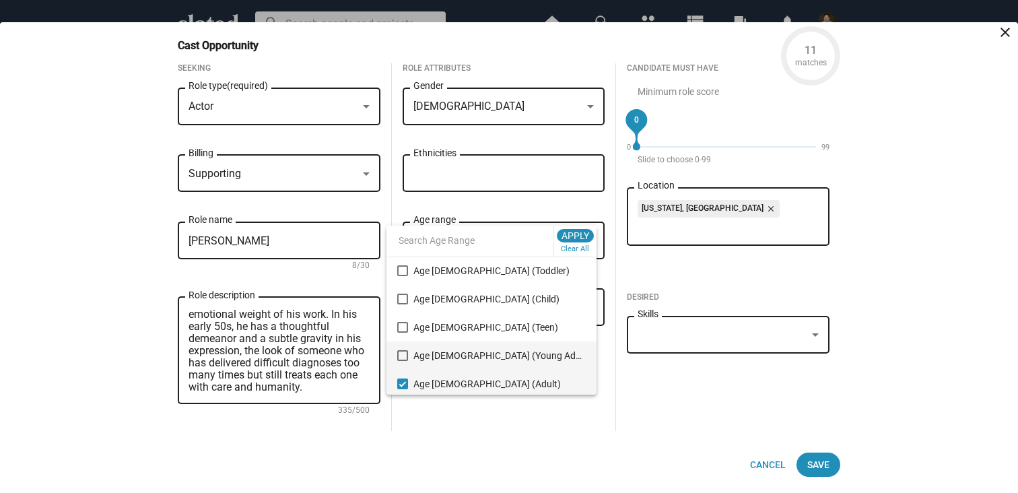
scroll to position [56, 0]
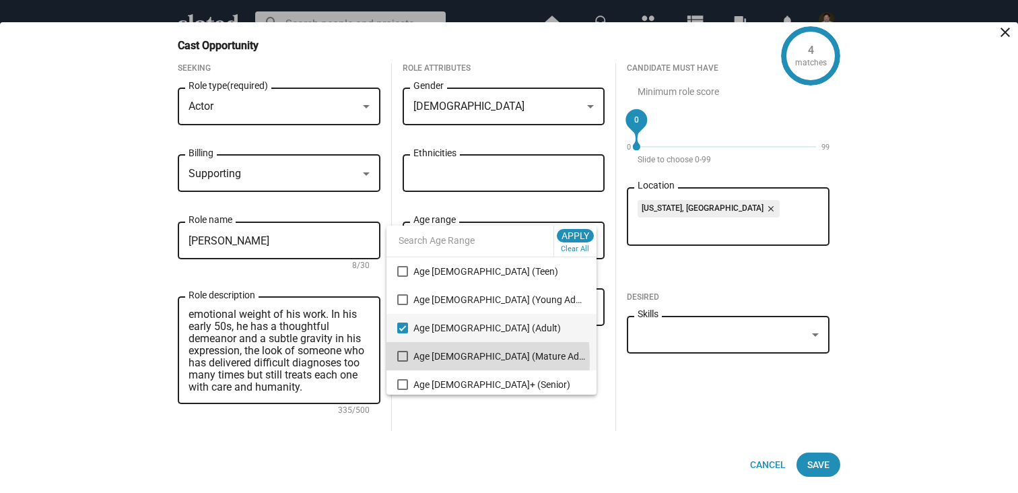
click at [405, 360] on mat-pseudo-checkbox at bounding box center [402, 356] width 11 height 11
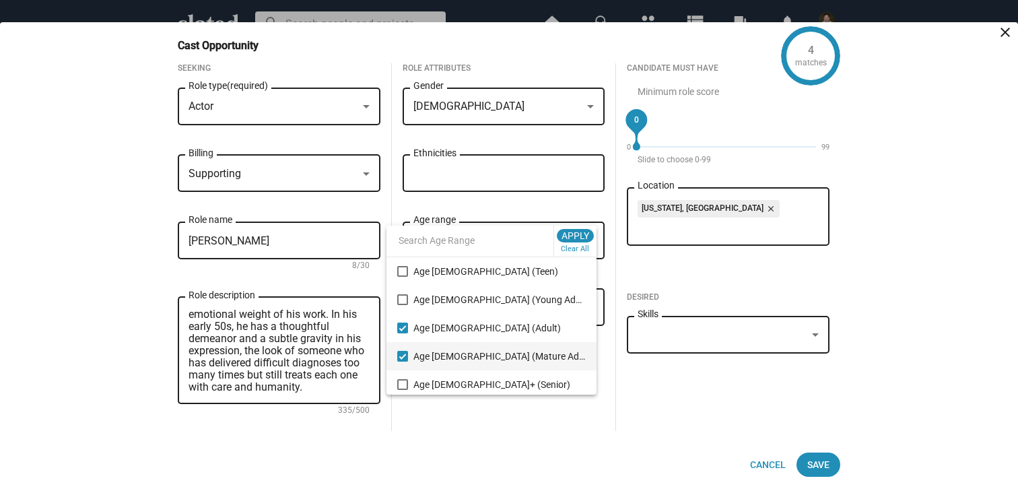
click at [588, 437] on div at bounding box center [509, 246] width 1018 height 493
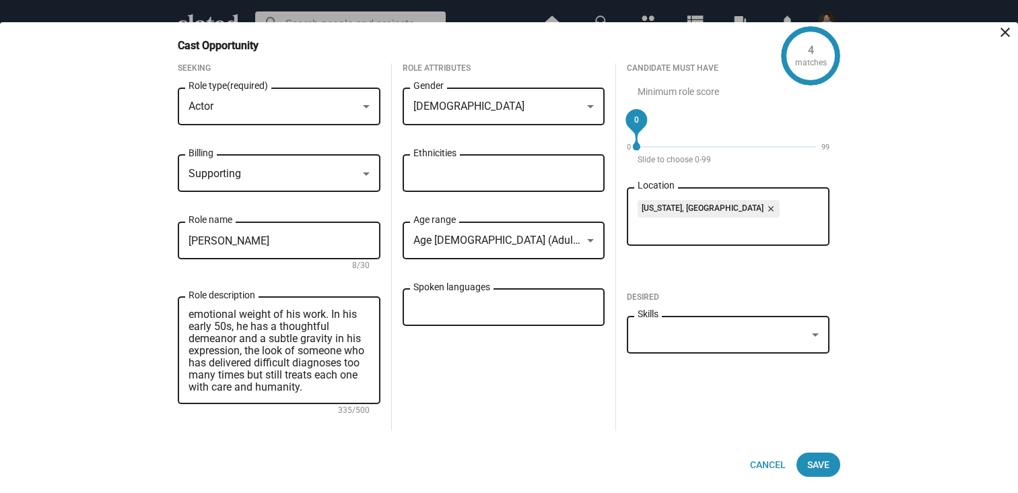
click at [586, 236] on div at bounding box center [590, 241] width 12 height 11
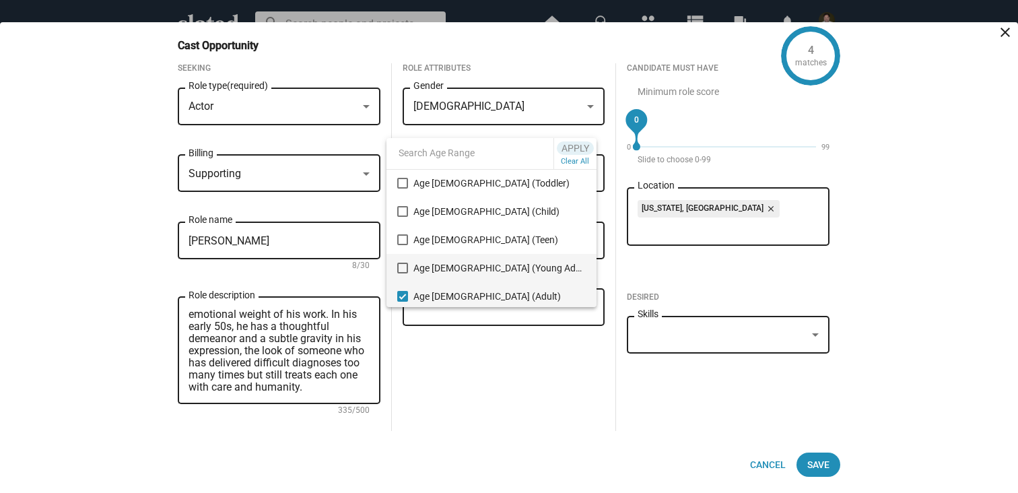
scroll to position [43, 0]
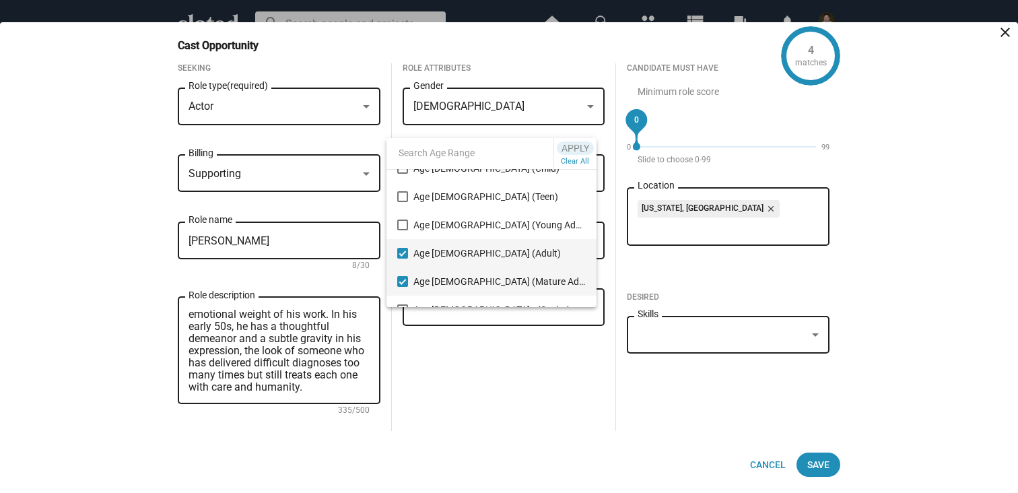
click at [404, 279] on mat-pseudo-checkbox at bounding box center [402, 281] width 11 height 11
click at [512, 390] on div at bounding box center [509, 246] width 1018 height 493
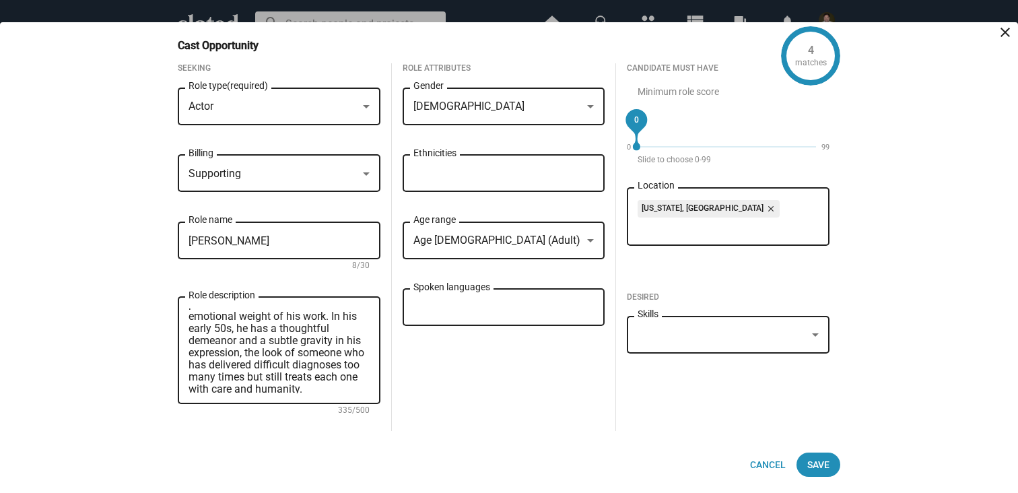
scroll to position [36, 0]
click at [589, 237] on div at bounding box center [590, 241] width 12 height 11
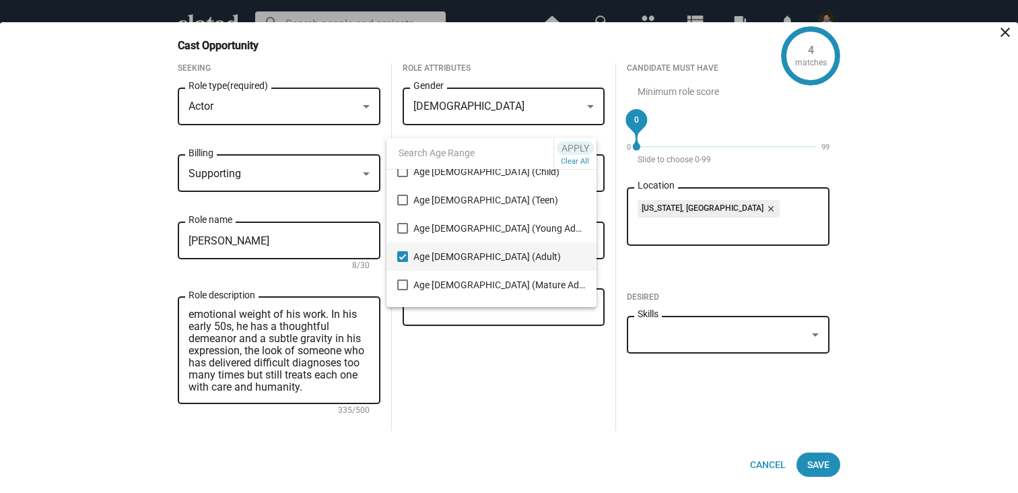
scroll to position [42, 0]
click at [405, 280] on mat-pseudo-checkbox at bounding box center [402, 282] width 11 height 11
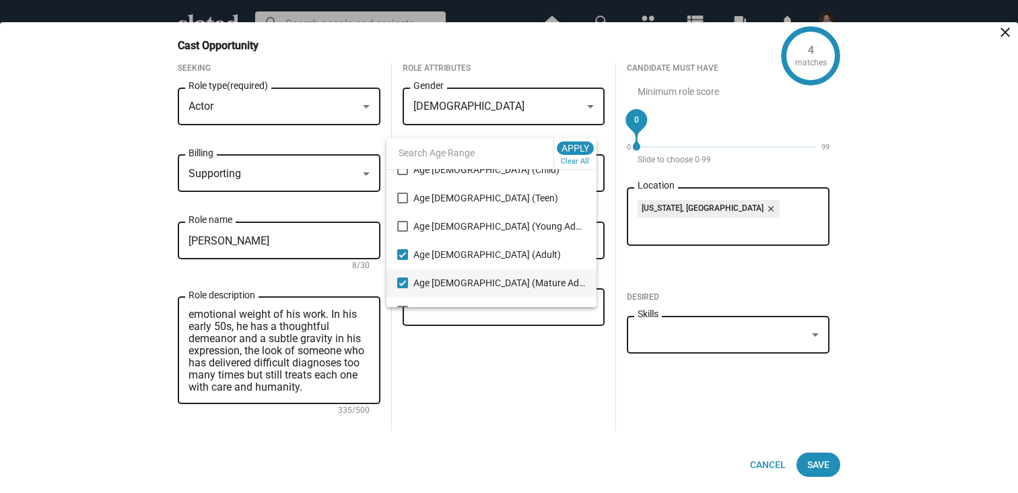
click at [453, 361] on div at bounding box center [509, 246] width 1018 height 493
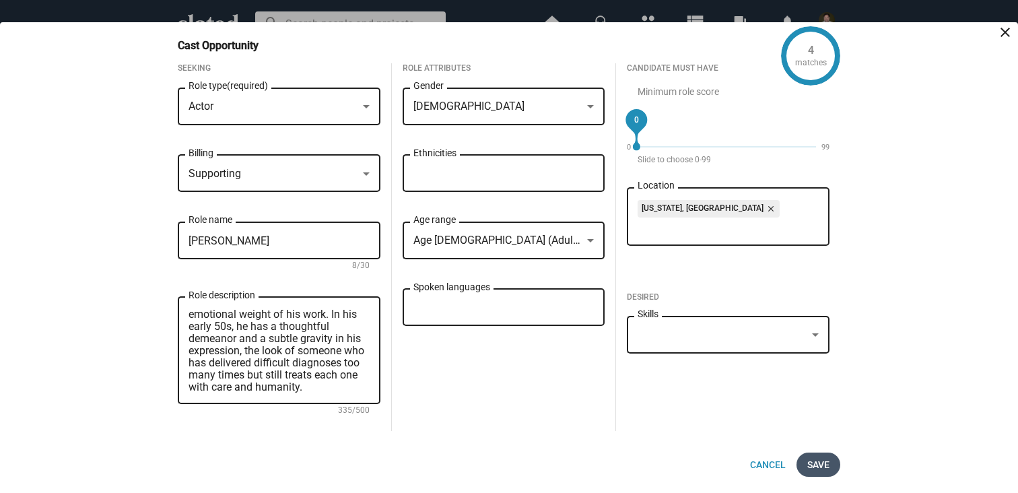
click at [831, 462] on button "Save" at bounding box center [818, 464] width 44 height 24
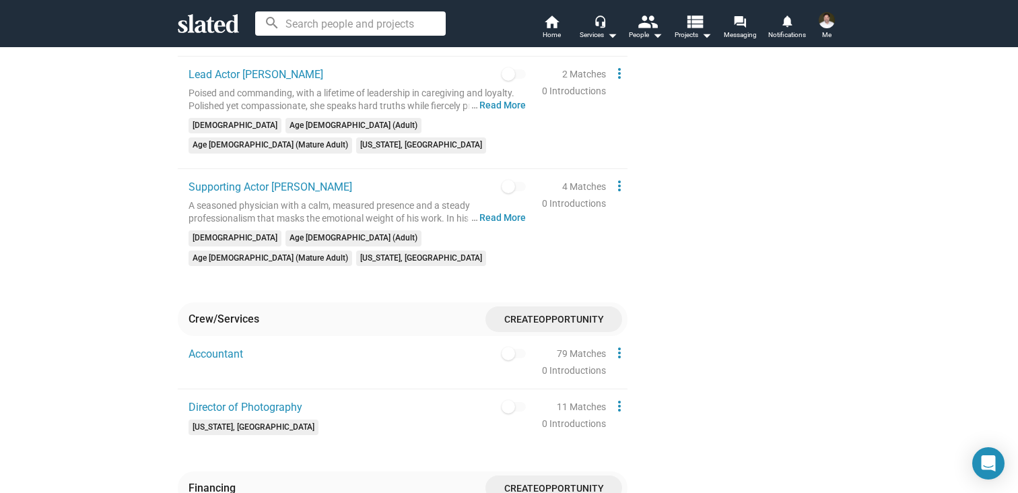
scroll to position [1083, 0]
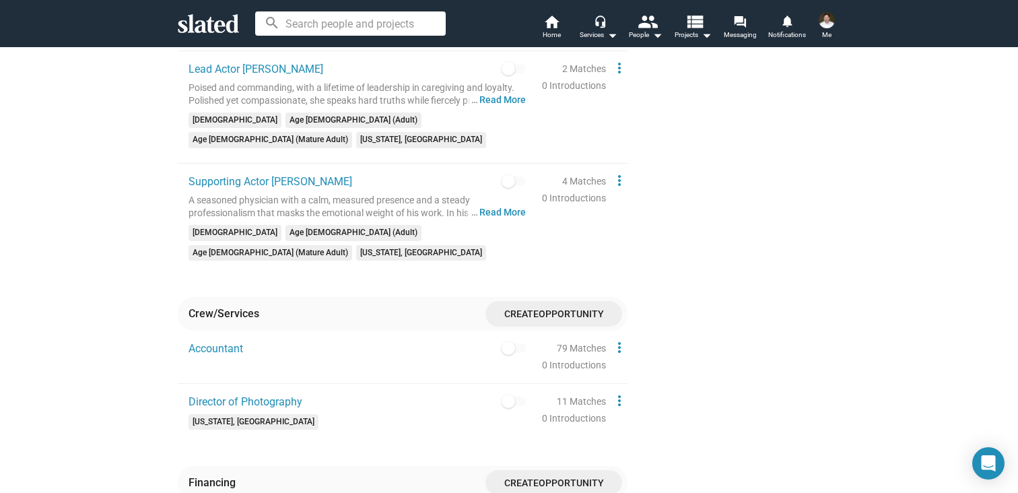
click at [312, 27] on input at bounding box center [350, 23] width 191 height 24
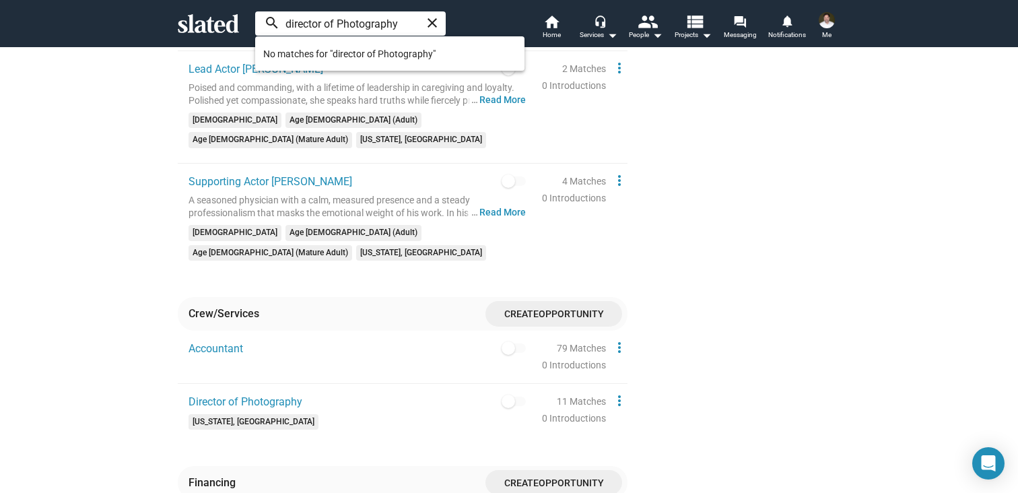
type input "director of Photography"
click at [366, 52] on span "No matches for "director of Photography"" at bounding box center [389, 53] width 253 height 27
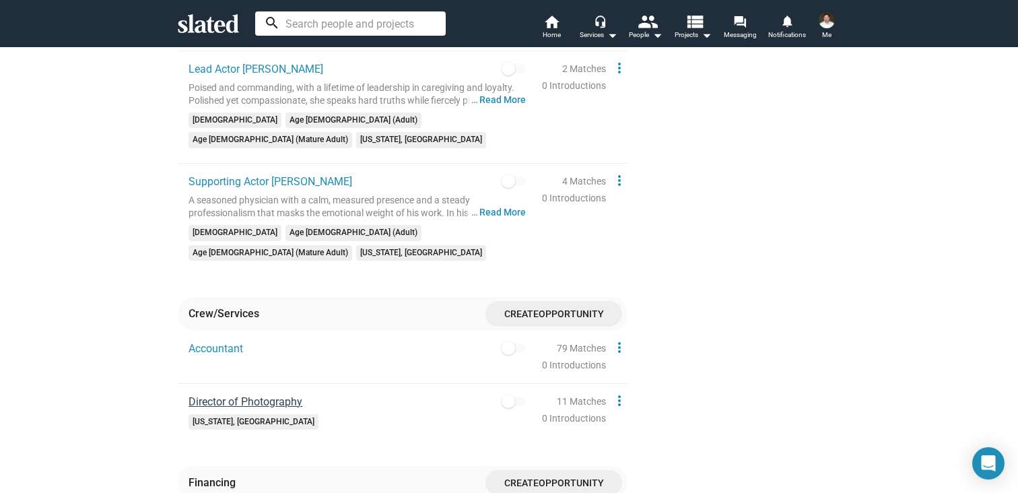
click at [262, 395] on span "Director of Photography" at bounding box center [246, 401] width 114 height 13
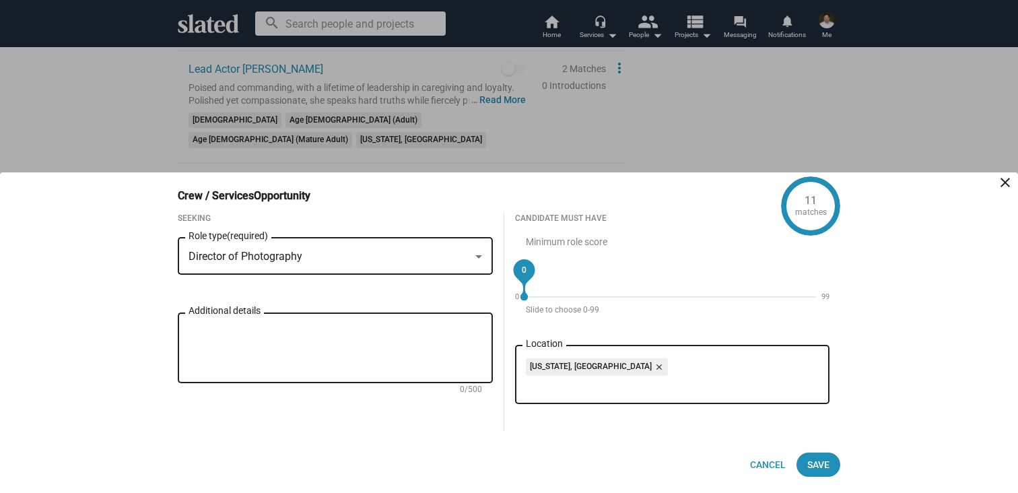
click at [571, 122] on div at bounding box center [509, 246] width 1018 height 493
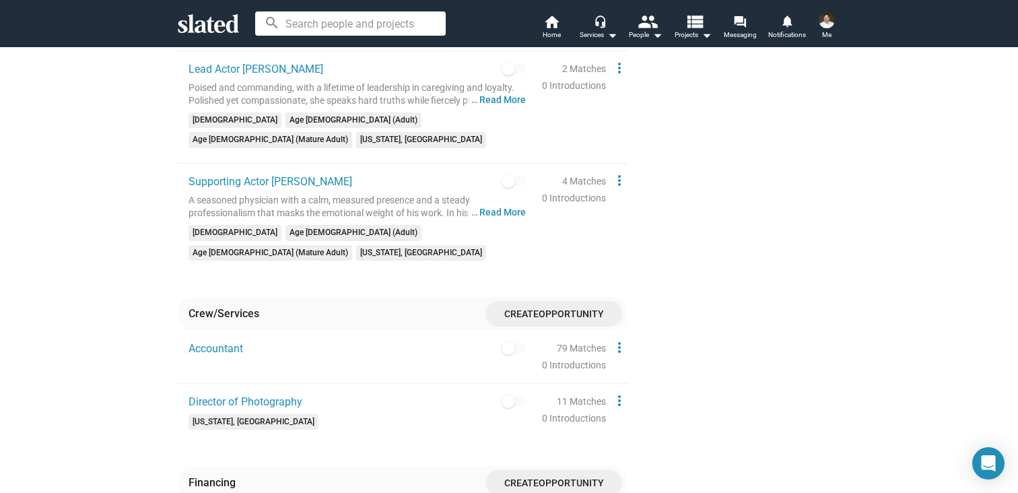
click at [228, 22] on icon at bounding box center [208, 23] width 61 height 19
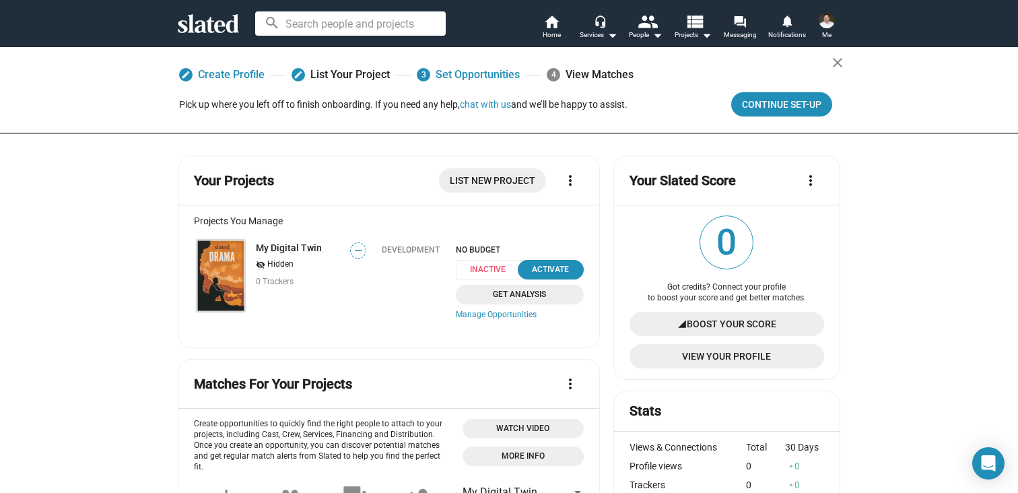
click at [712, 353] on span "View Your Profile" at bounding box center [726, 356] width 173 height 24
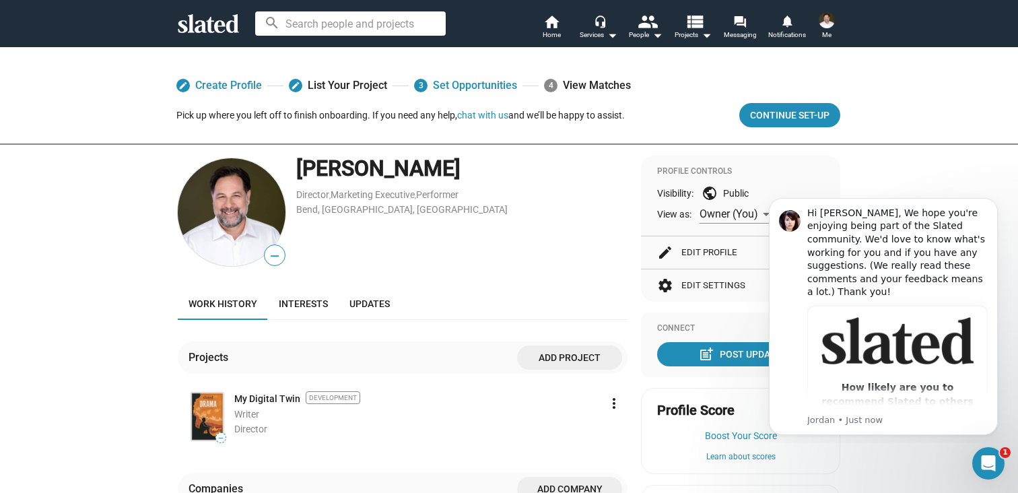
click at [864, 171] on div "edit Create Profile edit List Your Project 3 Set Opportunities 4 View Matches P…" at bounding box center [509, 396] width 1018 height 700
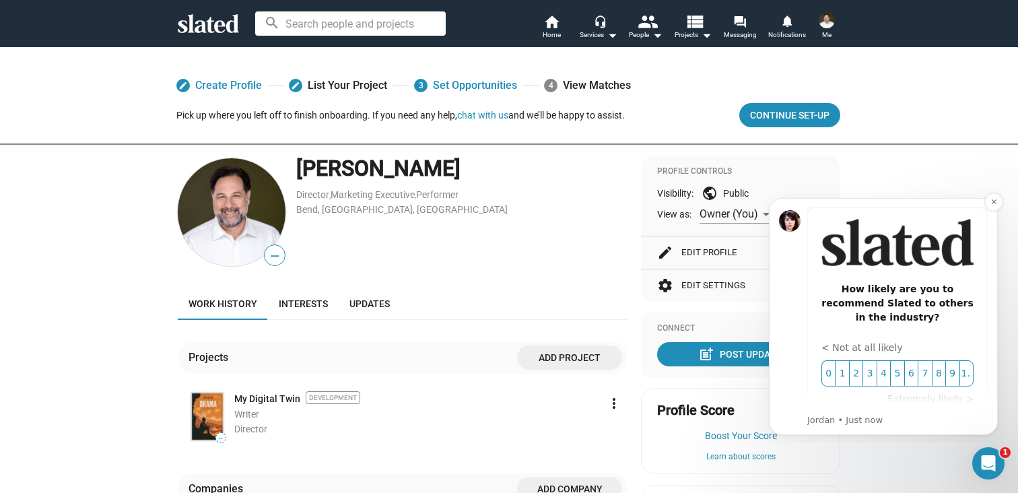
scroll to position [108, 0]
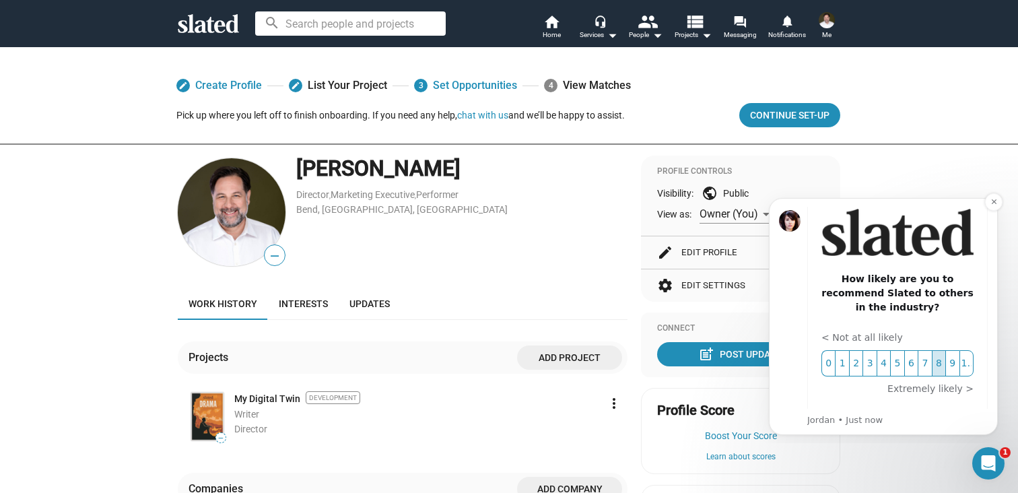
click at [940, 356] on span "8" at bounding box center [939, 363] width 10 height 14
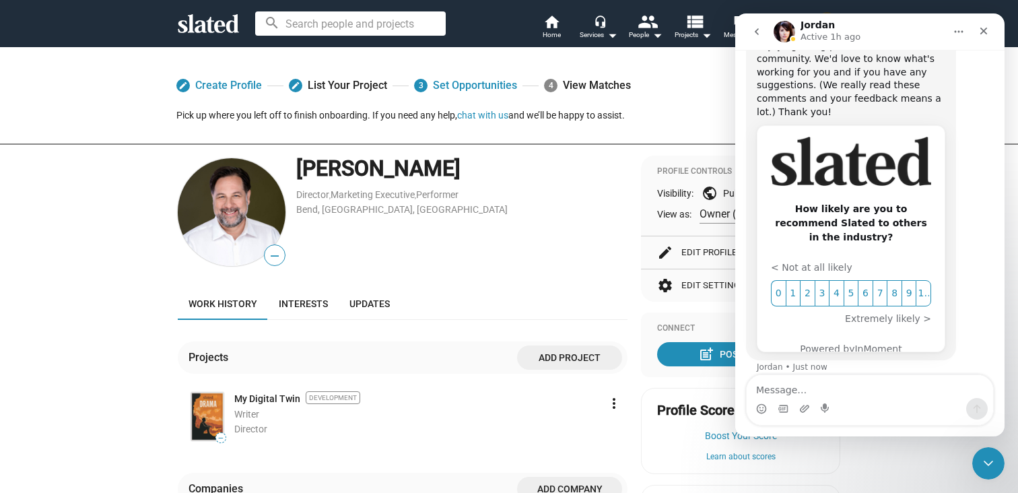
scroll to position [102, 0]
click at [990, 26] on div "Close" at bounding box center [984, 31] width 24 height 24
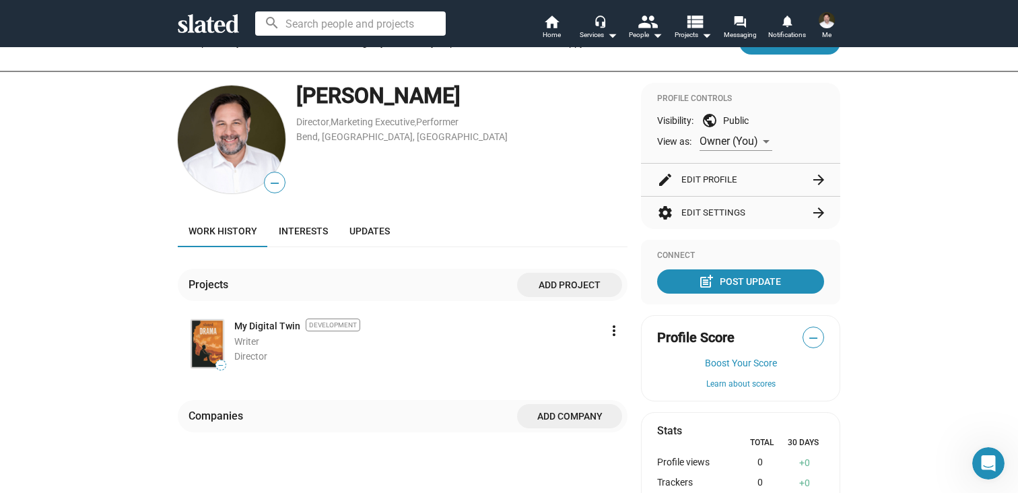
scroll to position [50, 0]
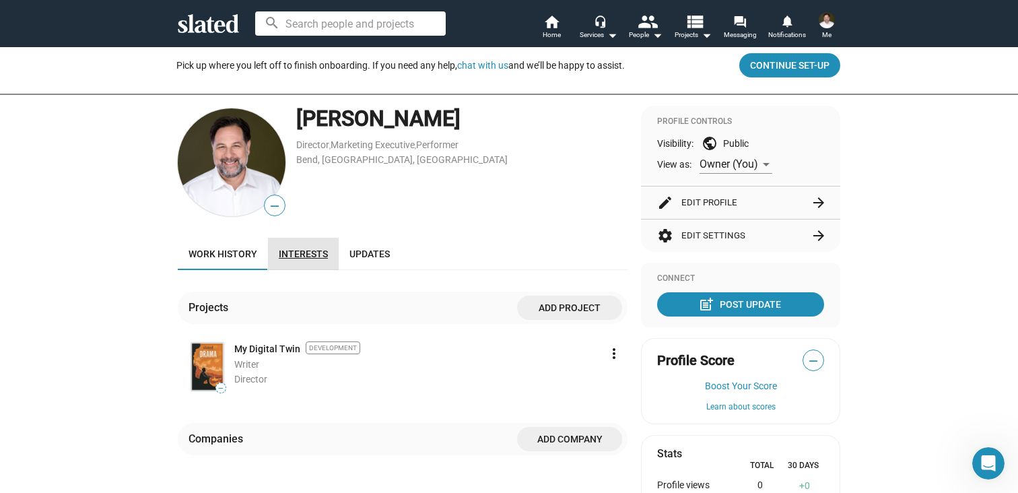
click at [304, 254] on span "Interests" at bounding box center [303, 253] width 49 height 11
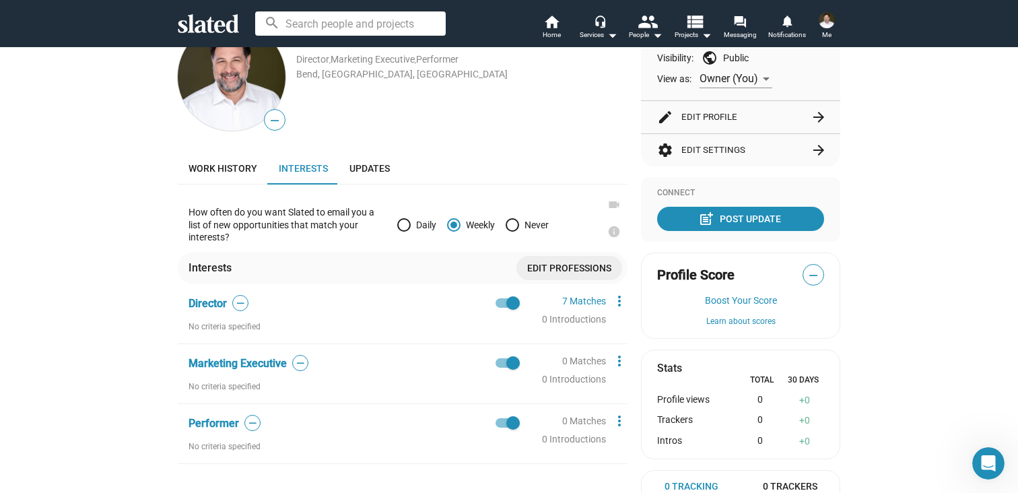
scroll to position [133, 0]
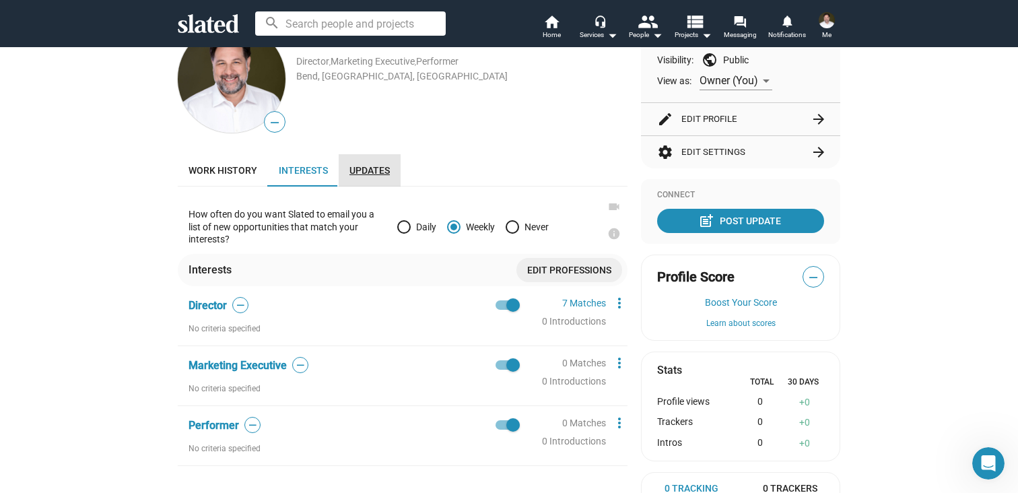
click at [368, 172] on span "Updates" at bounding box center [369, 170] width 40 height 11
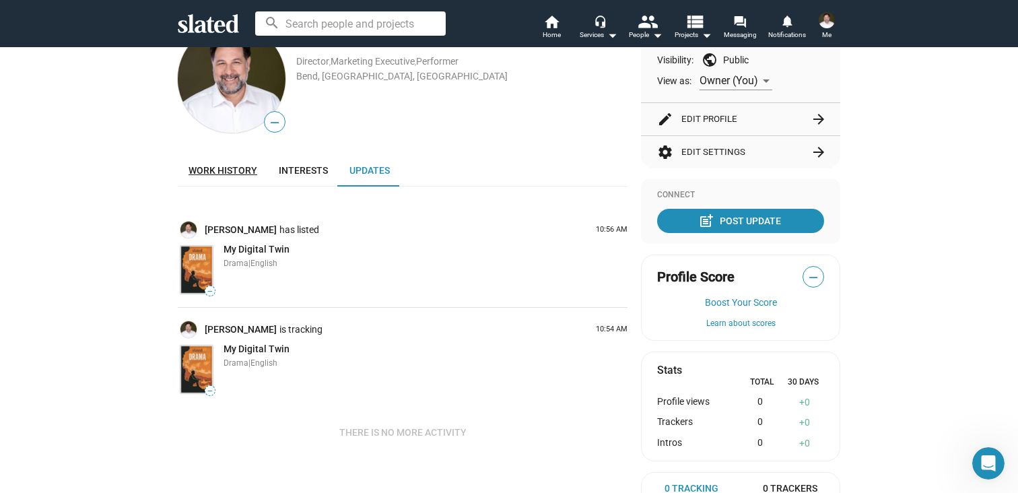
click at [224, 170] on span "Work history" at bounding box center [223, 170] width 69 height 11
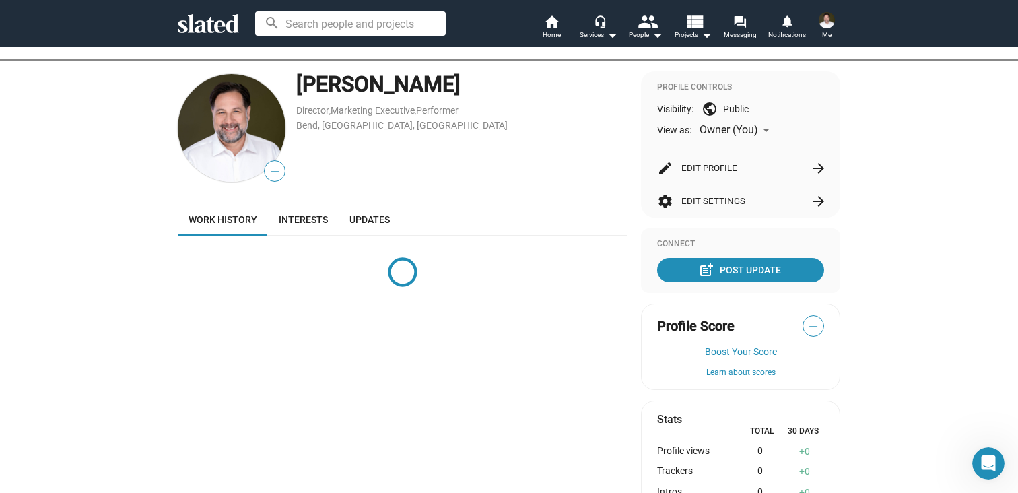
scroll to position [83, 0]
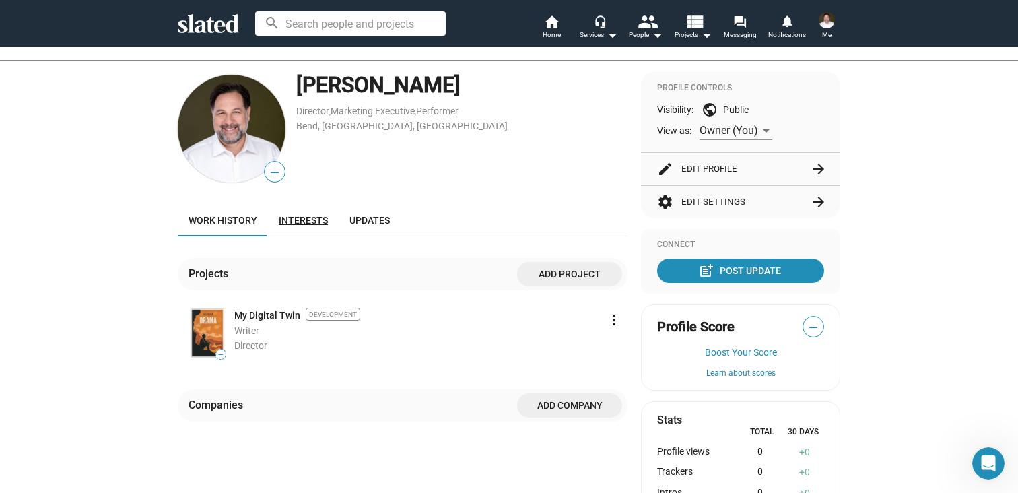
click at [316, 213] on link "Interests" at bounding box center [303, 220] width 71 height 32
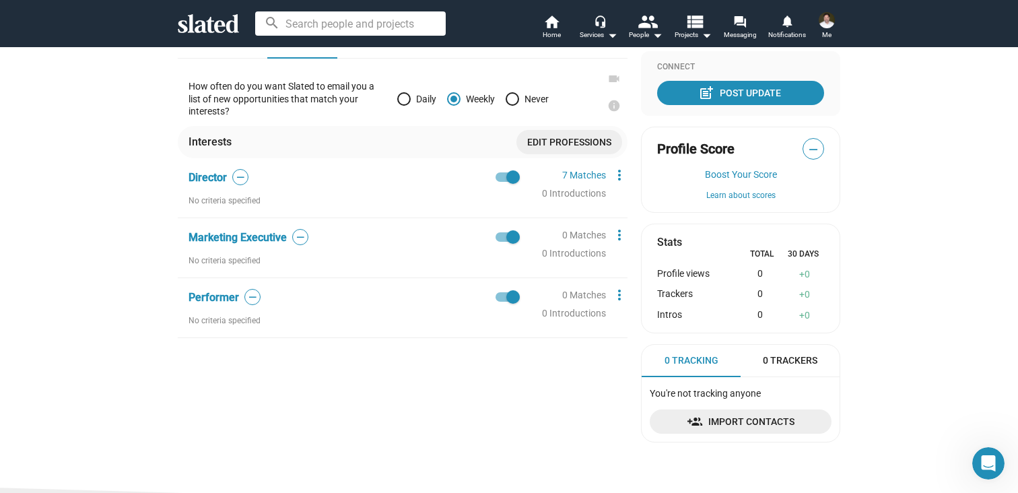
scroll to position [270, 0]
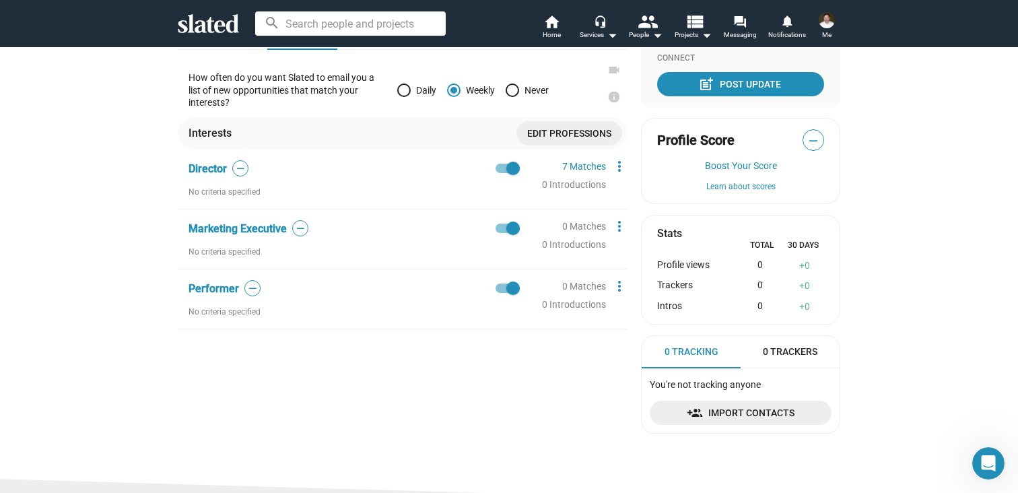
click at [550, 132] on span "Edit professions" at bounding box center [569, 133] width 84 height 24
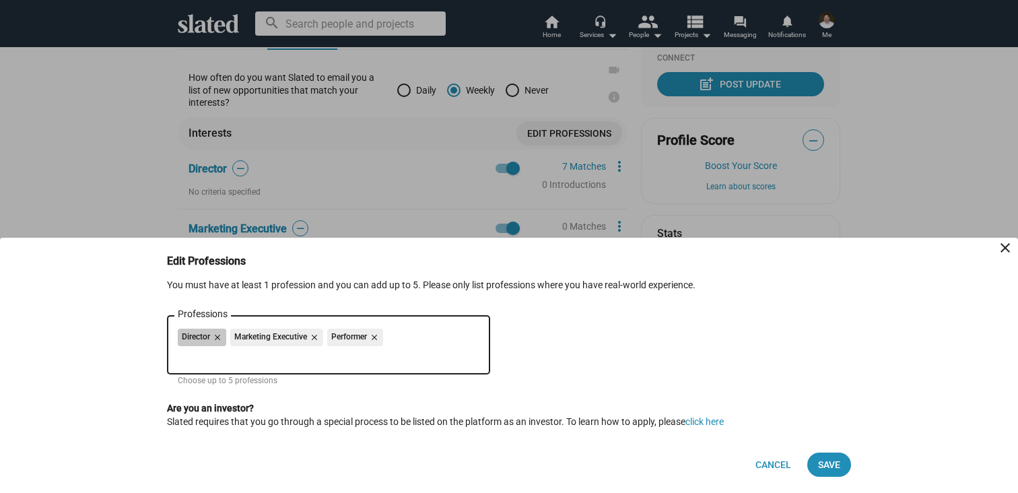
click at [411, 341] on div "Director close Marketing Executive close Performer close" at bounding box center [329, 340] width 302 height 22
click at [403, 331] on div "Director close Marketing Executive close Performer close" at bounding box center [329, 340] width 302 height 22
click at [394, 350] on input "Professions" at bounding box center [331, 356] width 302 height 12
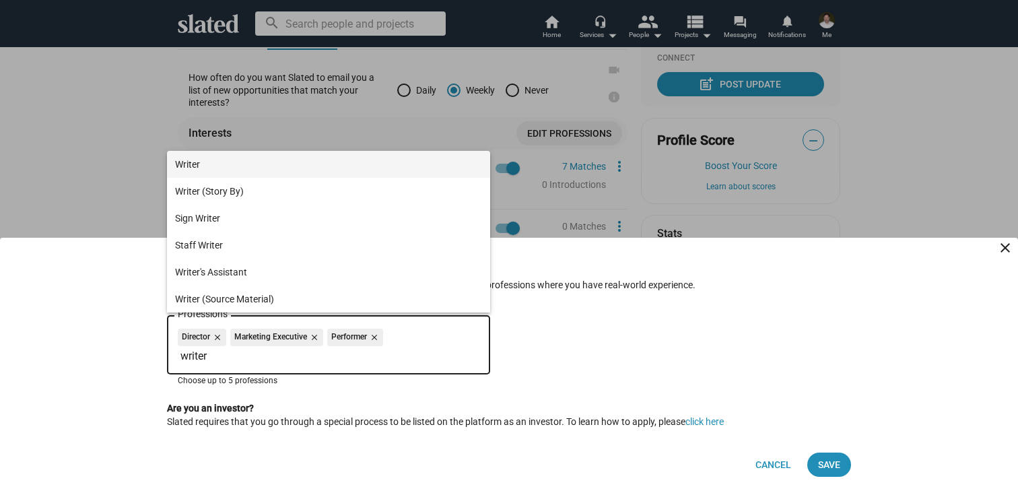
type input "writer"
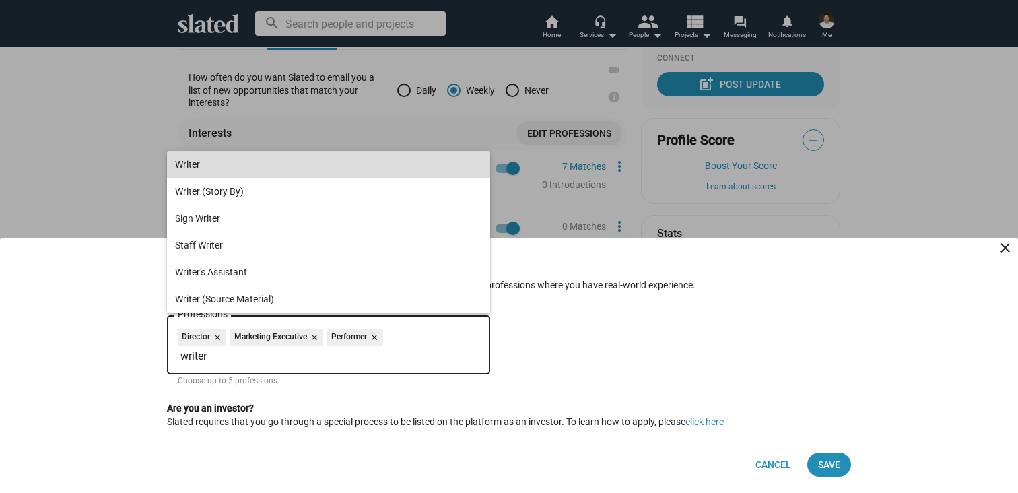
click at [209, 162] on span "Writer" at bounding box center [328, 164] width 307 height 27
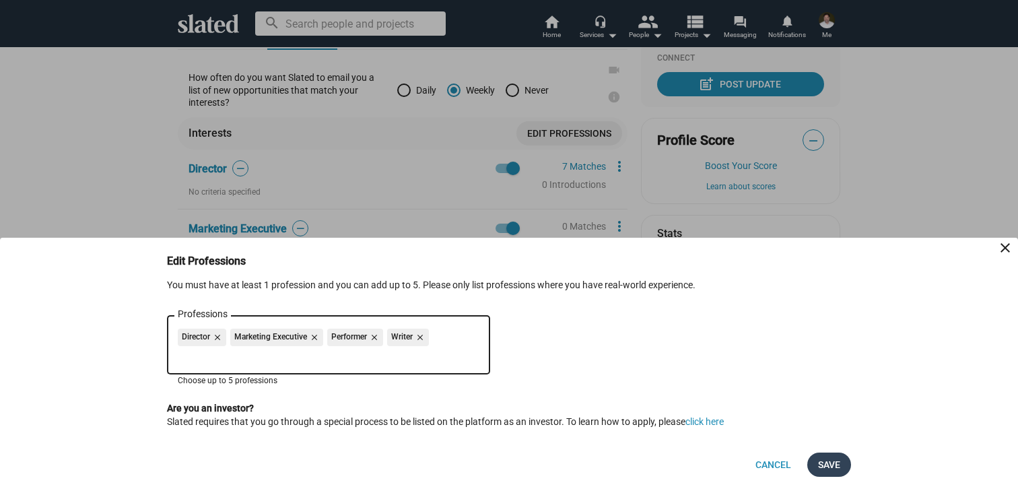
click at [829, 466] on span "Save" at bounding box center [829, 464] width 22 height 24
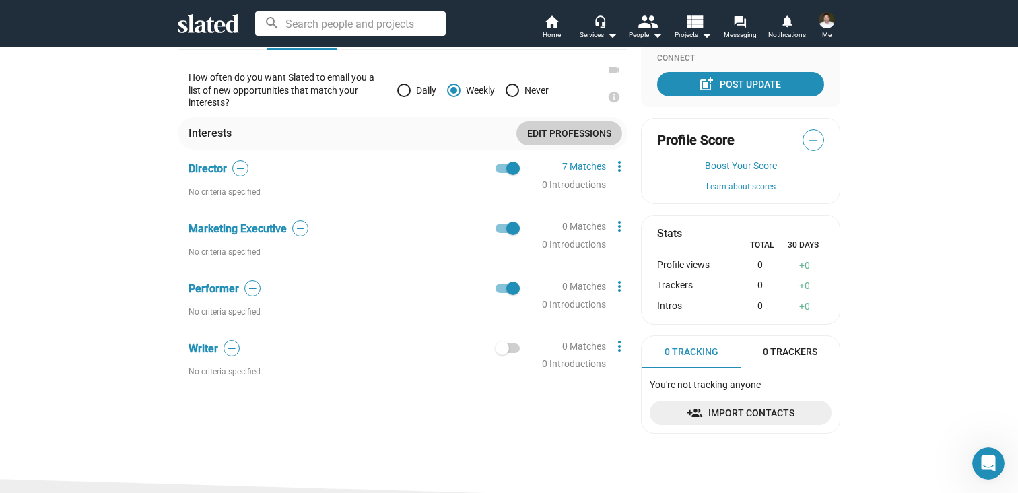
click at [510, 346] on span at bounding box center [508, 347] width 24 height 9
click at [502, 353] on input "checkbox" at bounding box center [502, 353] width 1 height 1
click at [516, 347] on span at bounding box center [512, 347] width 13 height 13
click at [502, 353] on input "checkbox" at bounding box center [502, 353] width 1 height 1
click at [522, 346] on div "Writer — No criteria specified 0 Matches 0 Introductions more_vert" at bounding box center [403, 364] width 450 height 49
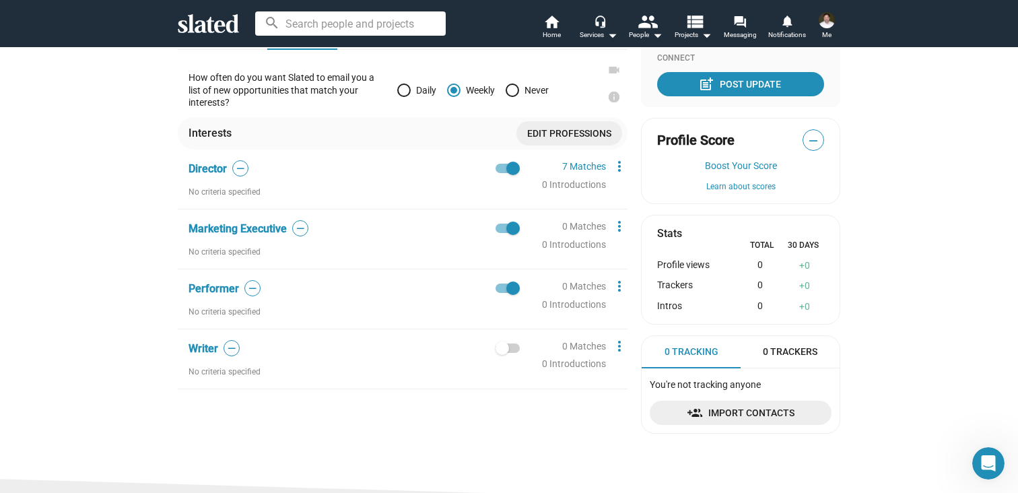
click at [513, 348] on span at bounding box center [508, 347] width 24 height 9
click at [502, 353] on input "checkbox" at bounding box center [502, 353] width 1 height 1
checkbox input "true"
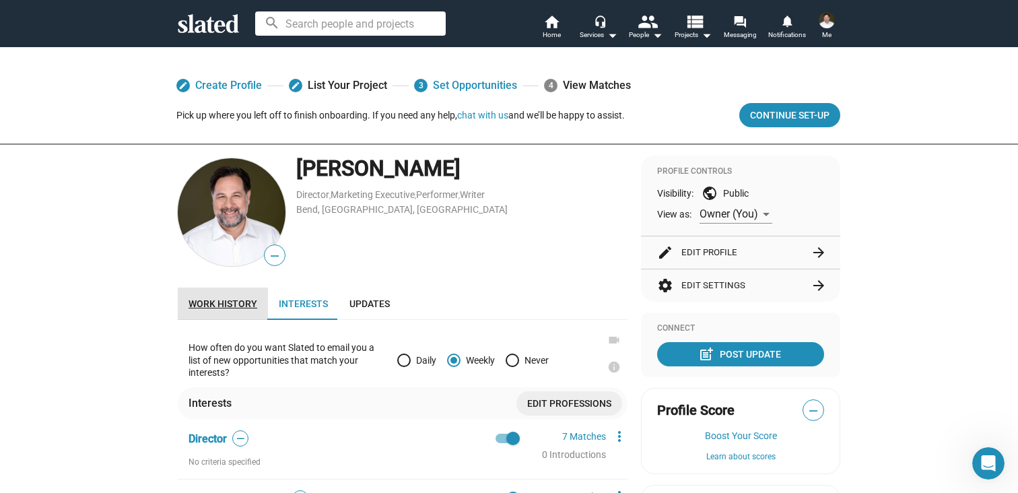
click at [242, 303] on span "Work history" at bounding box center [223, 303] width 69 height 11
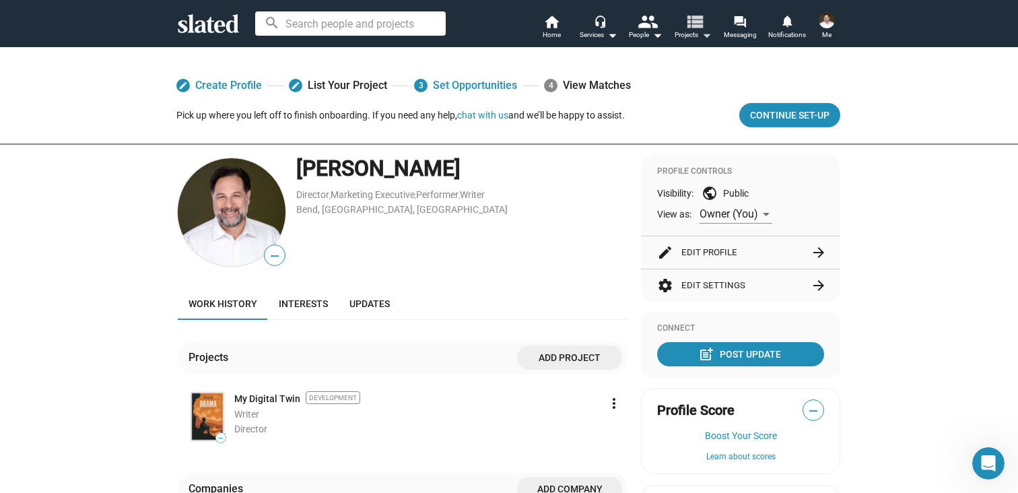
click at [691, 28] on mat-icon "view_list" at bounding box center [695, 21] width 20 height 20
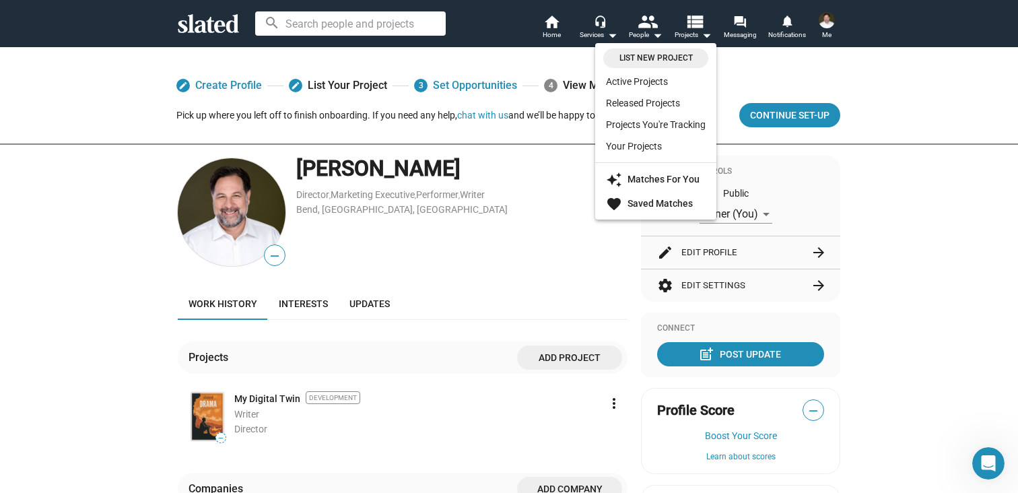
click at [740, 19] on div at bounding box center [509, 246] width 1018 height 493
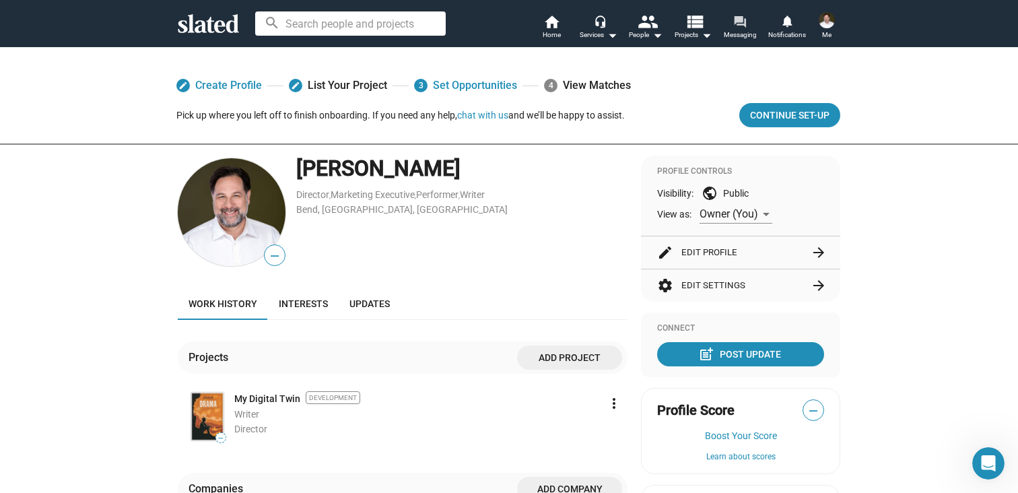
click at [740, 22] on mat-icon "forum" at bounding box center [739, 21] width 13 height 13
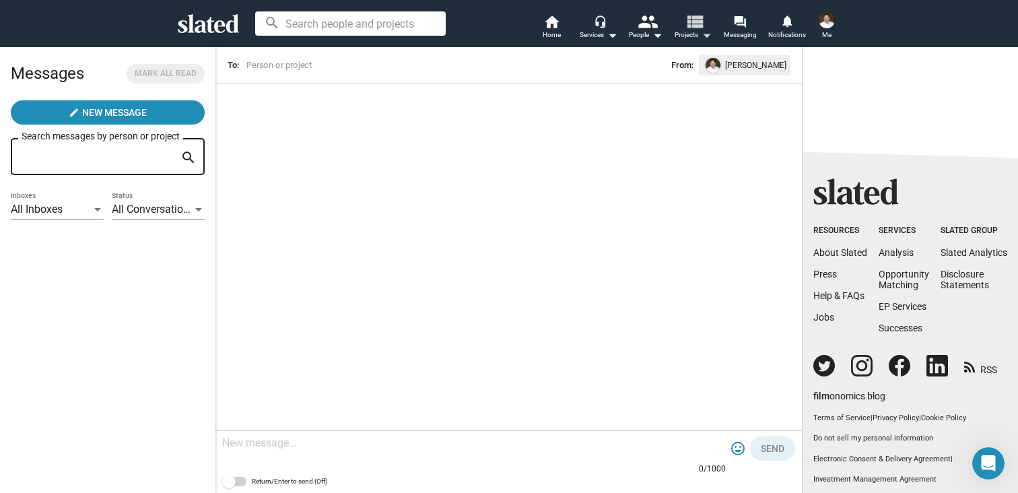
click at [700, 25] on mat-icon "view_list" at bounding box center [695, 21] width 20 height 20
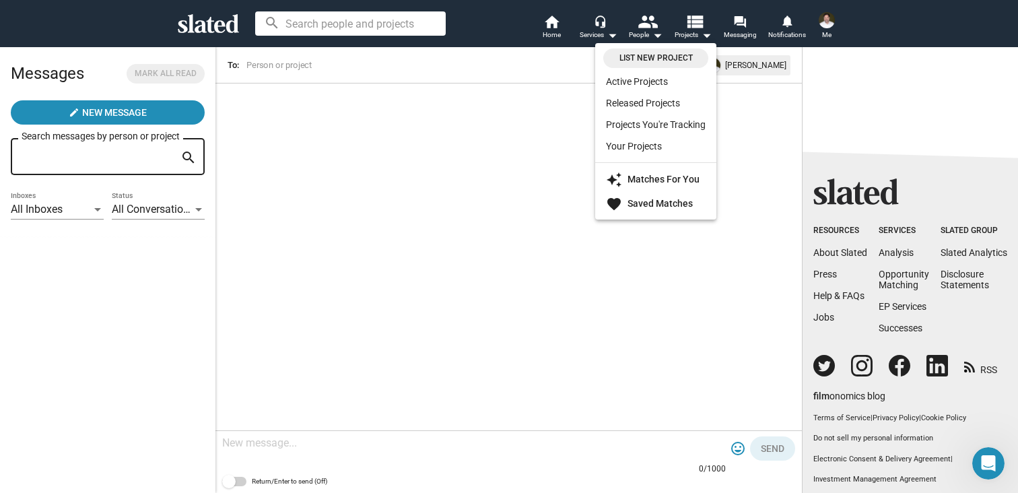
click at [550, 31] on div at bounding box center [509, 246] width 1018 height 493
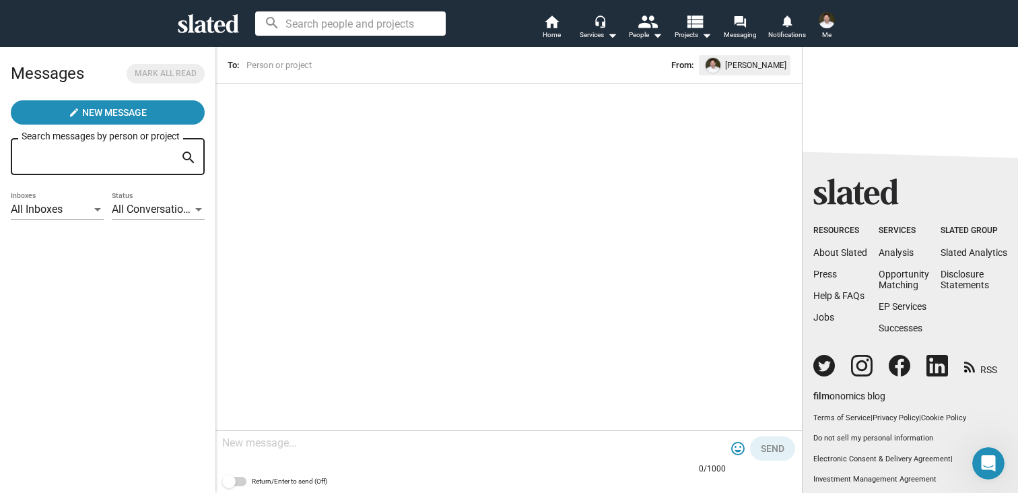
click at [215, 29] on icon at bounding box center [208, 23] width 61 height 19
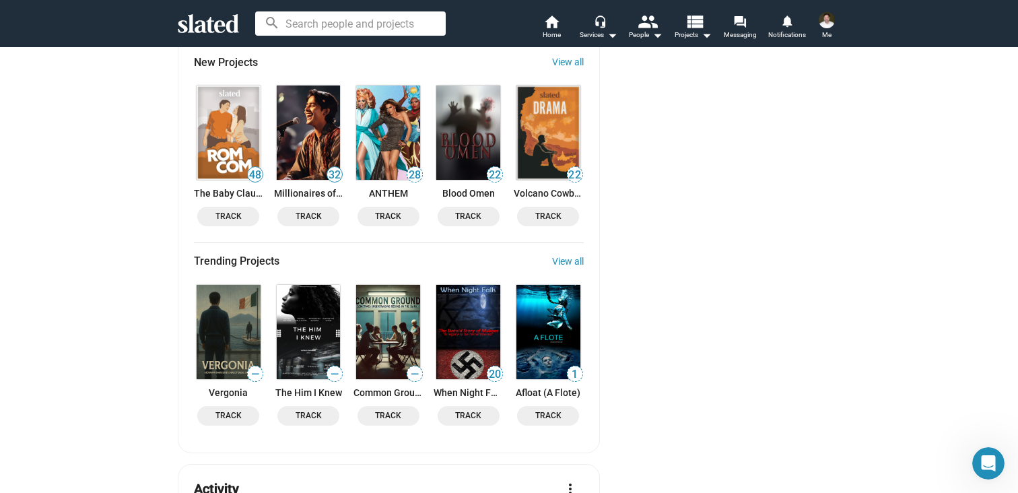
scroll to position [1728, 0]
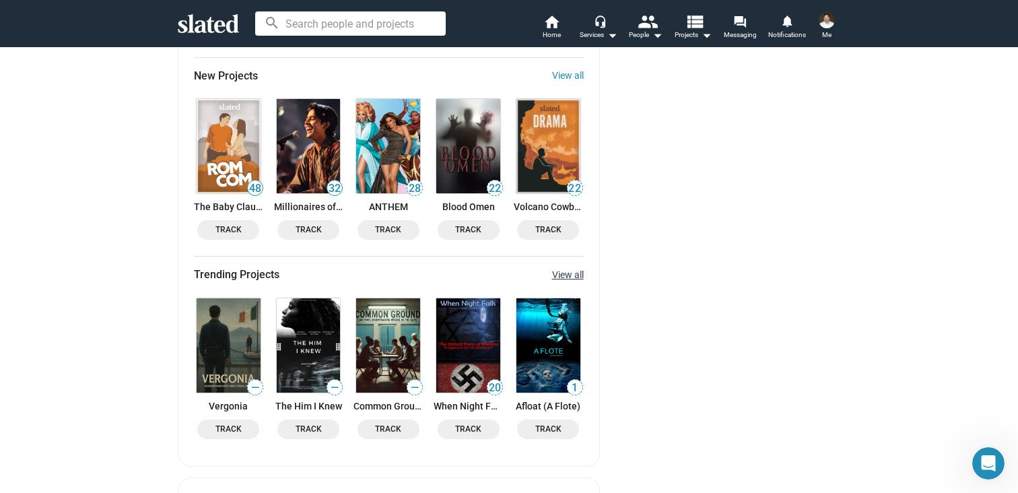
click at [572, 269] on link "View all" at bounding box center [568, 274] width 32 height 11
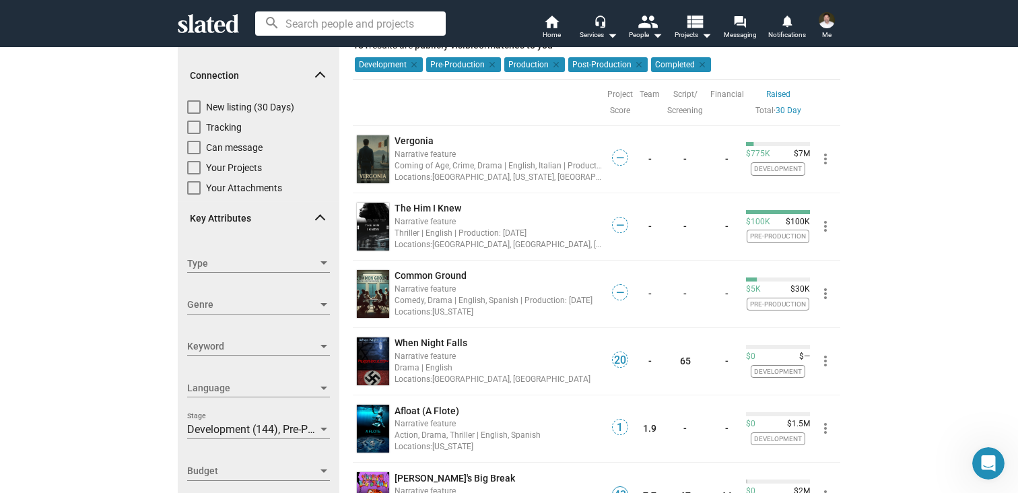
scroll to position [10, 0]
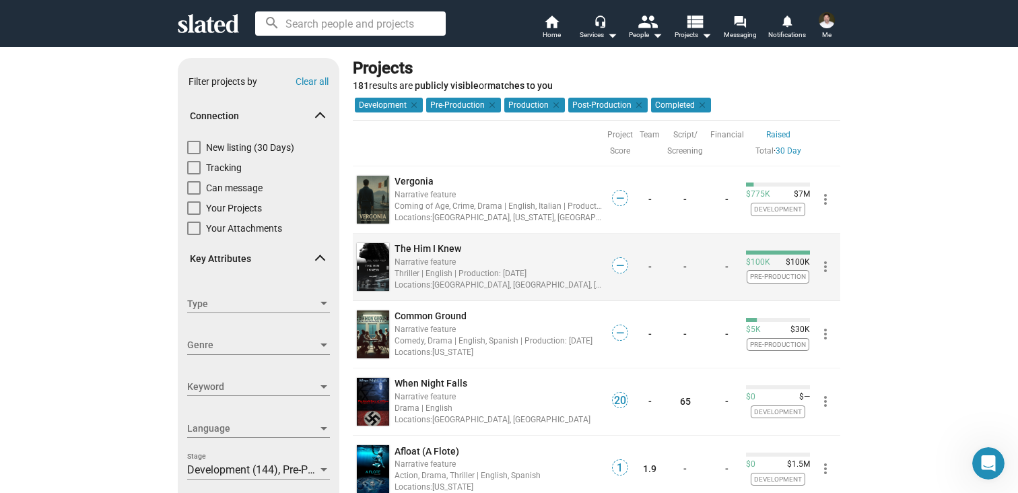
click at [448, 249] on span "The Him I Knew" at bounding box center [428, 248] width 67 height 11
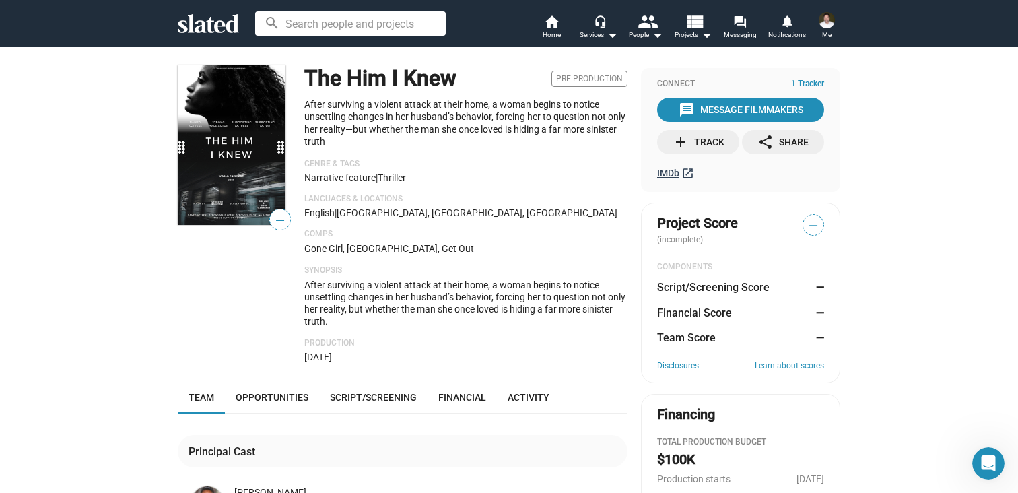
click at [675, 172] on span "IMDb" at bounding box center [668, 173] width 22 height 11
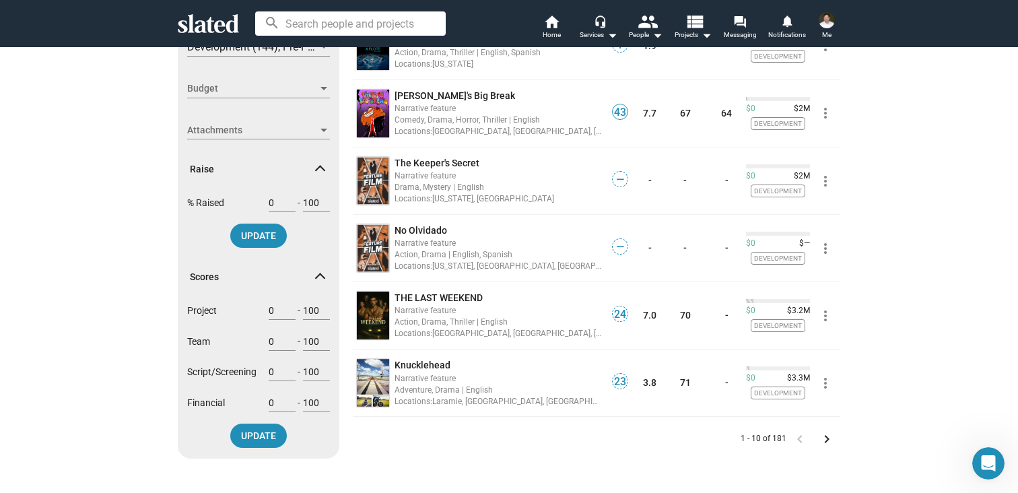
scroll to position [465, 0]
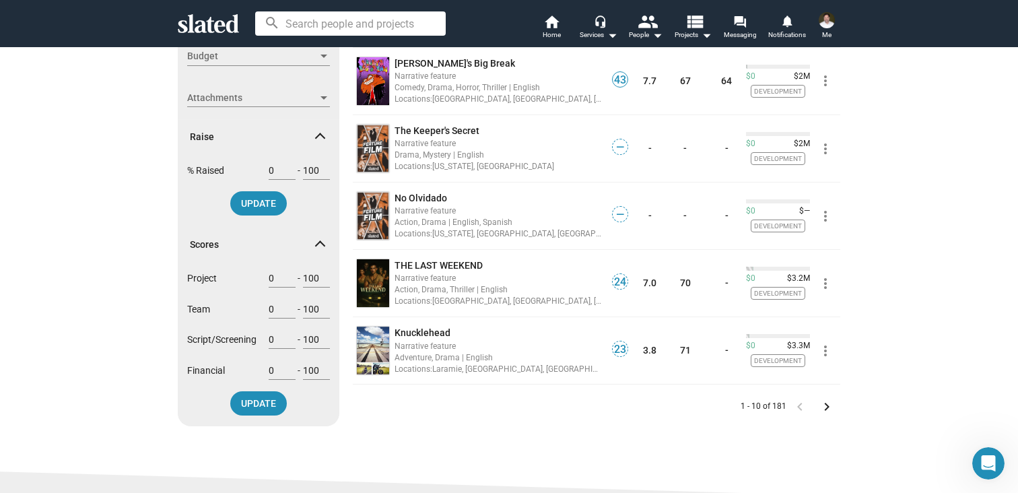
click at [823, 408] on mat-icon "keyboard_arrow_right" at bounding box center [827, 407] width 16 height 16
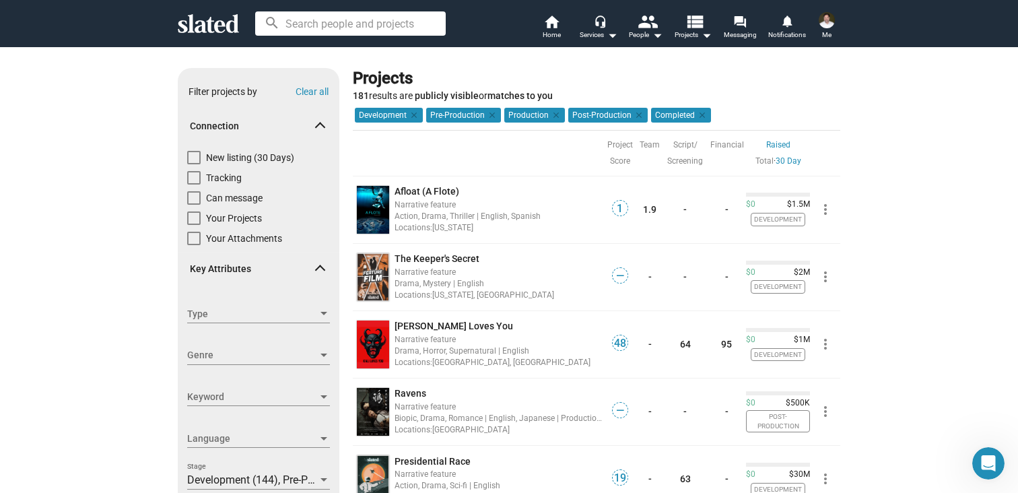
scroll to position [1, 0]
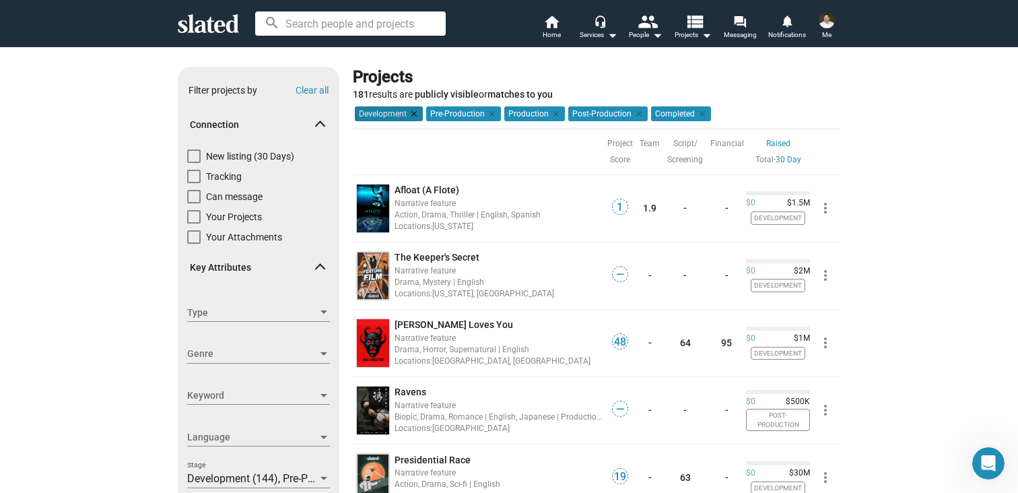
click at [413, 114] on mat-icon "clear" at bounding box center [413, 114] width 12 height 12
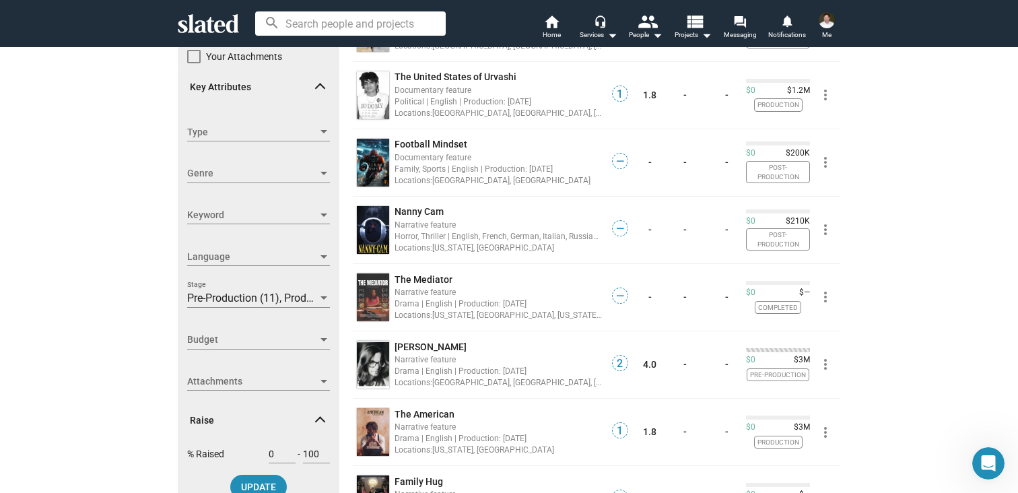
scroll to position [184, 0]
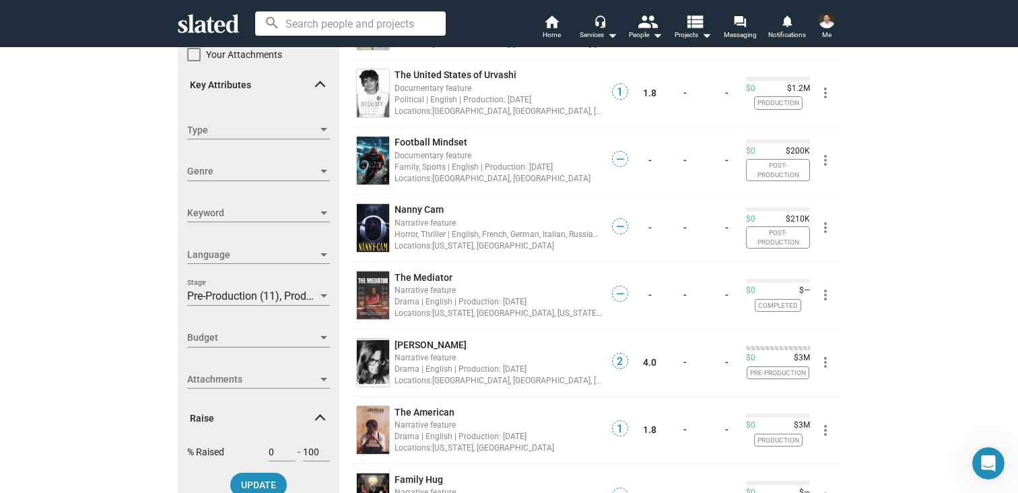
click at [322, 294] on div at bounding box center [324, 296] width 12 height 11
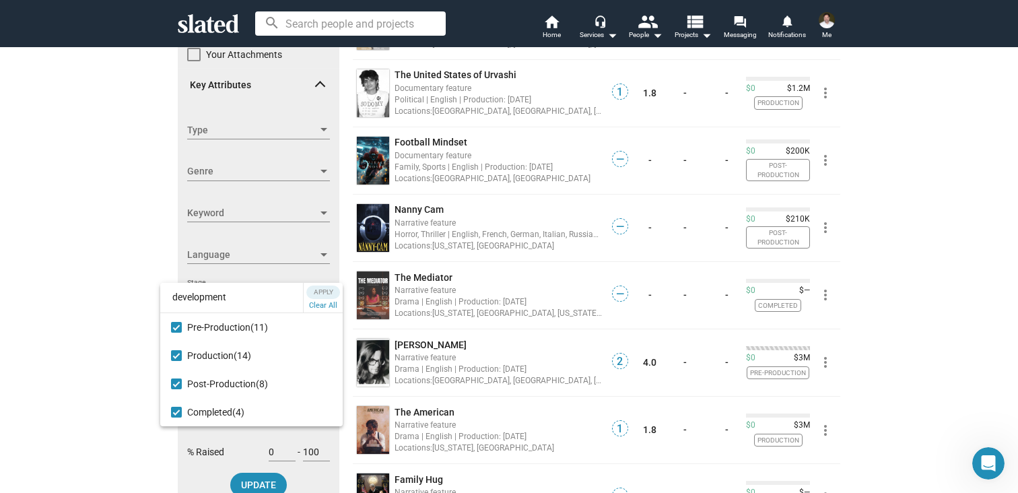
type input "development"
click at [243, 295] on input "development" at bounding box center [231, 296] width 143 height 31
click at [88, 311] on div at bounding box center [509, 246] width 1018 height 493
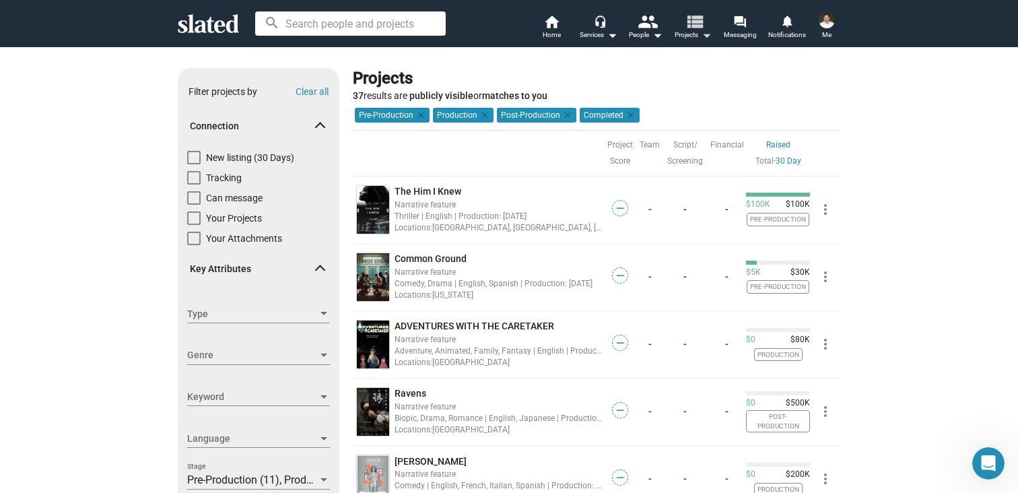
click at [695, 24] on mat-icon "view_list" at bounding box center [695, 21] width 20 height 20
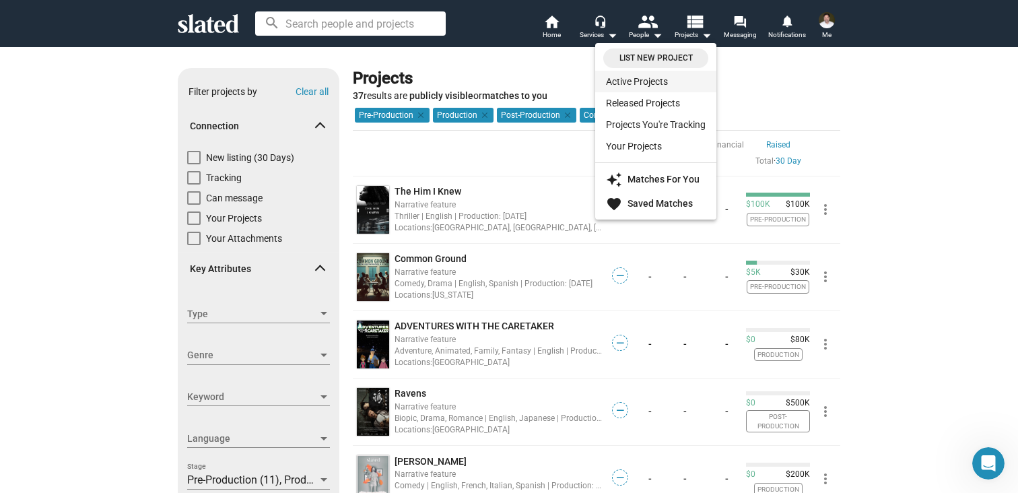
click at [644, 81] on link "Active Projects" at bounding box center [655, 82] width 121 height 22
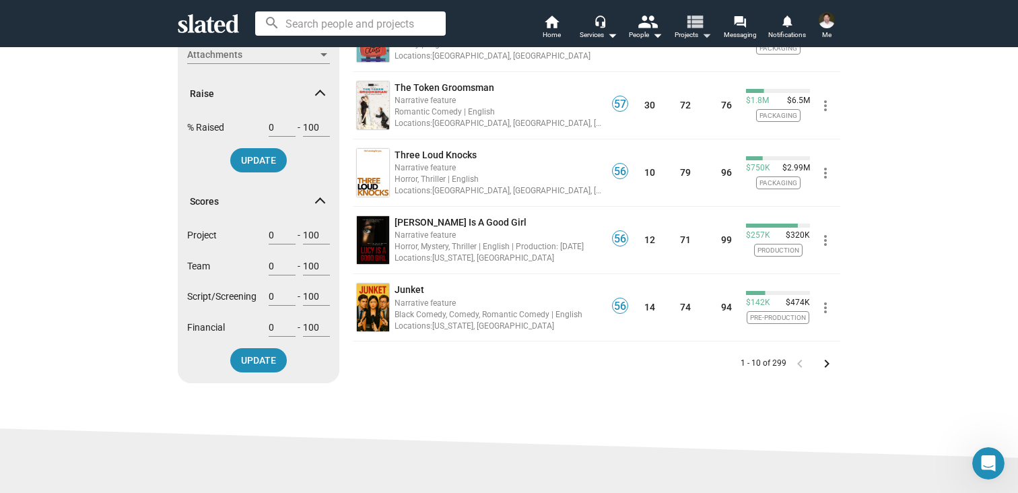
scroll to position [513, 0]
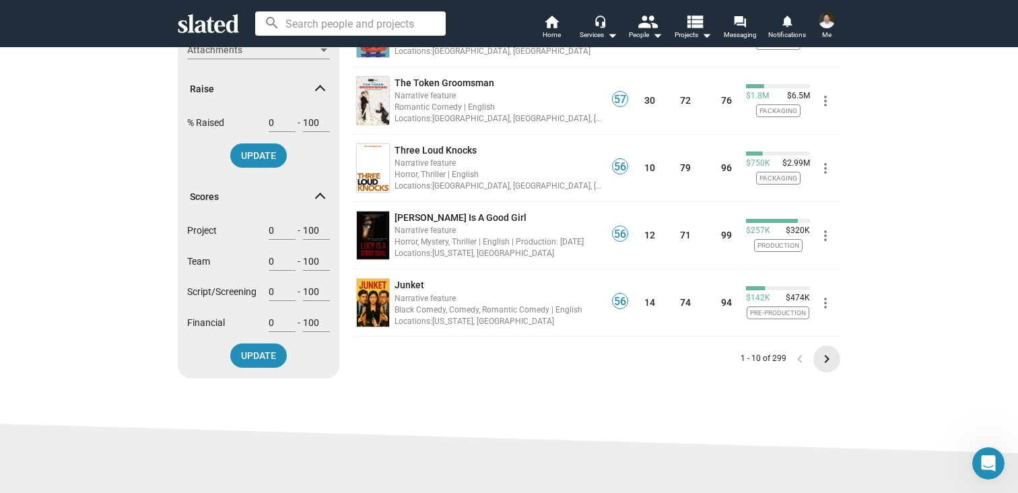
click at [827, 366] on mat-icon "keyboard_arrow_right" at bounding box center [827, 359] width 16 height 16
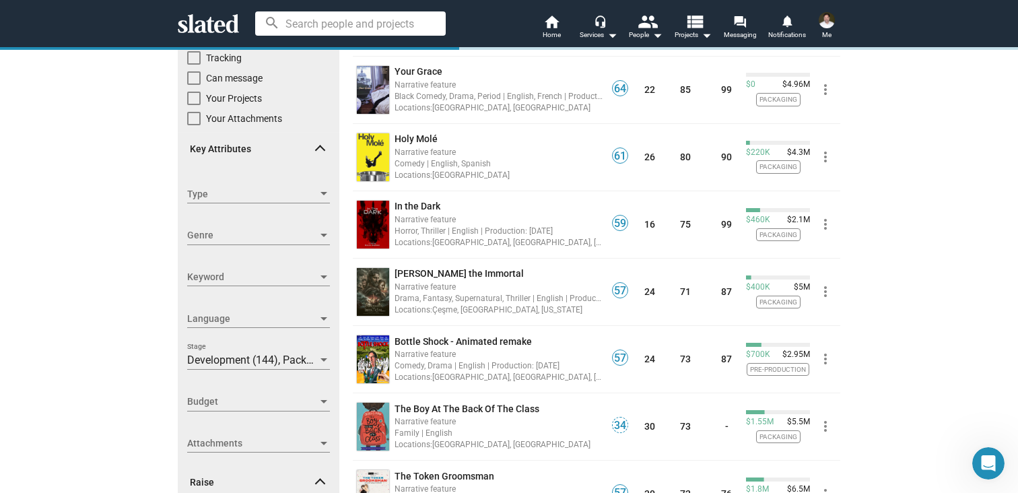
scroll to position [127, 0]
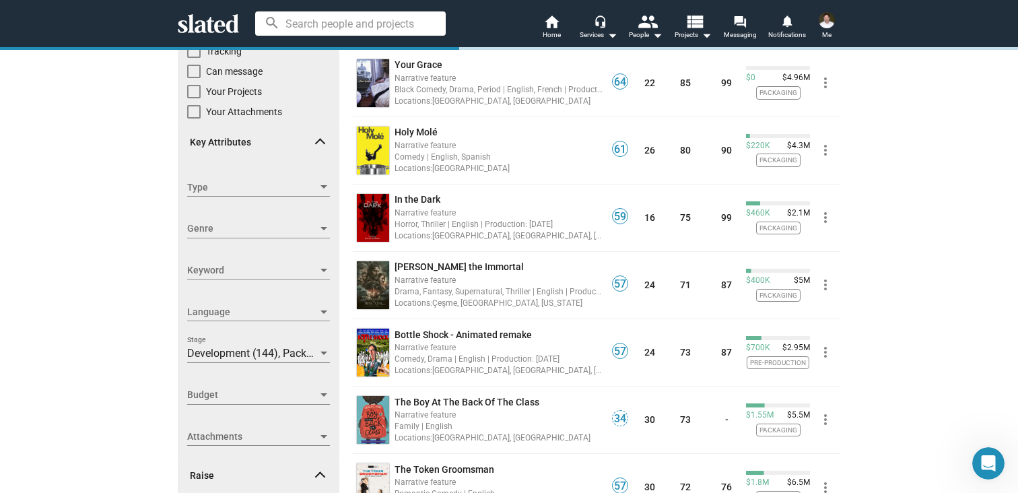
click at [321, 184] on div at bounding box center [324, 187] width 12 height 11
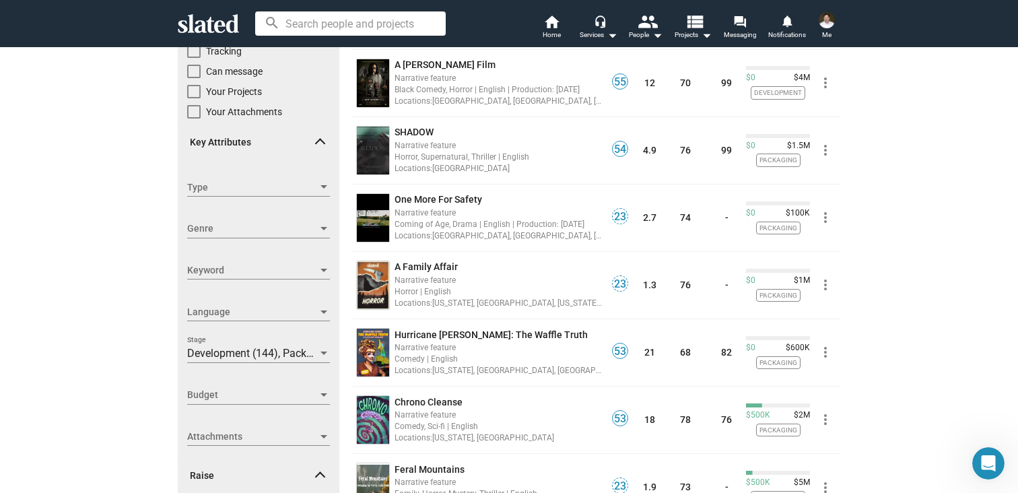
click at [323, 186] on div at bounding box center [323, 186] width 7 height 3
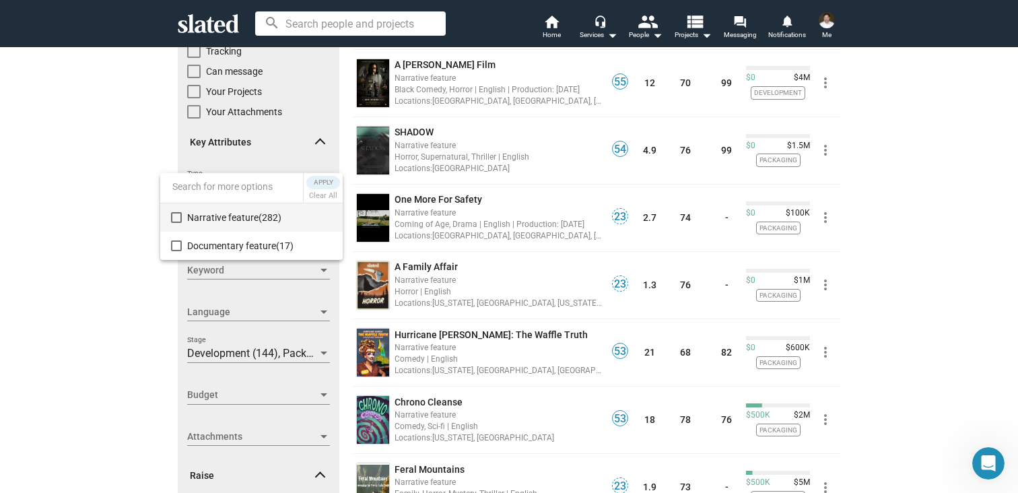
click at [179, 217] on mat-pseudo-checkbox at bounding box center [176, 217] width 11 height 11
click at [105, 235] on div at bounding box center [509, 246] width 1018 height 493
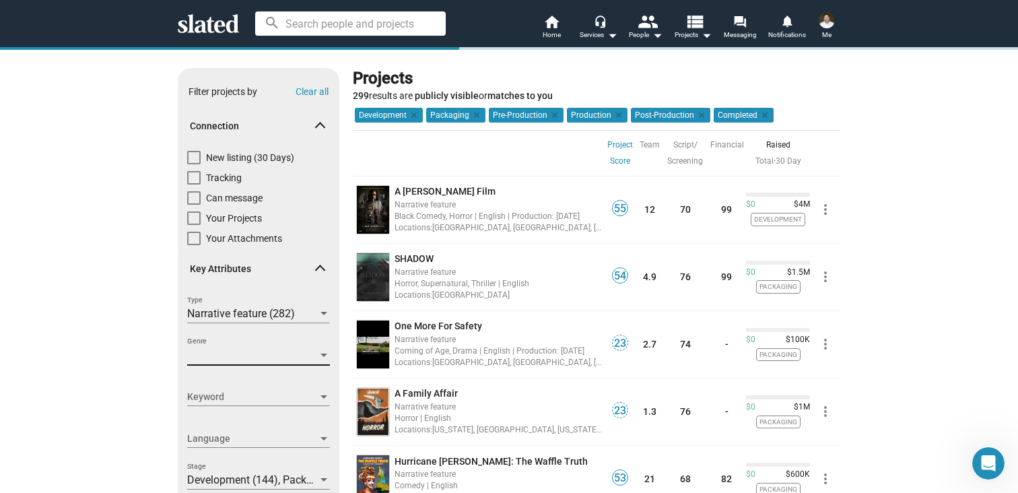
click at [326, 350] on div at bounding box center [324, 355] width 12 height 11
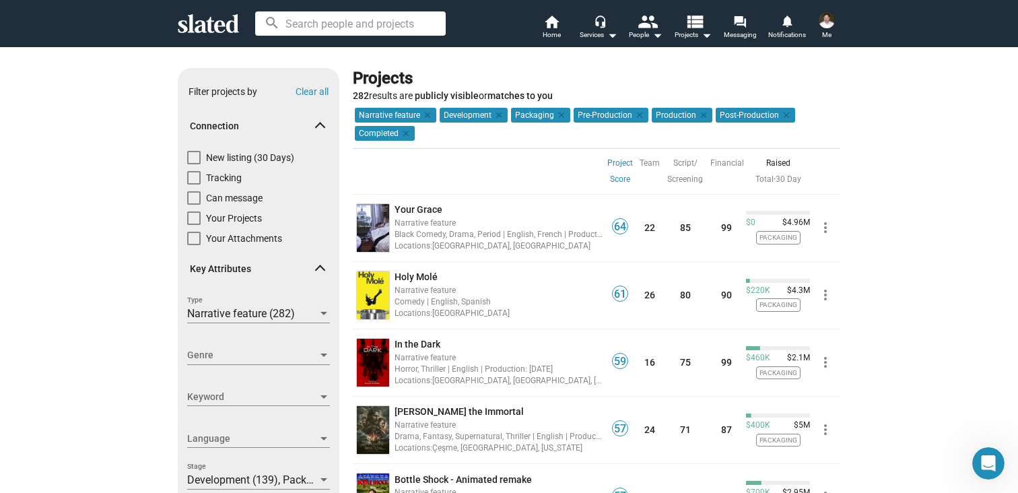
click at [178, 229] on div "New listing (30 Days) Tracking Can message Your Projects Your Attachments" at bounding box center [259, 201] width 162 height 101
click at [320, 353] on div at bounding box center [324, 355] width 12 height 11
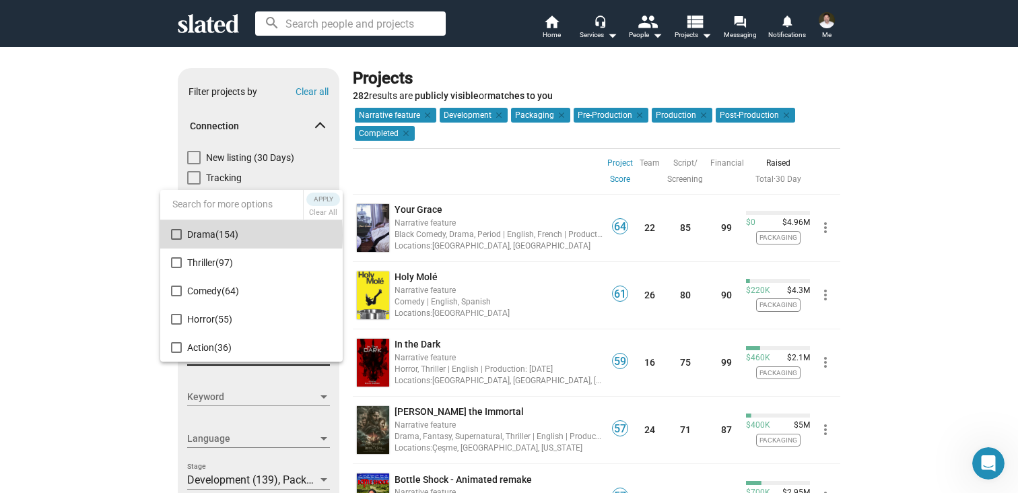
click at [177, 235] on mat-pseudo-checkbox at bounding box center [176, 234] width 11 height 11
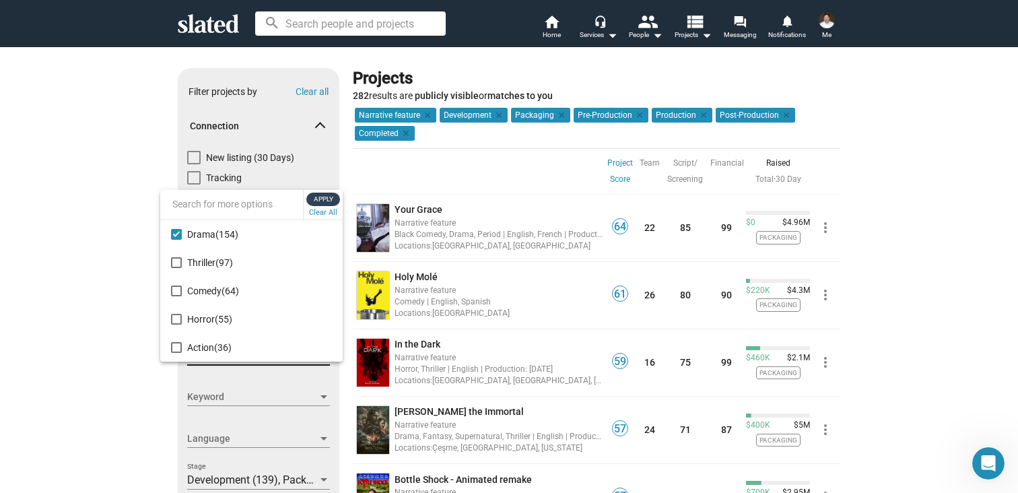
click at [327, 197] on span "Apply" at bounding box center [323, 199] width 24 height 13
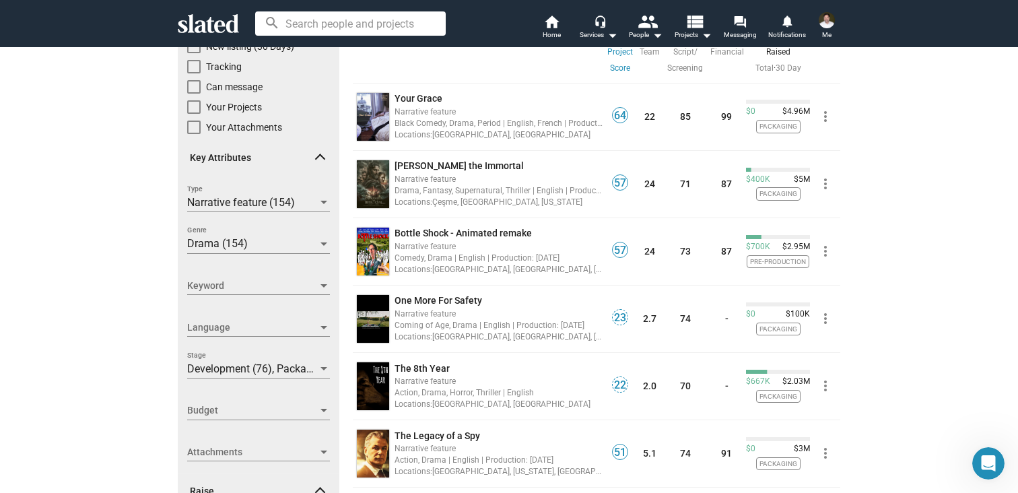
scroll to position [113, 0]
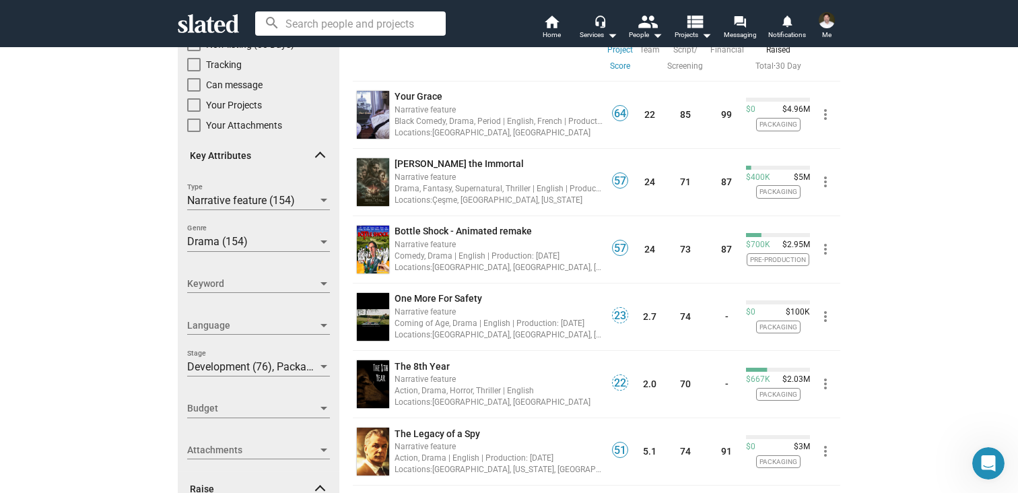
click at [325, 283] on div at bounding box center [323, 283] width 7 height 3
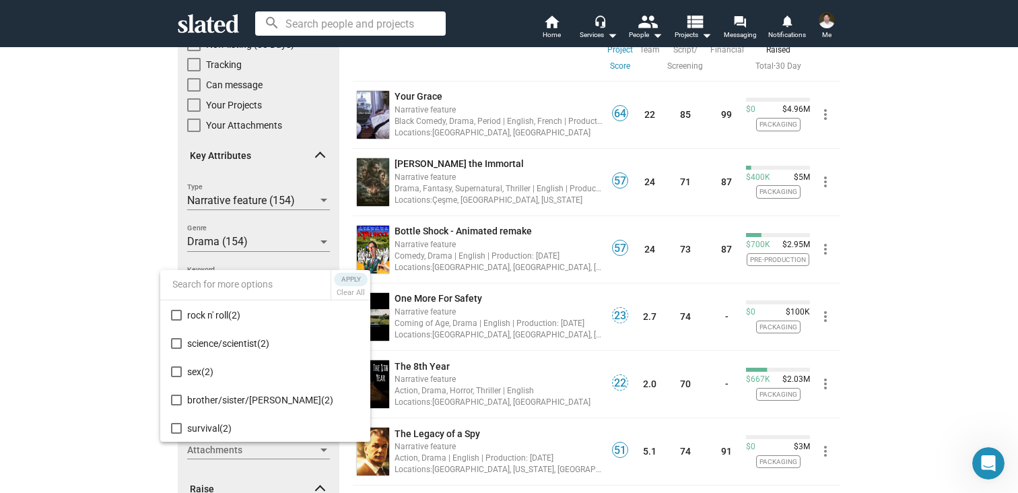
scroll to position [1957, 0]
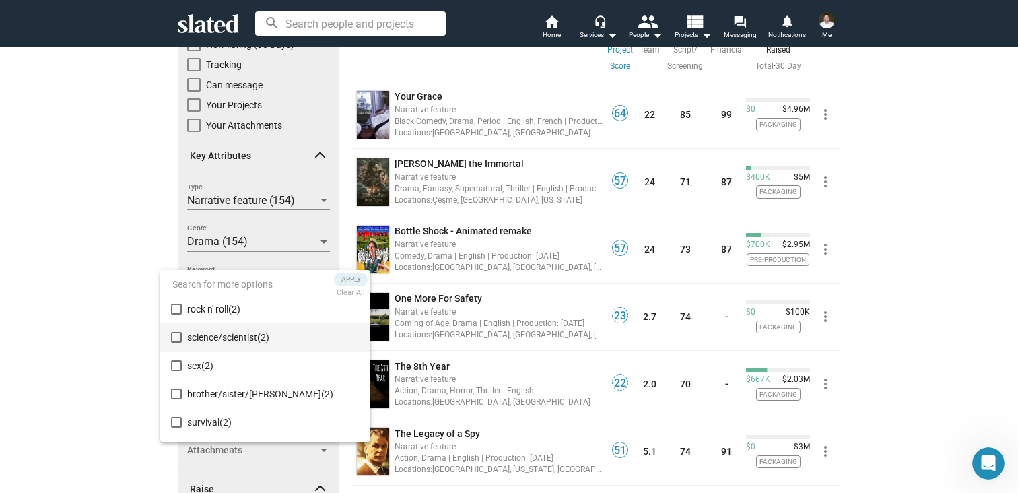
click at [176, 336] on mat-pseudo-checkbox at bounding box center [176, 337] width 11 height 11
click at [353, 280] on span "Apply" at bounding box center [351, 279] width 24 height 13
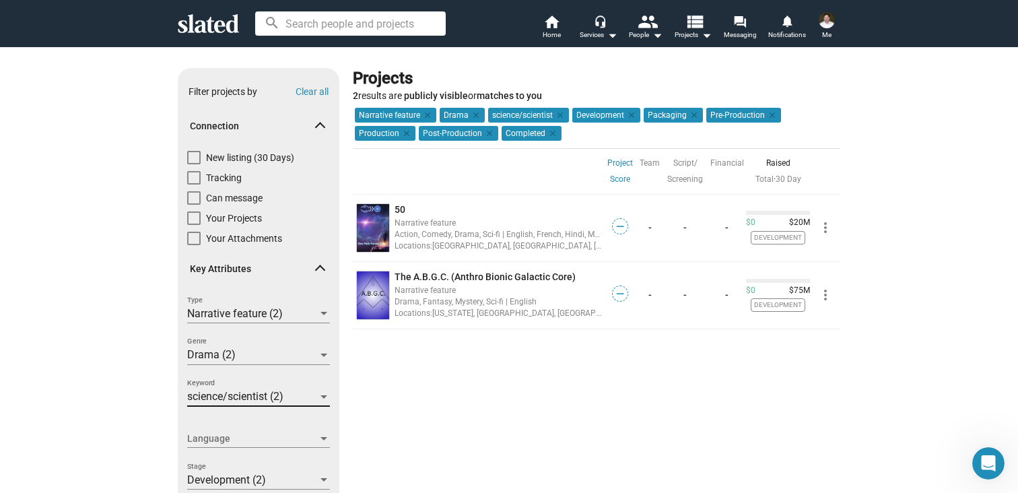
click at [324, 397] on div at bounding box center [323, 396] width 7 height 3
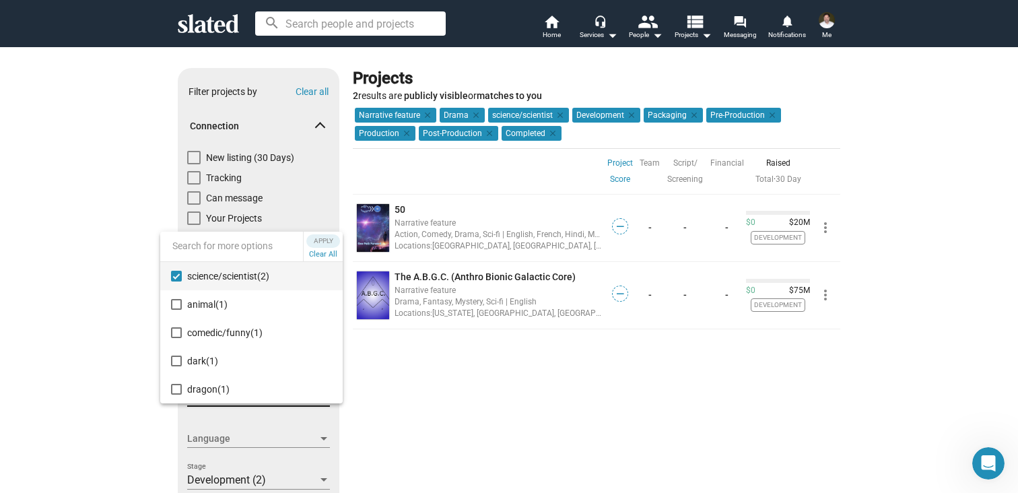
click at [174, 275] on mat-pseudo-checkbox at bounding box center [176, 276] width 11 height 11
click at [329, 238] on span "Apply" at bounding box center [323, 240] width 24 height 13
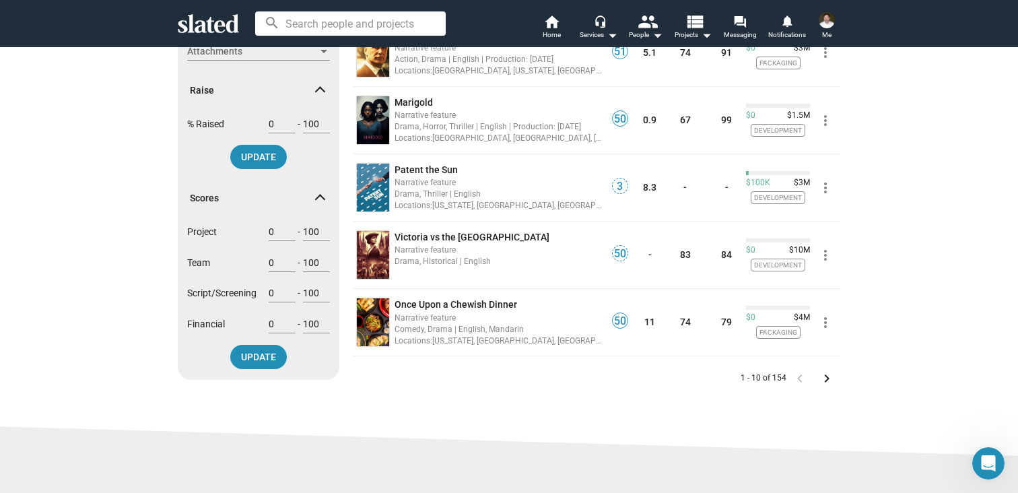
scroll to position [511, 0]
click at [217, 25] on icon at bounding box center [208, 23] width 61 height 19
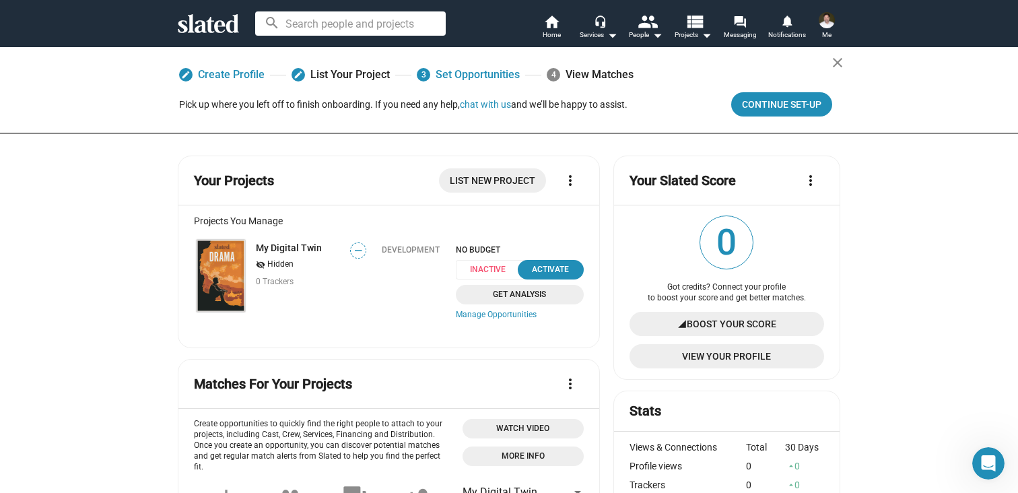
scroll to position [8, 0]
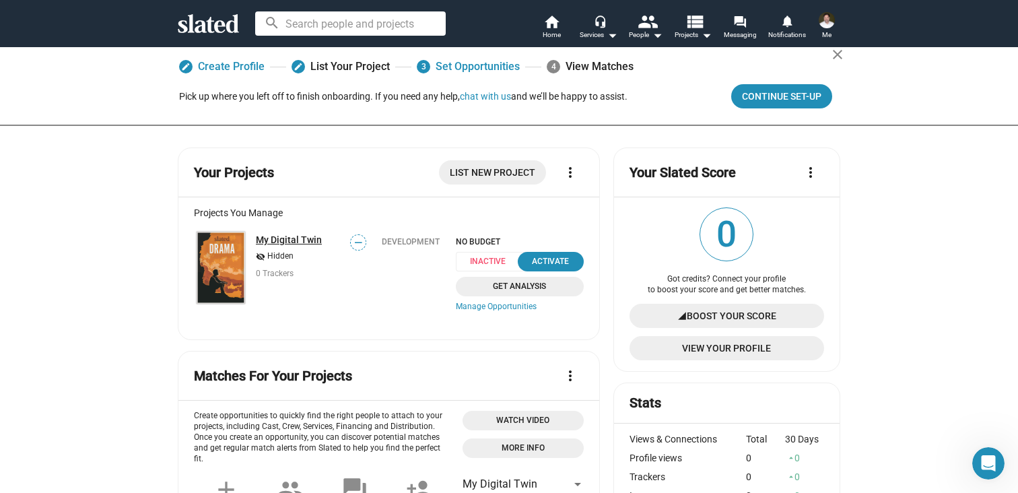
click at [288, 243] on link "My Digital Twin" at bounding box center [289, 239] width 66 height 11
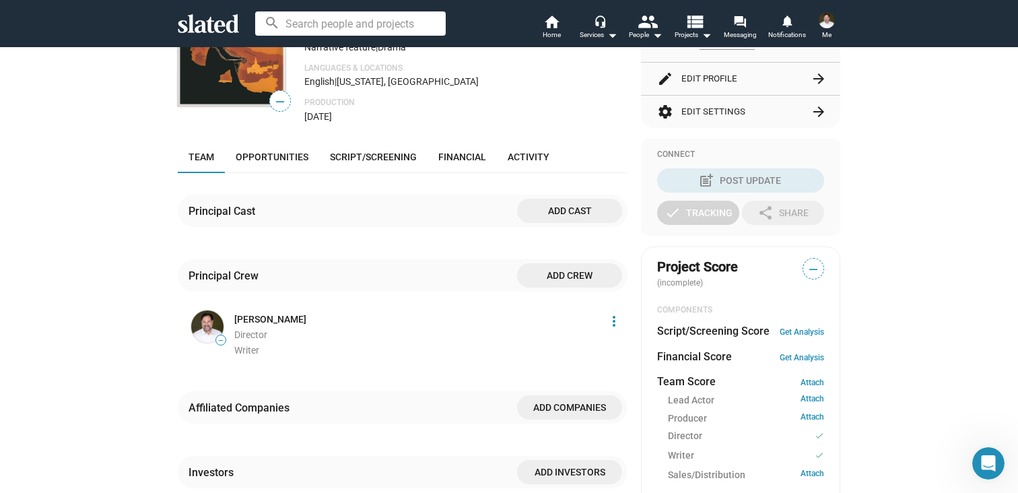
scroll to position [224, 0]
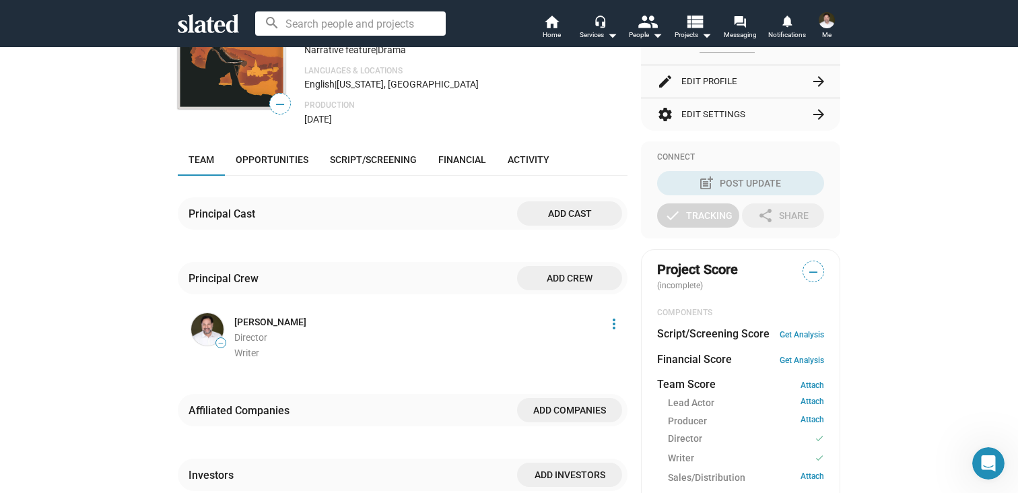
click at [552, 209] on span "Add cast" at bounding box center [569, 213] width 83 height 24
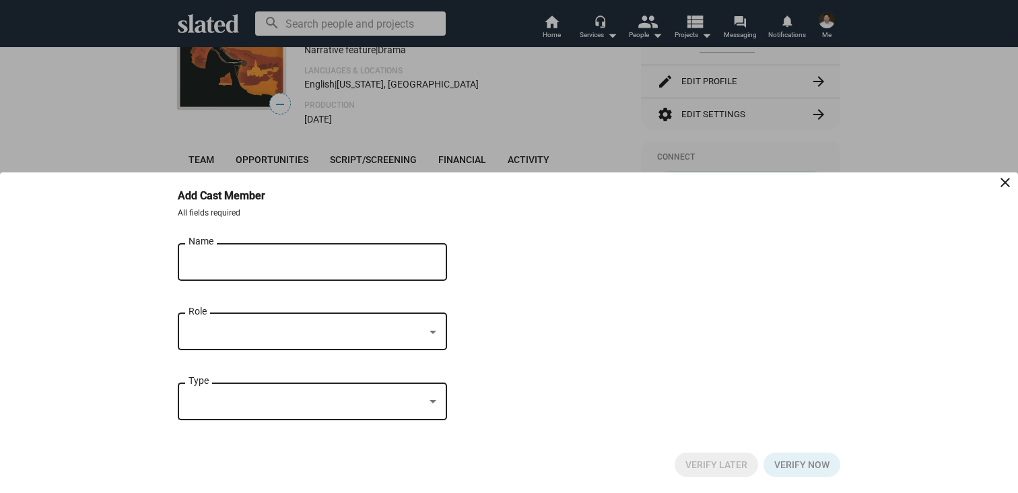
click at [302, 257] on input "Name" at bounding box center [303, 263] width 229 height 12
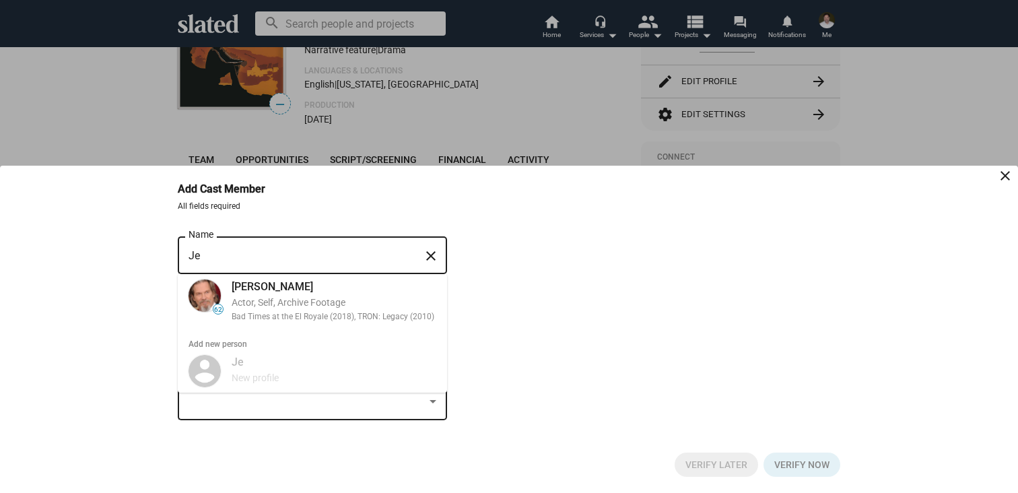
type input "J"
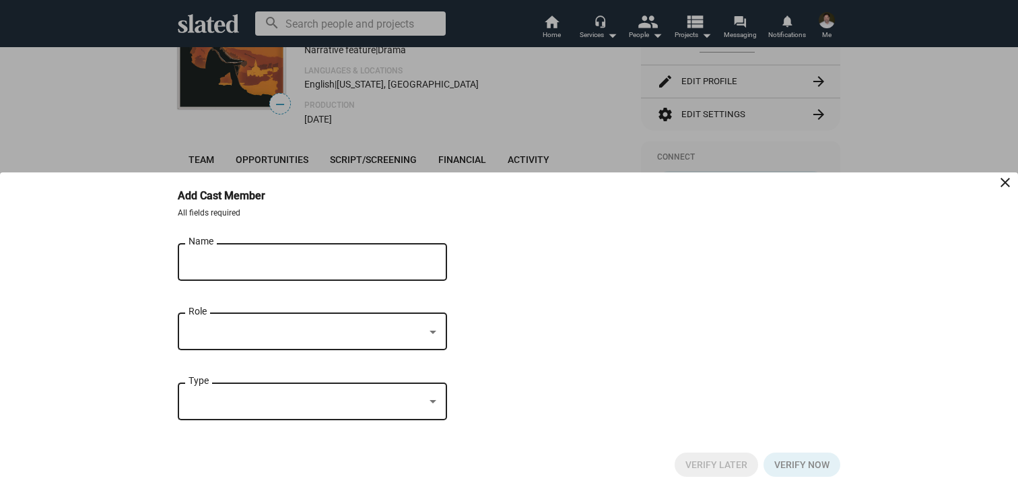
click at [543, 208] on p "All fields required" at bounding box center [509, 213] width 662 height 11
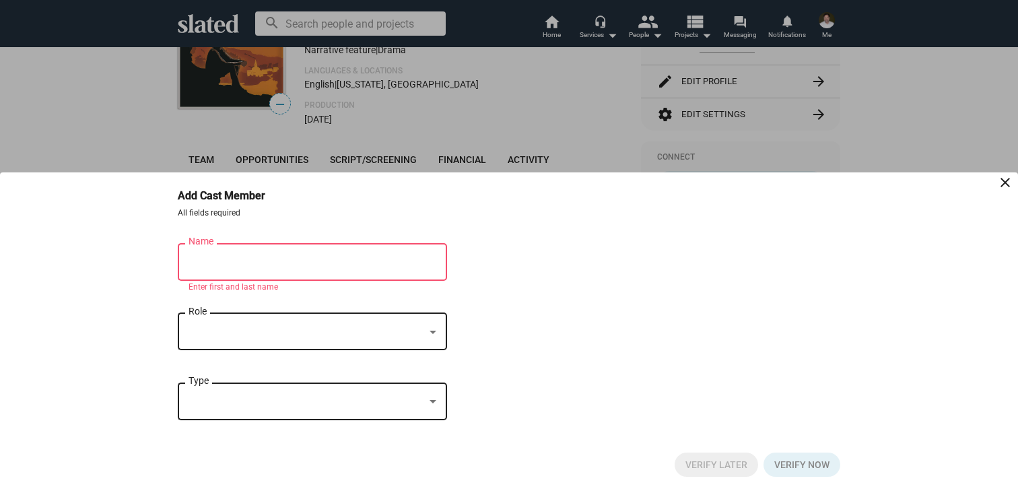
click at [594, 128] on div at bounding box center [509, 246] width 1018 height 493
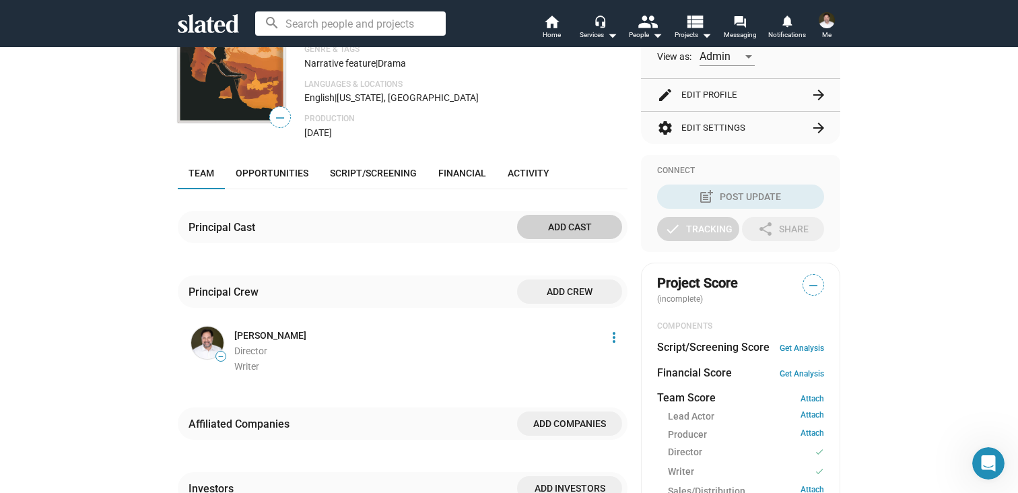
scroll to position [212, 0]
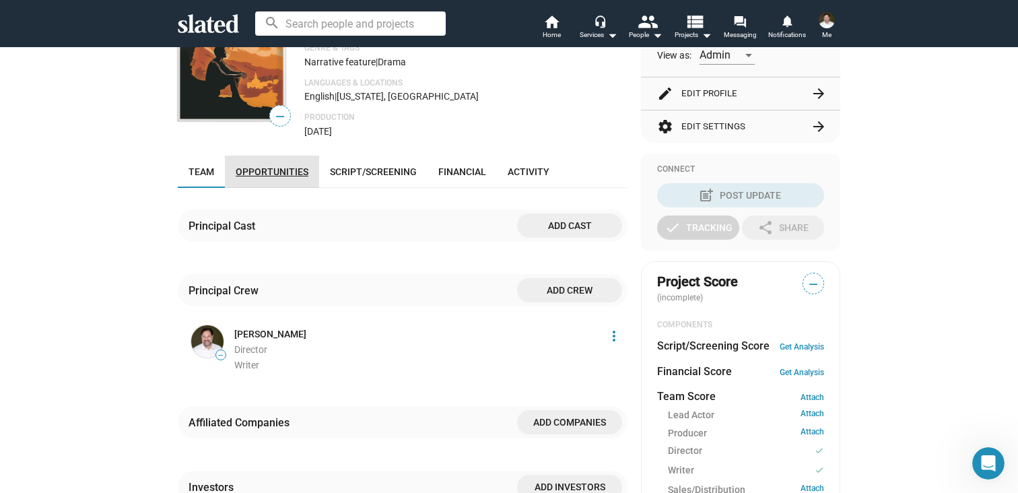
click at [281, 175] on span "Opportunities" at bounding box center [272, 171] width 73 height 11
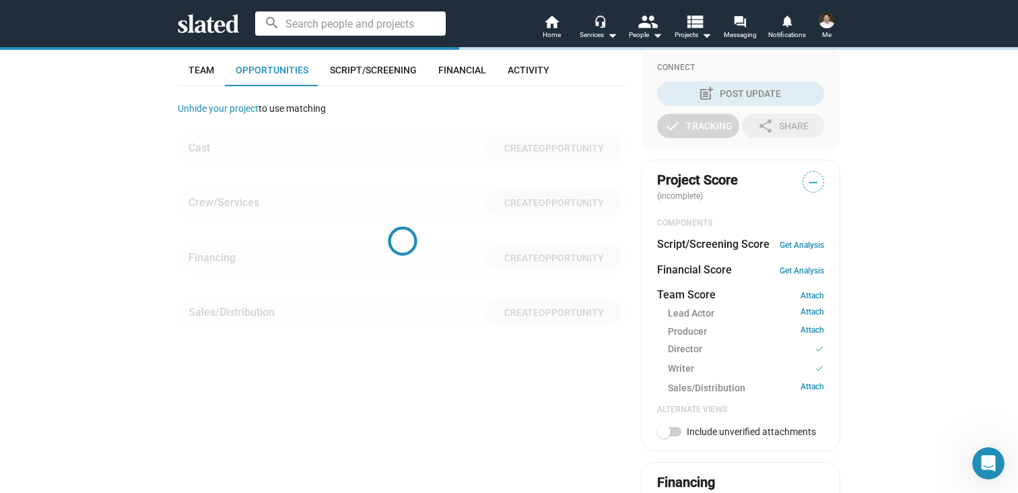
scroll to position [322, 0]
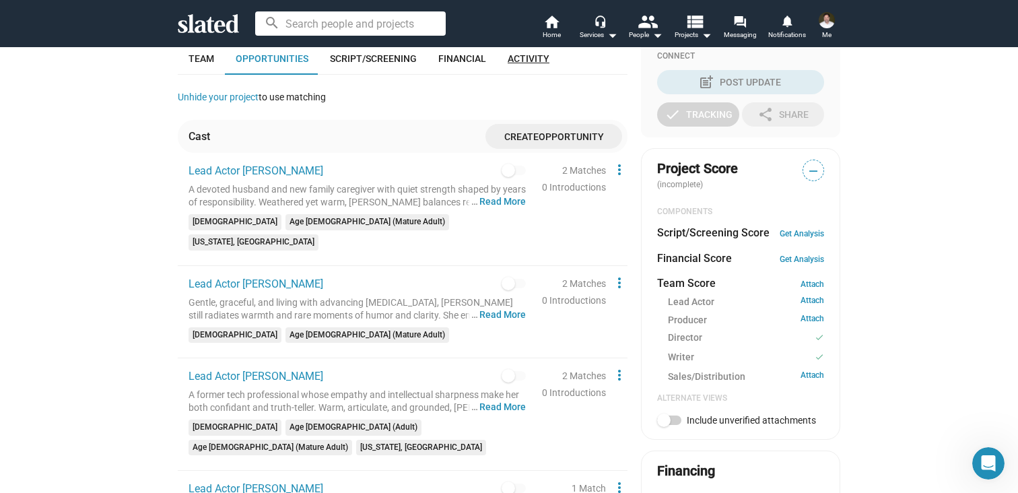
click at [524, 63] on span "Activity" at bounding box center [529, 58] width 42 height 11
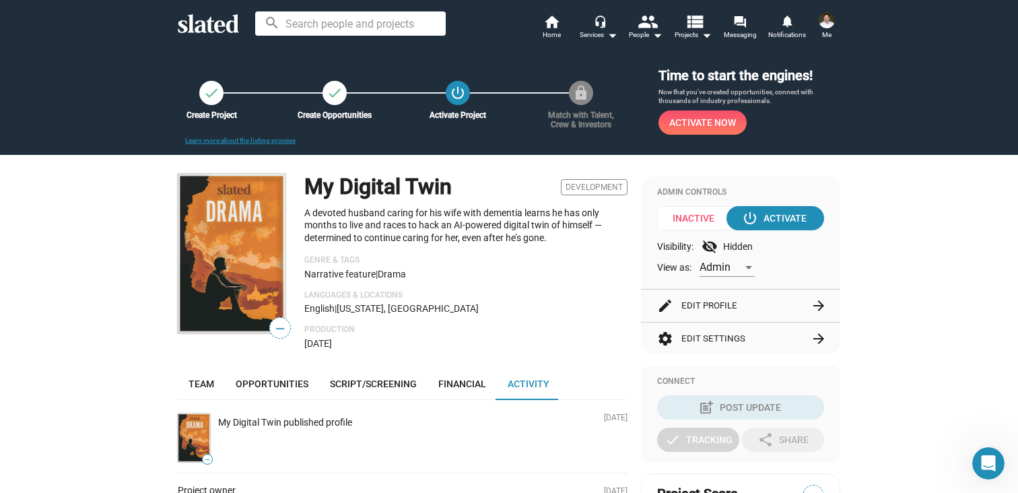
click at [349, 223] on p "A devoted husband caring for his wife with dementia learns he has only months t…" at bounding box center [465, 226] width 323 height 38
click at [260, 253] on img at bounding box center [232, 254] width 108 height 160
click at [356, 240] on p "A devoted husband caring for his wife with dementia learns he has only months t…" at bounding box center [465, 226] width 323 height 38
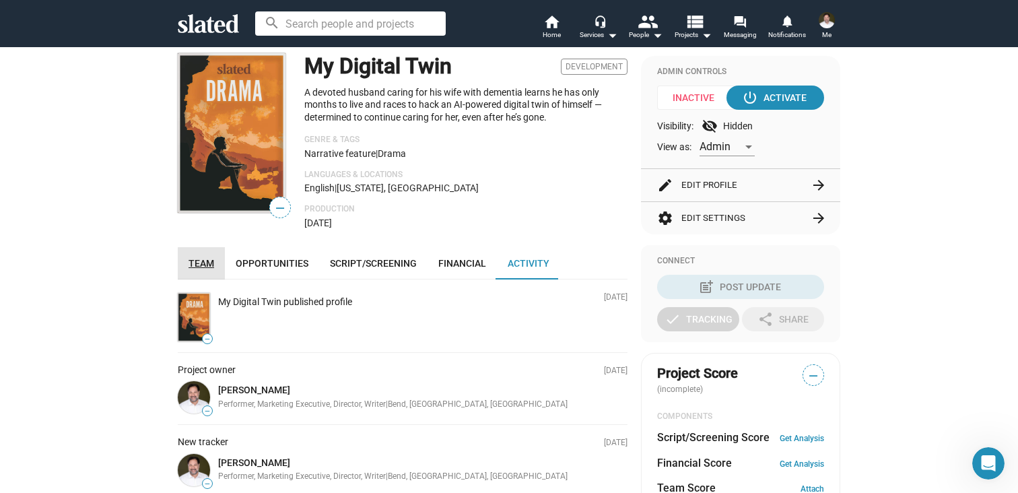
click at [206, 267] on span "Team" at bounding box center [202, 263] width 26 height 11
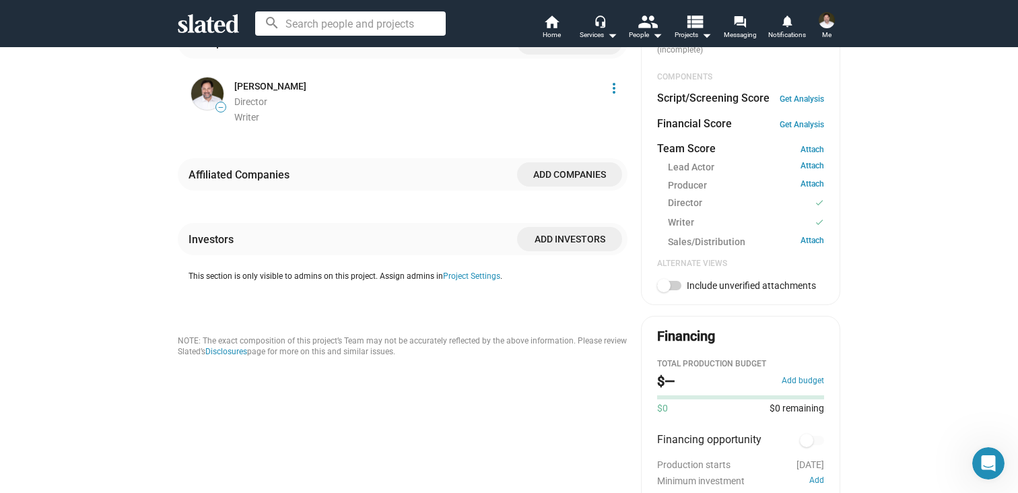
scroll to position [463, 0]
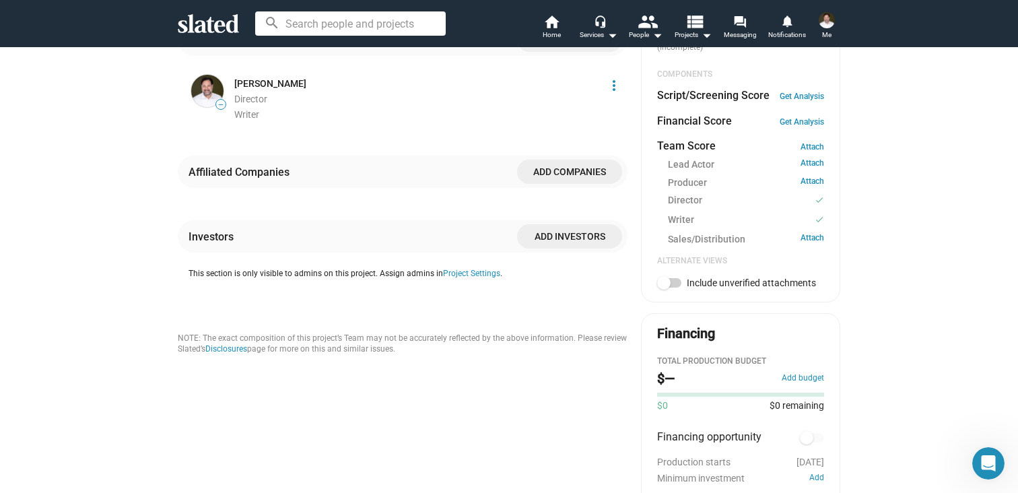
click at [866, 189] on div "check Create Project check Create Opportunities power_settings_new Activate Pro…" at bounding box center [509, 130] width 1018 height 1092
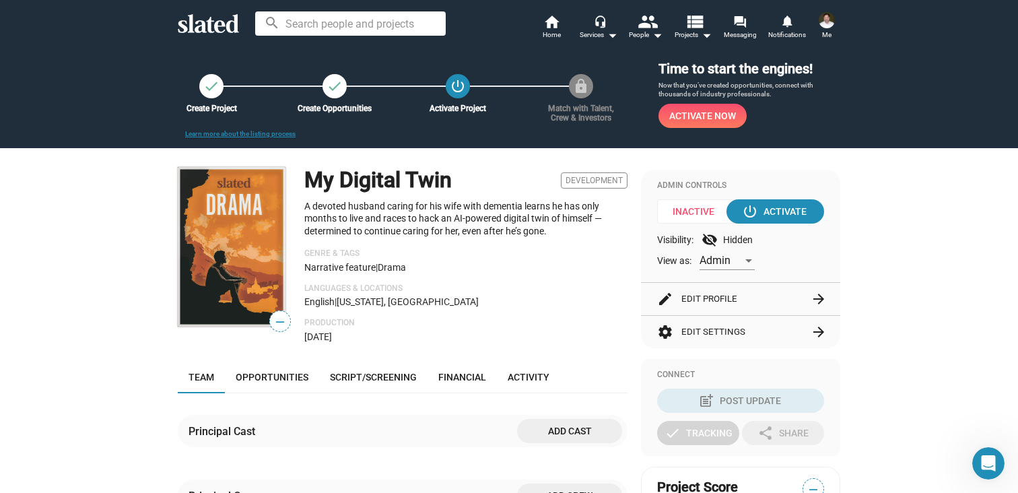
scroll to position [0, 0]
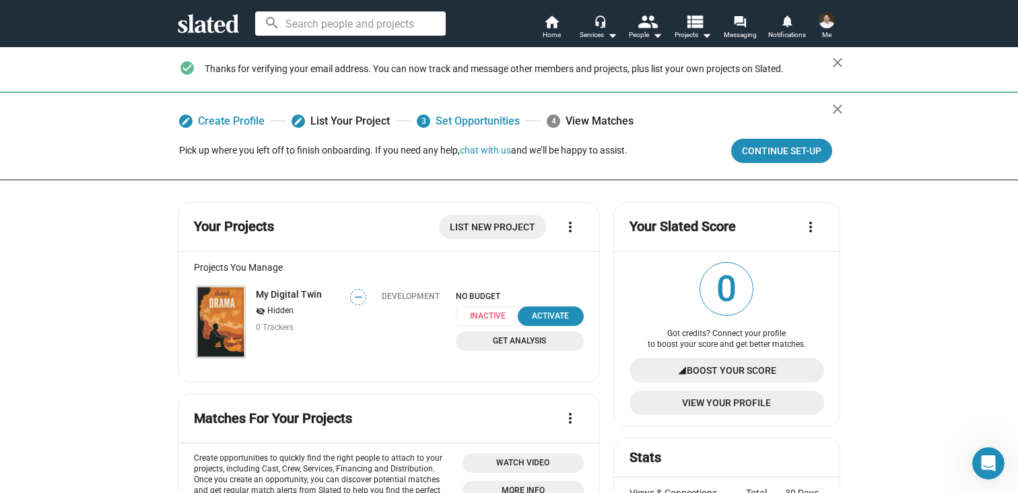
scroll to position [1734, 0]
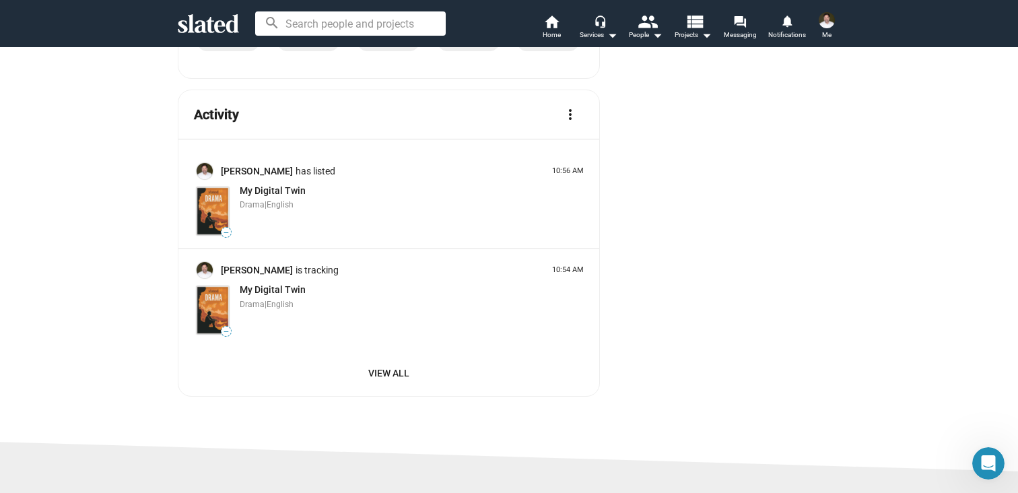
scroll to position [2154, 0]
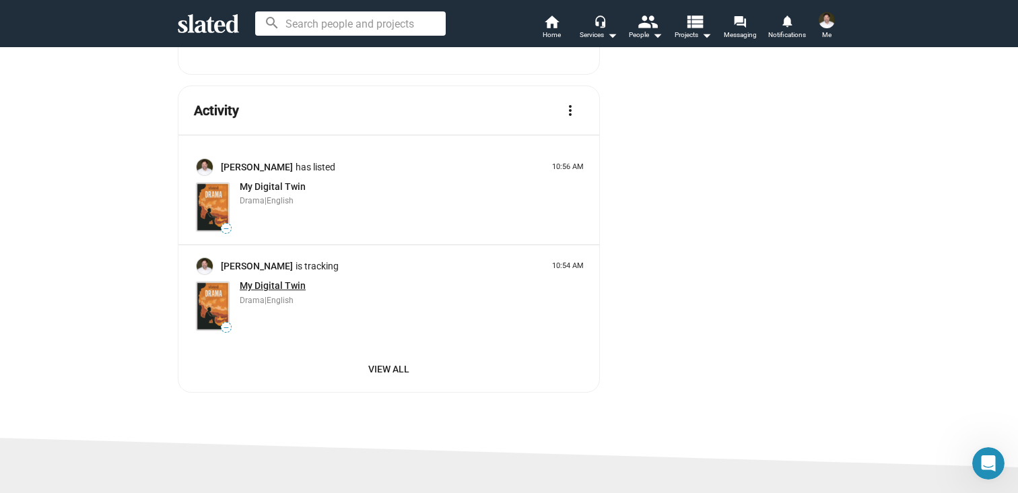
click at [287, 280] on span "My Digital Twin" at bounding box center [273, 285] width 66 height 11
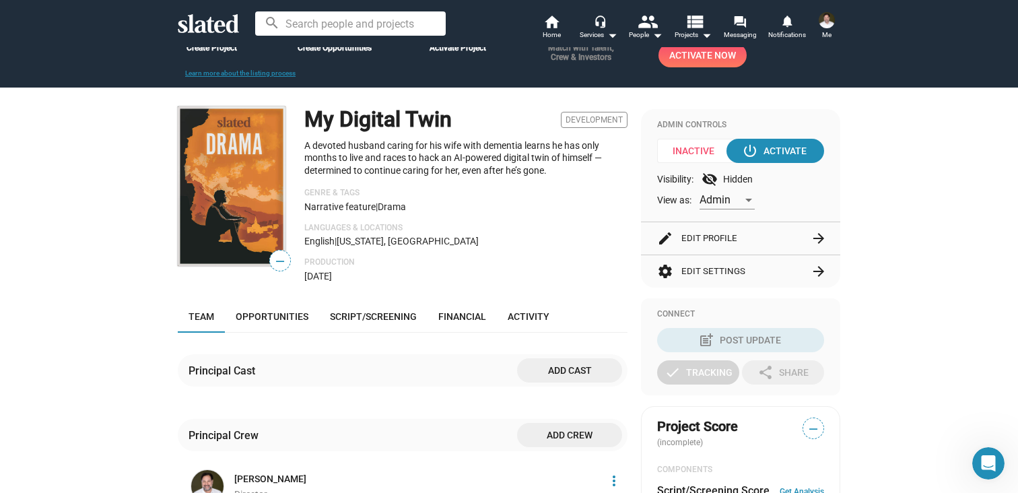
scroll to position [66, 0]
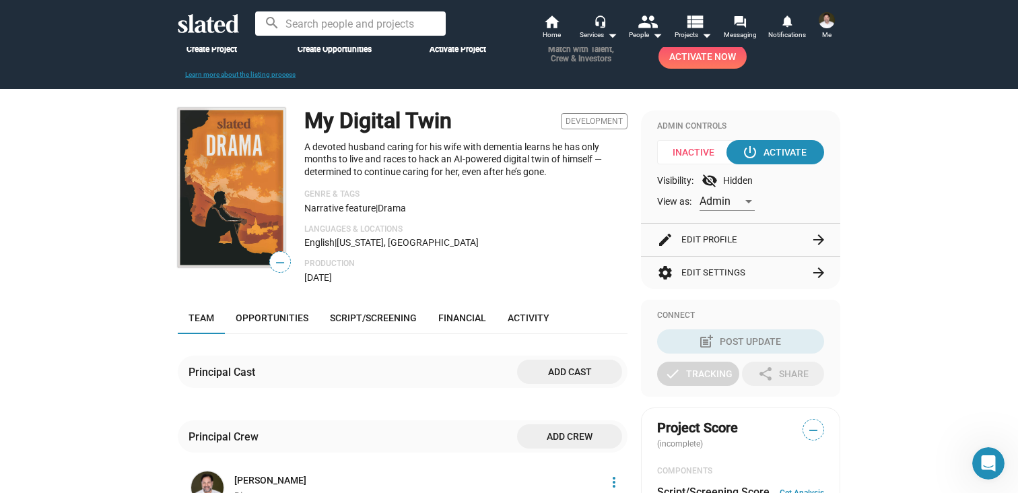
click at [693, 274] on button "settings Edit Settings arrow_forward" at bounding box center [740, 273] width 167 height 32
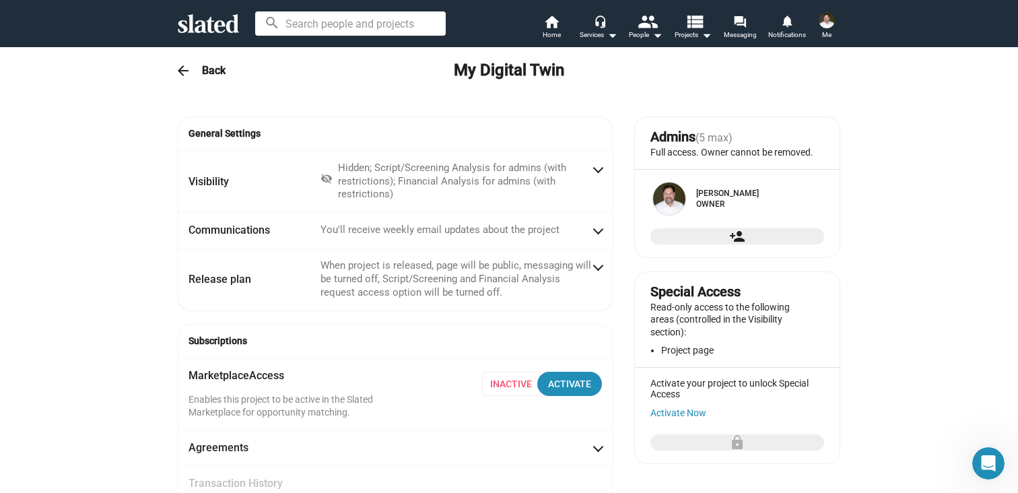
radio input "false"
radio input "true"
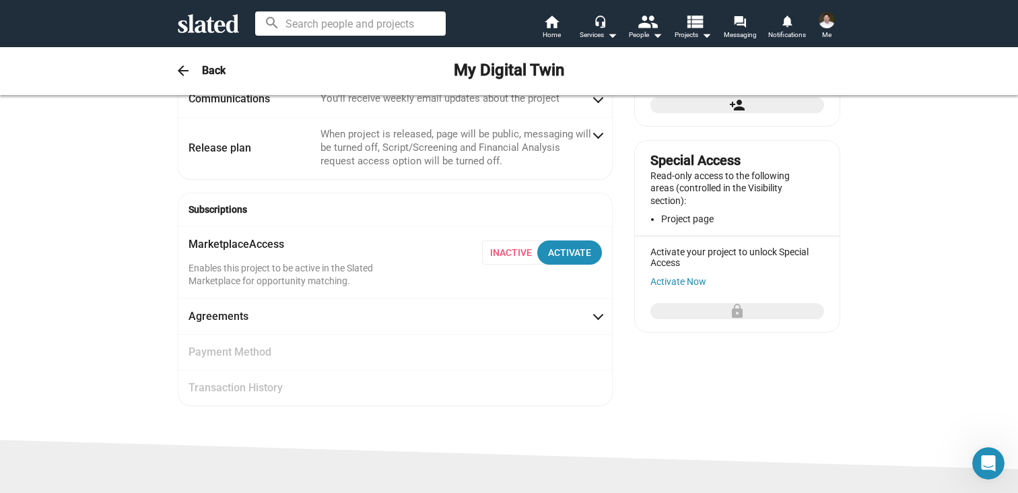
scroll to position [152, 0]
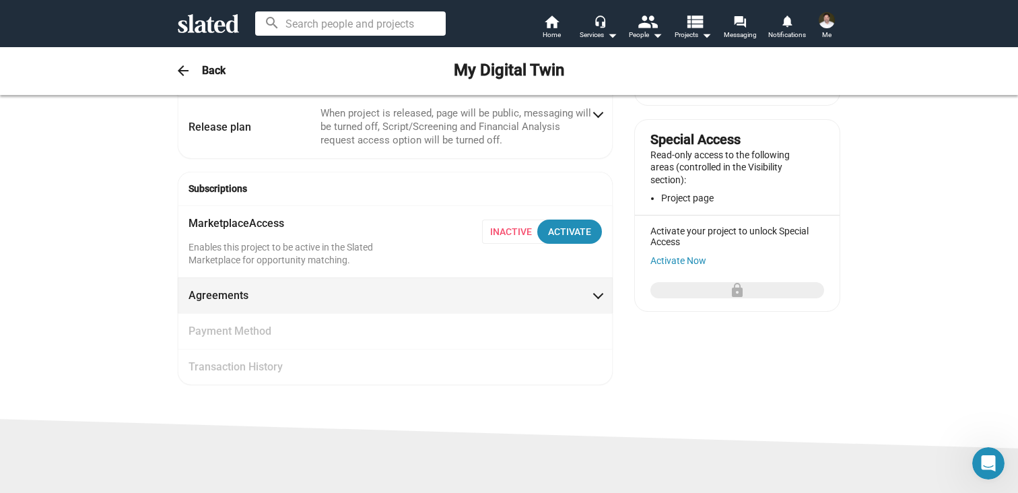
click at [404, 302] on mat-expansion-panel-header "Agreements" at bounding box center [395, 295] width 435 height 36
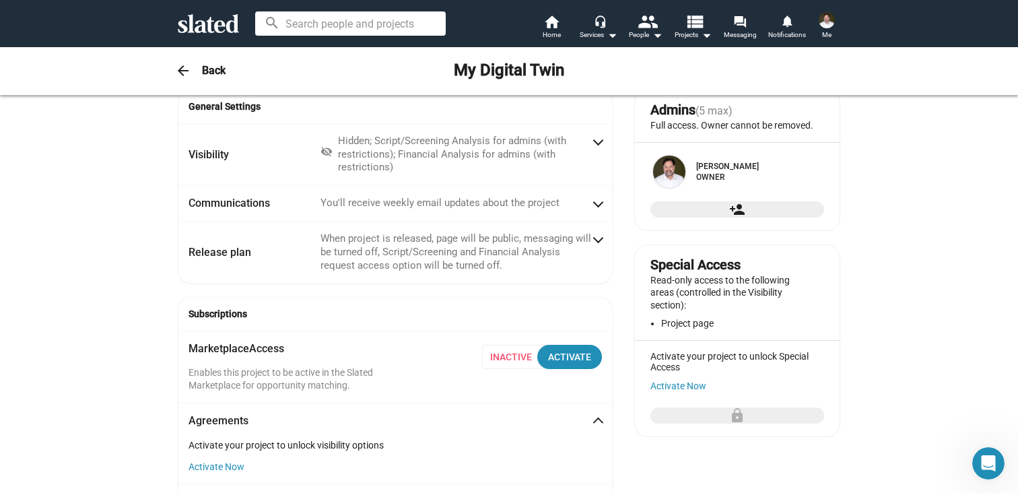
scroll to position [0, 0]
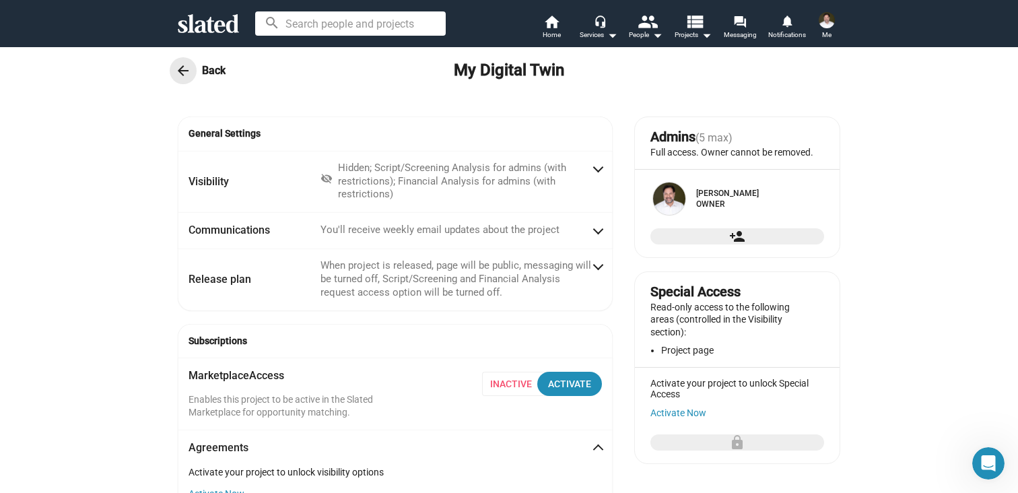
click at [185, 70] on mat-icon "arrow_back" at bounding box center [183, 71] width 16 height 16
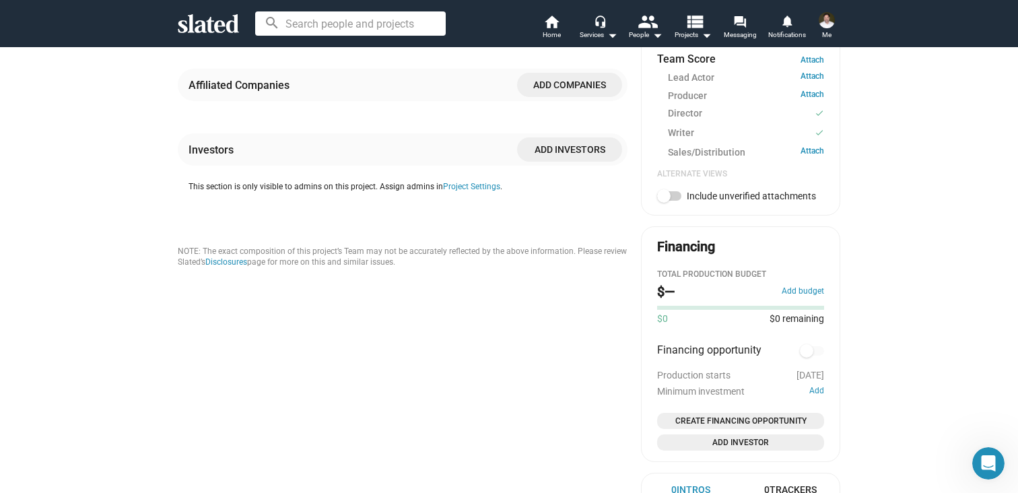
scroll to position [552, 0]
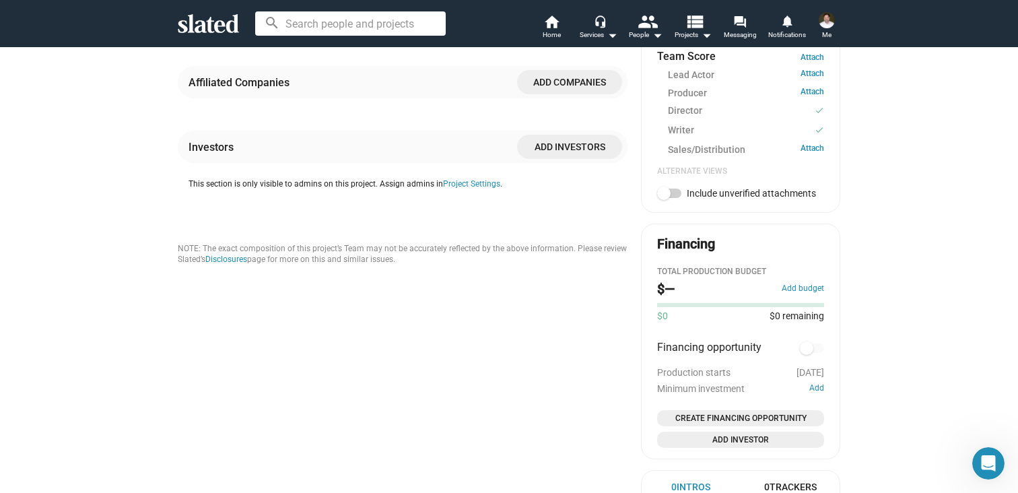
click at [491, 364] on div "— My Digital Twin Development A devoted husband caring for his wife with dement…" at bounding box center [403, 88] width 450 height 929
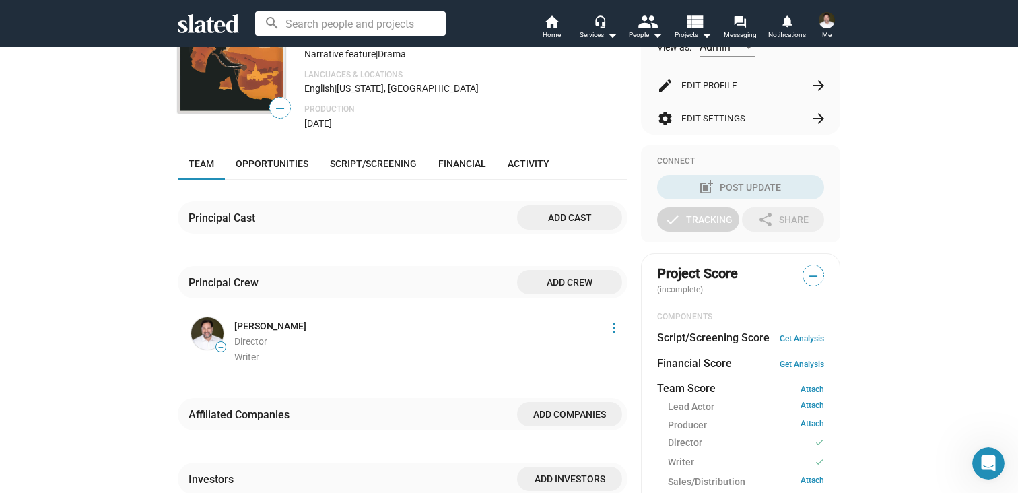
scroll to position [0, 0]
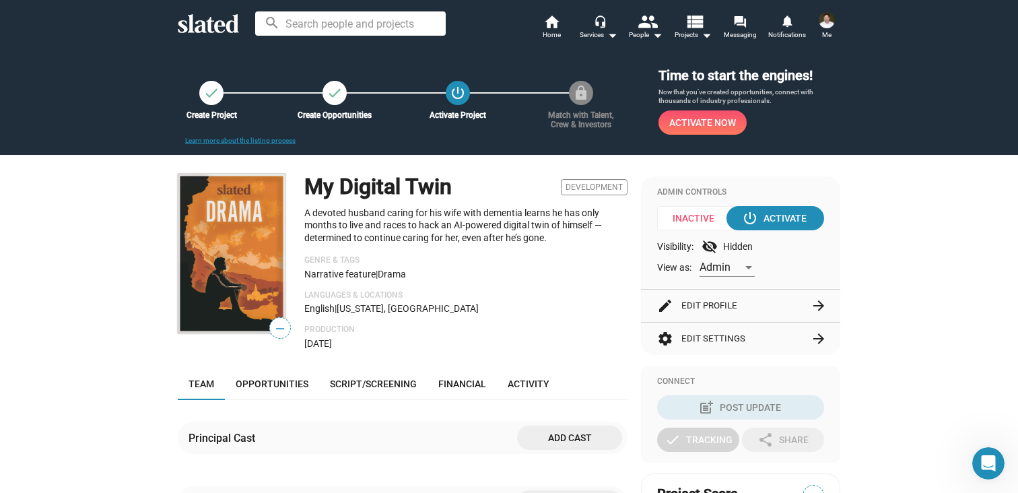
click at [487, 228] on p "A devoted husband caring for his wife with dementia learns he has only months t…" at bounding box center [465, 226] width 323 height 38
click at [503, 238] on p "A devoted husband caring for his wife with dementia learns he has only months t…" at bounding box center [465, 226] width 323 height 38
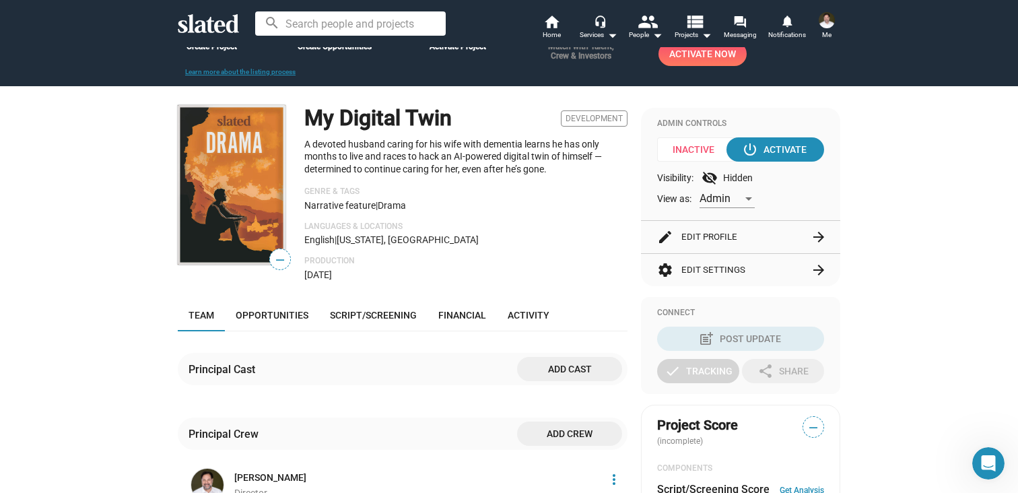
scroll to position [71, 0]
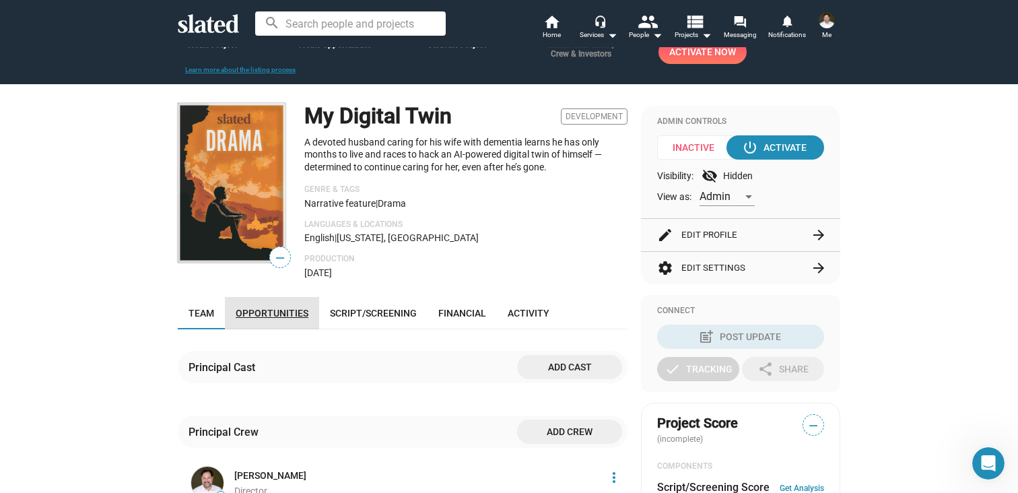
click at [281, 314] on span "Opportunities" at bounding box center [272, 313] width 73 height 11
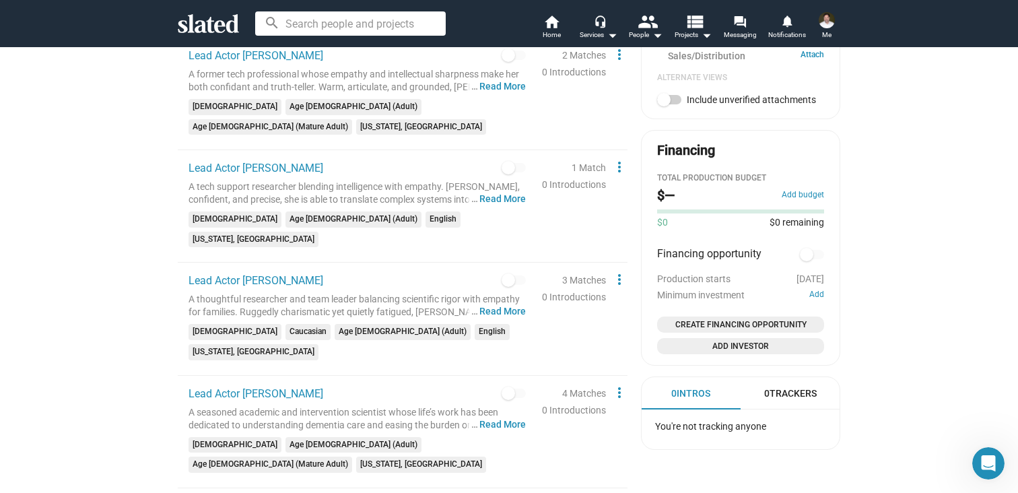
scroll to position [209, 0]
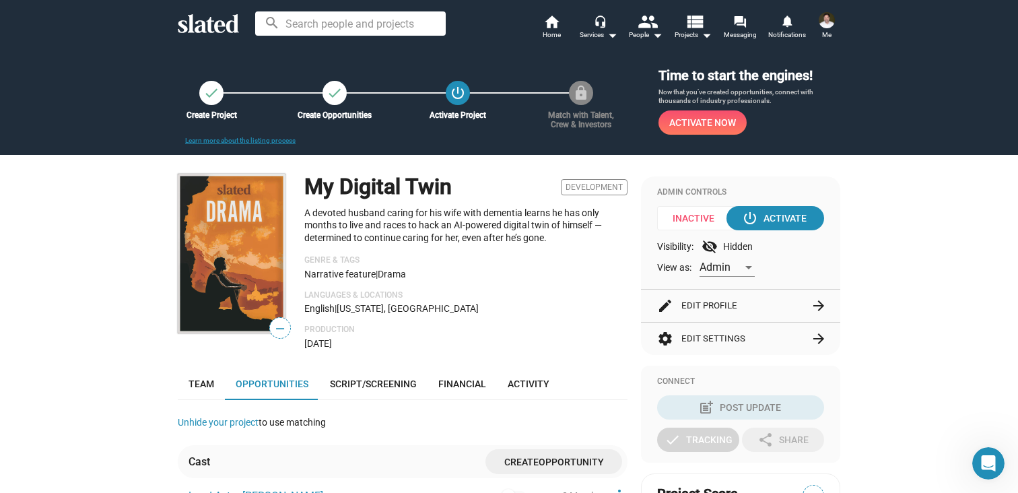
click at [222, 22] on icon at bounding box center [208, 23] width 61 height 19
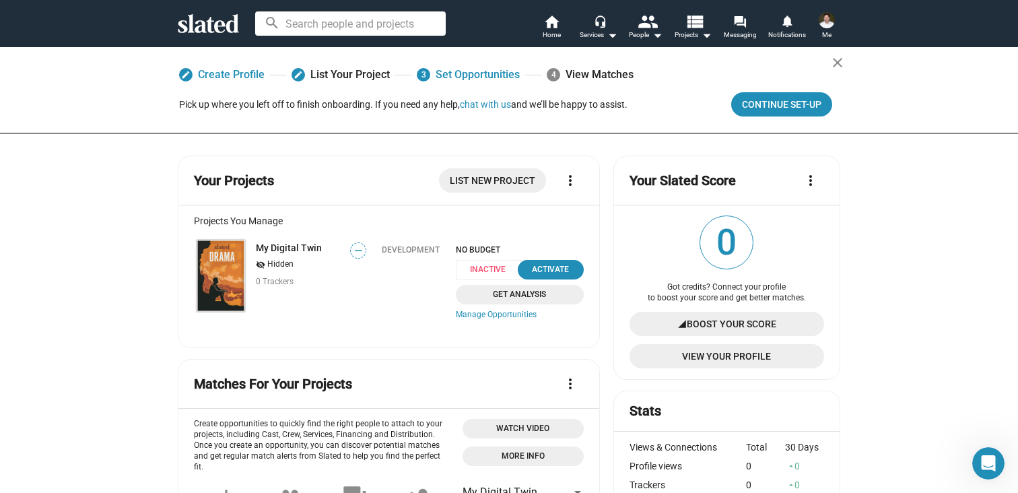
click at [347, 20] on input at bounding box center [350, 23] width 191 height 24
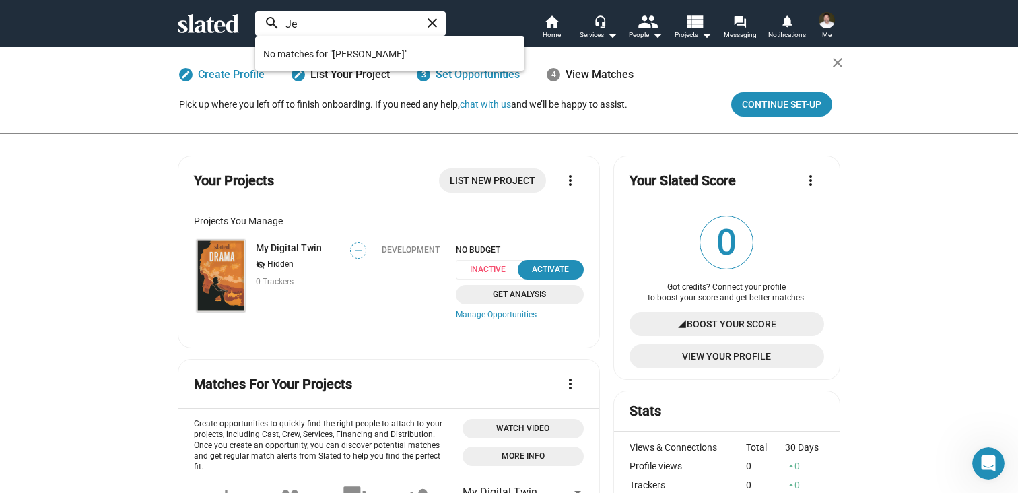
type input "J"
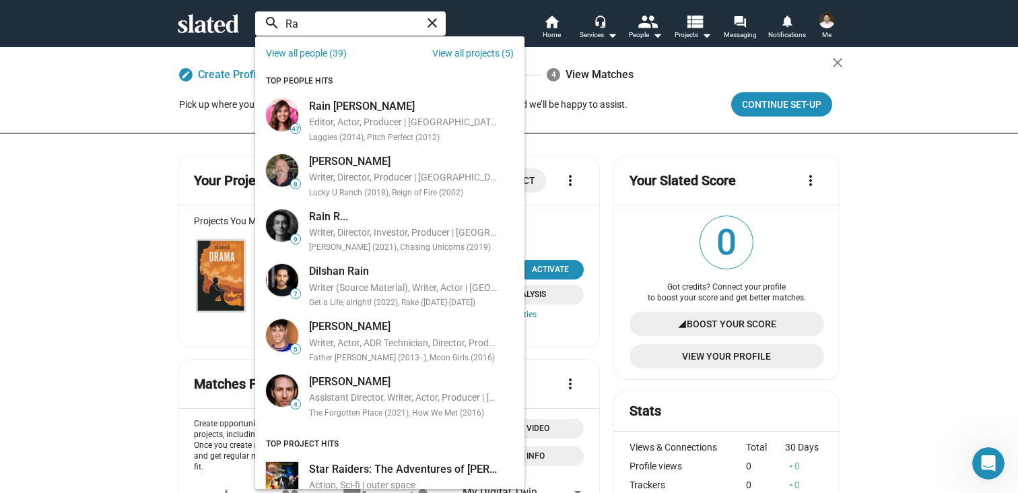
type input "R"
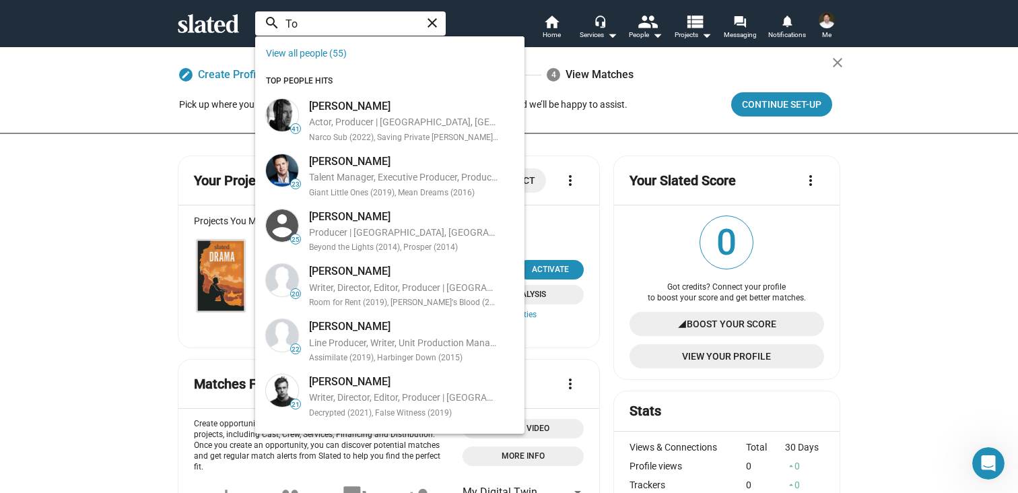
type input "T"
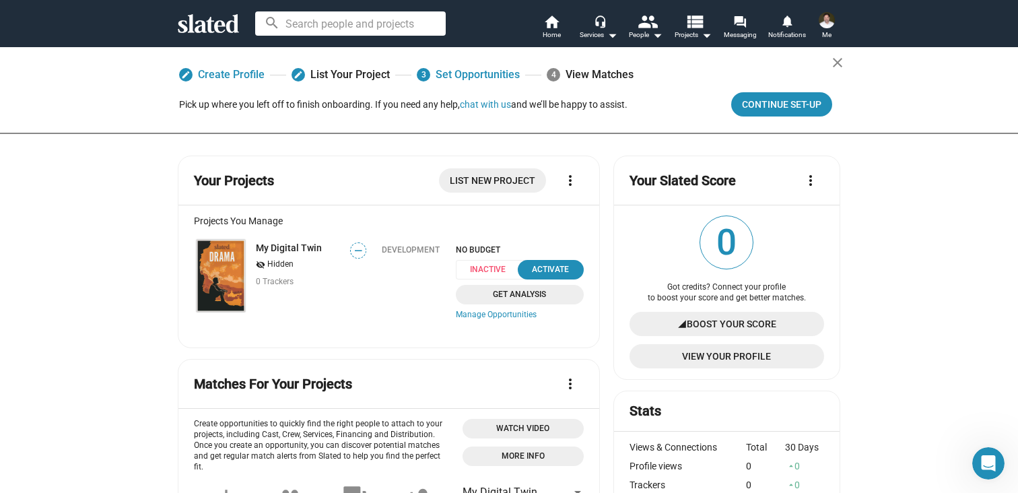
click at [828, 24] on img at bounding box center [827, 20] width 16 height 16
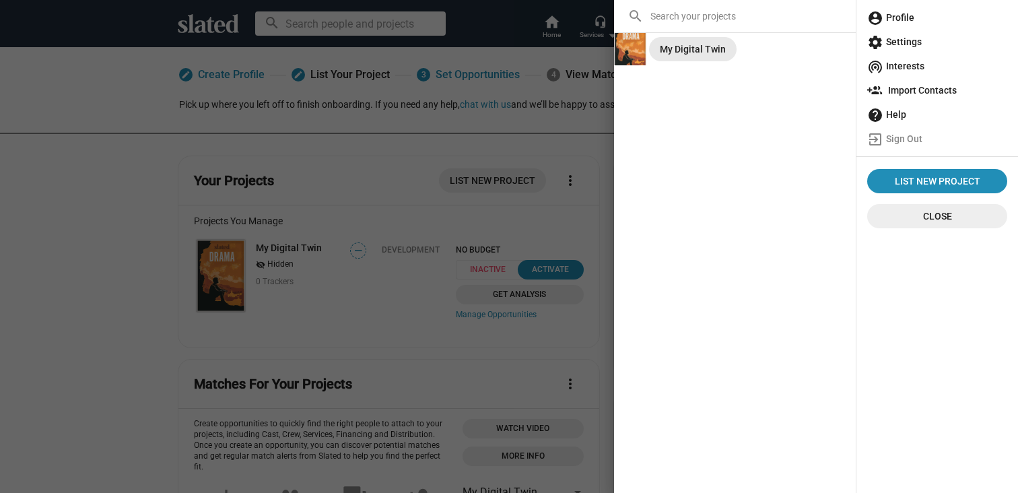
click at [702, 46] on div "My Digital Twin" at bounding box center [693, 49] width 66 height 24
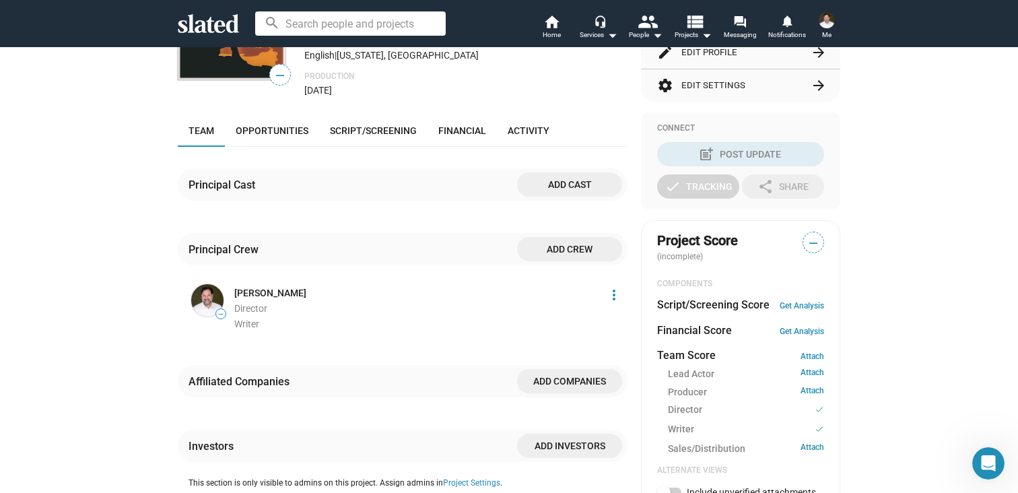
scroll to position [248, 0]
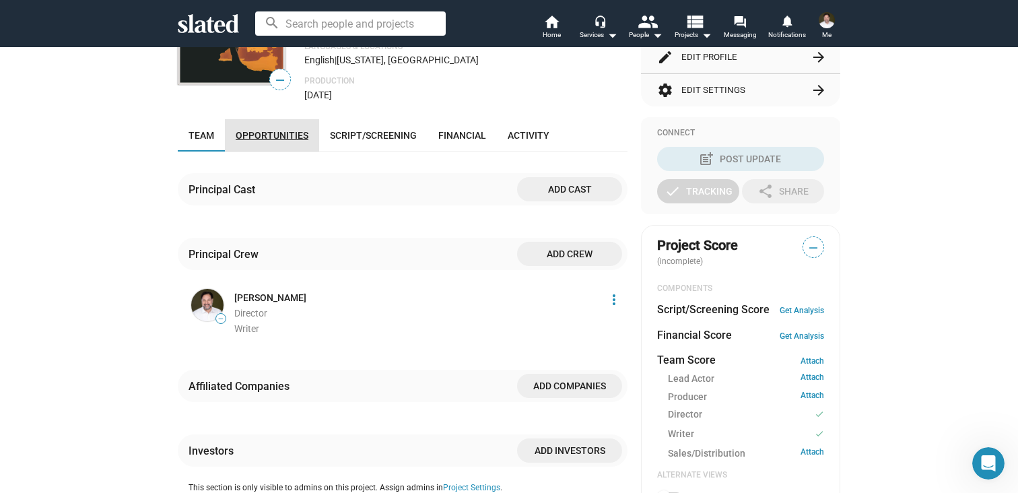
click at [285, 135] on span "Opportunities" at bounding box center [272, 135] width 73 height 11
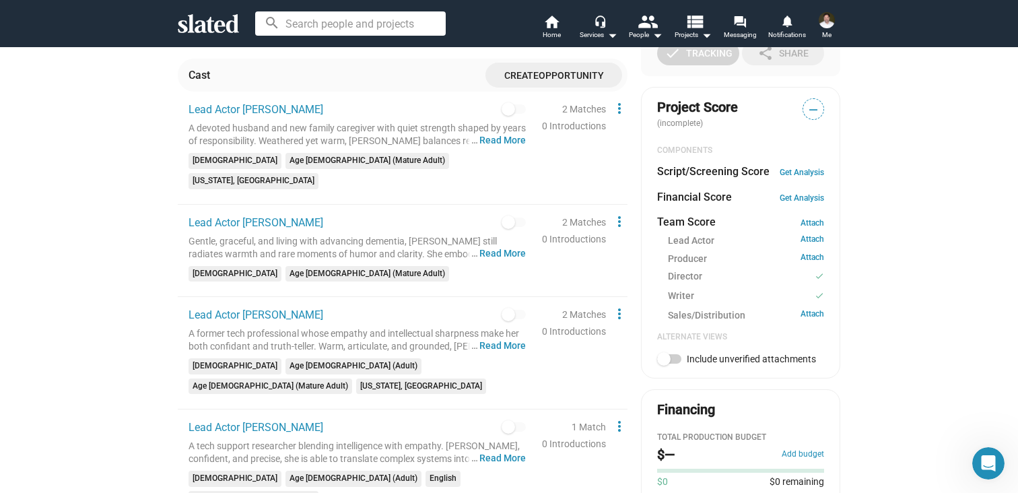
scroll to position [379, 0]
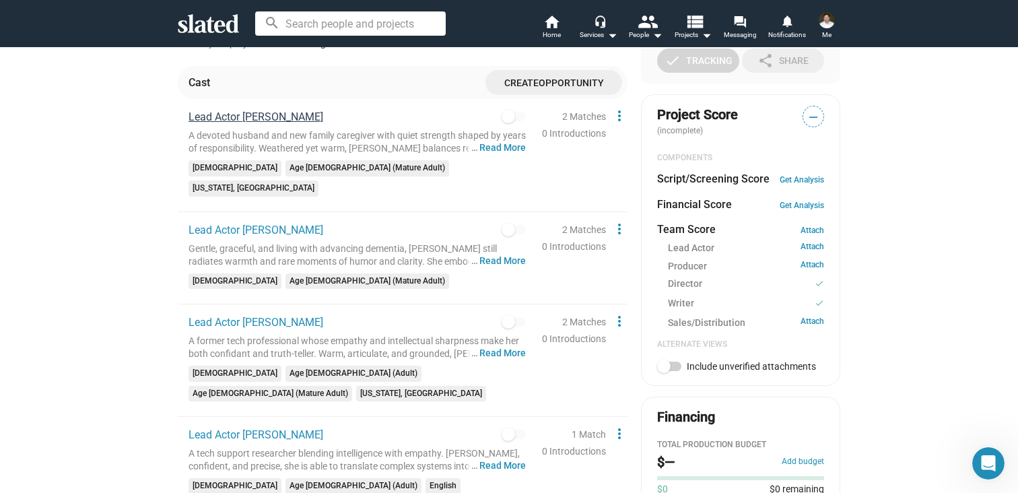
click at [260, 117] on span "Lead Actor [PERSON_NAME]" at bounding box center [256, 116] width 135 height 13
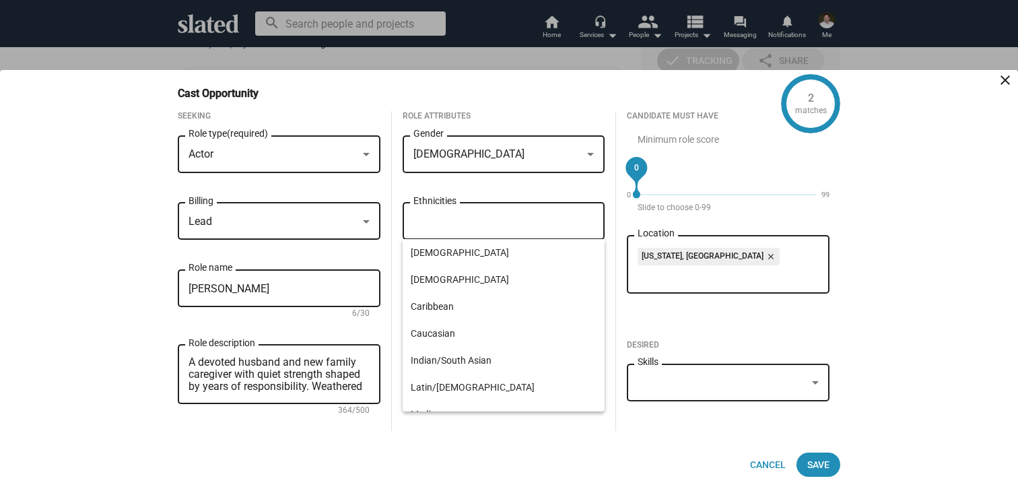
click at [475, 220] on input "Ethnicities" at bounding box center [506, 221] width 181 height 12
click at [458, 387] on span "Latin/[DEMOGRAPHIC_DATA]" at bounding box center [504, 387] width 186 height 27
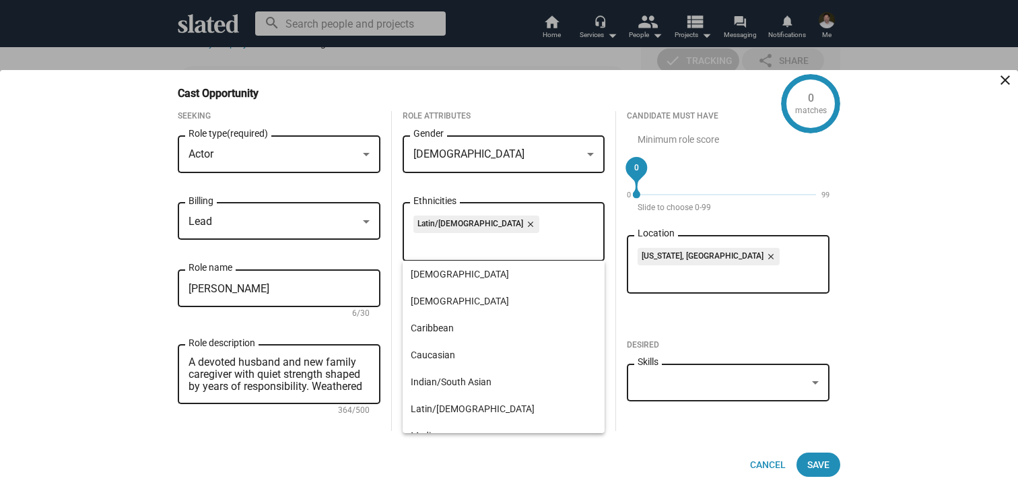
click at [523, 222] on mat-icon "close" at bounding box center [529, 224] width 12 height 12
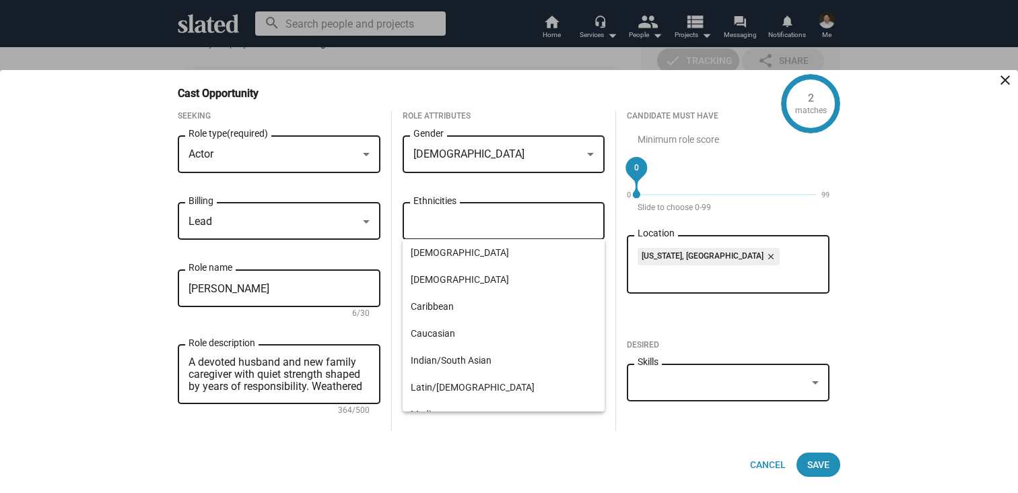
click at [390, 457] on div "Cancel Save" at bounding box center [509, 464] width 662 height 24
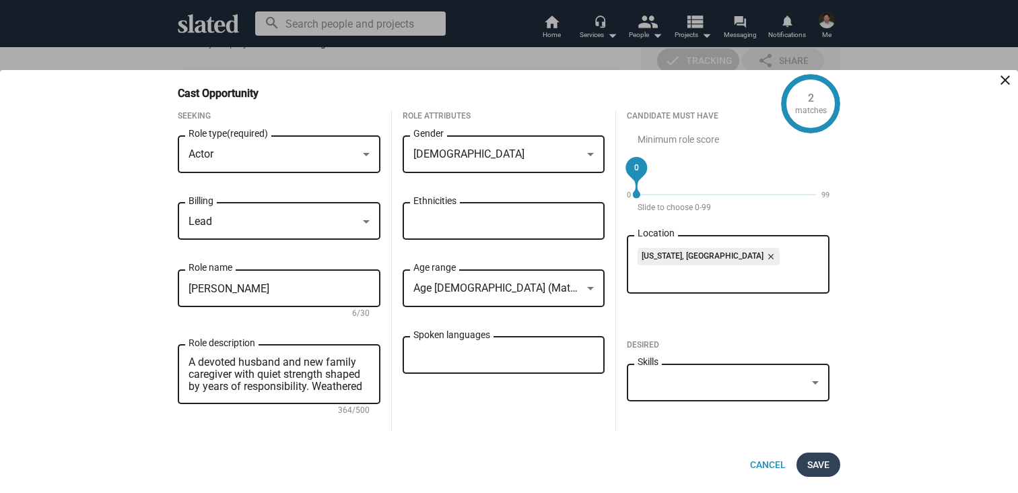
click at [811, 467] on span "Save" at bounding box center [818, 464] width 22 height 24
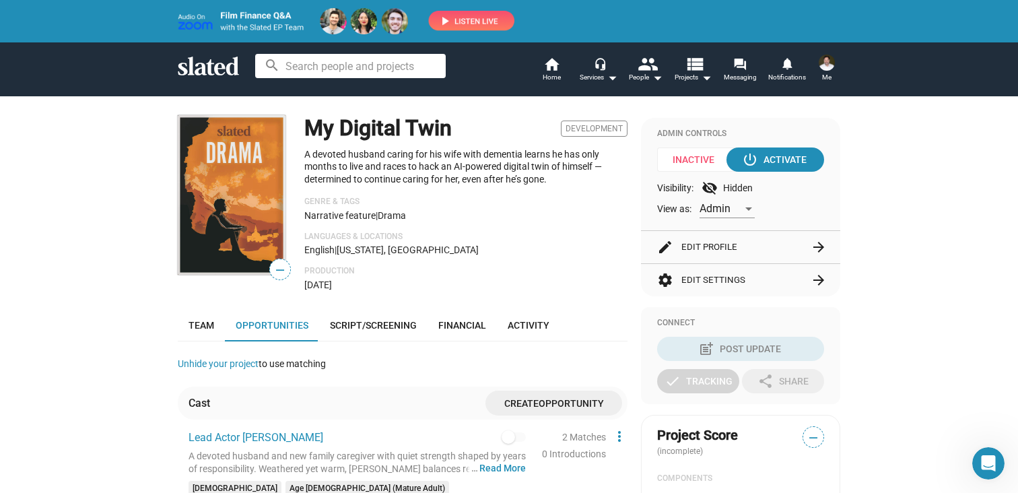
scroll to position [120, 0]
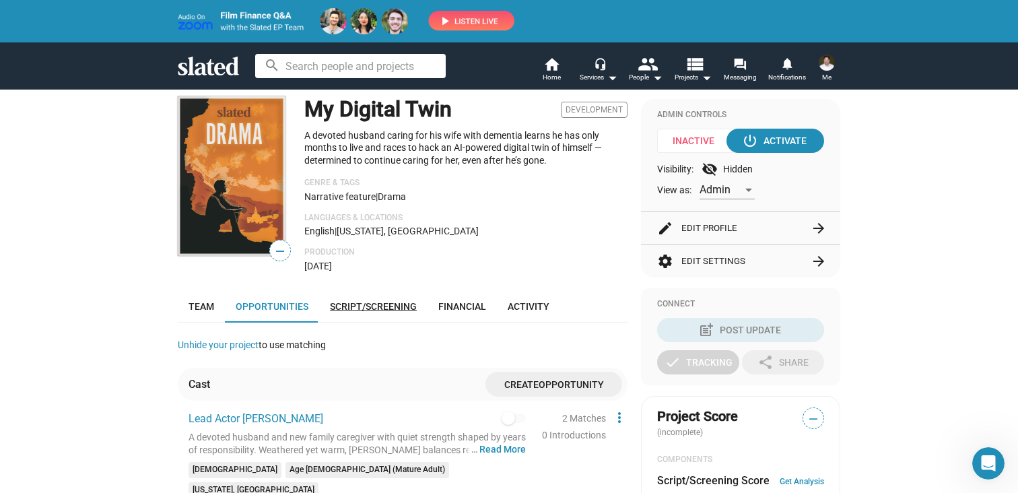
click at [398, 302] on span "Script/Screening" at bounding box center [373, 306] width 87 height 11
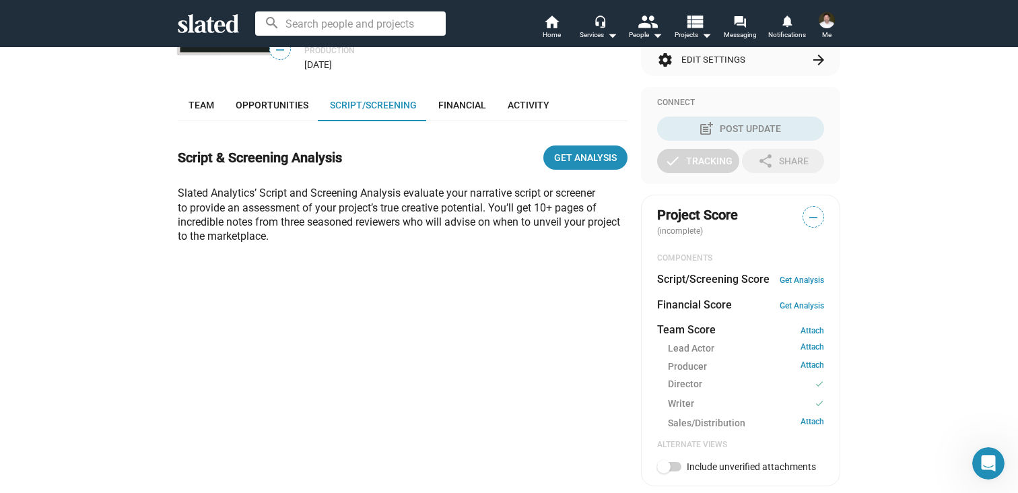
scroll to position [270, 0]
